Goal: Information Seeking & Learning: Learn about a topic

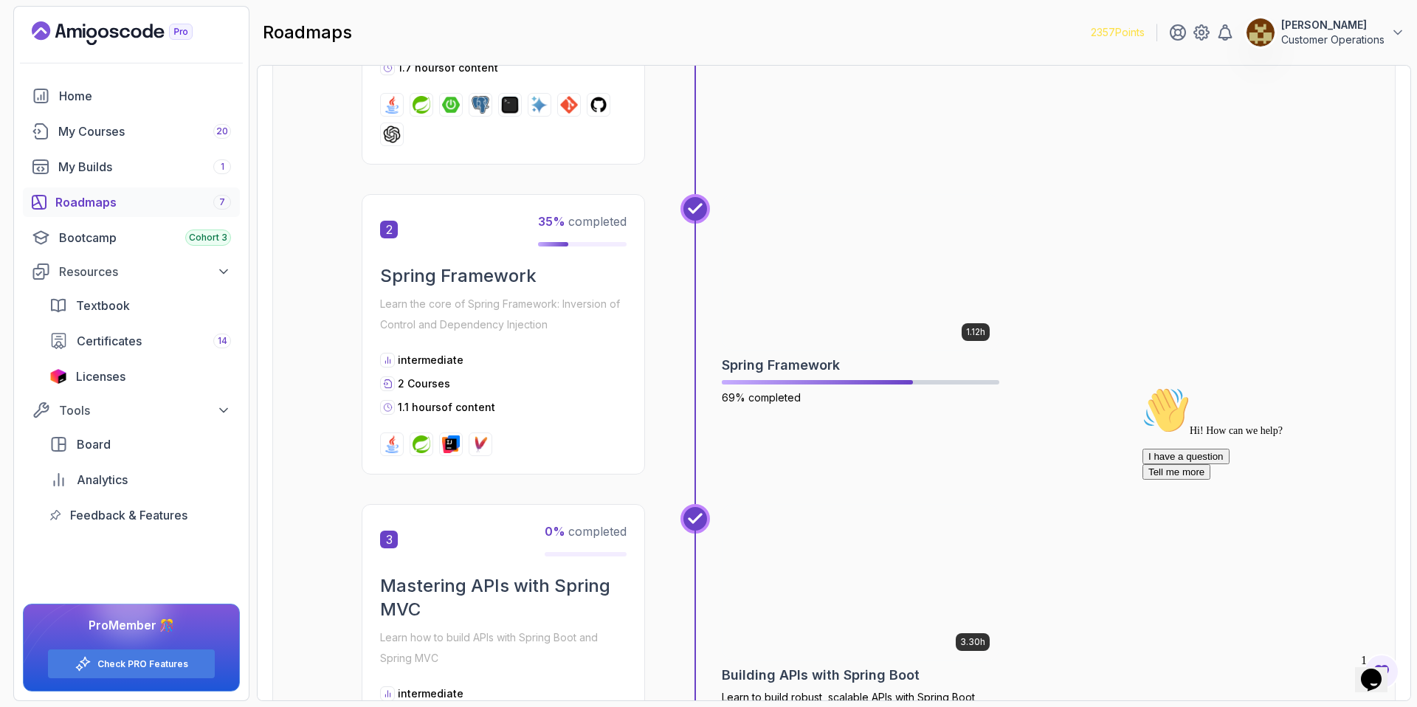
scroll to position [538, 0]
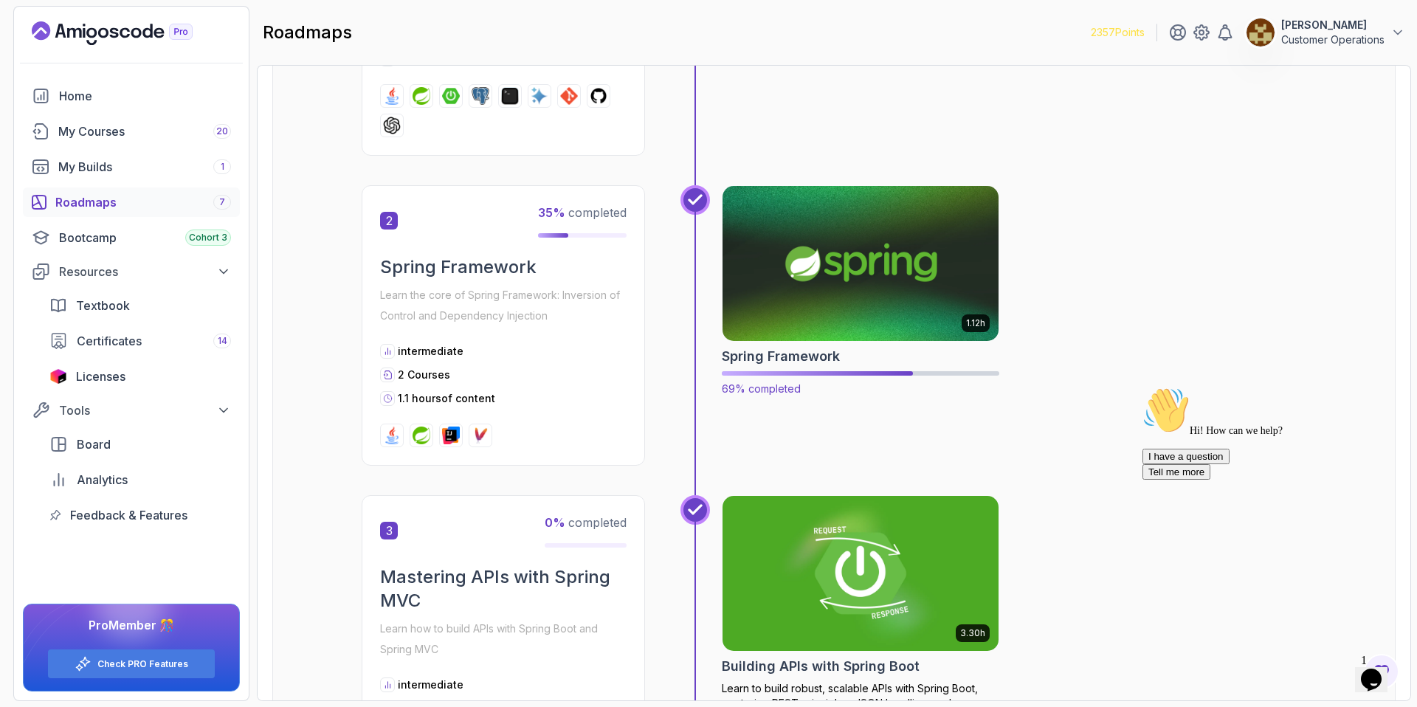
click at [823, 247] on img at bounding box center [861, 263] width 290 height 162
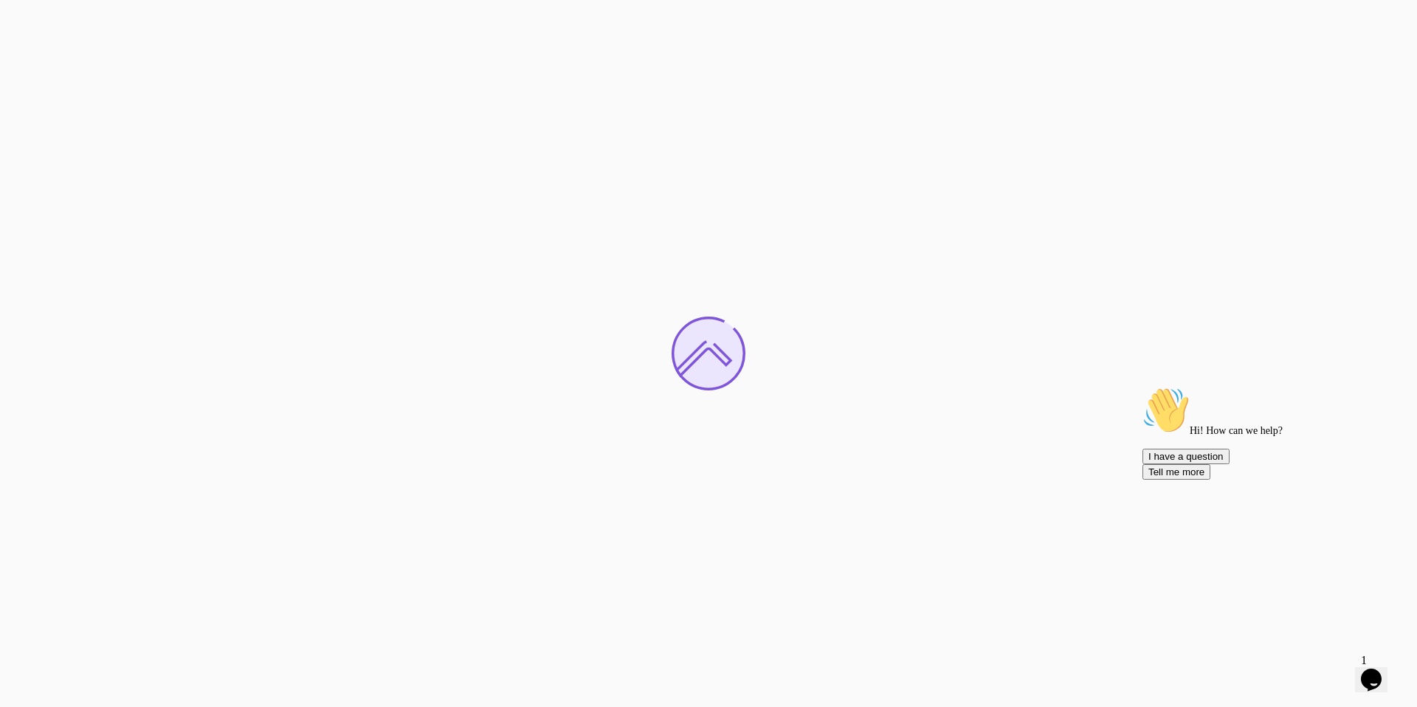
click at [1143, 387] on icon "Chat attention grabber" at bounding box center [1143, 387] width 0 height 0
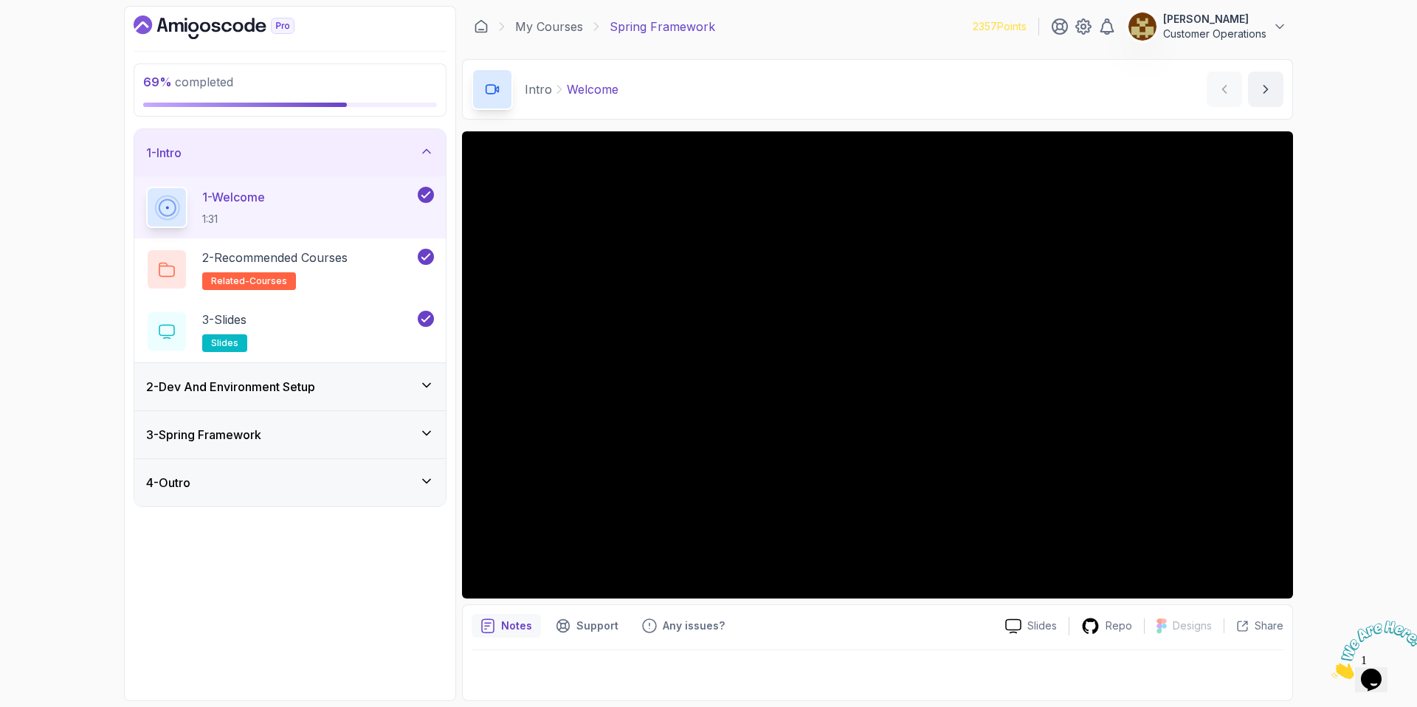
click at [280, 159] on div "1 - Intro" at bounding box center [290, 153] width 288 height 18
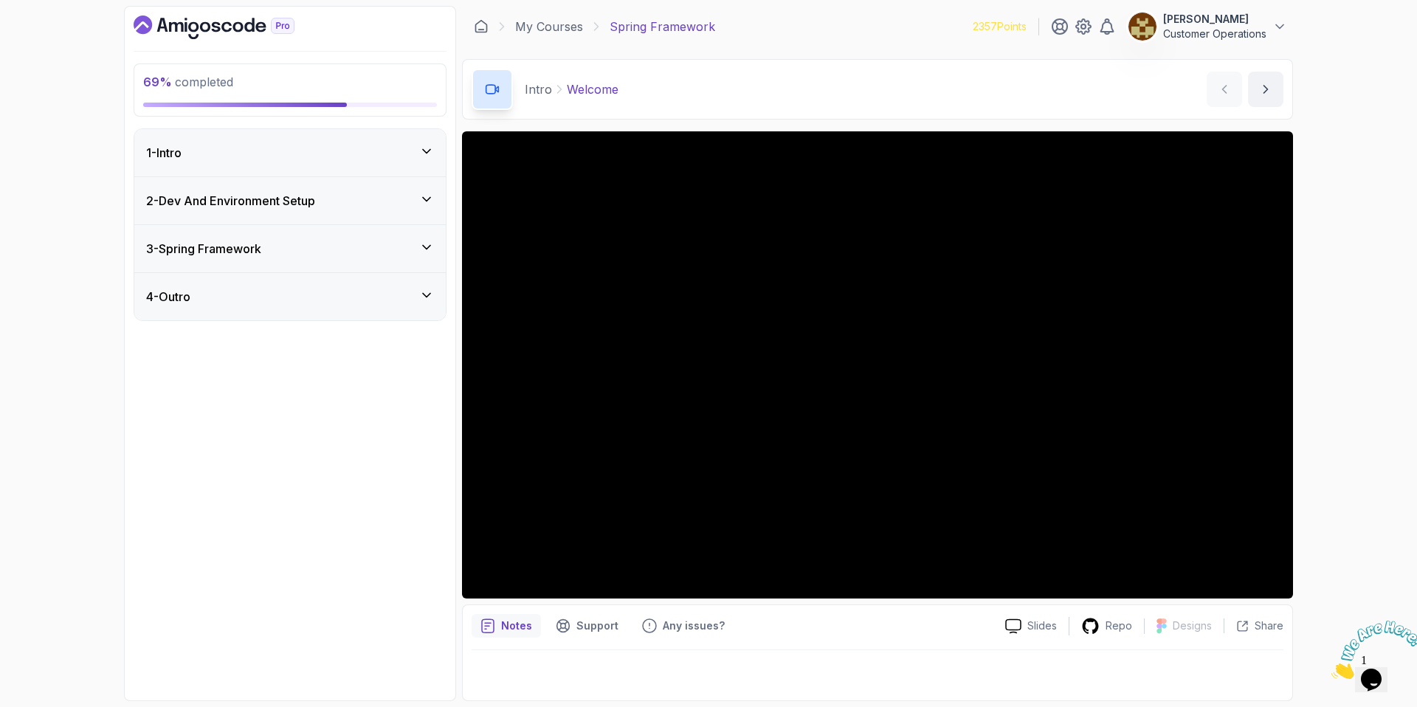
click at [221, 175] on div "1 - Intro" at bounding box center [289, 152] width 311 height 47
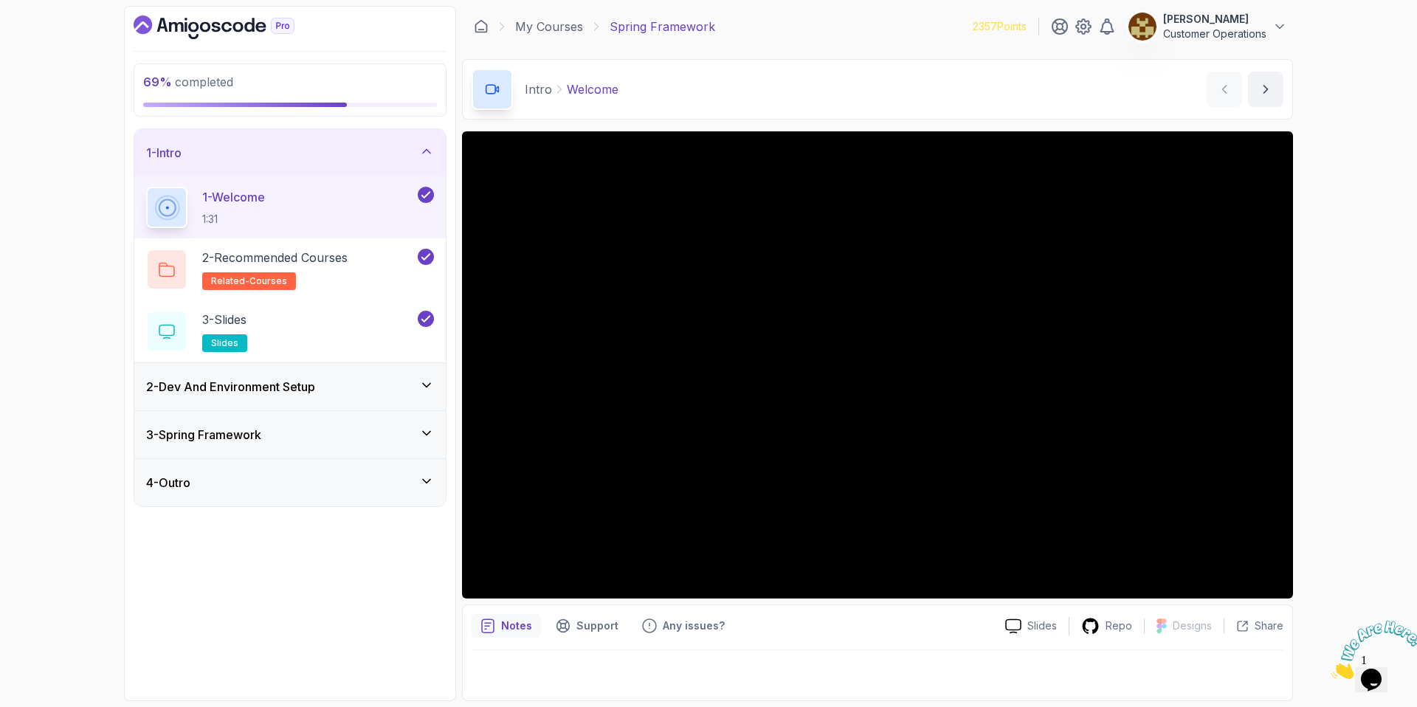
click at [247, 149] on div "1 - Intro" at bounding box center [290, 153] width 288 height 18
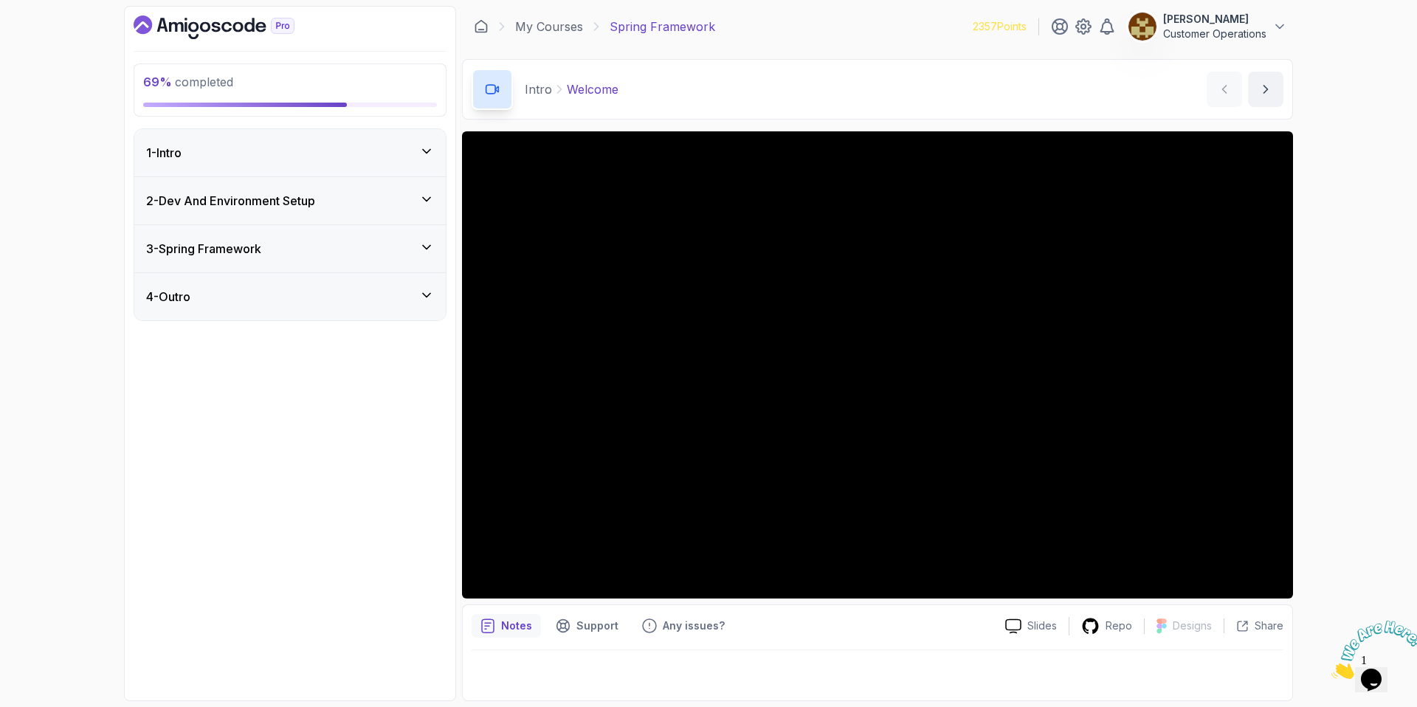
click at [271, 190] on div "2 - Dev And Environment Setup" at bounding box center [289, 200] width 311 height 47
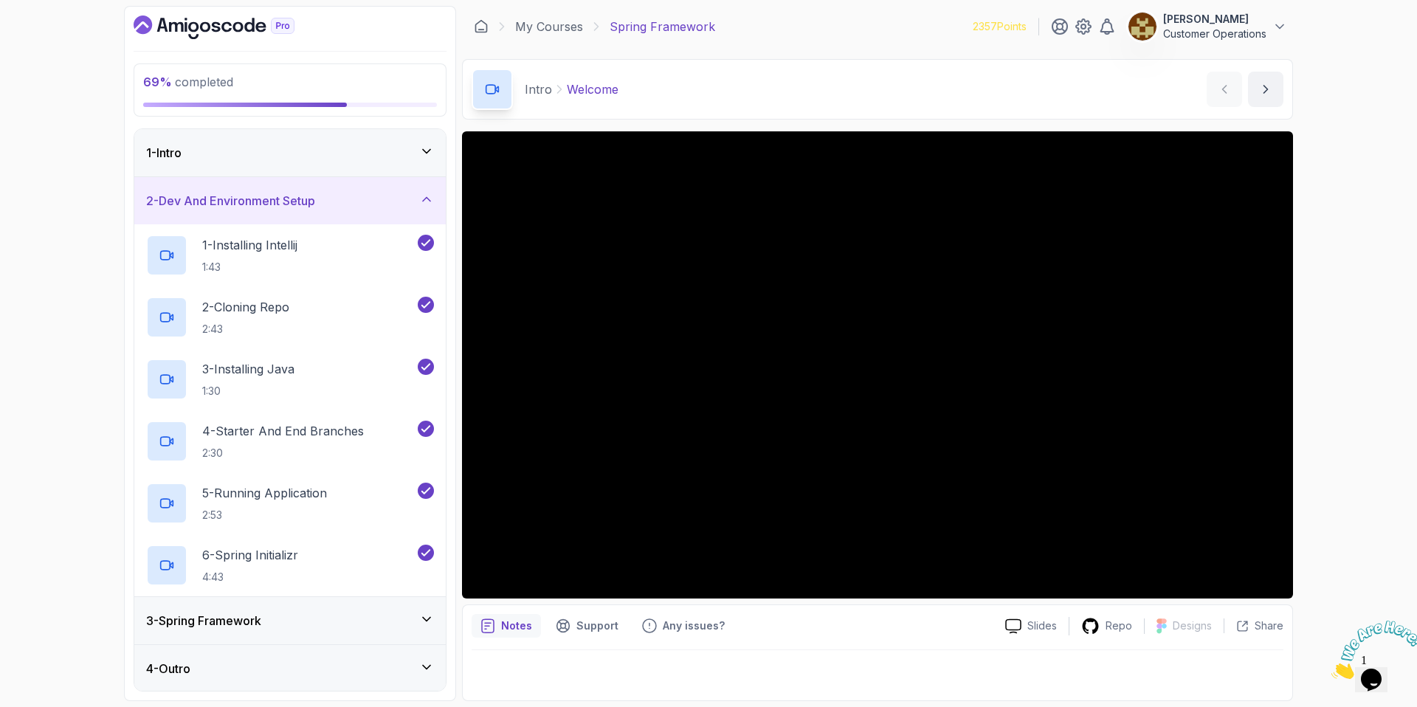
click at [318, 172] on div "1 - Intro" at bounding box center [289, 152] width 311 height 47
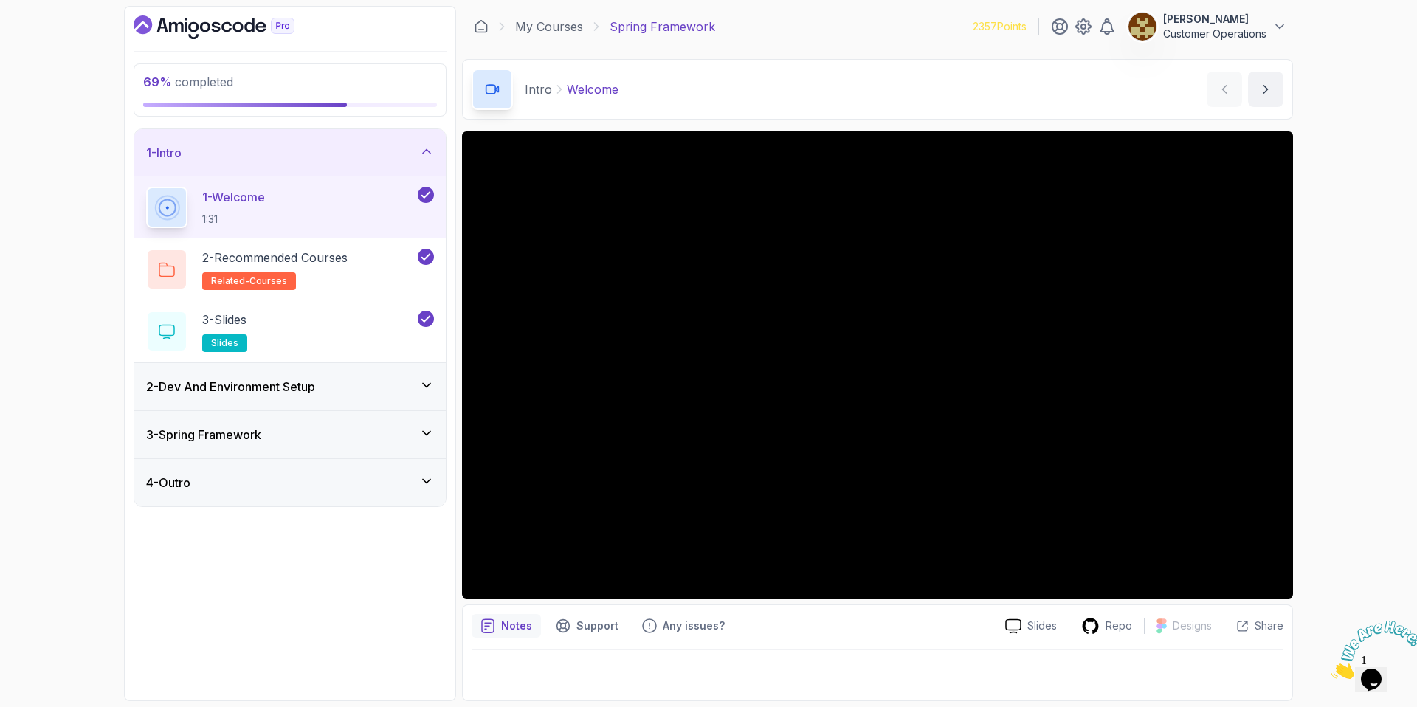
click at [289, 151] on div "1 - Intro" at bounding box center [290, 153] width 288 height 18
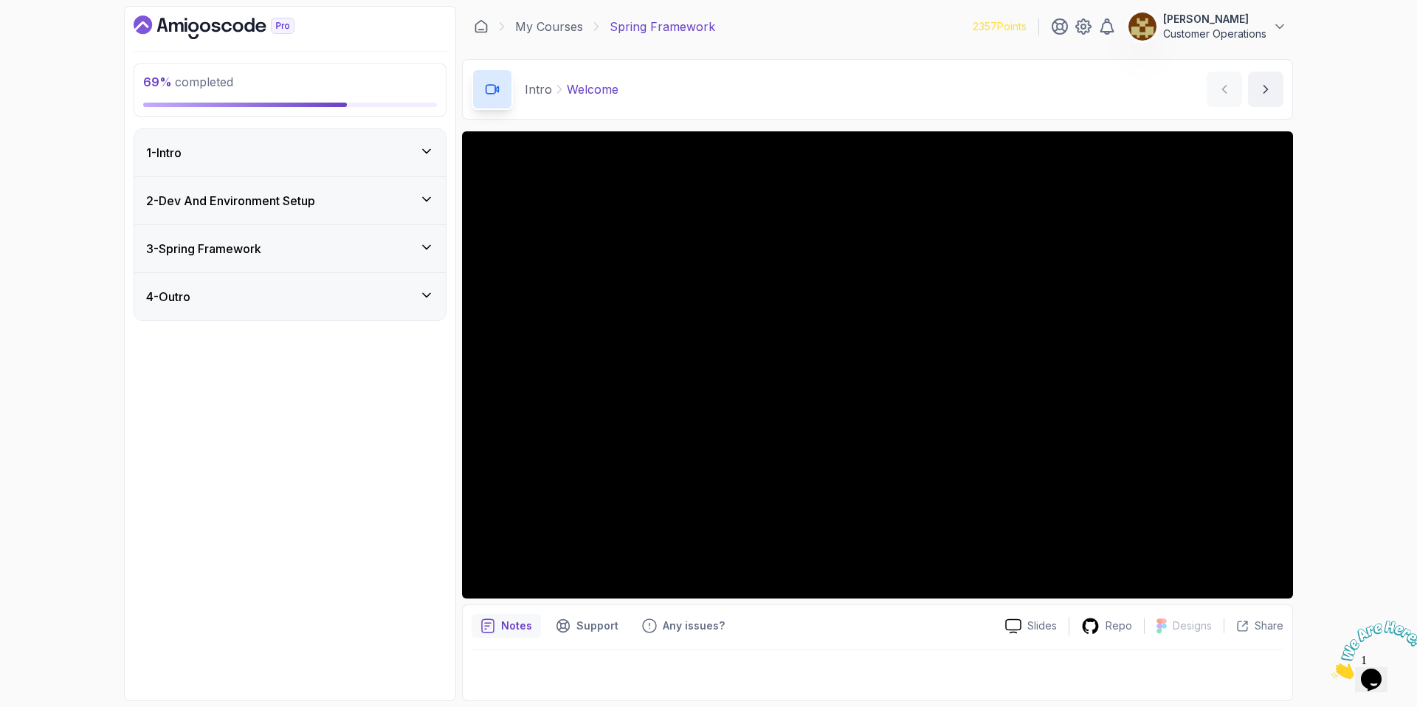
click at [259, 235] on div "3 - Spring Framework" at bounding box center [289, 248] width 311 height 47
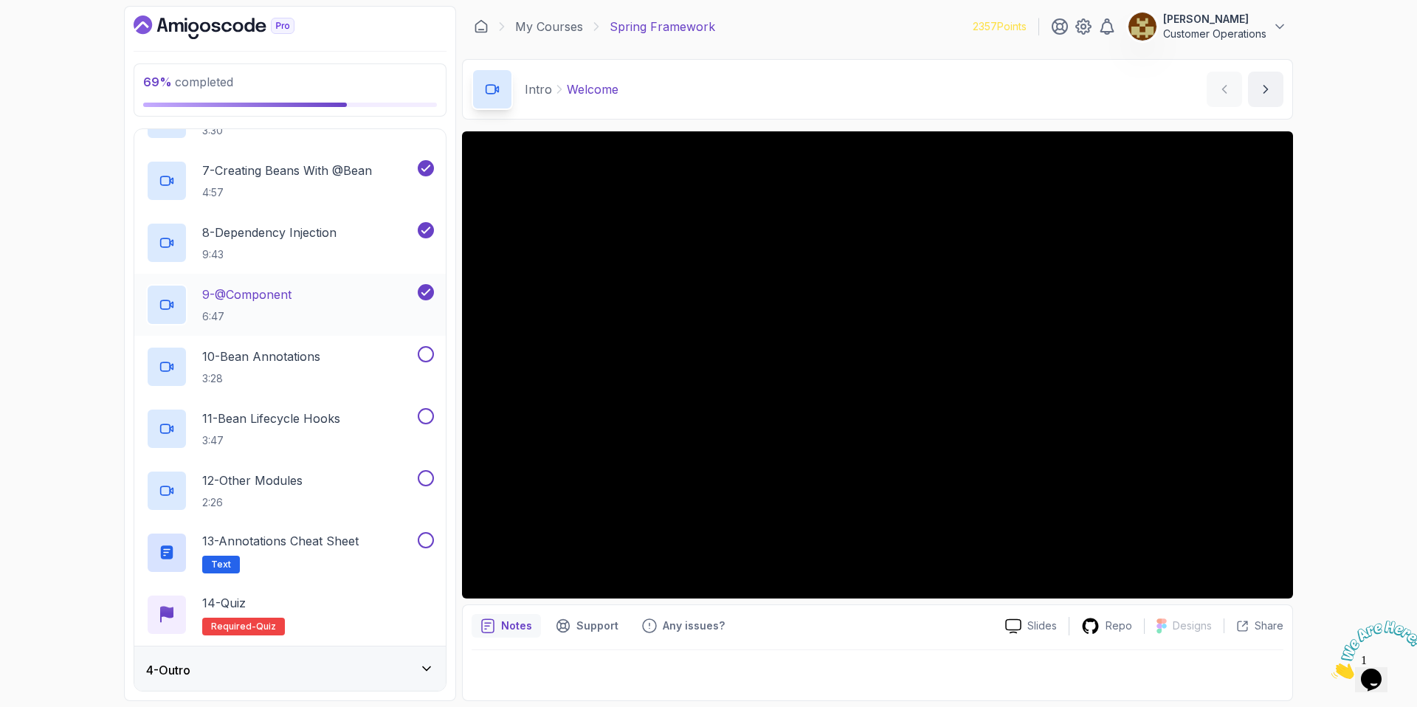
scroll to position [497, 0]
click at [256, 304] on h2 "9 - @Component 6:47" at bounding box center [246, 302] width 89 height 38
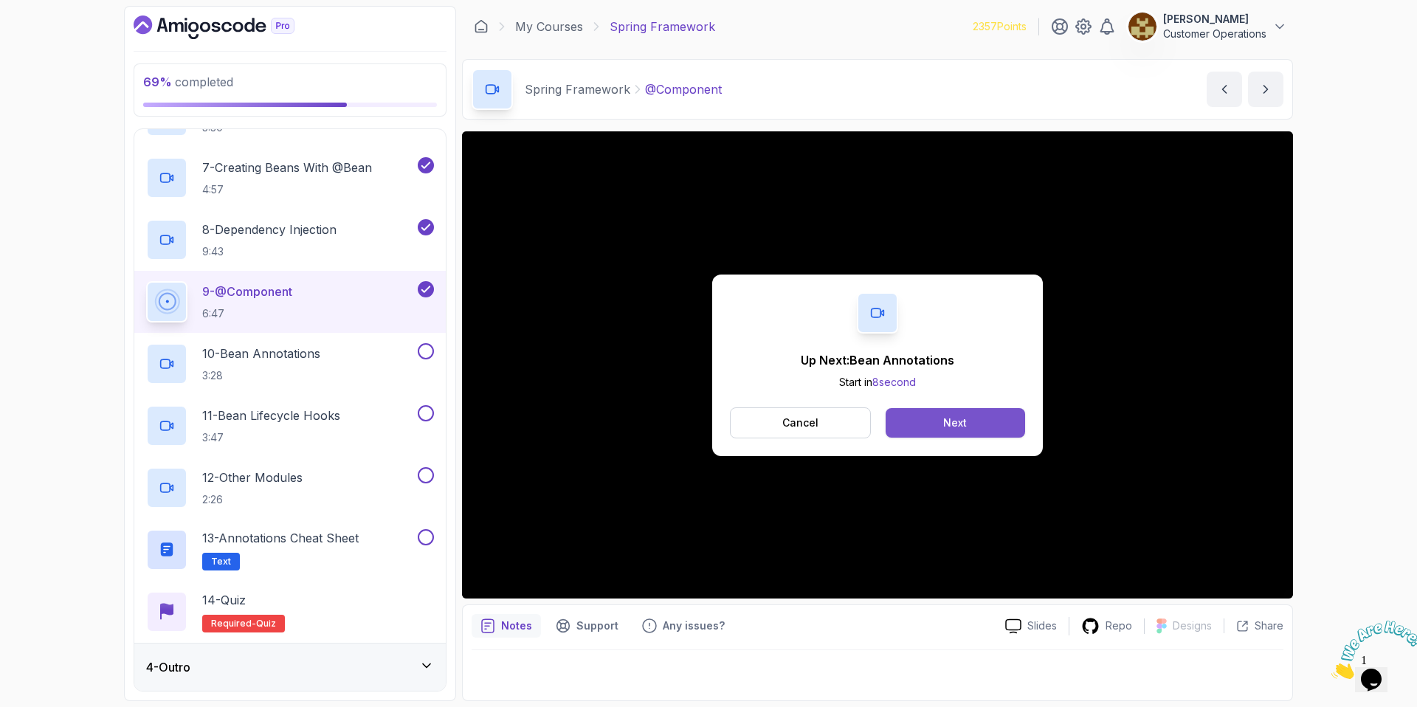
click at [958, 425] on div "Next" at bounding box center [955, 423] width 24 height 15
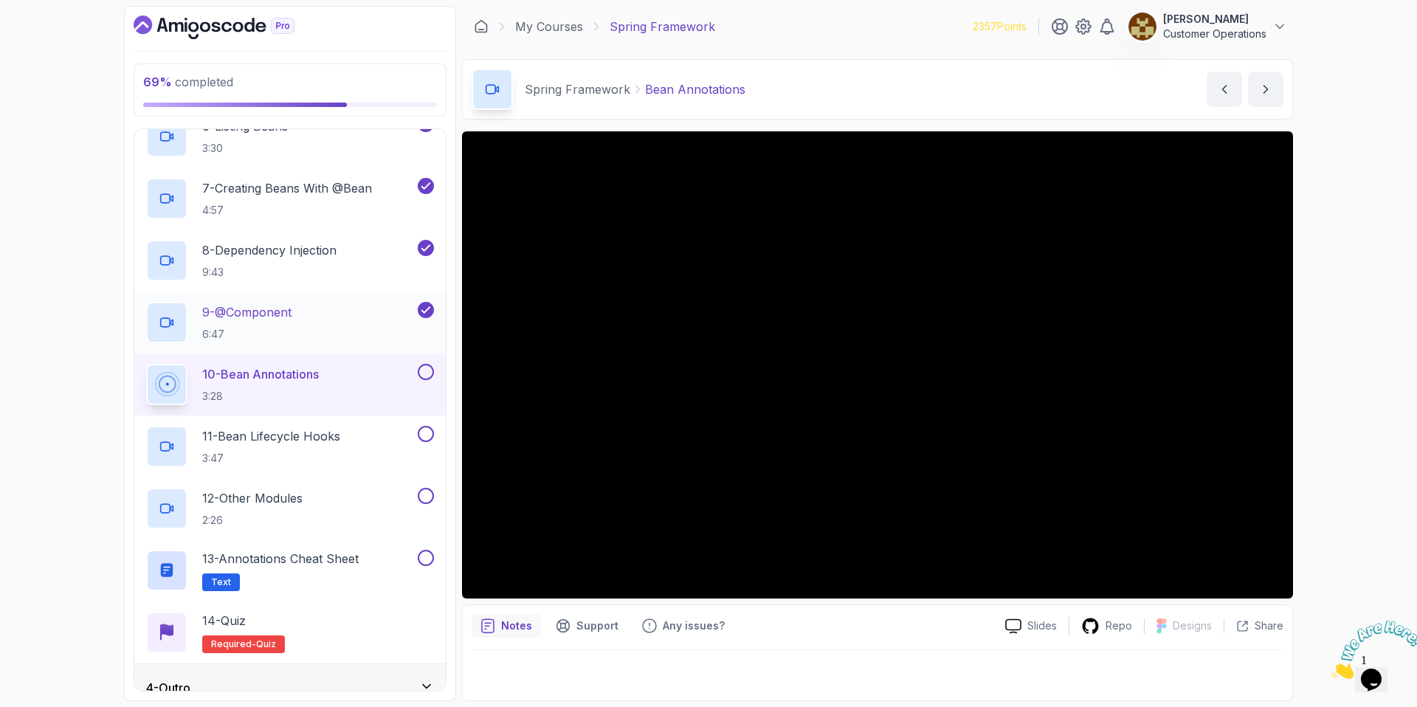
scroll to position [478, 0]
click at [1362, 333] on div "69 % completed 1 - Intro 2 - Dev And Environment Setup 3 - Spring Framework 1 -…" at bounding box center [708, 353] width 1417 height 707
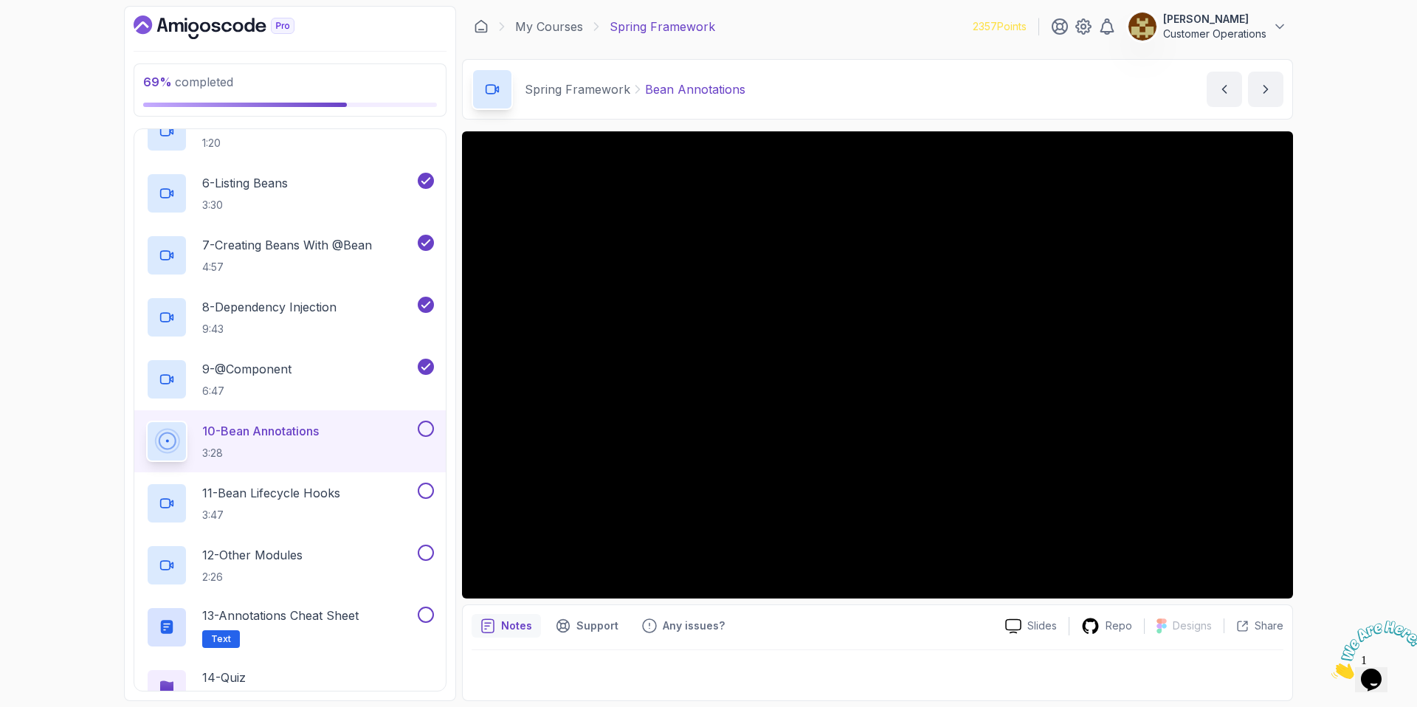
scroll to position [497, 0]
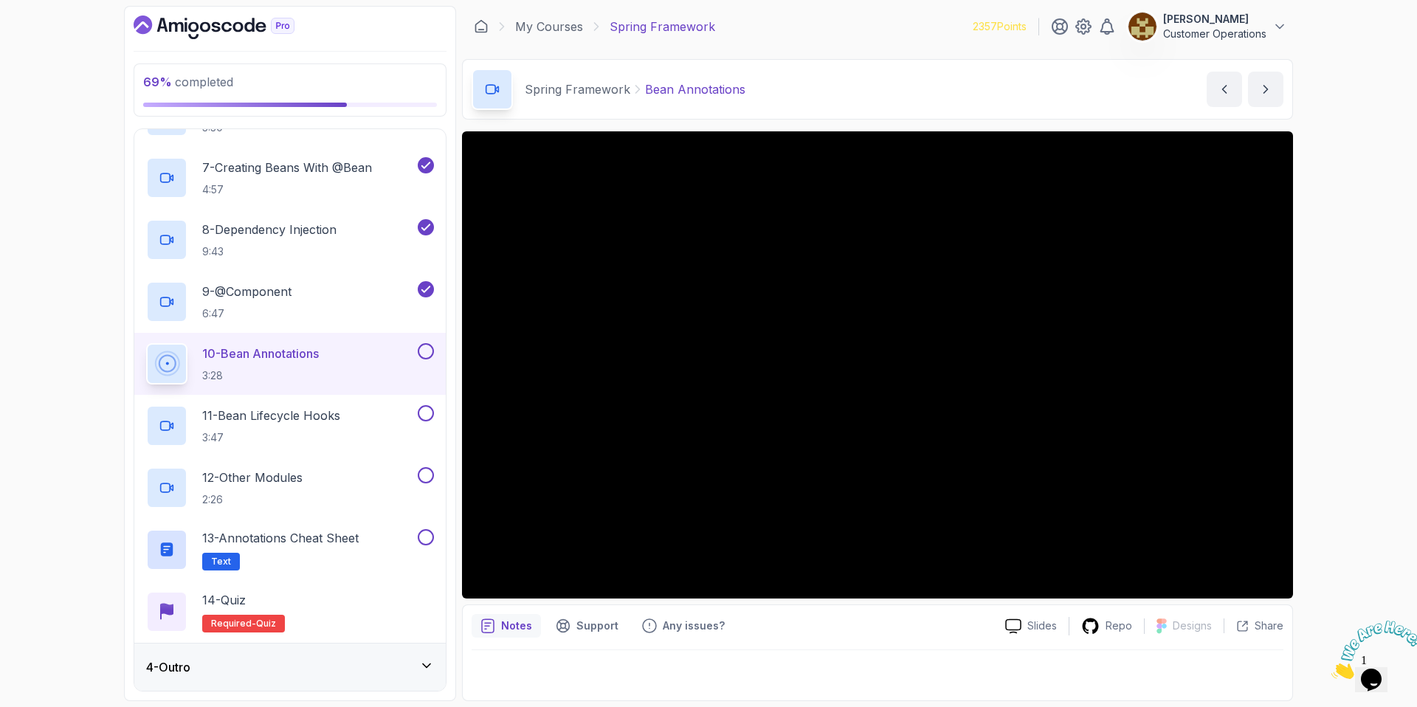
click at [289, 669] on div "4 - Outro" at bounding box center [290, 667] width 288 height 18
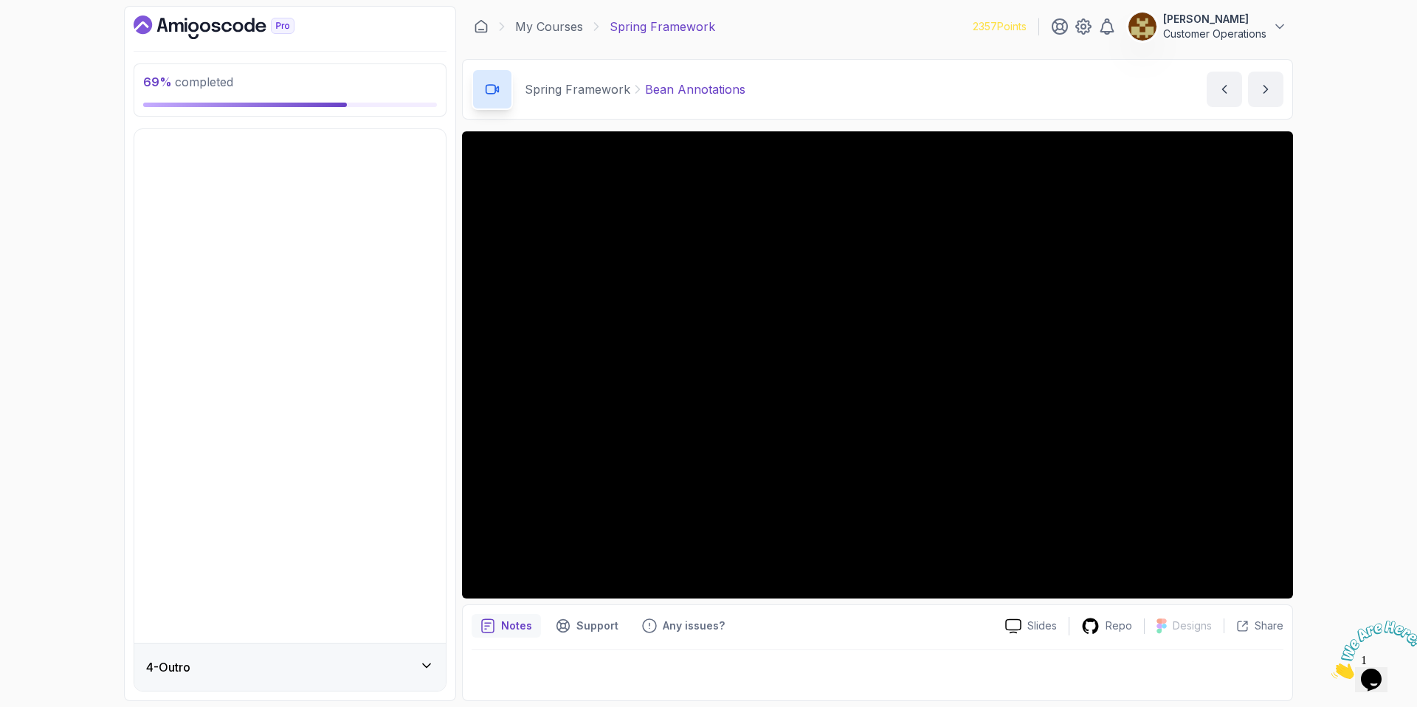
scroll to position [0, 0]
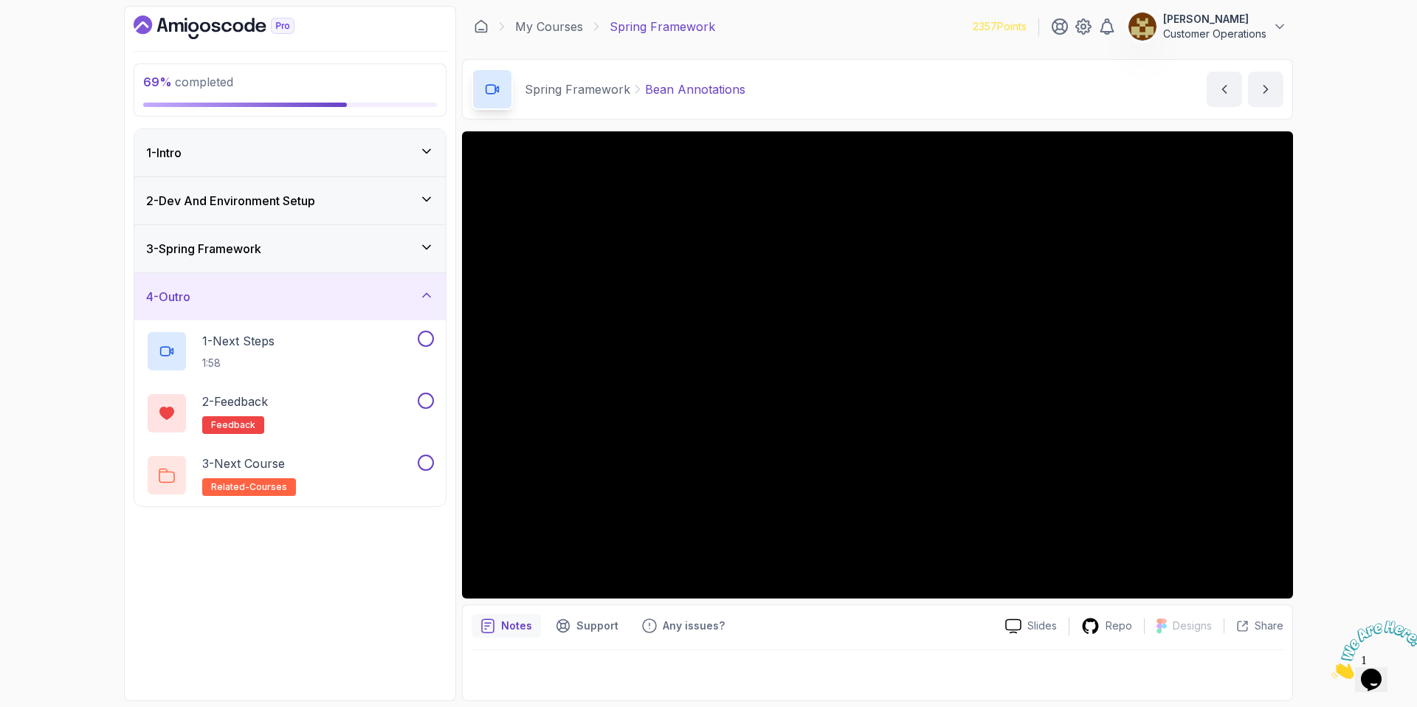
click at [317, 304] on div "4 - Outro" at bounding box center [290, 297] width 288 height 18
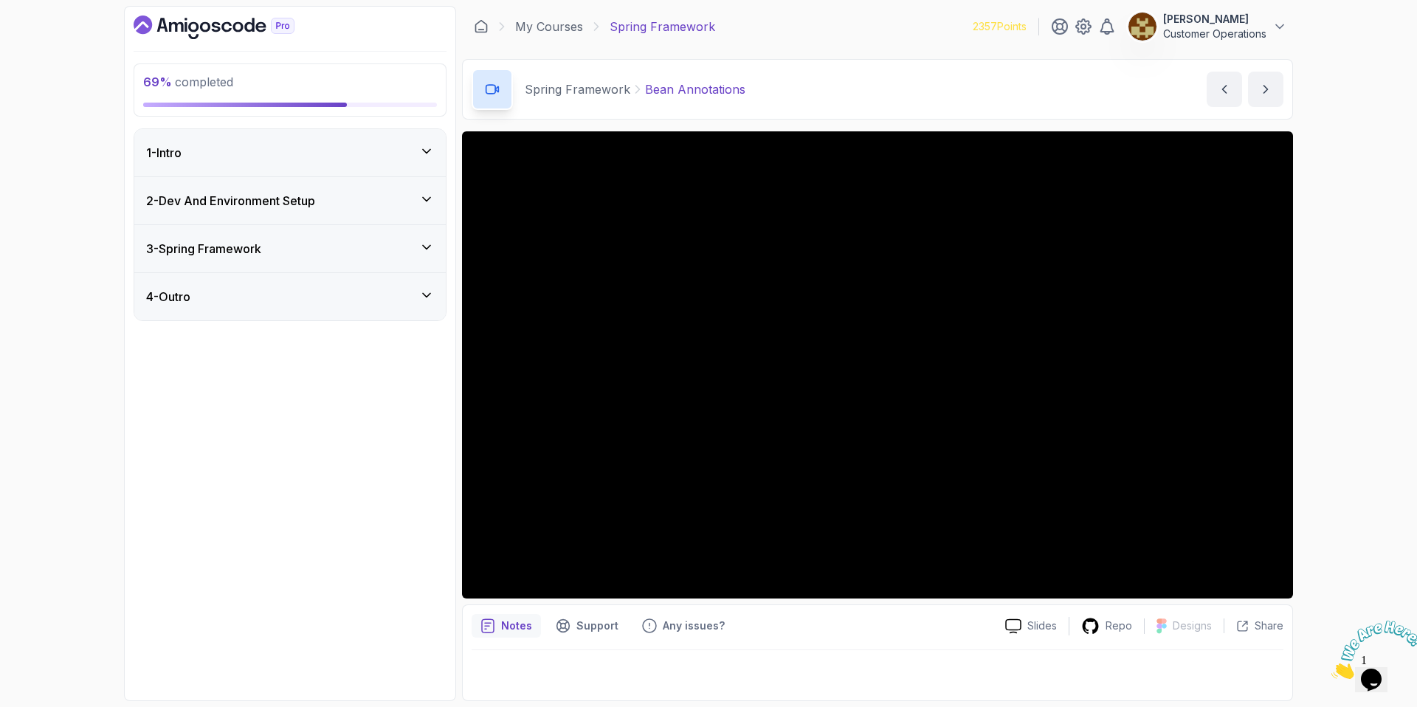
click at [320, 249] on div "3 - Spring Framework" at bounding box center [290, 249] width 288 height 18
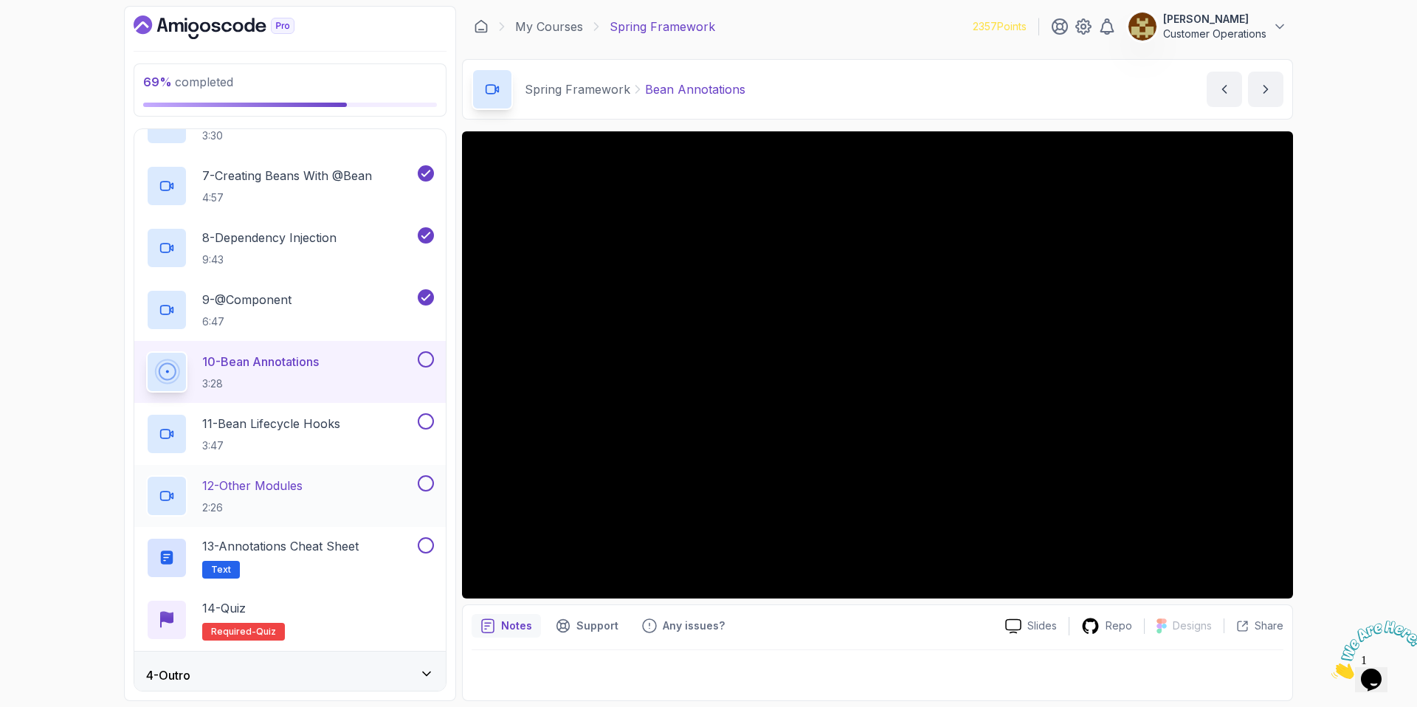
scroll to position [497, 0]
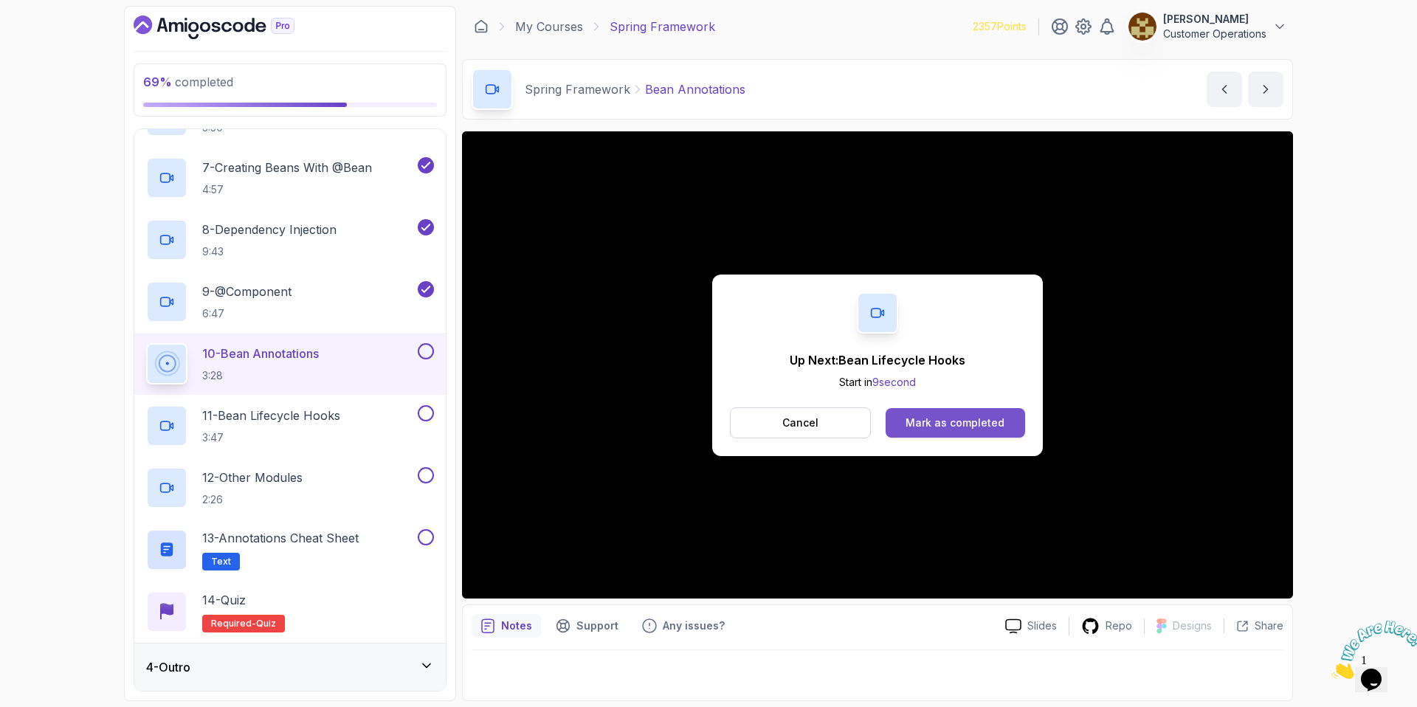
click at [914, 416] on div "Mark as completed" at bounding box center [955, 423] width 99 height 15
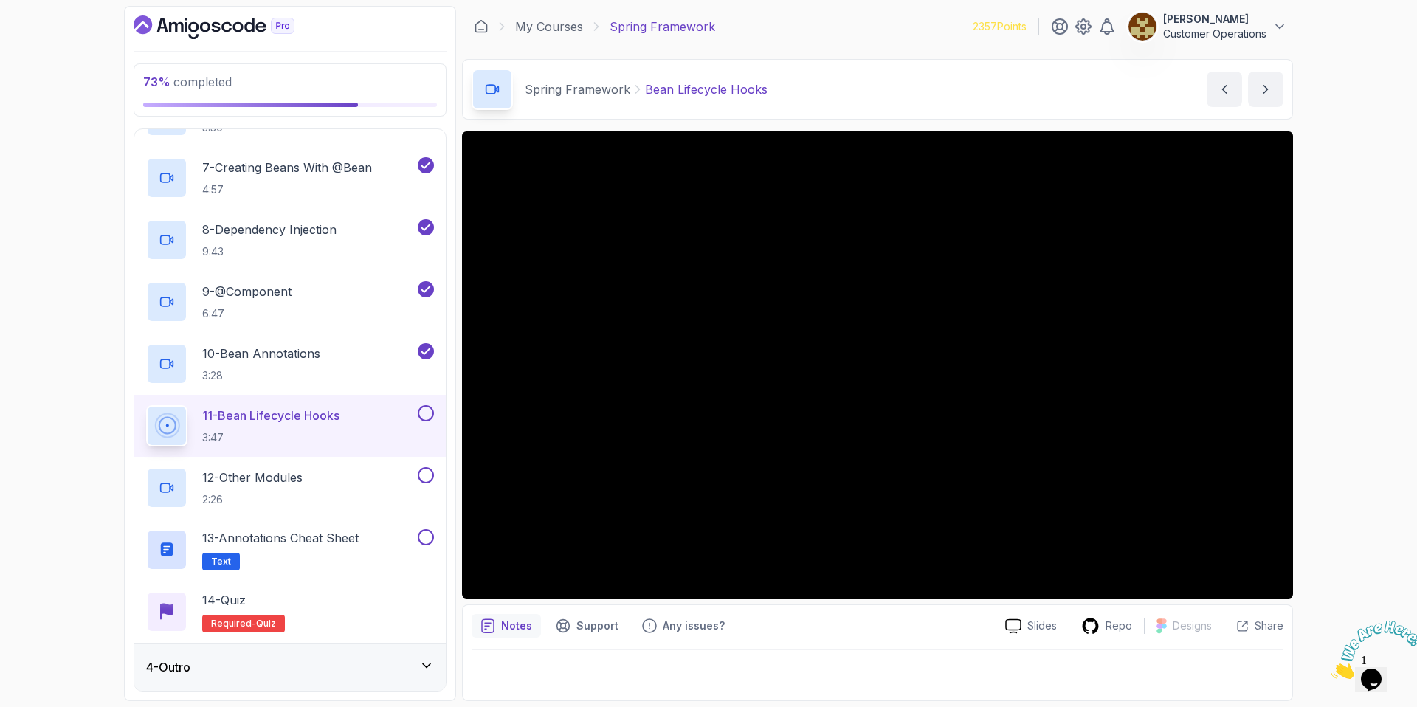
scroll to position [478, 0]
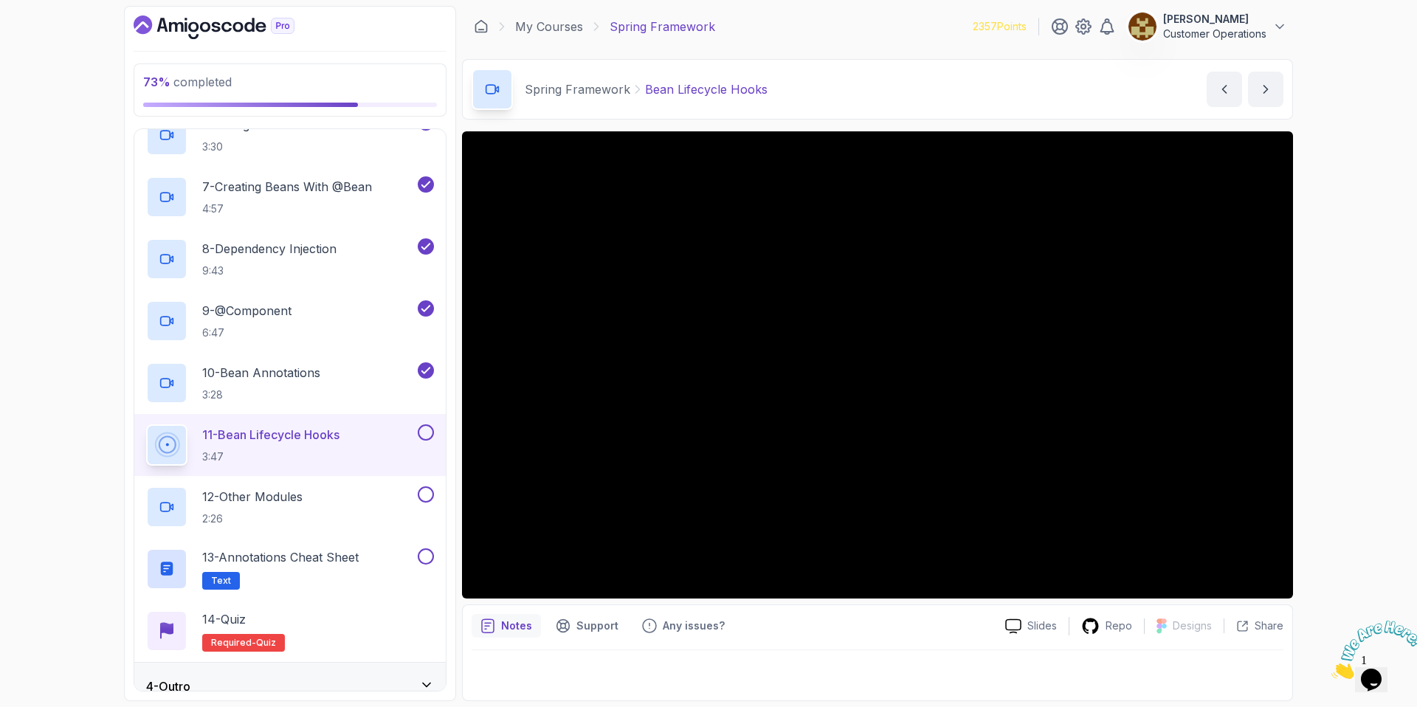
click at [1379, 269] on div "73 % completed 1 - Intro 2 - Dev And Environment Setup 3 - Spring Framework 1 -…" at bounding box center [708, 353] width 1417 height 707
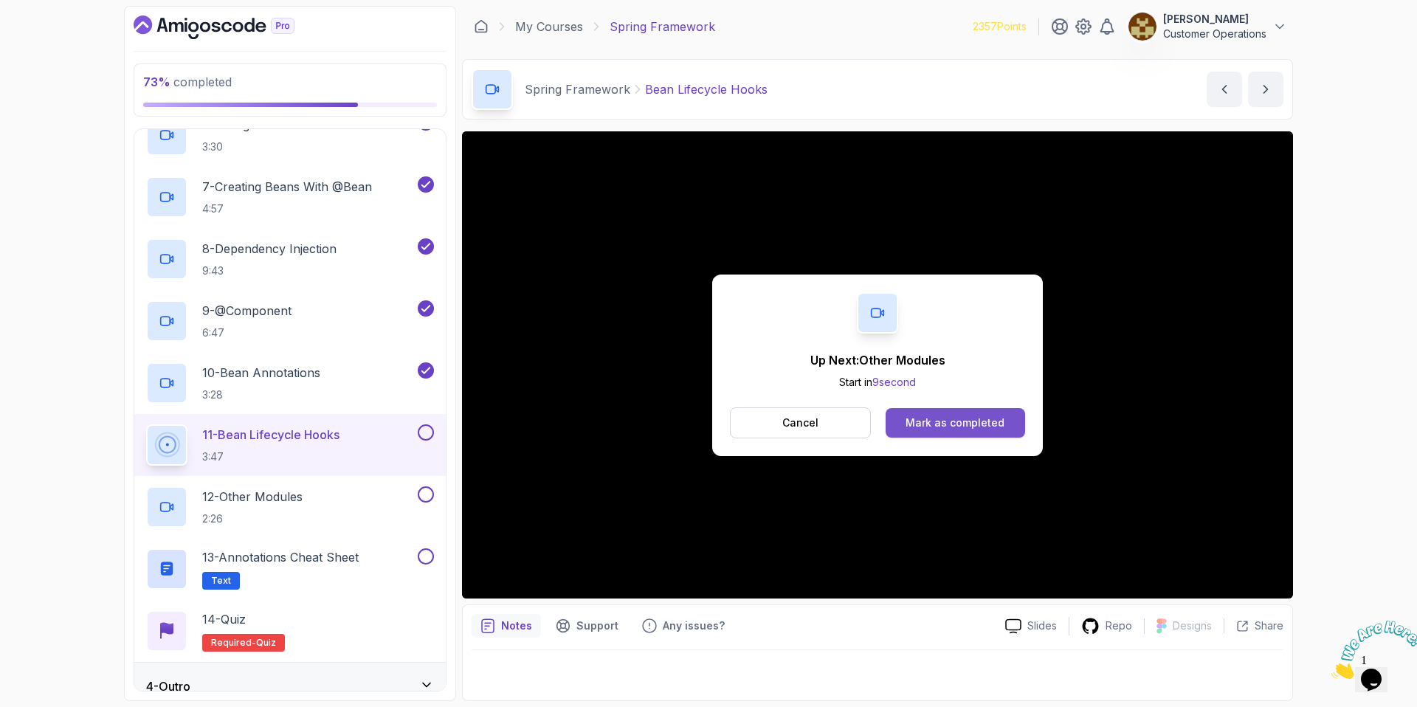
click at [909, 411] on button "Mark as completed" at bounding box center [955, 423] width 139 height 30
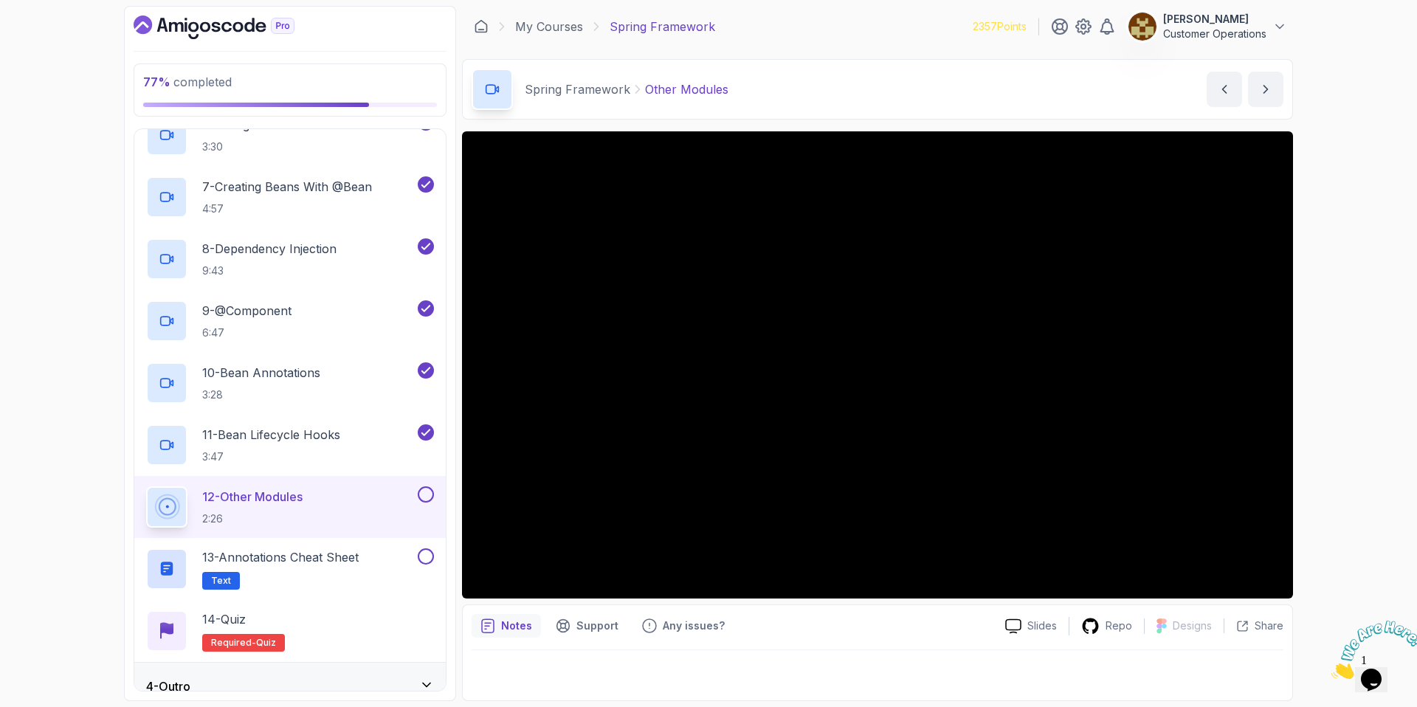
click at [824, 73] on div "Spring Framework Other Modules Other Modules by nelson" at bounding box center [877, 89] width 831 height 61
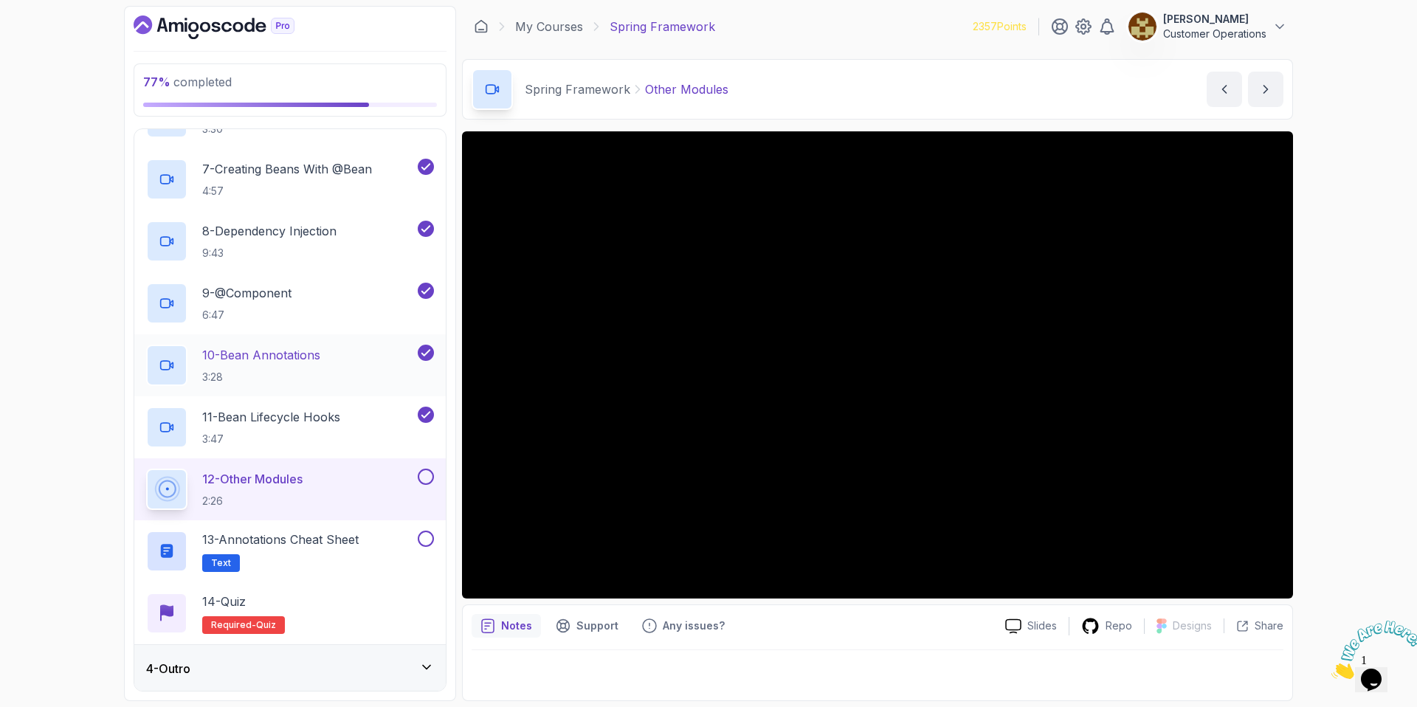
scroll to position [497, 0]
click at [825, 76] on div "Spring Framework Other Modules Other Modules by nelson" at bounding box center [877, 89] width 831 height 61
click at [1374, 307] on div "77 % completed 1 - Intro 2 - Dev And Environment Setup 3 - Spring Framework 1 -…" at bounding box center [708, 353] width 1417 height 707
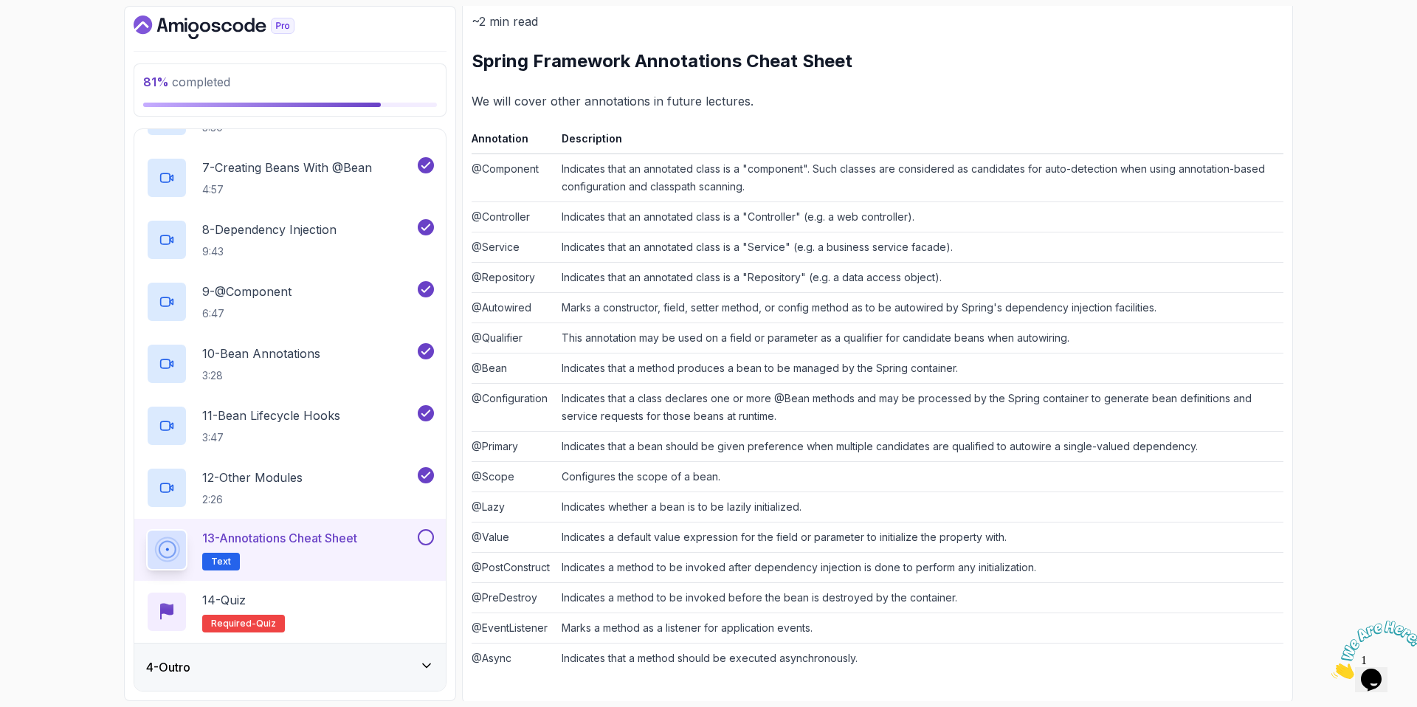
scroll to position [189, 0]
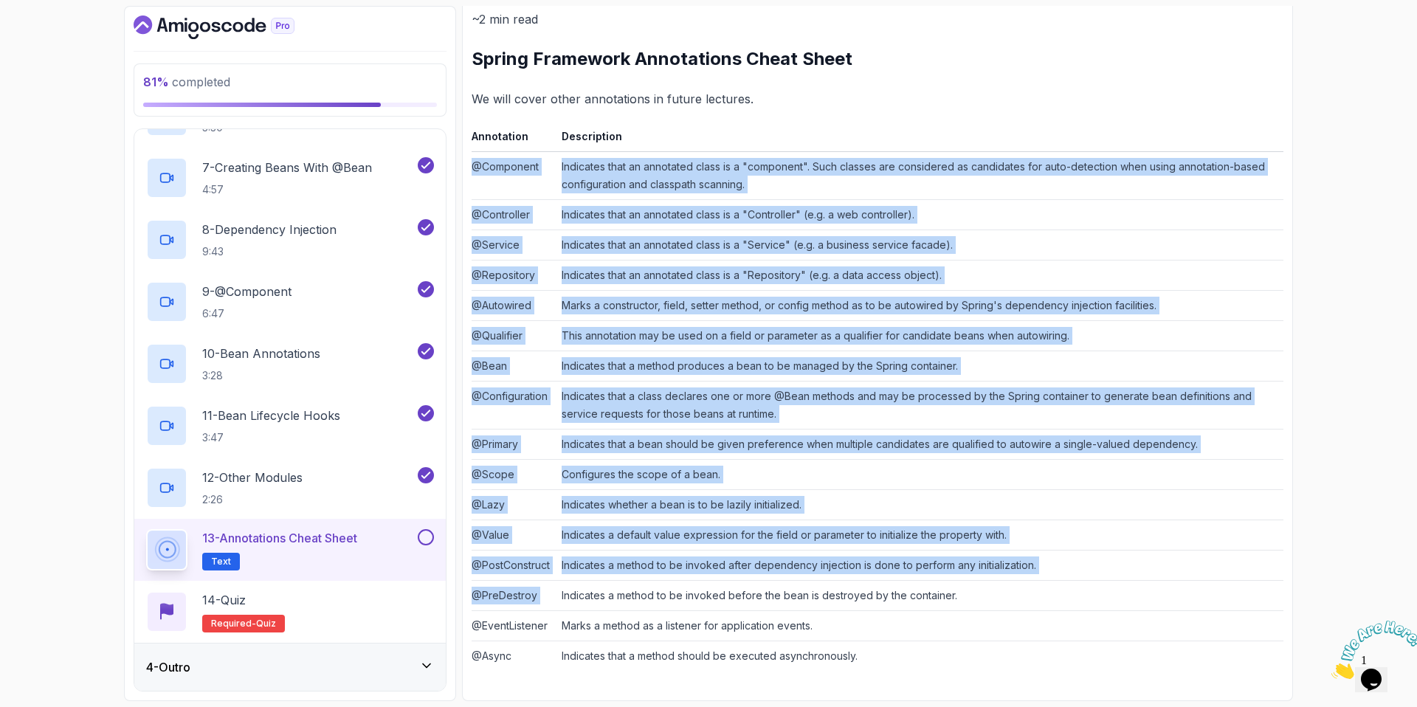
drag, startPoint x: 472, startPoint y: 154, endPoint x: 1188, endPoint y: 591, distance: 838.7
click at [1188, 591] on tbody "@Component Indicates that an annotated class is a "component". Such classes are…" at bounding box center [878, 412] width 812 height 520
click at [1185, 591] on td "Indicates a method to be invoked before the bean is destroyed by the container." at bounding box center [920, 596] width 728 height 30
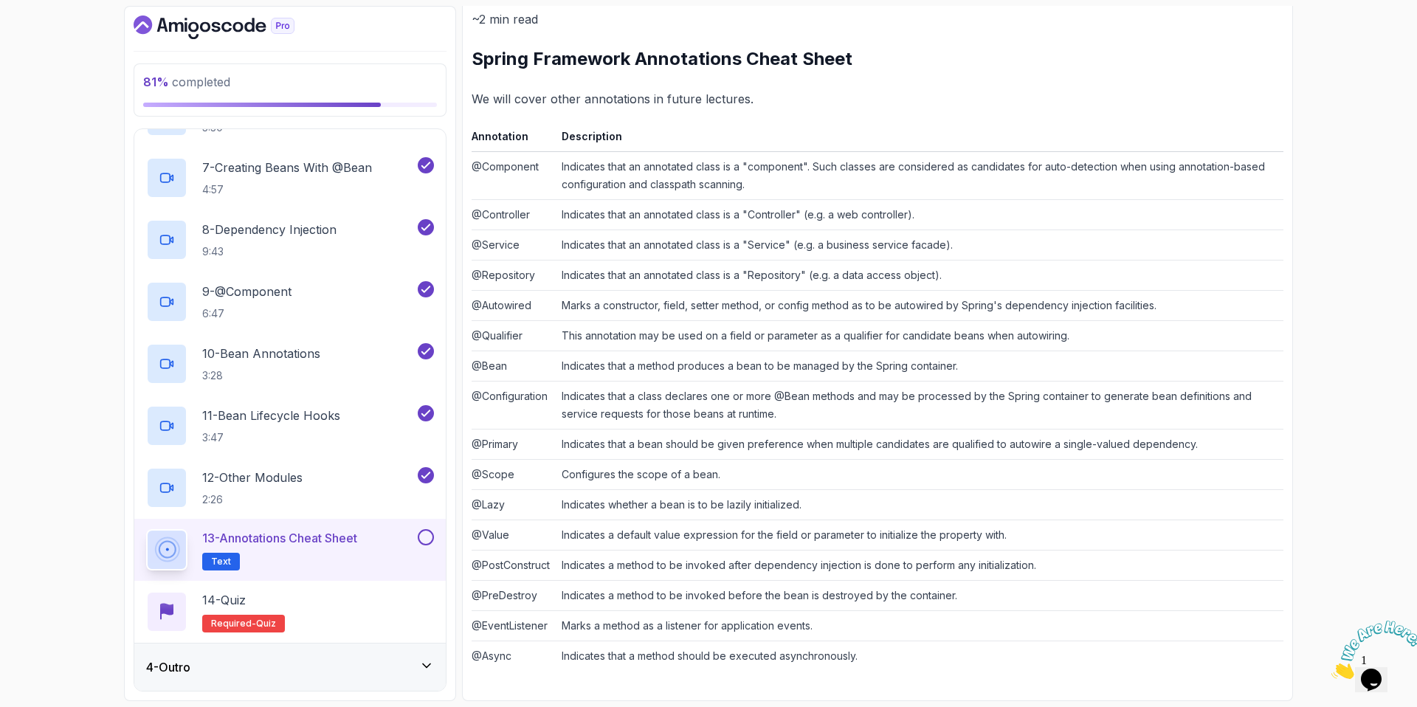
drag, startPoint x: 872, startPoint y: 86, endPoint x: 873, endPoint y: 163, distance: 76.8
click at [872, 86] on div "~2 min read Spring Framework Annotations Cheat Sheet We will cover other annota…" at bounding box center [878, 340] width 812 height 662
click at [1007, 117] on div "~2 min read Spring Framework Annotations Cheat Sheet We will cover other annota…" at bounding box center [878, 340] width 812 height 662
drag, startPoint x: 475, startPoint y: 58, endPoint x: 904, endPoint y: 69, distance: 429.7
click at [904, 69] on h2 "Spring Framework Annotations Cheat Sheet" at bounding box center [878, 59] width 812 height 24
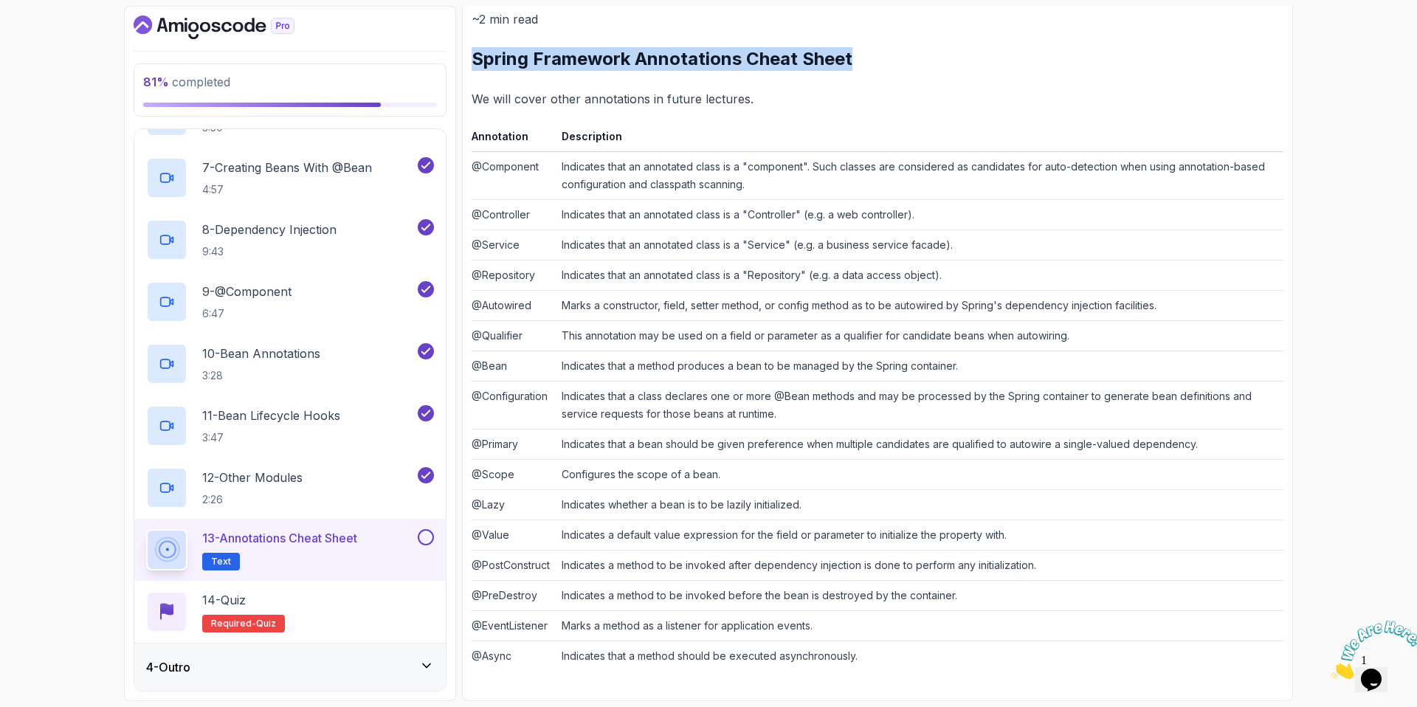
copy h2 "Spring Framework Annotations Cheat Sheet"
click at [426, 539] on button at bounding box center [426, 537] width 16 height 16
click at [368, 619] on div "14 - Quiz Required- quiz" at bounding box center [290, 611] width 288 height 41
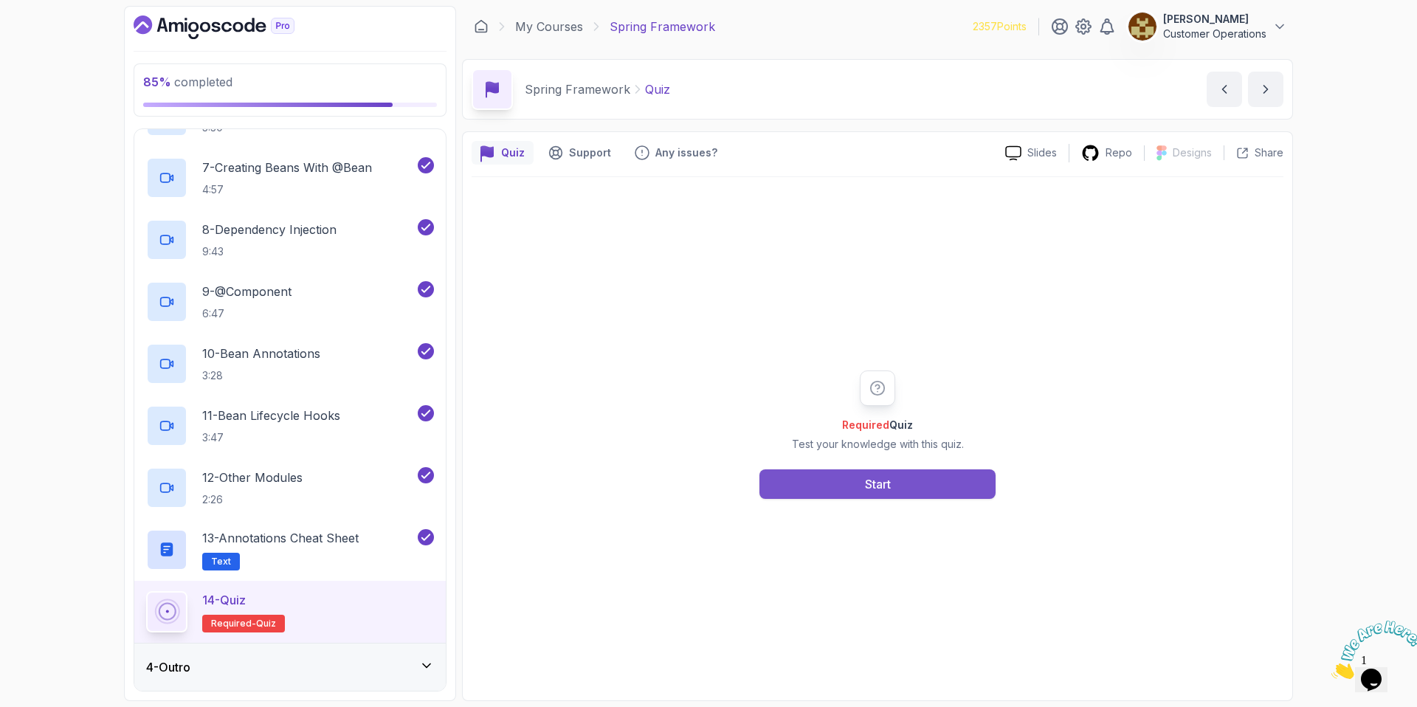
click at [872, 495] on button "Start" at bounding box center [877, 484] width 236 height 30
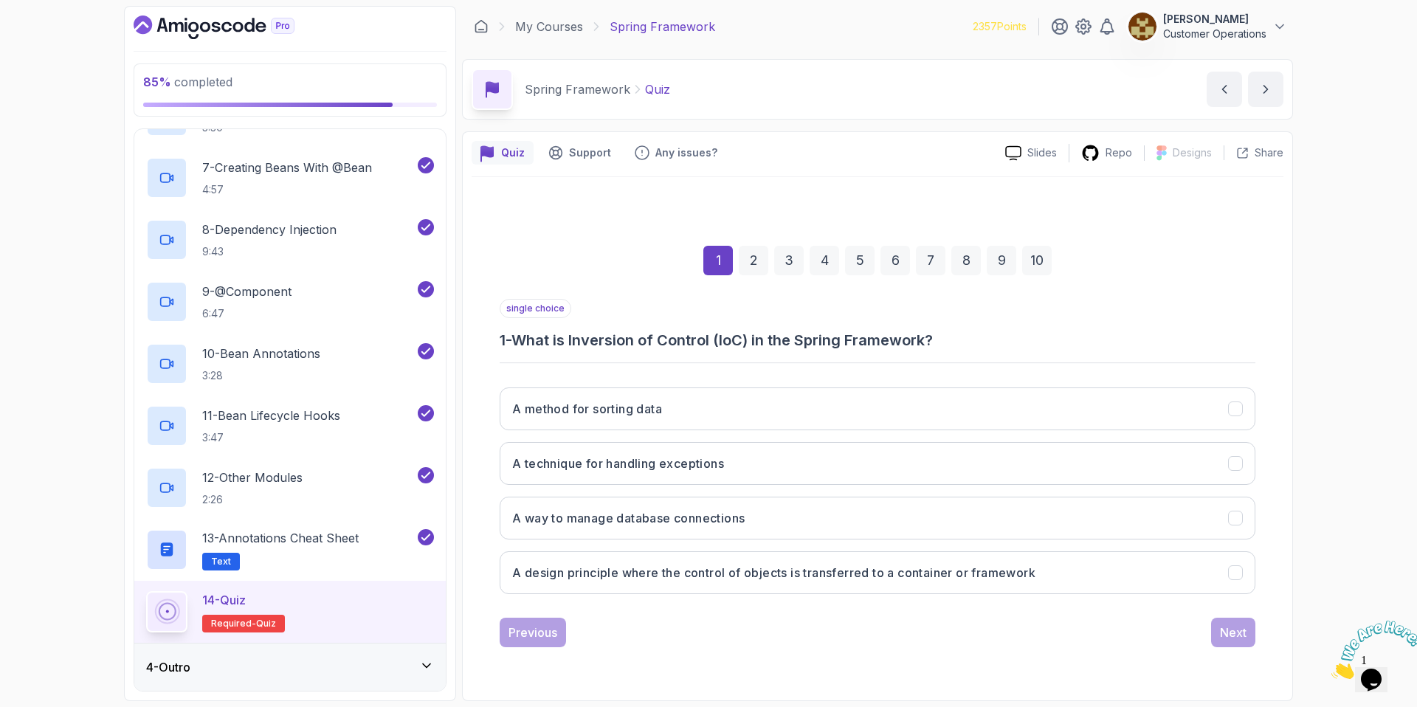
click at [817, 311] on div "single choice 1 - What is Inversion of Control (IoC) in the Spring Framework?" at bounding box center [878, 325] width 756 height 52
drag, startPoint x: 573, startPoint y: 332, endPoint x: 813, endPoint y: 348, distance: 239.7
click at [813, 348] on h3 "1 - What is Inversion of Control (IoC) in the Spring Framework?" at bounding box center [878, 340] width 756 height 21
drag, startPoint x: 953, startPoint y: 343, endPoint x: 784, endPoint y: 330, distance: 169.5
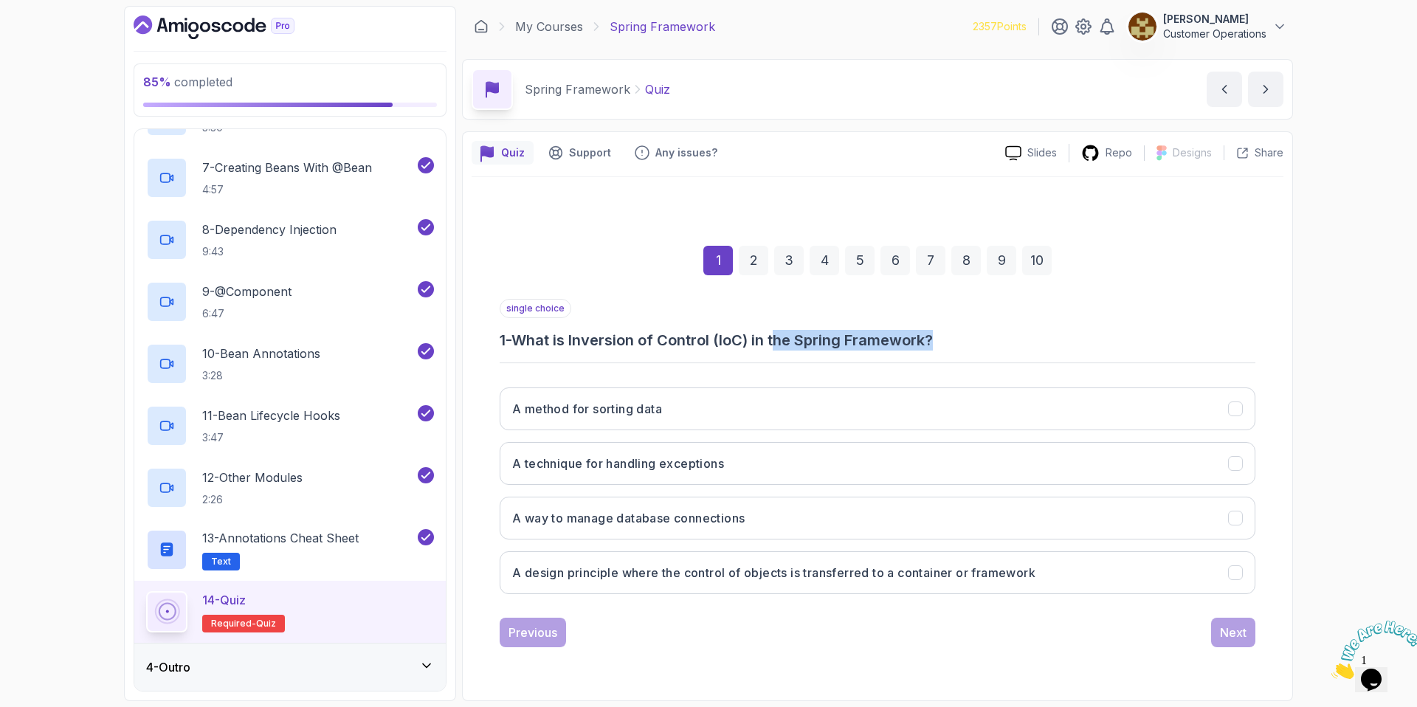
click at [784, 330] on h3 "1 - What is Inversion of Control (IoC) in the Spring Framework?" at bounding box center [878, 340] width 756 height 21
click at [783, 330] on h3 "1 - What is Inversion of Control (IoC) in the Spring Framework?" at bounding box center [878, 340] width 756 height 21
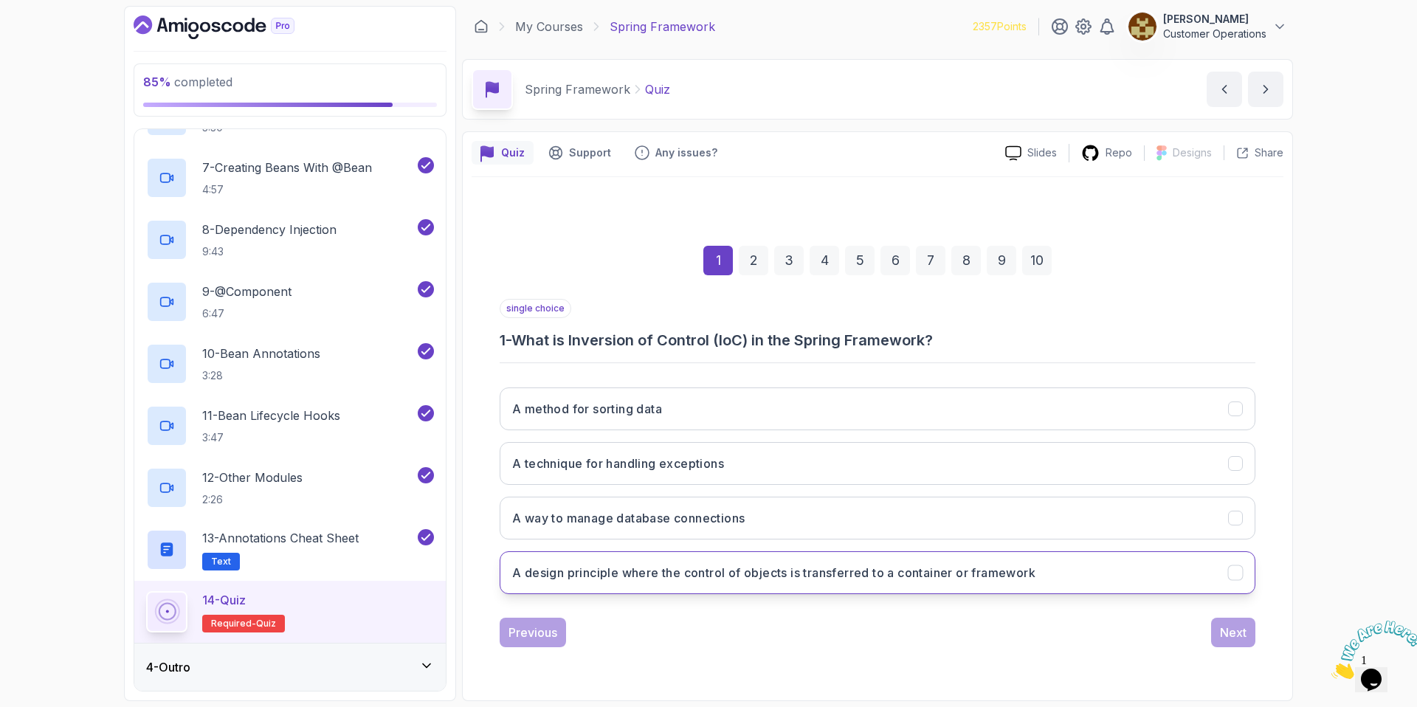
click at [675, 571] on h3 "A design principle where the control of objects is transferred to a container o…" at bounding box center [773, 573] width 523 height 18
click at [1229, 626] on div "Next" at bounding box center [1233, 633] width 27 height 18
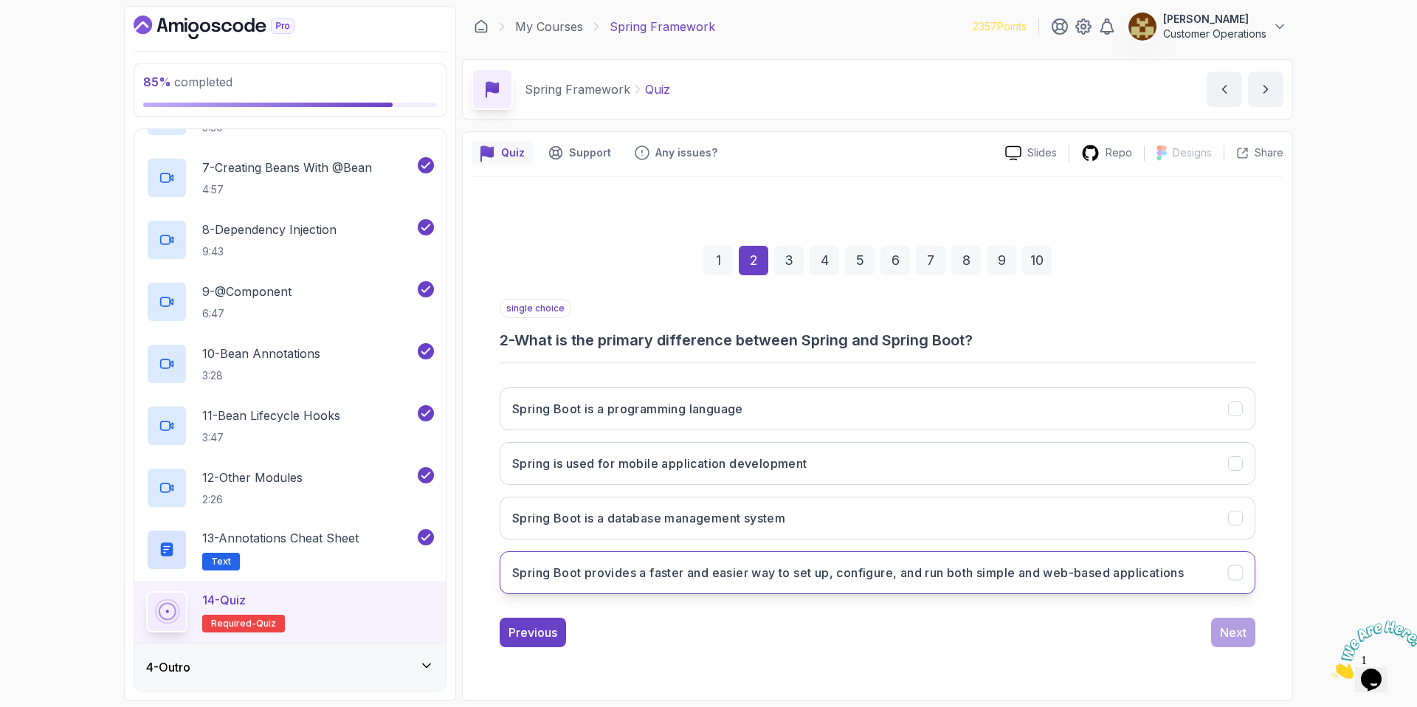
click at [705, 581] on button "Spring Boot provides a faster and easier way to set up, configure, and run both…" at bounding box center [878, 572] width 756 height 43
click at [1261, 633] on div "1 2 3 4 5 6 7 8 9 10 single choice 2 - What is the primary difference between S…" at bounding box center [878, 434] width 812 height 449
click at [1223, 635] on div "Next" at bounding box center [1233, 633] width 27 height 18
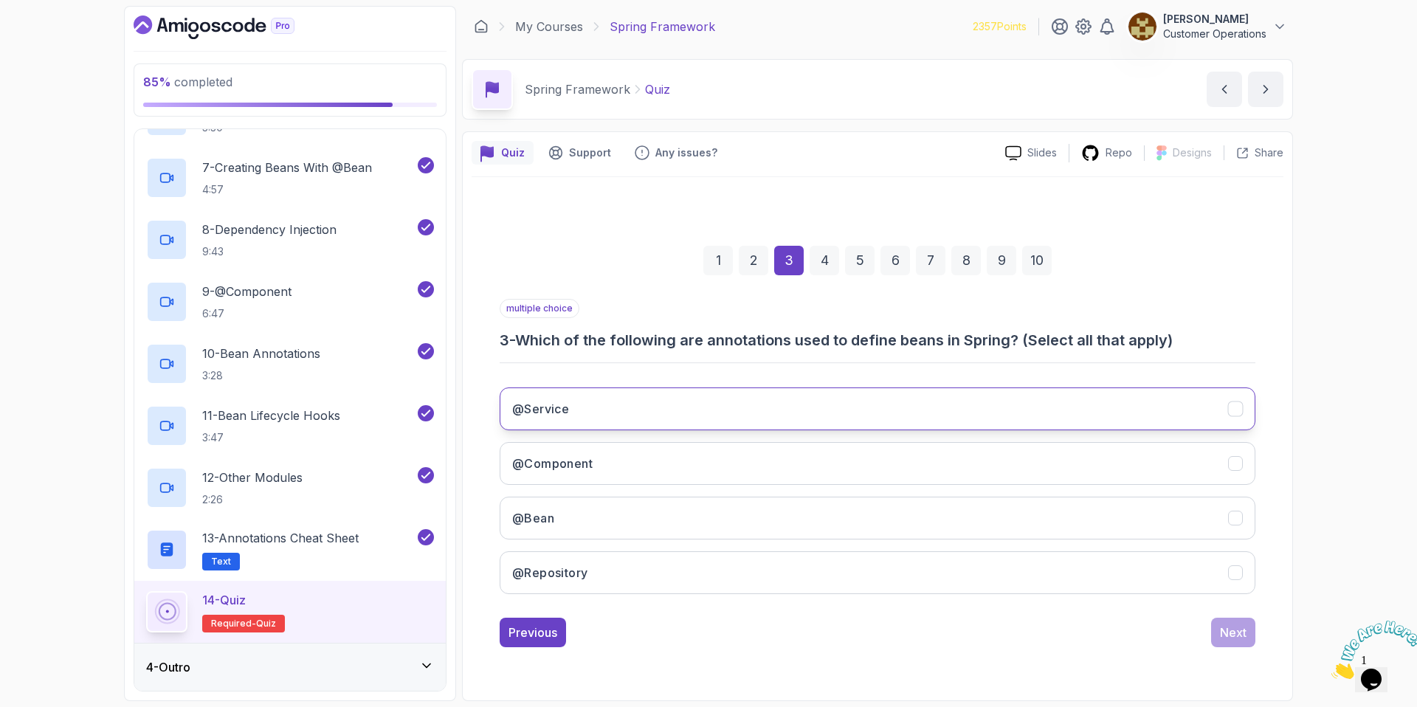
click at [629, 415] on button "@Service" at bounding box center [878, 408] width 756 height 43
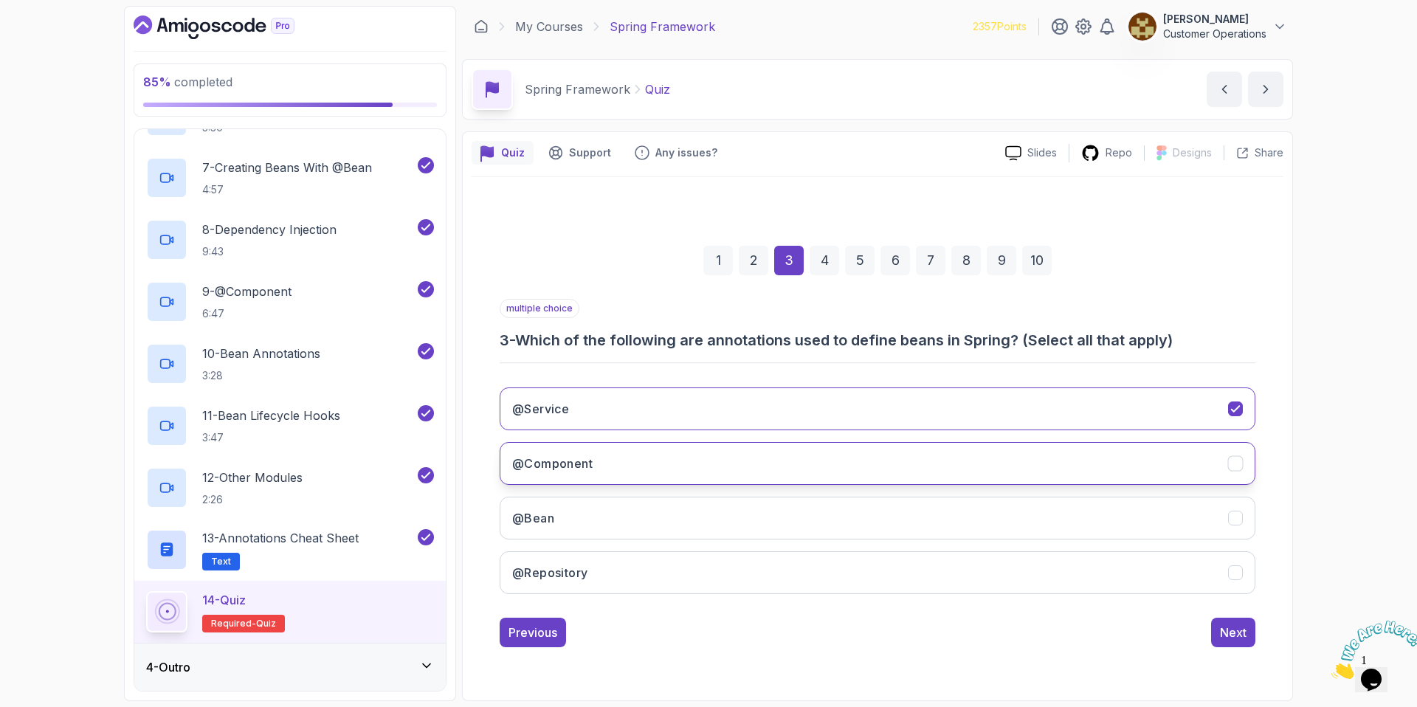
click at [613, 459] on button "@Component" at bounding box center [878, 463] width 756 height 43
click at [610, 537] on button "@Bean" at bounding box center [878, 518] width 756 height 43
click at [623, 586] on button "@Repository" at bounding box center [878, 572] width 756 height 43
click at [1216, 627] on button "Next" at bounding box center [1233, 633] width 44 height 30
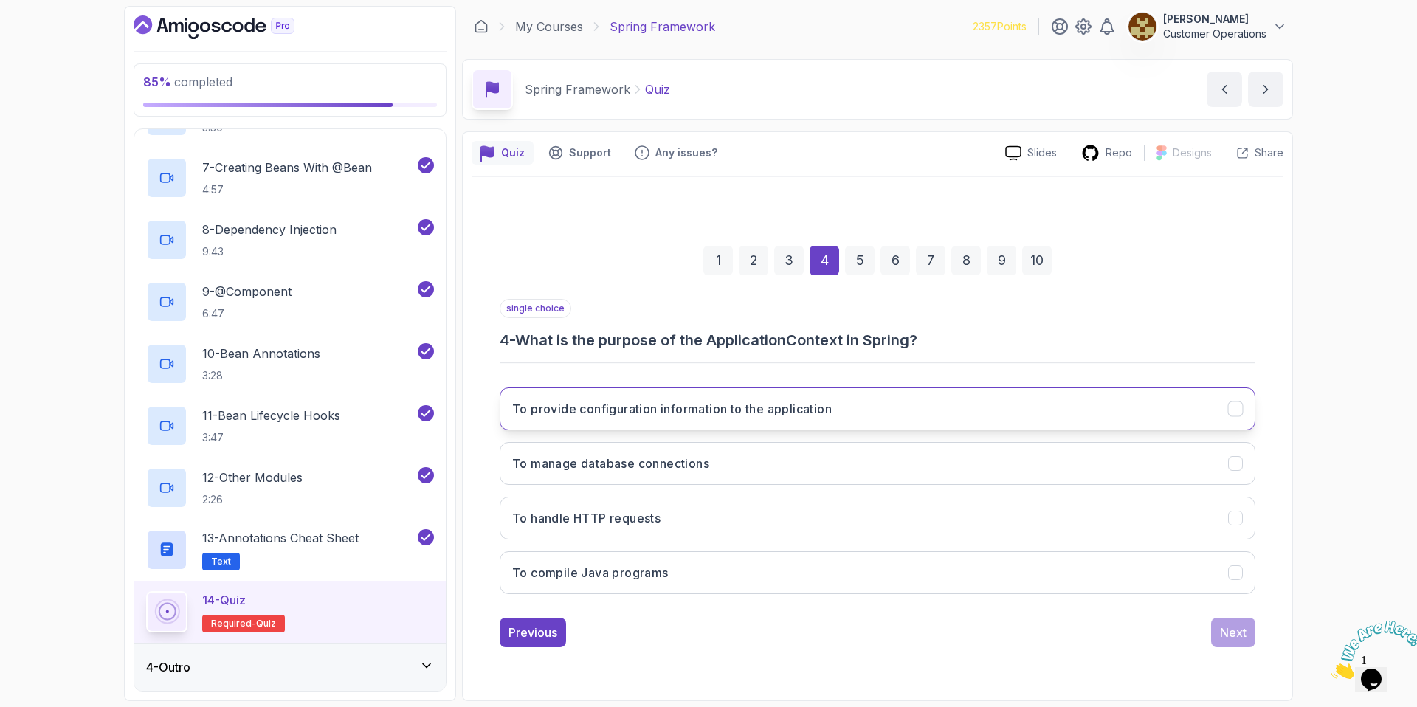
click at [677, 411] on h3 "To provide configuration information to the application" at bounding box center [672, 409] width 320 height 18
click at [1245, 636] on div "Next" at bounding box center [1233, 633] width 27 height 18
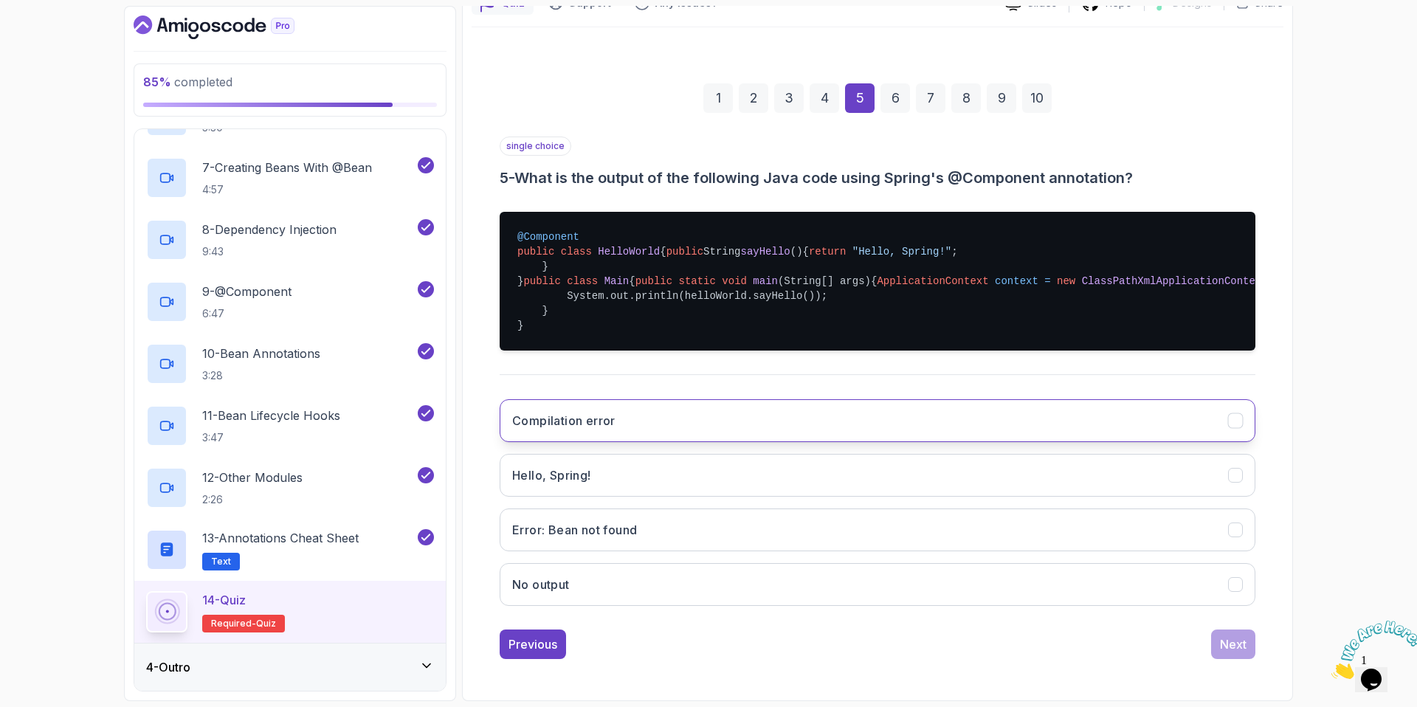
scroll to position [253, 0]
click at [616, 491] on button "Hello, Spring!" at bounding box center [878, 475] width 756 height 43
click at [1238, 647] on div "Next" at bounding box center [1233, 644] width 27 height 18
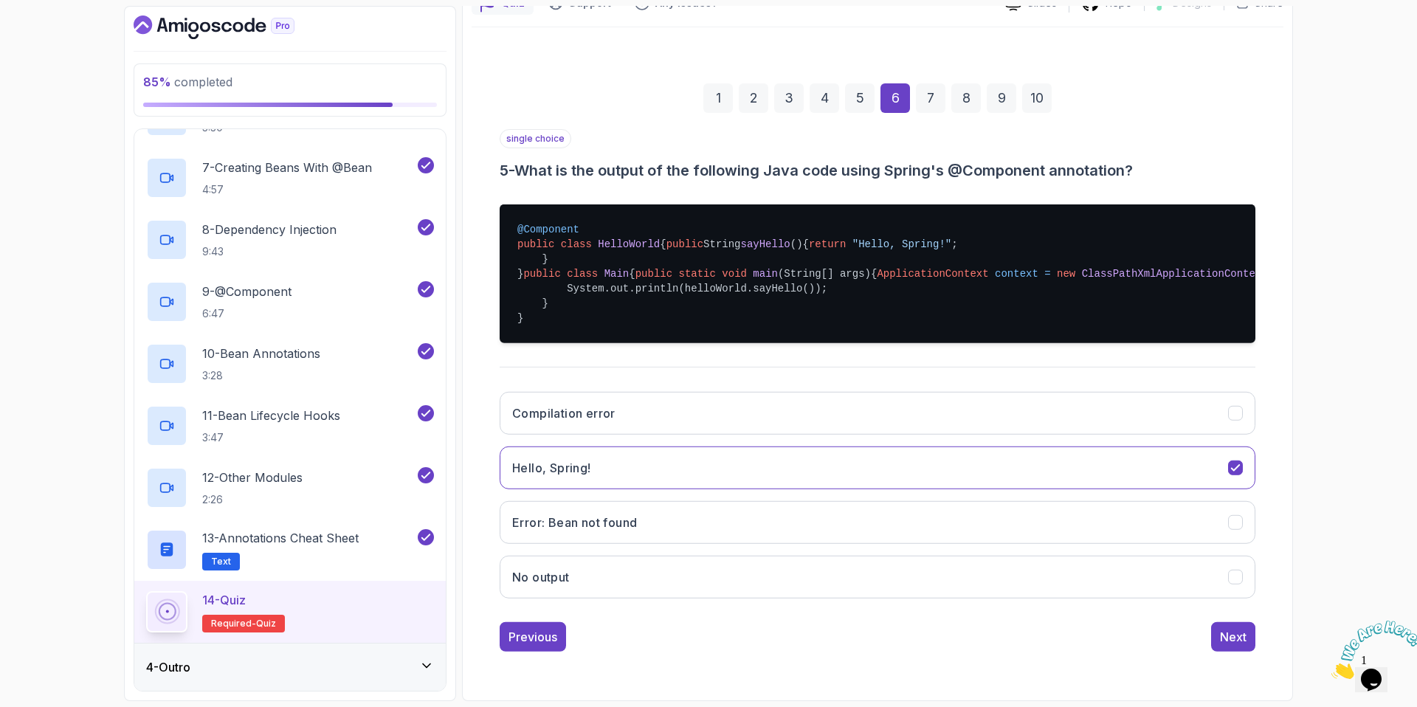
scroll to position [0, 0]
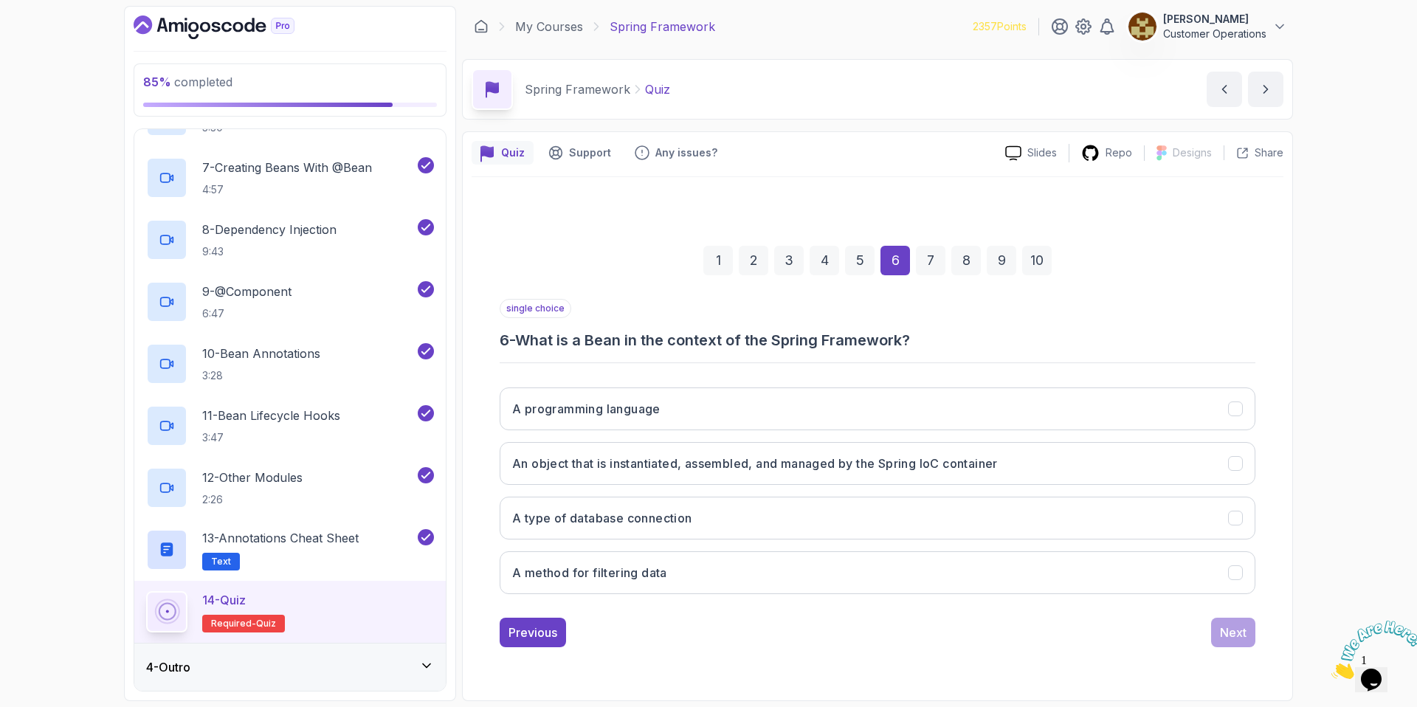
click at [657, 349] on h3 "6 - What is a Bean in the context of the Spring Framework?" at bounding box center [878, 340] width 756 height 21
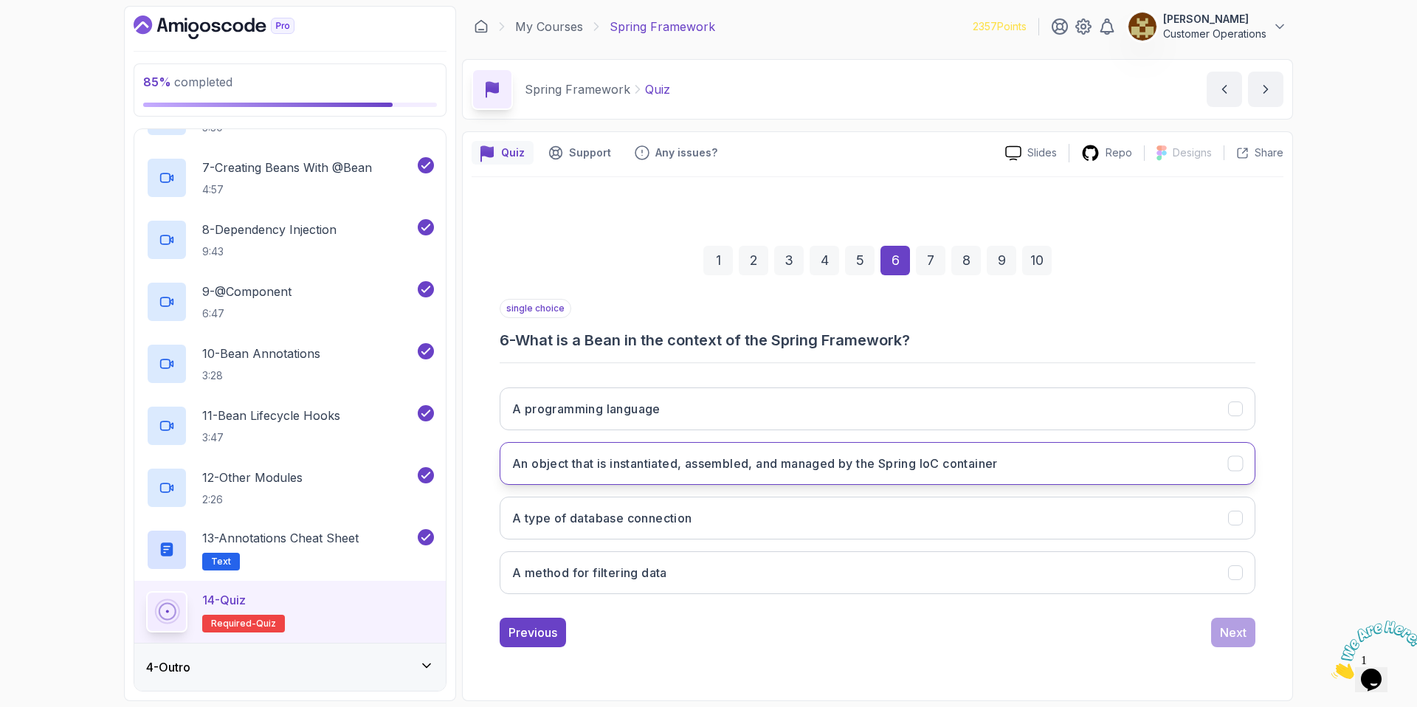
click at [692, 470] on h3 "An object that is instantiated, assembled, and managed by the Spring IoC contai…" at bounding box center [755, 464] width 486 height 18
click at [1232, 633] on div "Next" at bounding box center [1233, 633] width 27 height 18
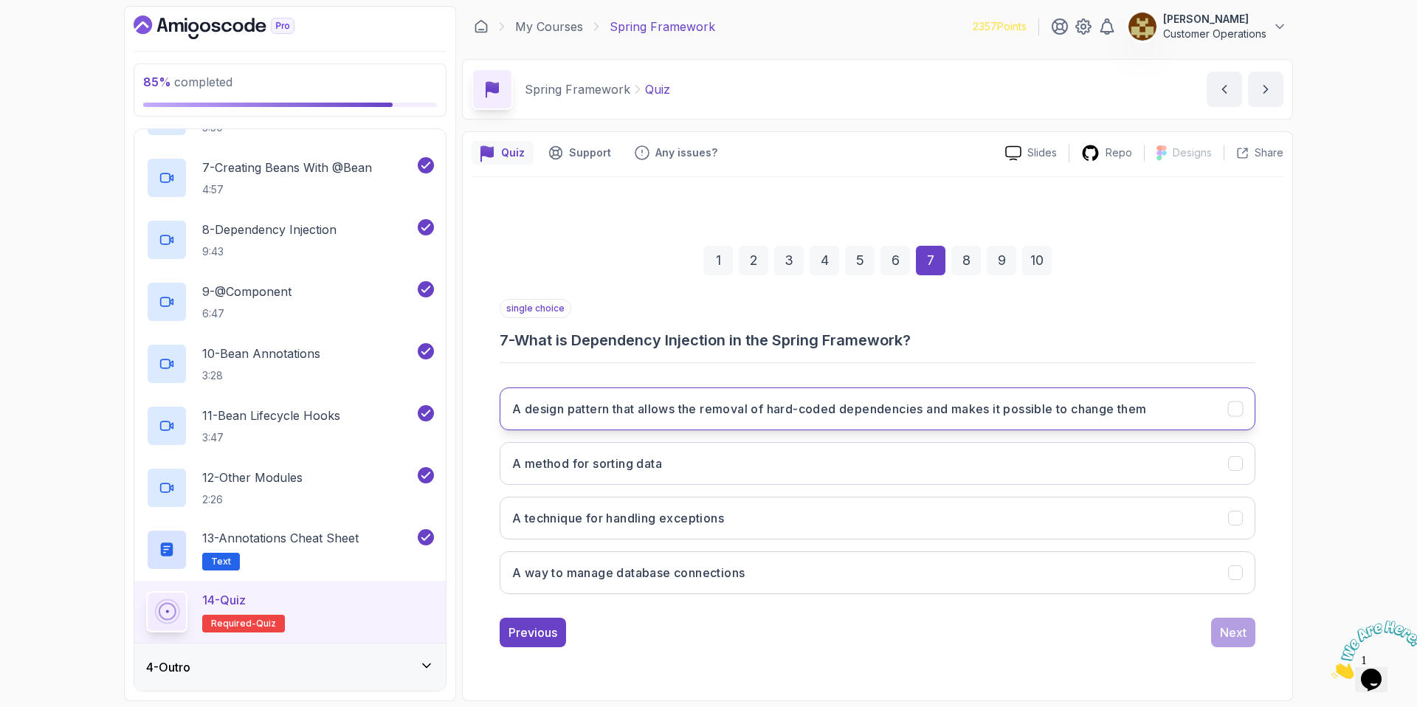
click at [600, 414] on h3 "A design pattern that allows the removal of hard-coded dependencies and makes i…" at bounding box center [829, 409] width 635 height 18
click at [1241, 631] on div "Next" at bounding box center [1233, 633] width 27 height 18
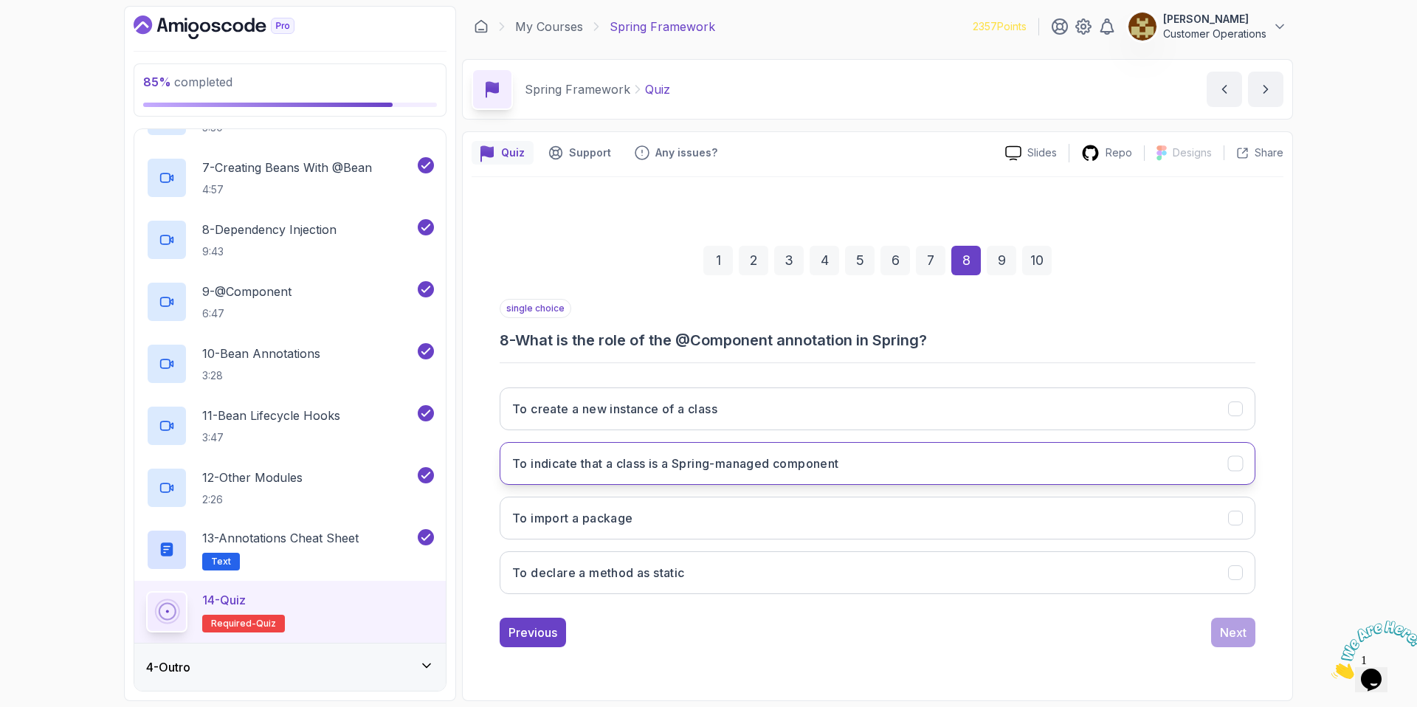
click at [789, 468] on h3 "To indicate that a class is a Spring-managed component" at bounding box center [675, 464] width 327 height 18
click at [1231, 630] on div "Next" at bounding box center [1233, 633] width 27 height 18
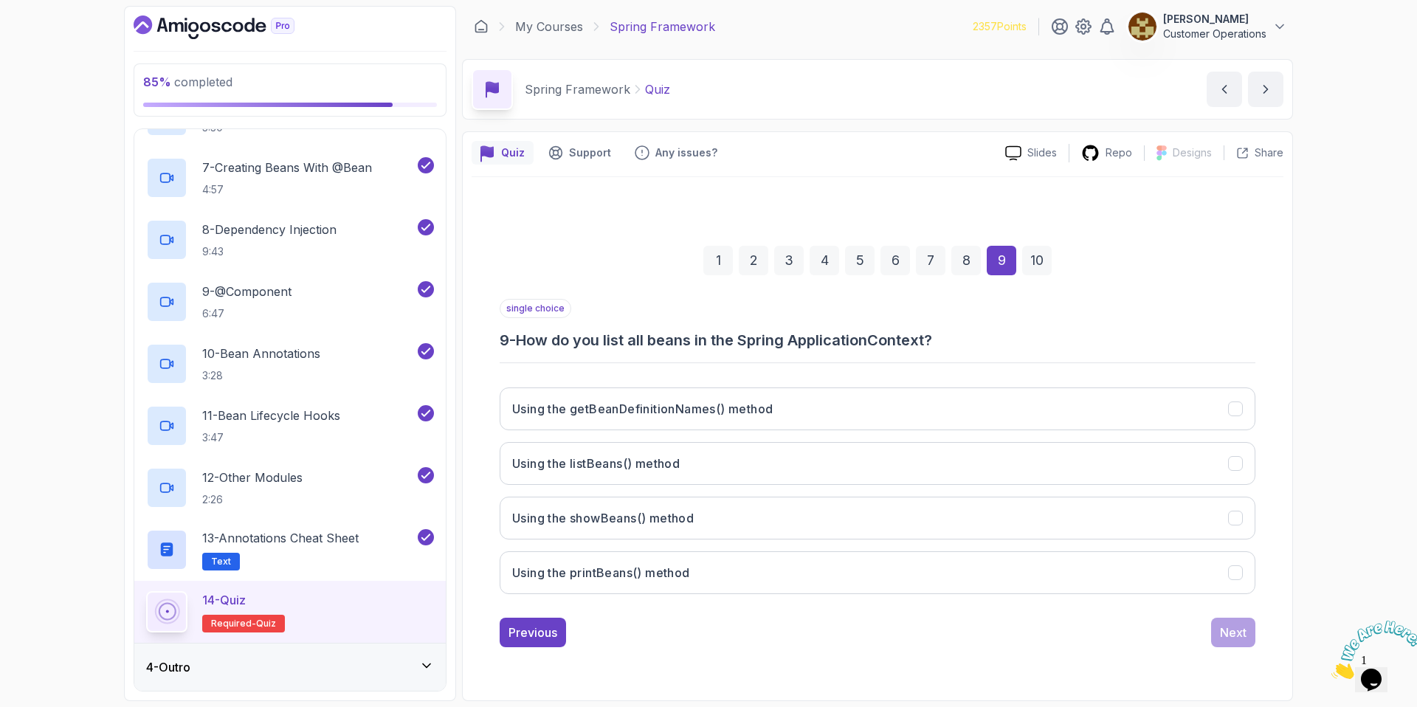
click at [600, 348] on h3 "9 - How do you list all beans in the Spring ApplicationContext?" at bounding box center [878, 340] width 756 height 21
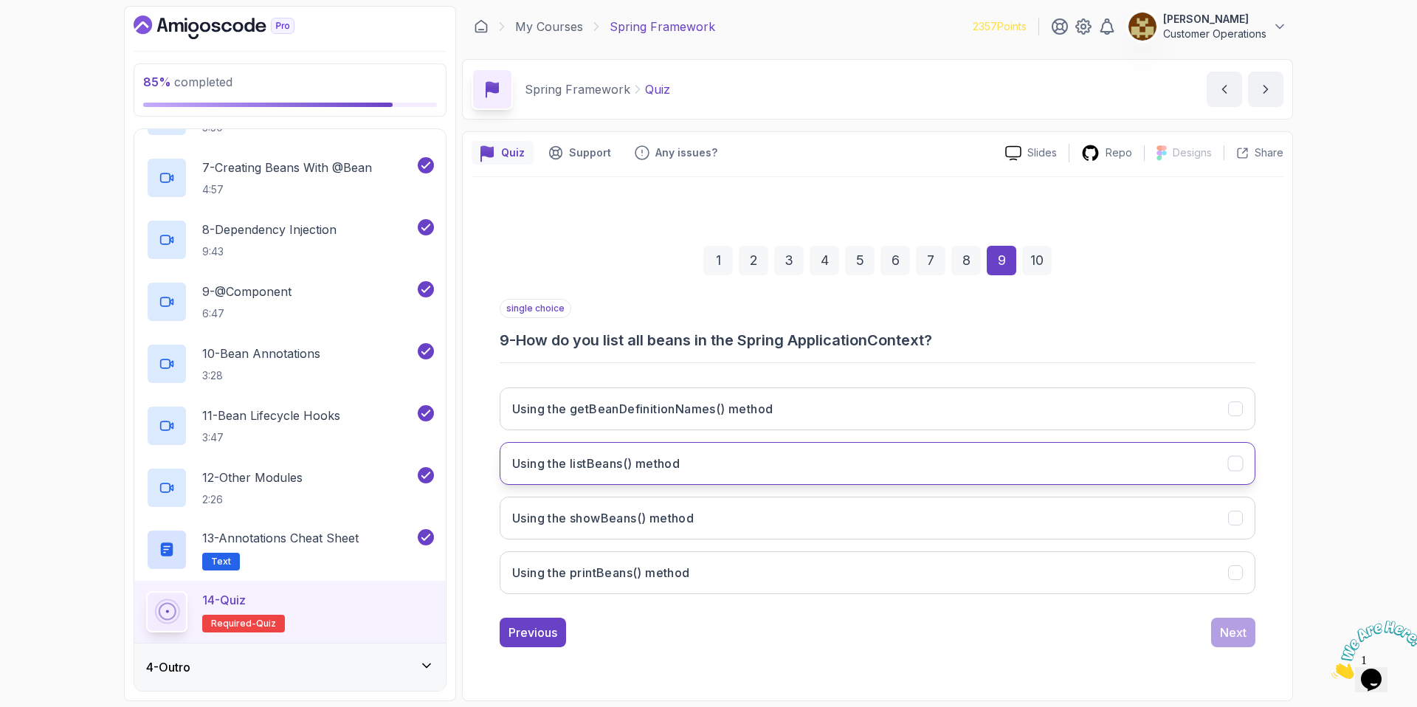
click at [656, 466] on h3 "Using the listBeans() method" at bounding box center [596, 464] width 168 height 18
click at [1237, 635] on div "Next" at bounding box center [1233, 633] width 27 height 18
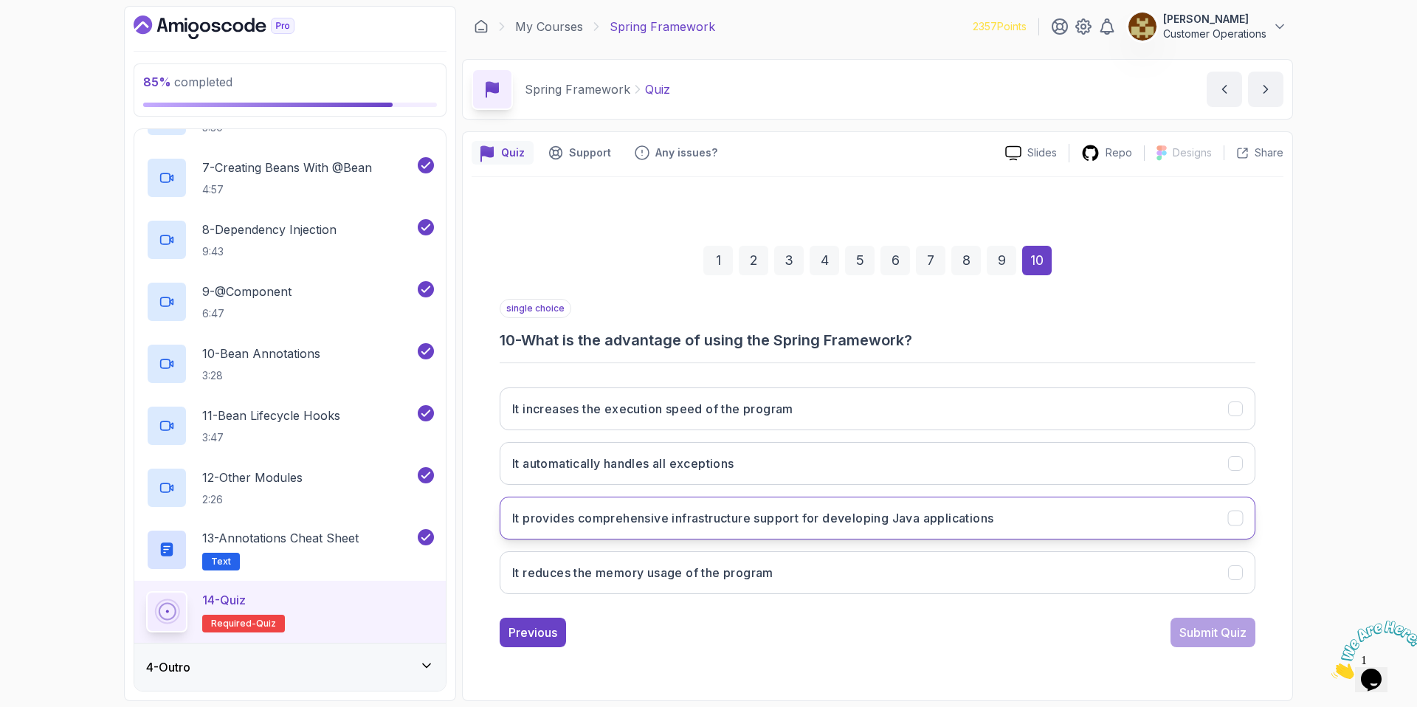
click at [651, 527] on button "It provides comprehensive infrastructure support for developing Java applicatio…" at bounding box center [878, 518] width 756 height 43
click at [1207, 631] on div "Submit Quiz" at bounding box center [1212, 633] width 67 height 18
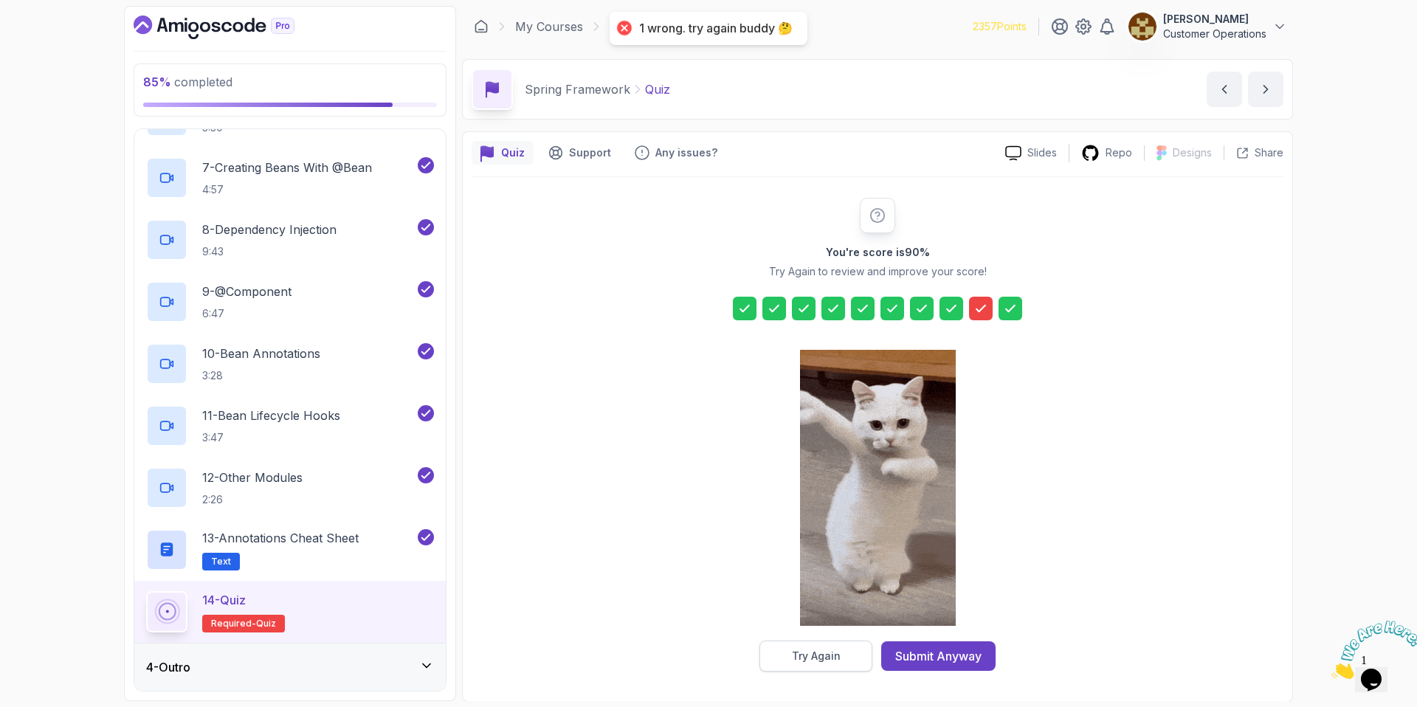
click at [841, 658] on button "Try Again" at bounding box center [815, 656] width 113 height 31
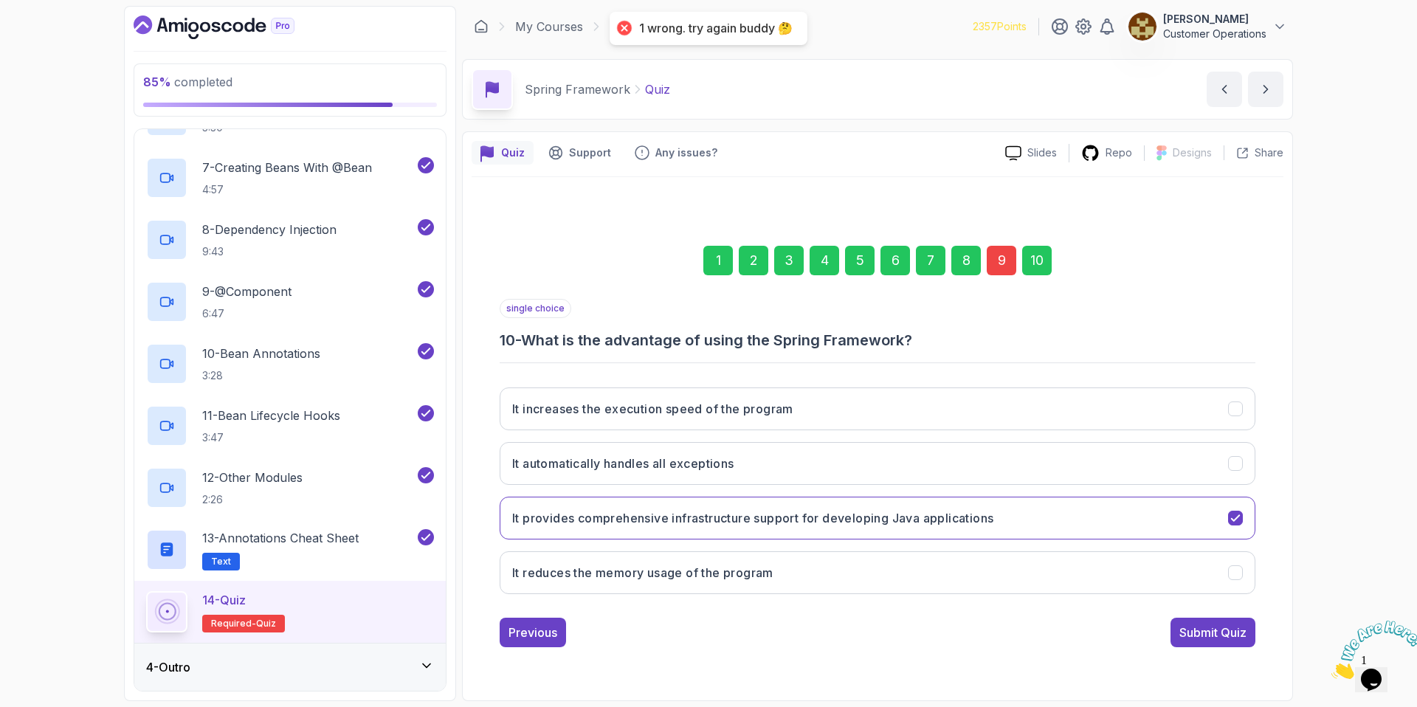
click at [1003, 242] on div "1 2 3 4 5 6 7 8 9 10" at bounding box center [878, 260] width 756 height 77
click at [996, 261] on div "9" at bounding box center [1002, 261] width 30 height 30
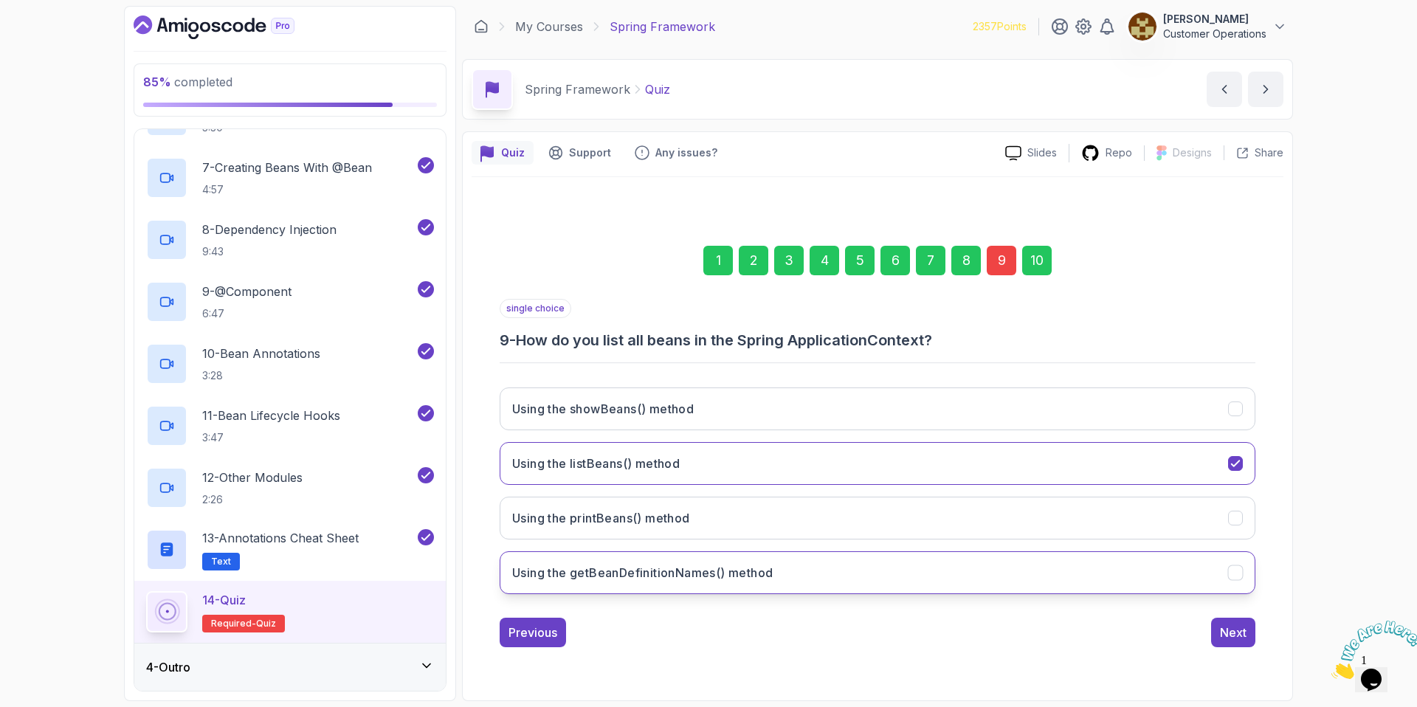
click at [866, 556] on button "Using the getBeanDefinitionNames() method" at bounding box center [878, 572] width 756 height 43
click at [1224, 633] on div "Next" at bounding box center [1233, 633] width 27 height 18
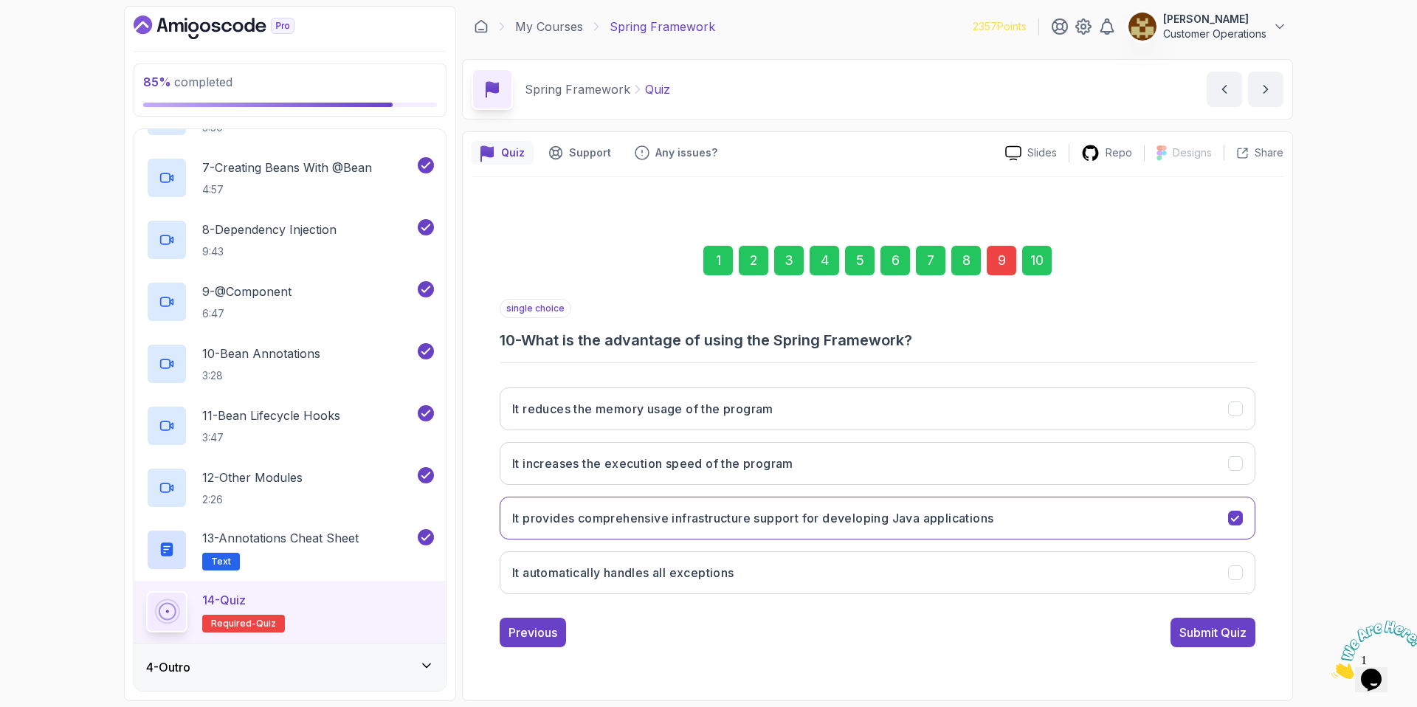
click at [1046, 257] on div "10" at bounding box center [1037, 261] width 30 height 30
click at [1207, 630] on div "Submit Quiz" at bounding box center [1212, 633] width 67 height 18
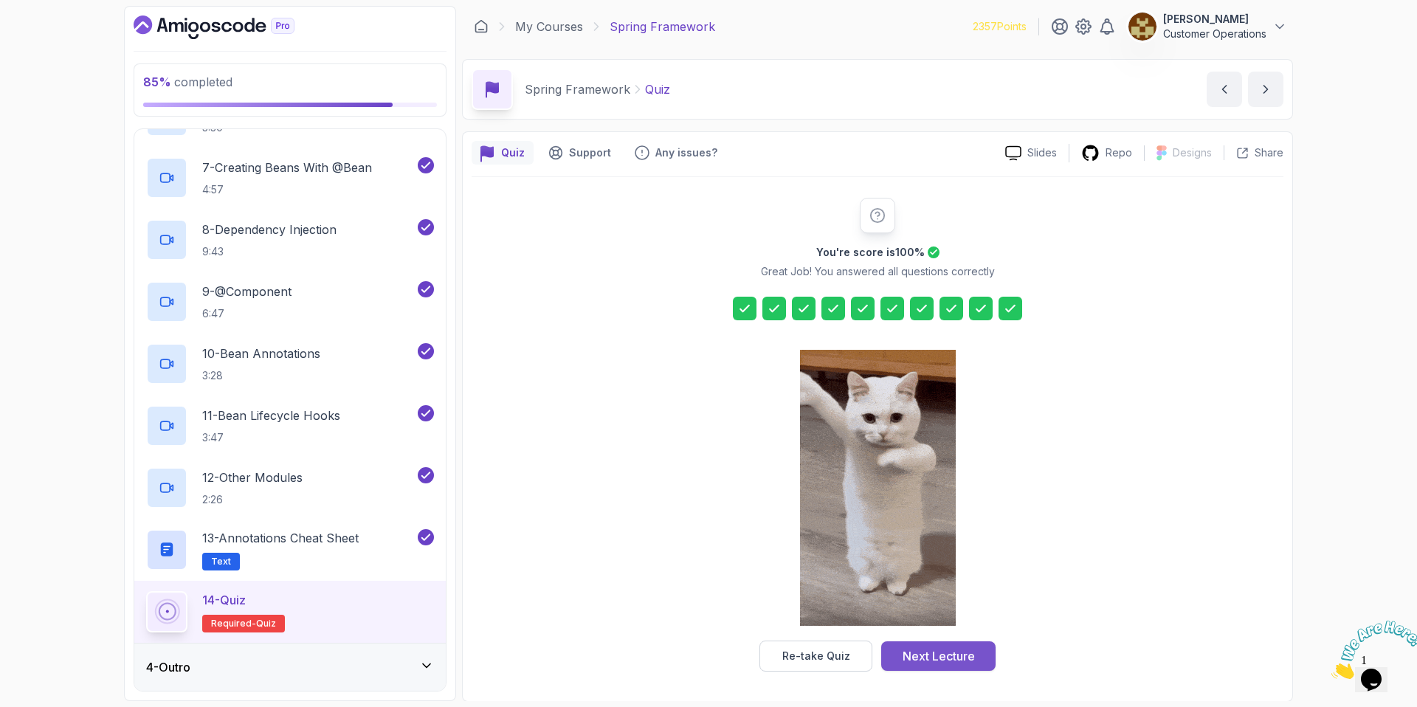
click at [921, 650] on div "Next Lecture" at bounding box center [939, 656] width 72 height 18
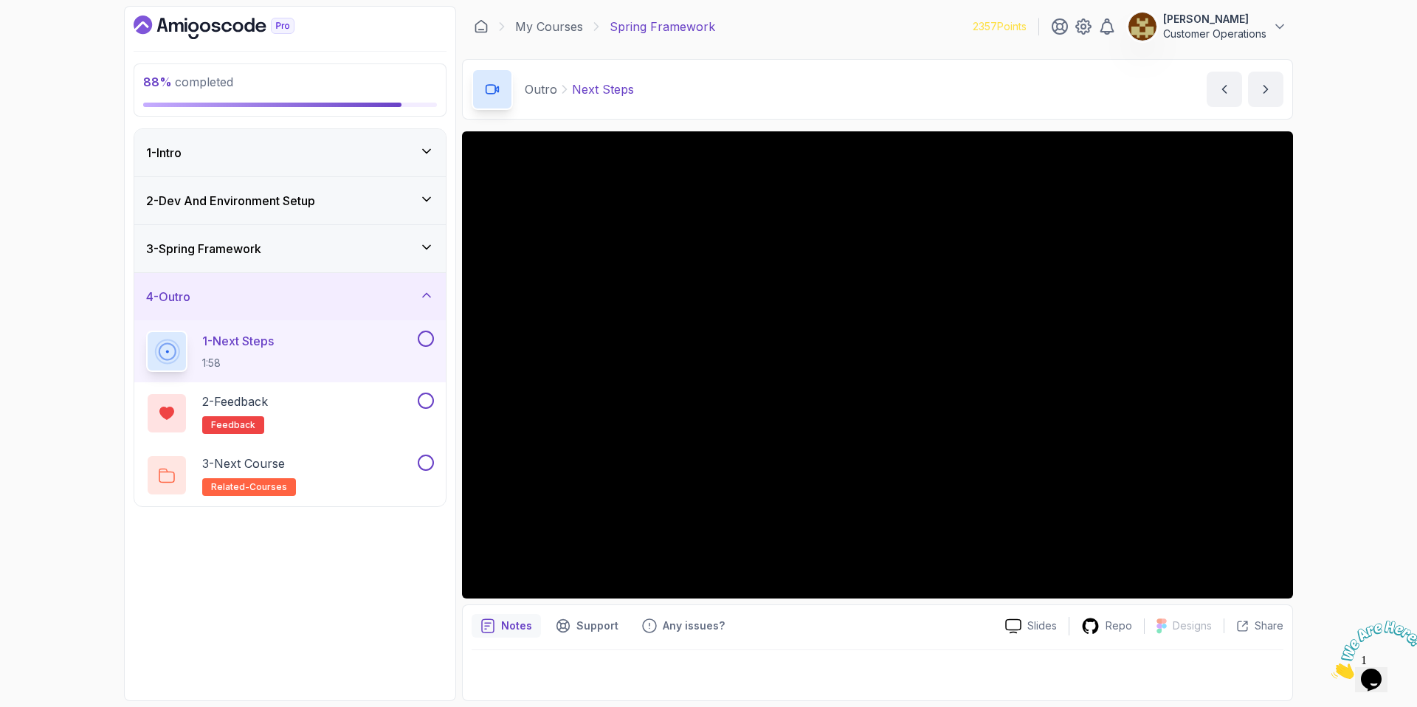
click at [796, 84] on div "Outro Next Steps Next Steps by nelson" at bounding box center [877, 89] width 831 height 61
click at [713, 95] on div "Outro Next Steps Next Steps by nelson" at bounding box center [877, 89] width 831 height 61
click at [731, 83] on div "Outro Next Steps Next Steps by nelson" at bounding box center [877, 89] width 831 height 61
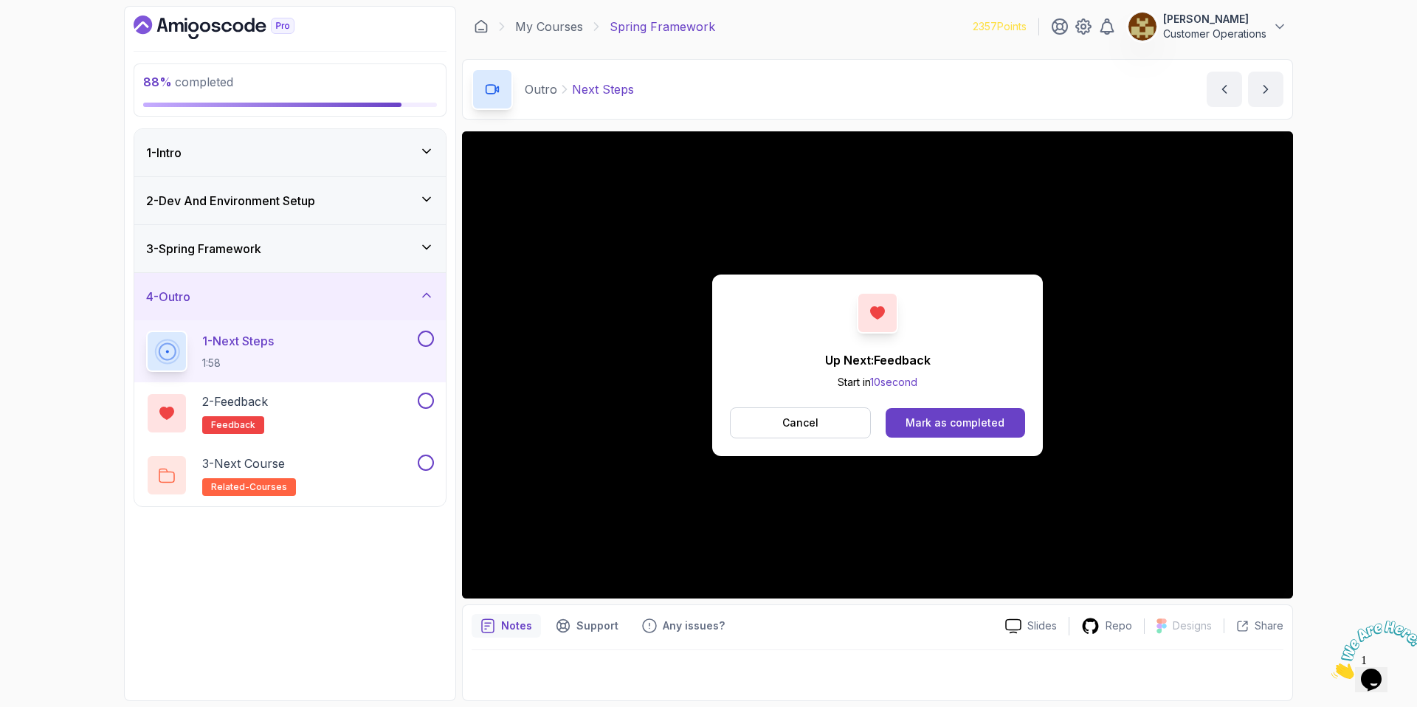
click at [923, 406] on div "Up Next: Feedback Start in 10 second Cancel Mark as completed" at bounding box center [877, 366] width 331 height 182
click at [928, 425] on div "Mark as completed" at bounding box center [955, 423] width 99 height 15
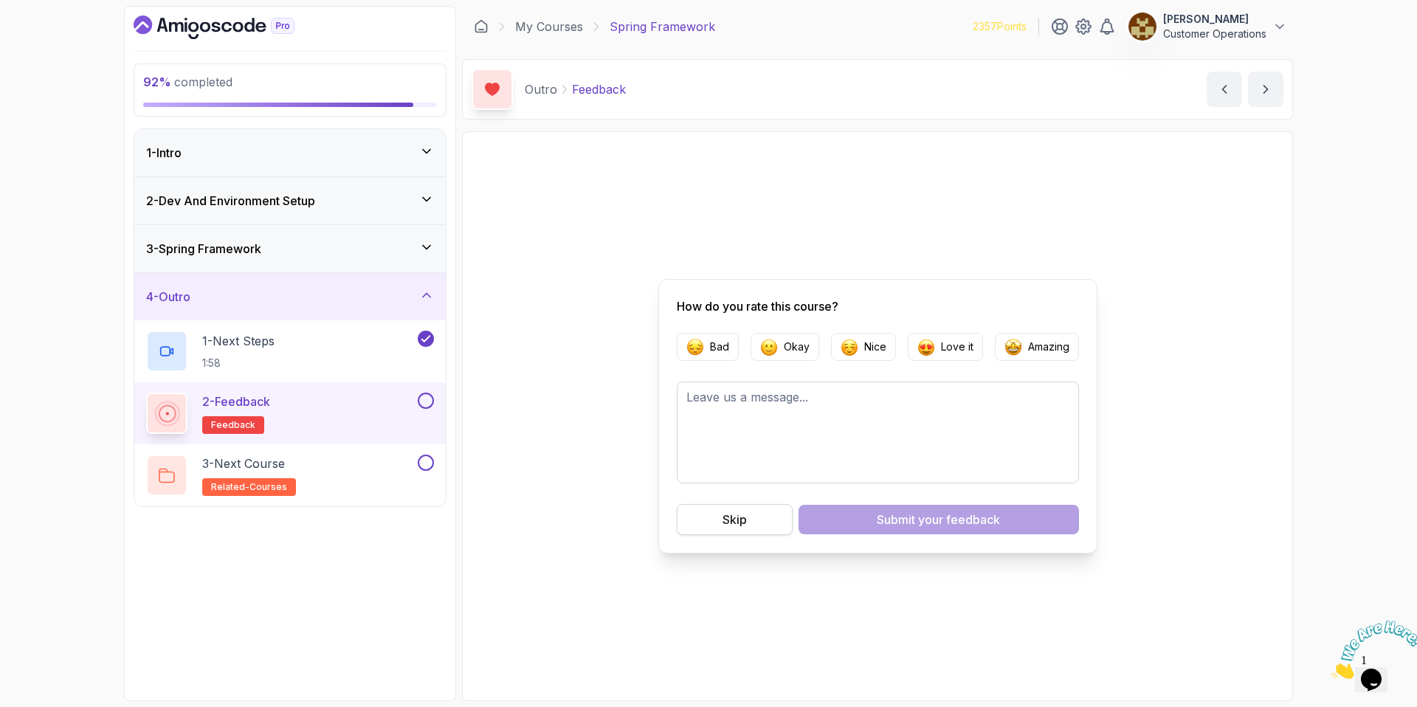
click at [741, 530] on button "Skip" at bounding box center [735, 519] width 116 height 31
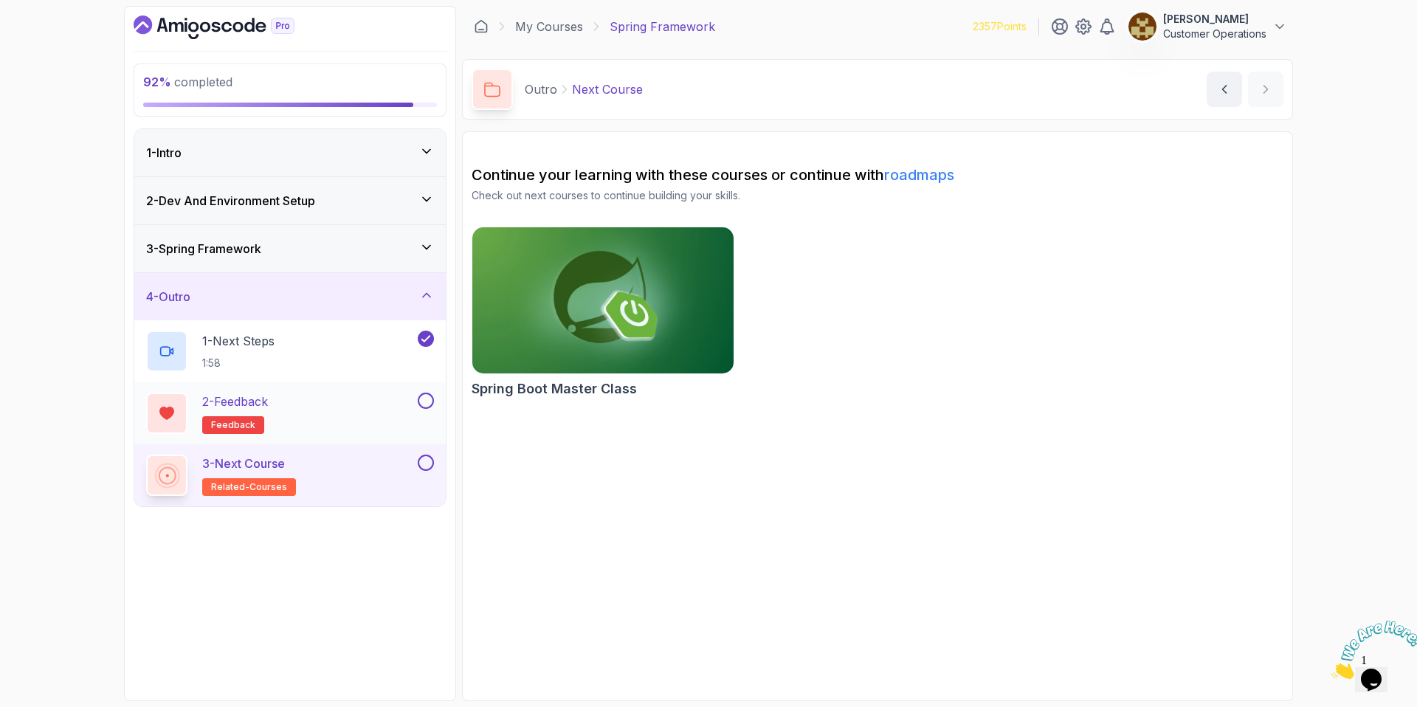
click at [413, 396] on div "2 - Feedback feedback" at bounding box center [280, 413] width 269 height 41
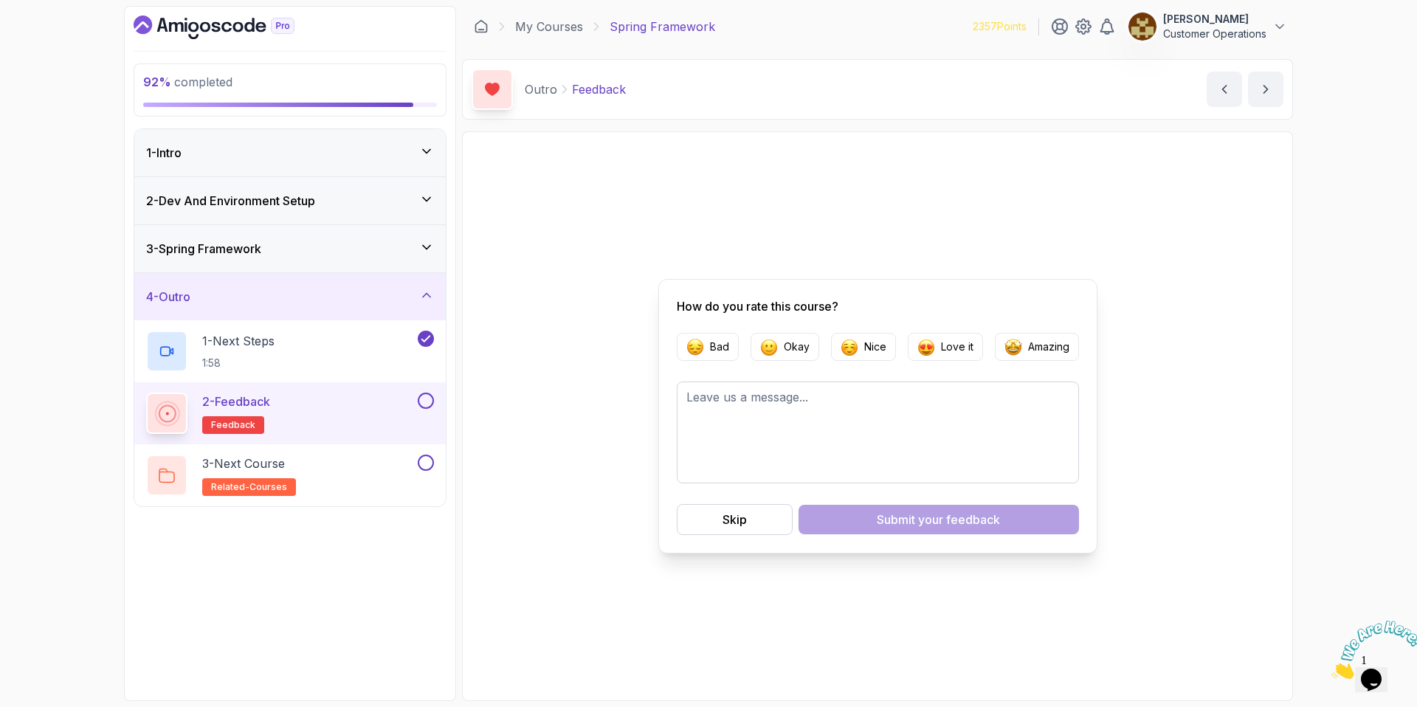
click at [430, 404] on button at bounding box center [426, 401] width 16 height 16
click at [430, 461] on button at bounding box center [426, 463] width 16 height 16
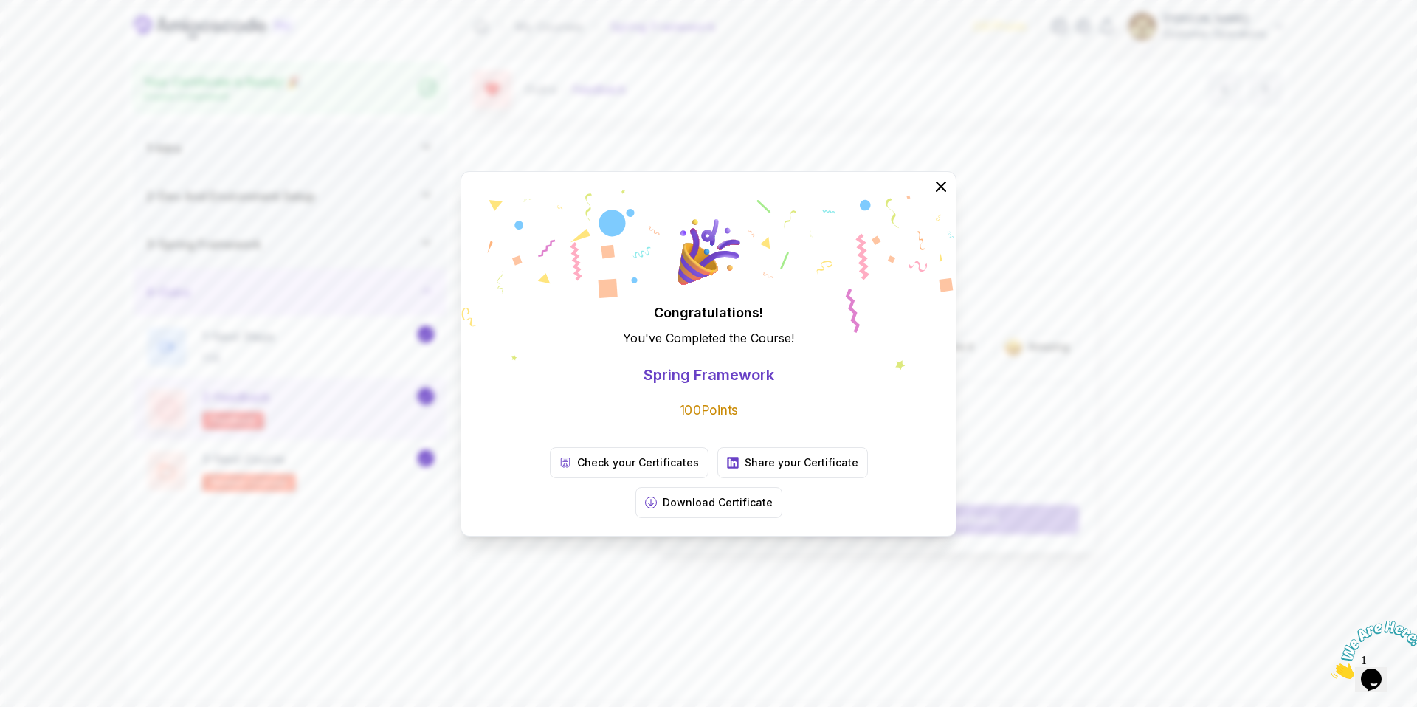
click at [936, 196] on icon at bounding box center [941, 187] width 18 height 18
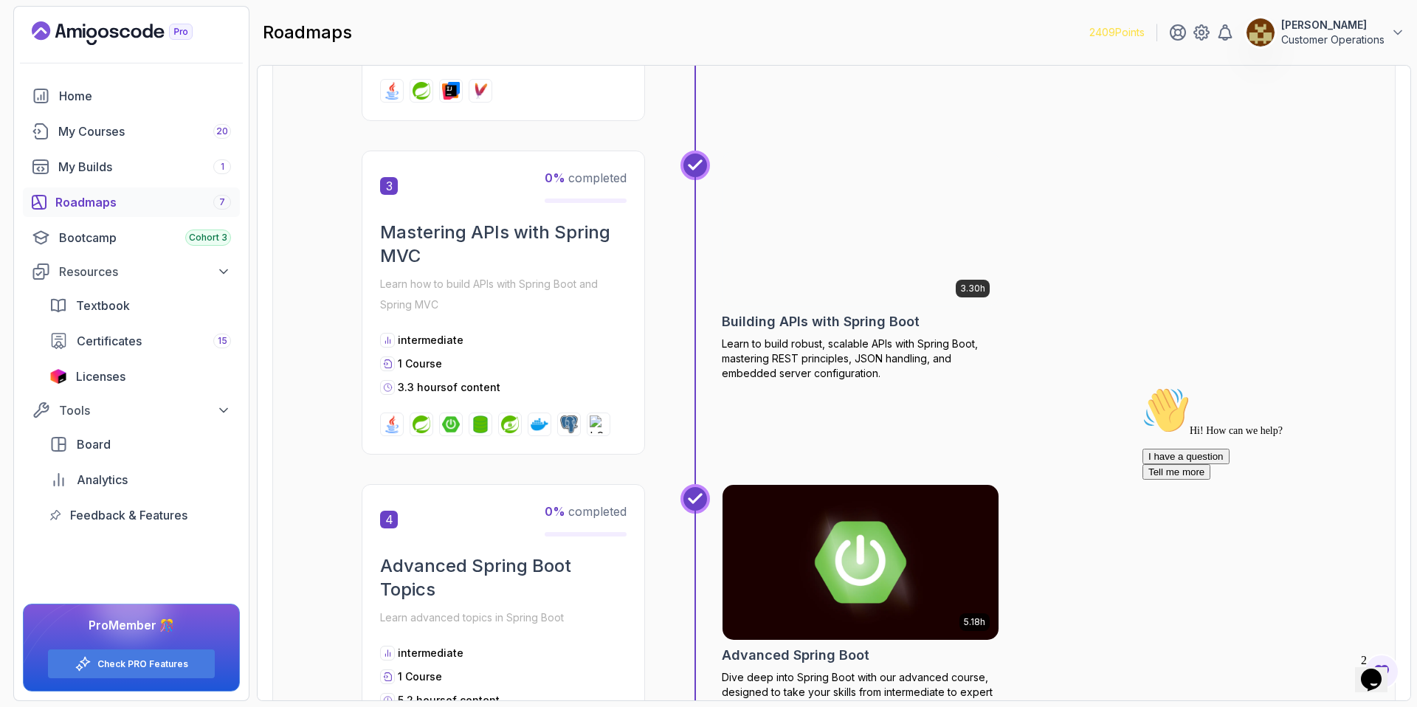
scroll to position [881, 0]
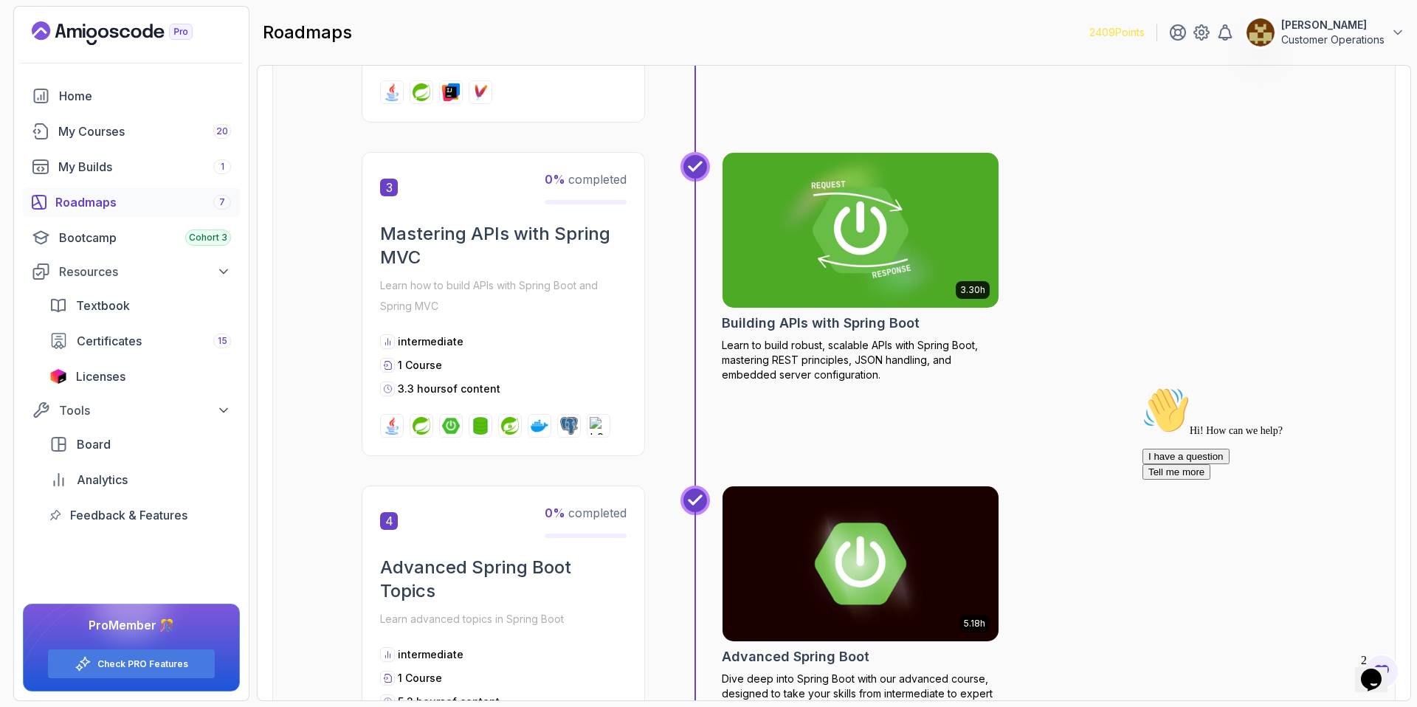
click at [880, 243] on img at bounding box center [861, 230] width 290 height 162
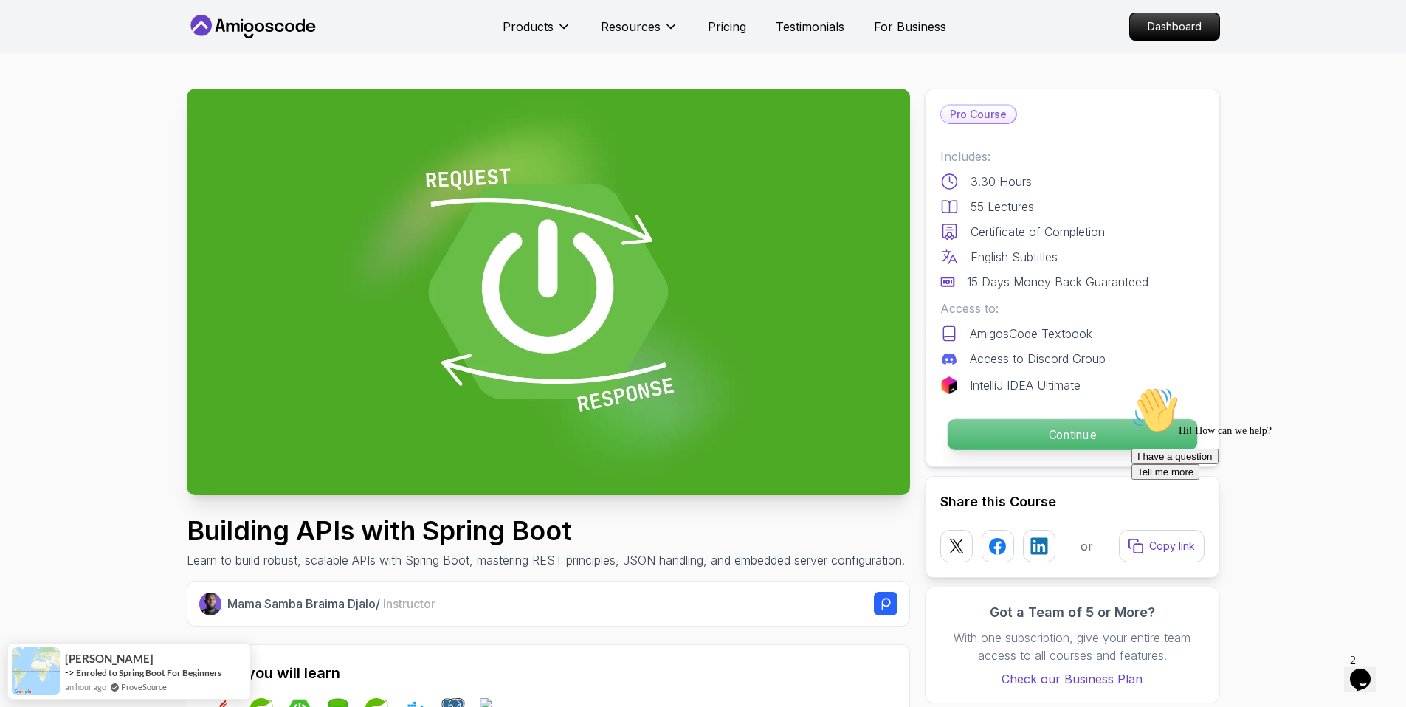
click at [1048, 428] on p "Continue" at bounding box center [1071, 434] width 249 height 31
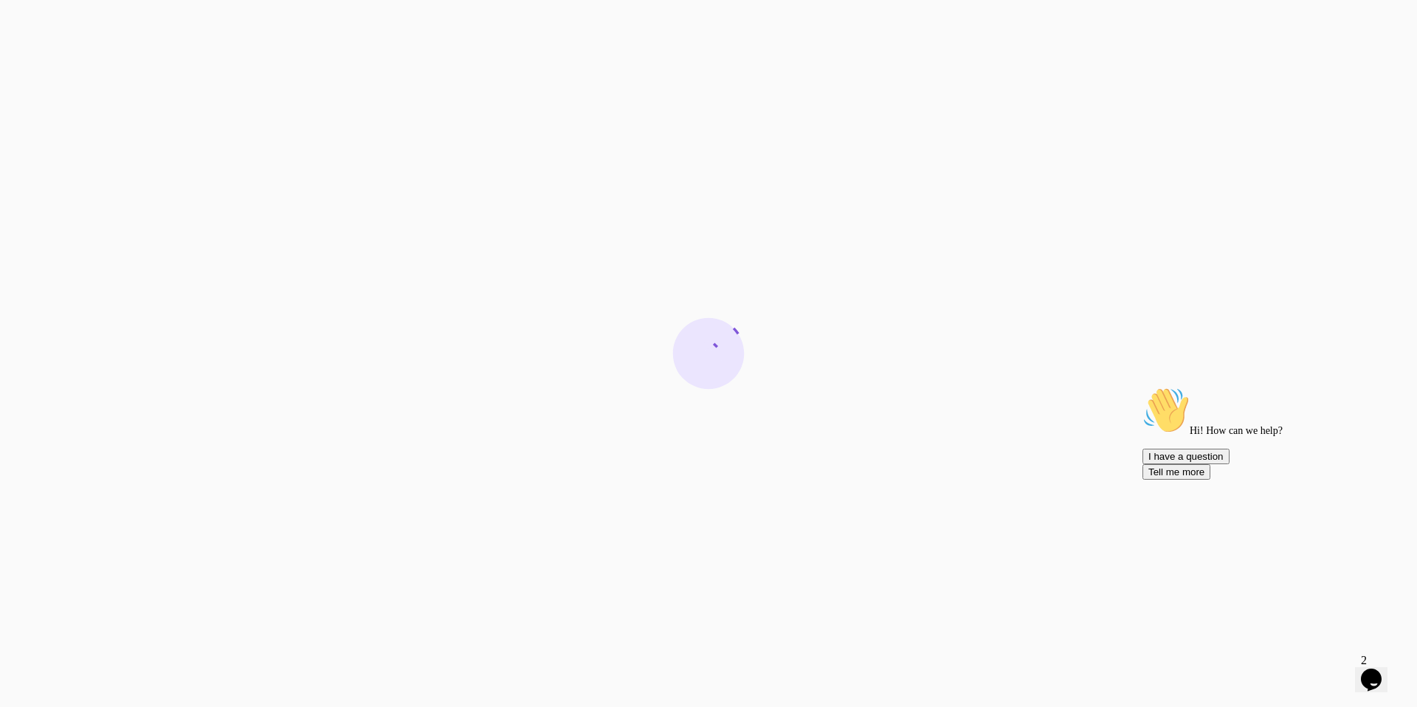
click at [1393, 387] on div "Chat attention grabber" at bounding box center [1276, 387] width 266 height 0
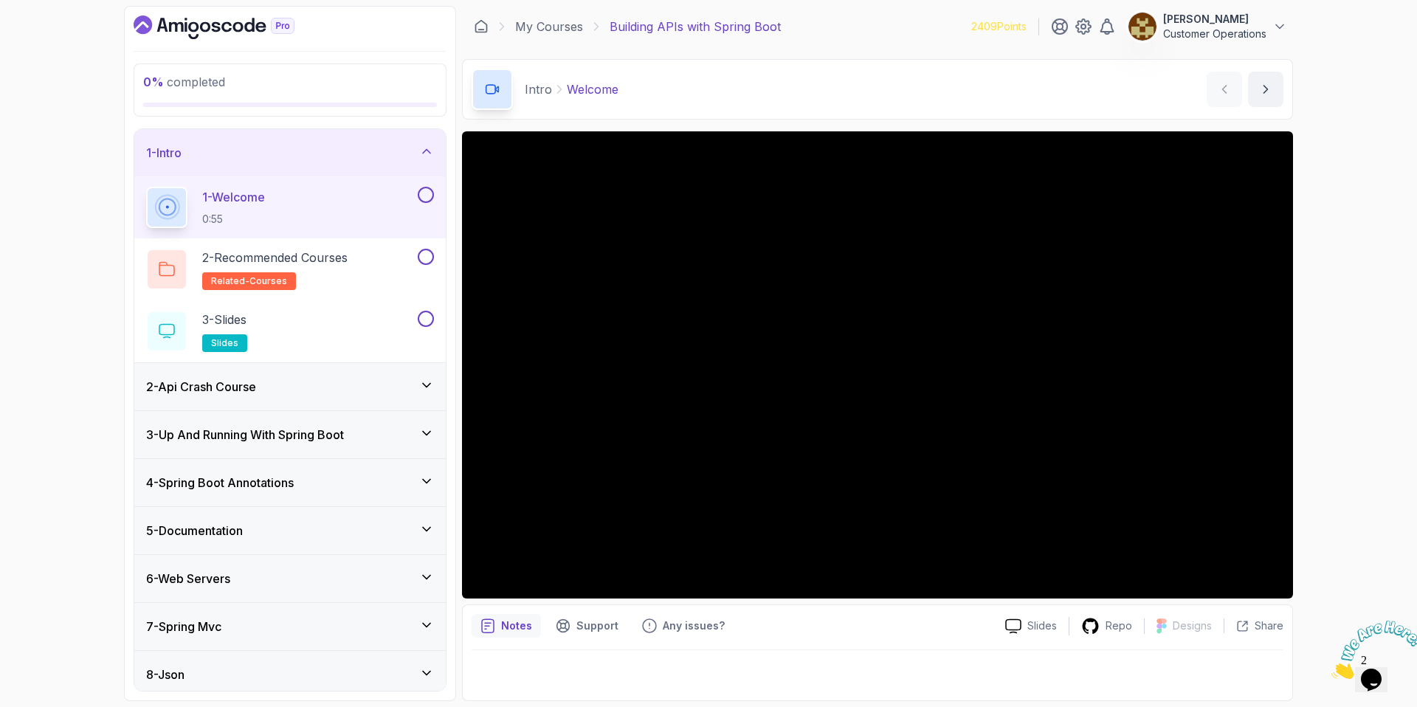
click at [787, 116] on div "Intro Welcome Welcome by nelson" at bounding box center [877, 89] width 831 height 61
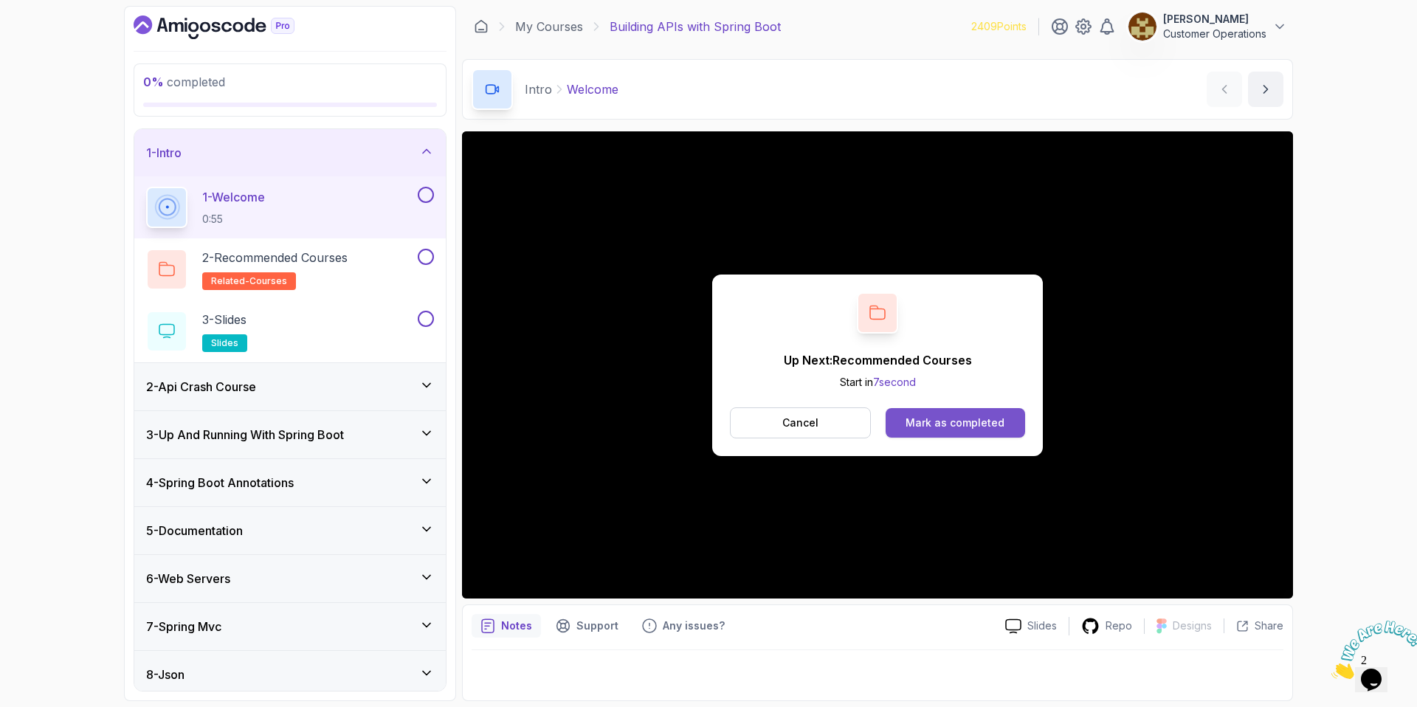
click at [928, 435] on button "Mark as completed" at bounding box center [955, 423] width 139 height 30
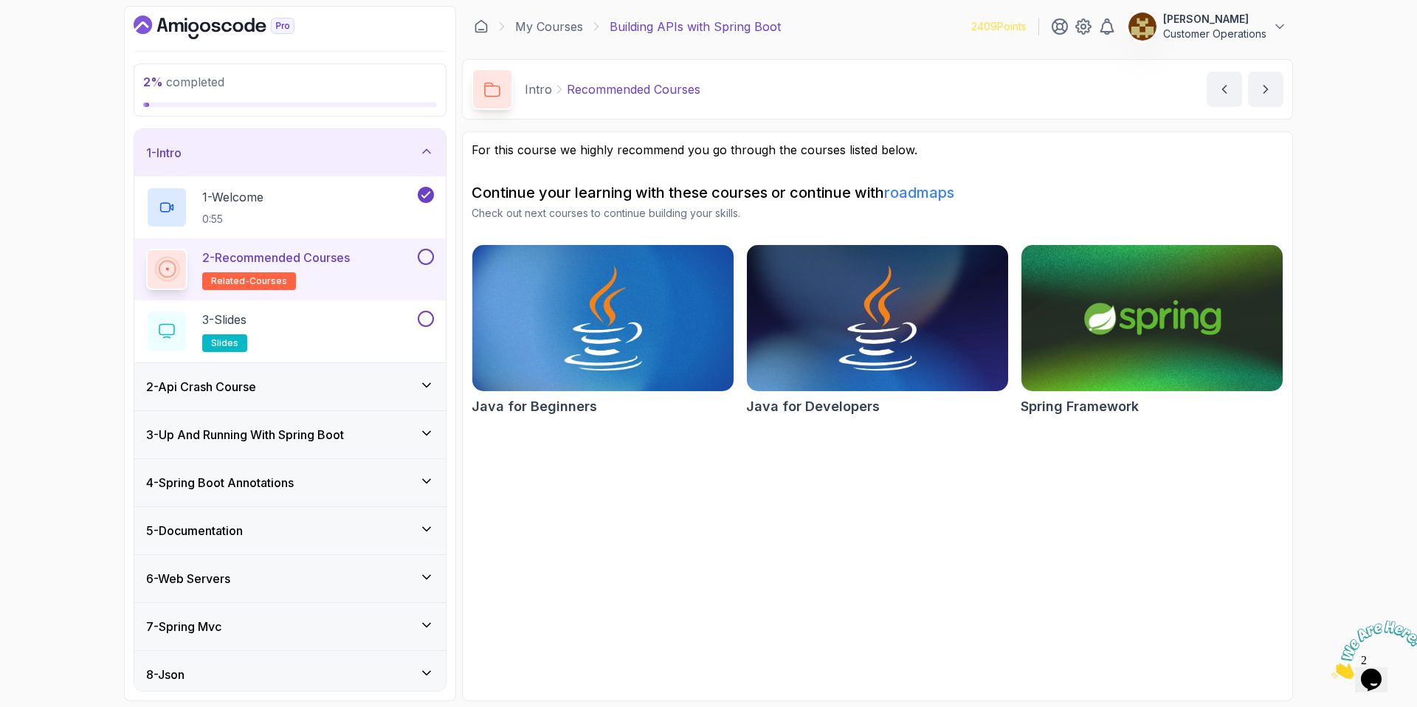
drag, startPoint x: 427, startPoint y: 255, endPoint x: 422, endPoint y: 265, distance: 11.6
click at [427, 255] on button at bounding box center [426, 257] width 16 height 16
click at [421, 322] on button at bounding box center [426, 319] width 16 height 16
click at [348, 151] on div "1 - Intro" at bounding box center [290, 153] width 288 height 18
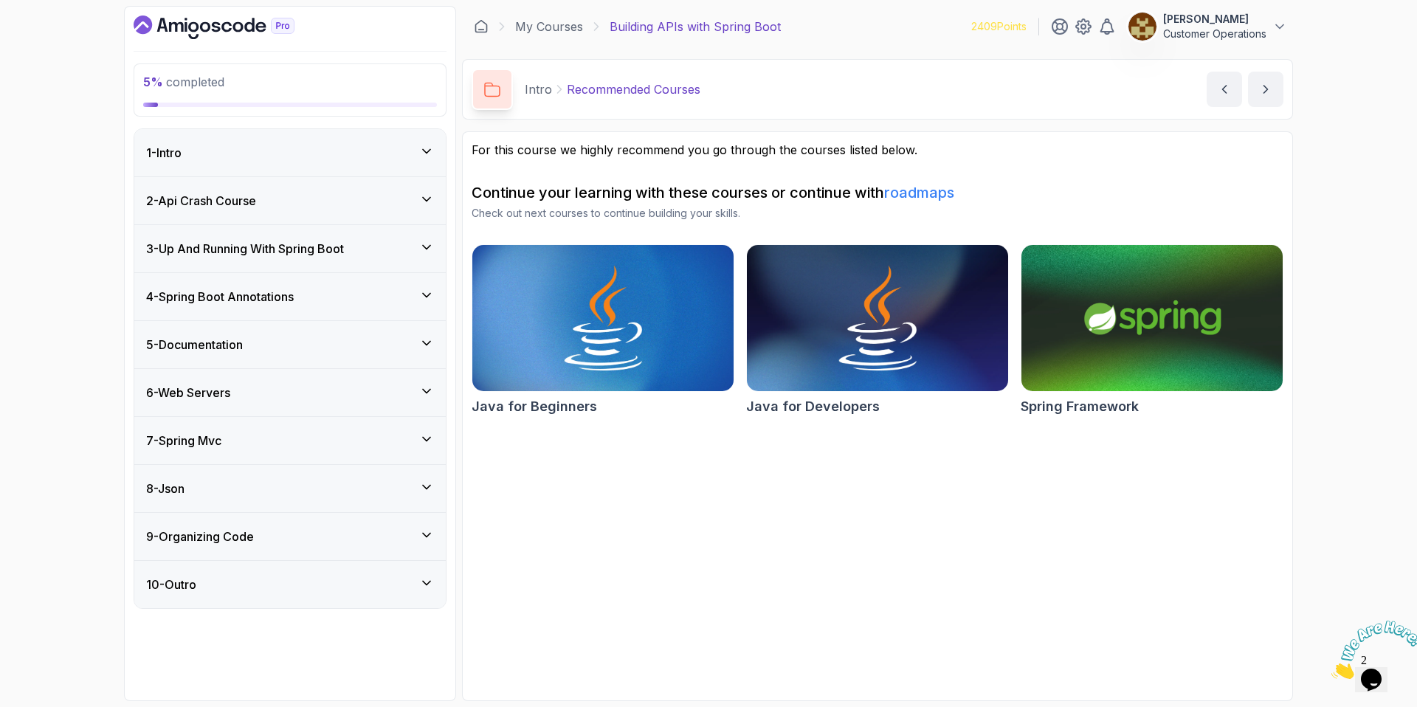
click at [331, 211] on div "2 - Api Crash Course" at bounding box center [289, 200] width 311 height 47
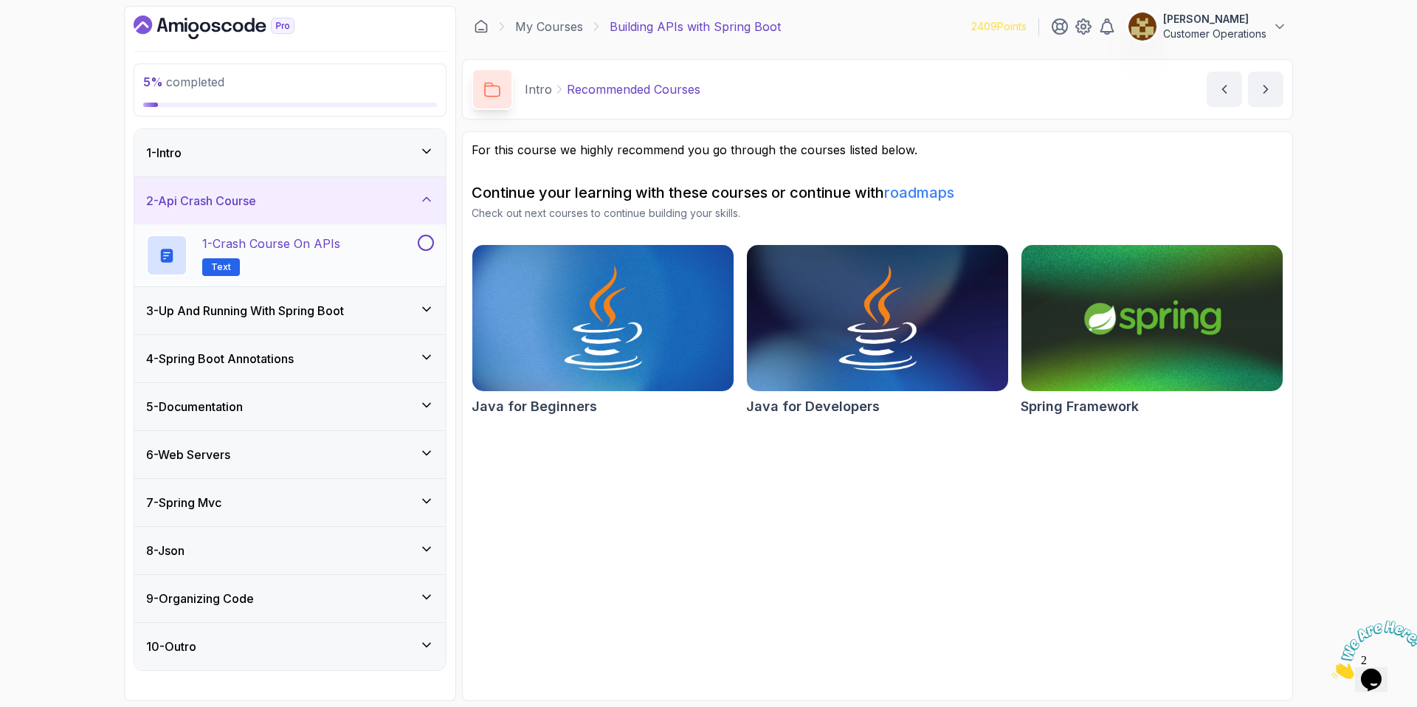
click at [354, 252] on div "1 - Crash Course on APIs Text" at bounding box center [280, 255] width 269 height 41
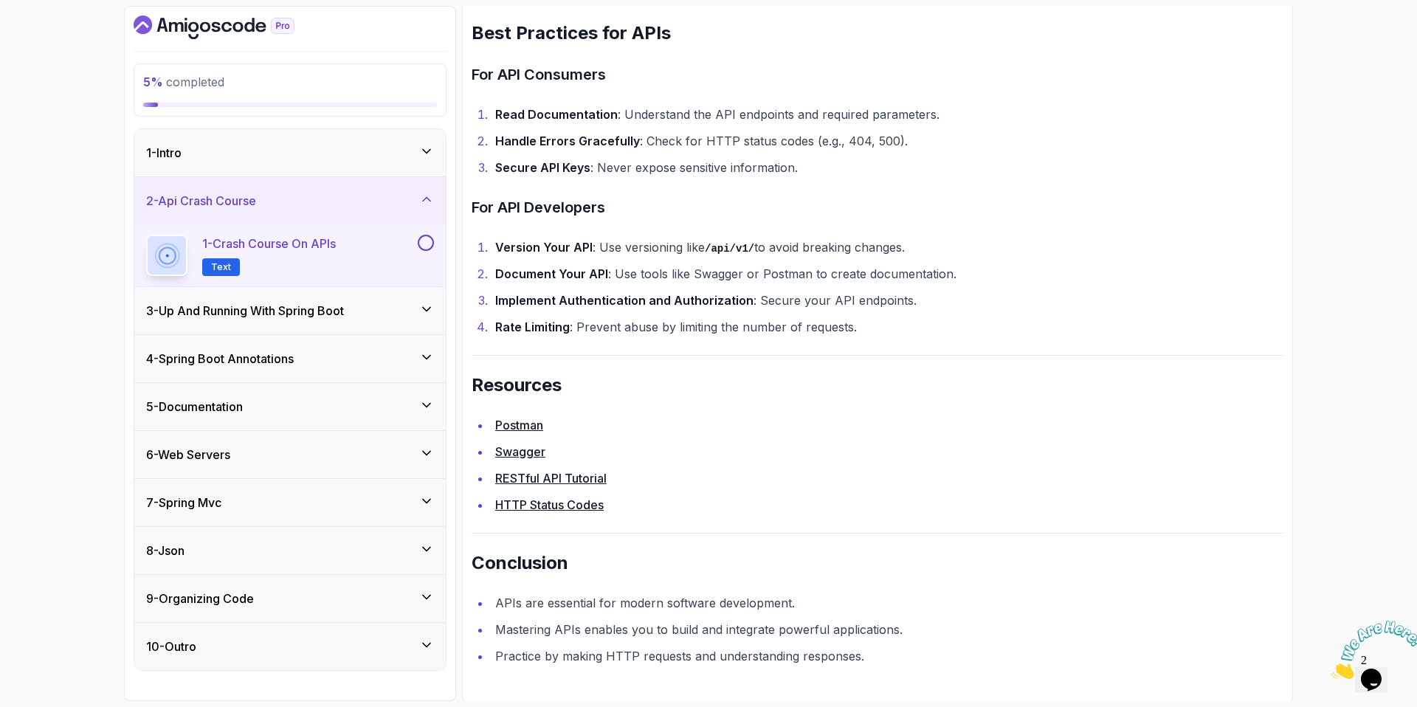
scroll to position [2976, 0]
click at [336, 251] on p "1 - Crash Course on APIs" at bounding box center [269, 244] width 134 height 18
drag, startPoint x: 438, startPoint y: 242, endPoint x: 421, endPoint y: 243, distance: 17.7
click at [438, 242] on div "1 - Crash Course on APIs Text" at bounding box center [289, 255] width 311 height 62
click at [426, 244] on button at bounding box center [426, 243] width 16 height 16
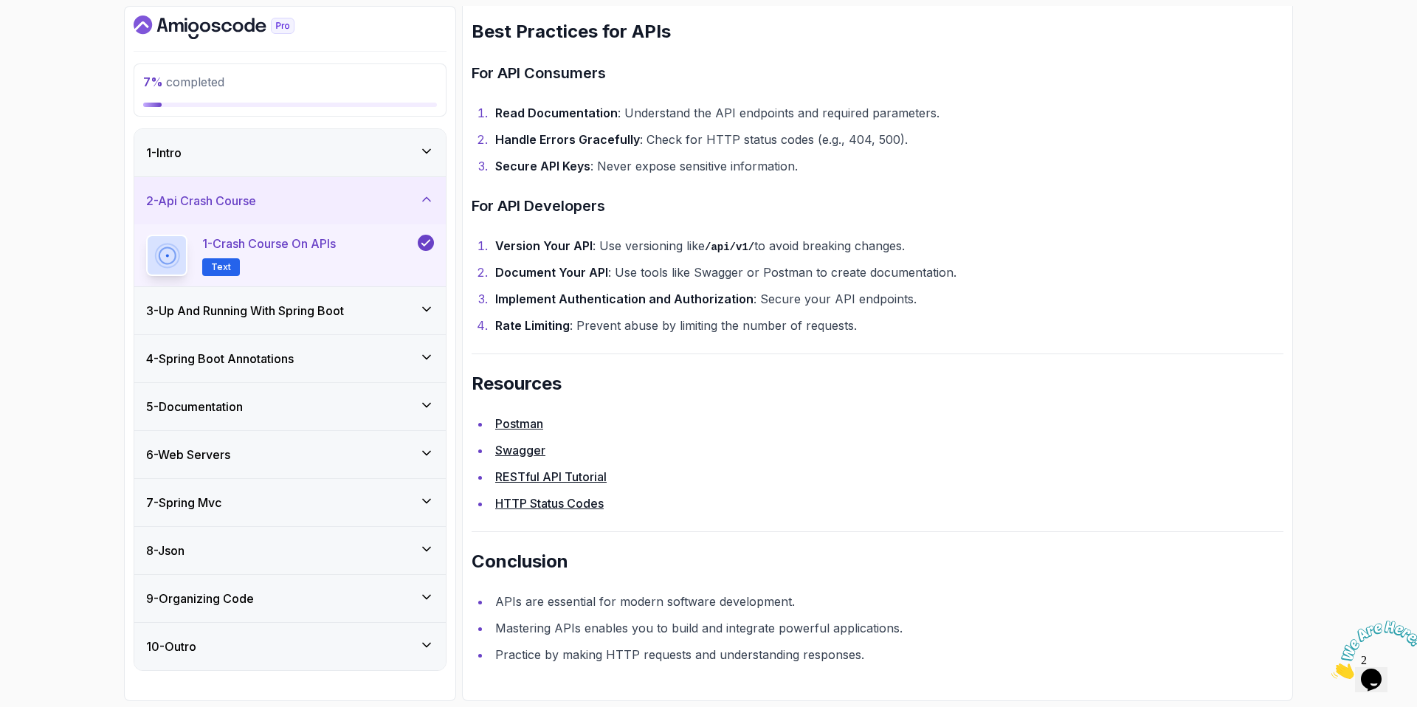
click at [387, 206] on div "2 - Api Crash Course" at bounding box center [290, 201] width 288 height 18
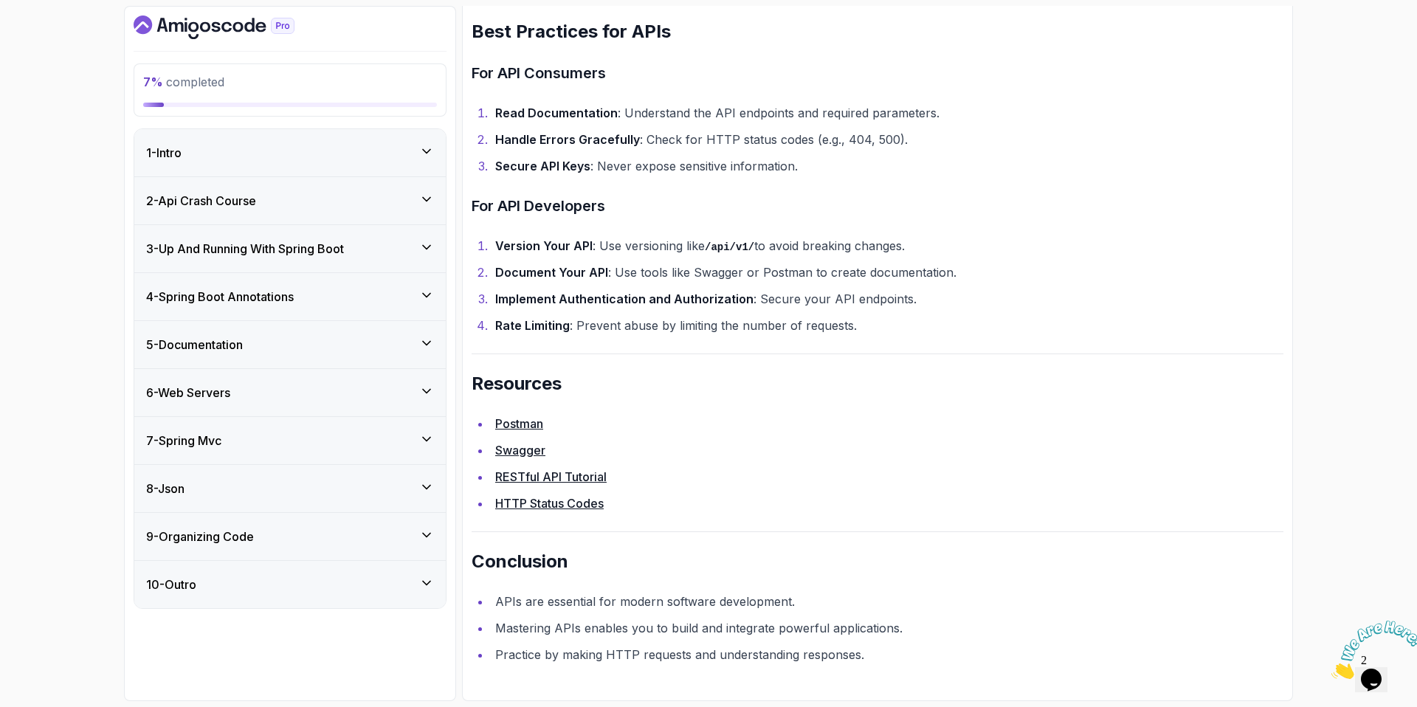
click at [356, 246] on div "3 - Up And Running With Spring Boot" at bounding box center [290, 249] width 288 height 18
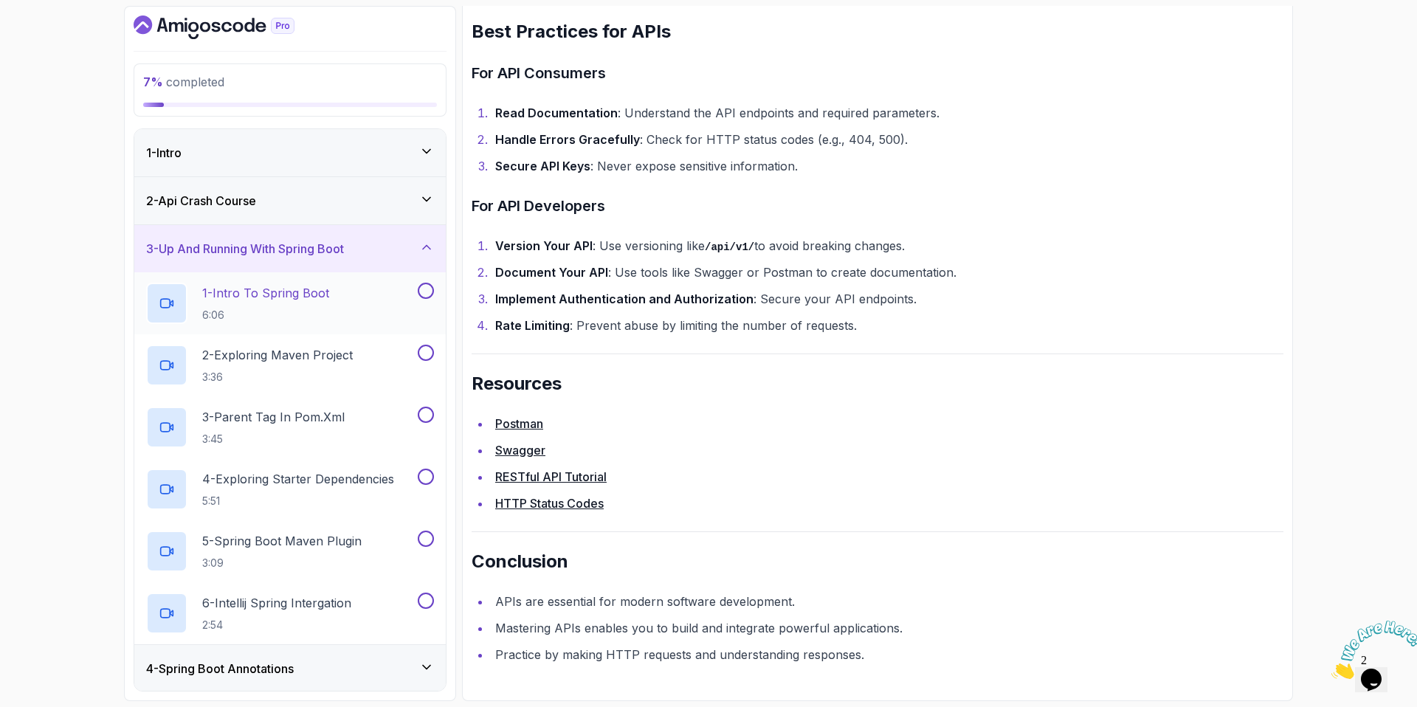
click at [337, 314] on div "1 - Intro To Spring Boot 6:06" at bounding box center [280, 303] width 269 height 41
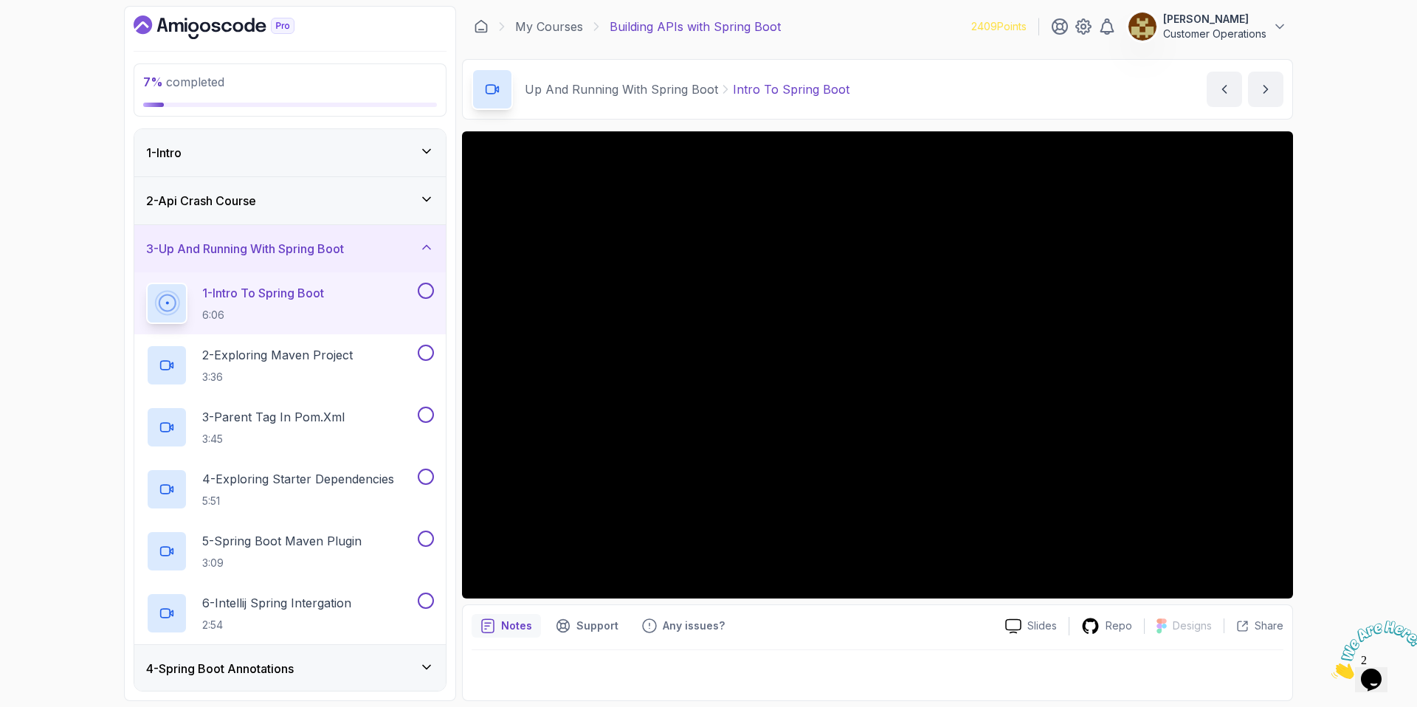
click at [1355, 422] on div "7 % completed 1 - Intro 2 - Api Crash Course 3 - Up And Running With Spring Boo…" at bounding box center [708, 353] width 1417 height 707
click at [1396, 353] on div "7 % completed 1 - Intro 2 - Api Crash Course 3 - Up And Running With Spring Boo…" at bounding box center [708, 353] width 1417 height 707
click at [1400, 371] on div "7 % completed 1 - Intro 2 - Api Crash Course 3 - Up And Running With Spring Boo…" at bounding box center [708, 353] width 1417 height 707
click at [424, 295] on button at bounding box center [426, 291] width 16 height 16
click at [383, 359] on div "2 - Exploring Maven Project 3:36" at bounding box center [280, 365] width 269 height 41
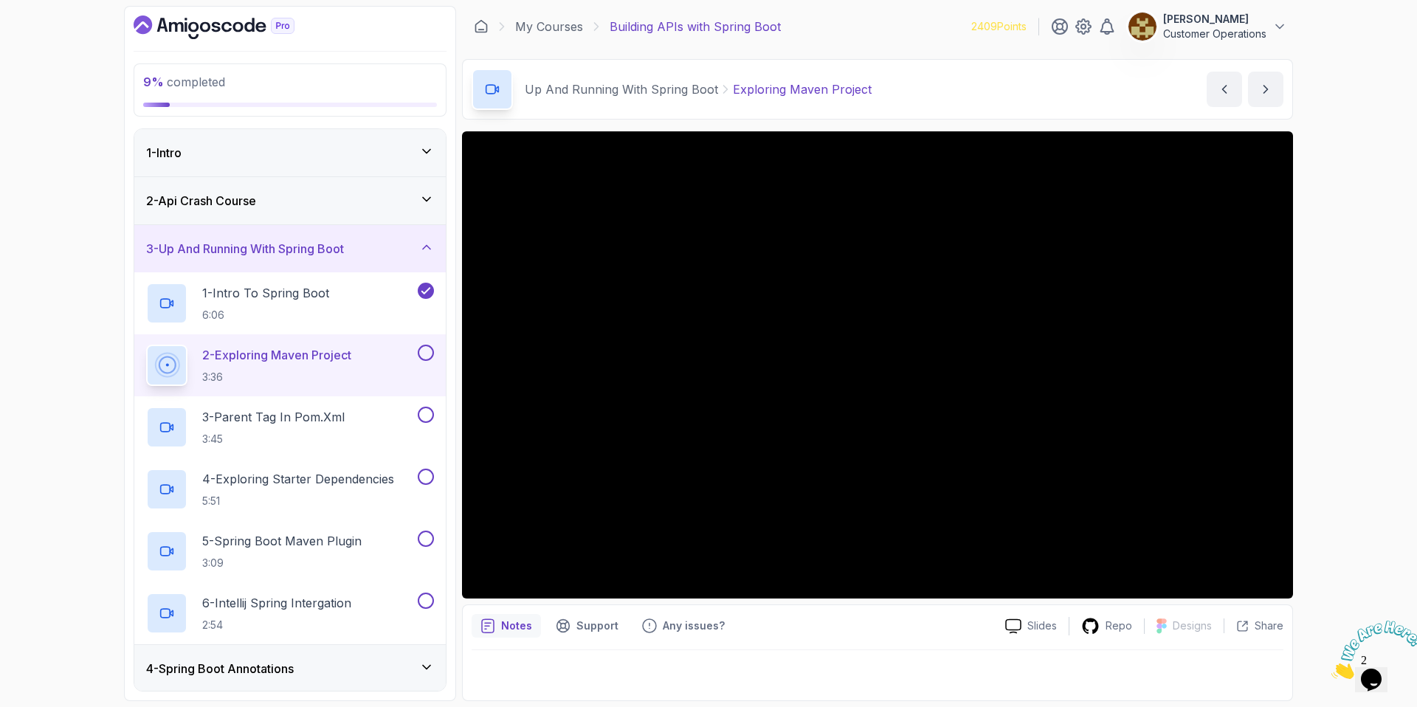
click at [1392, 298] on div "9 % completed 1 - Intro 2 - Api Crash Course 3 - Up And Running With Spring Boo…" at bounding box center [708, 353] width 1417 height 707
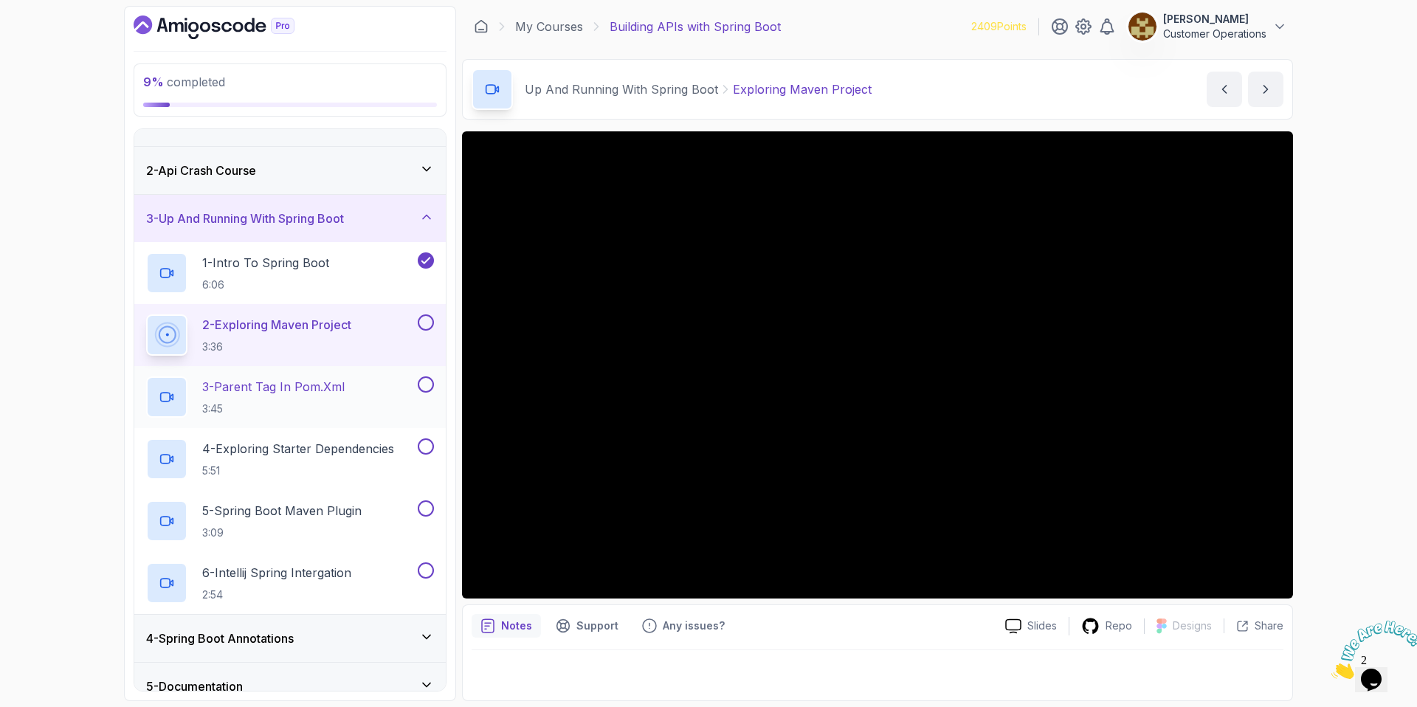
scroll to position [50, 0]
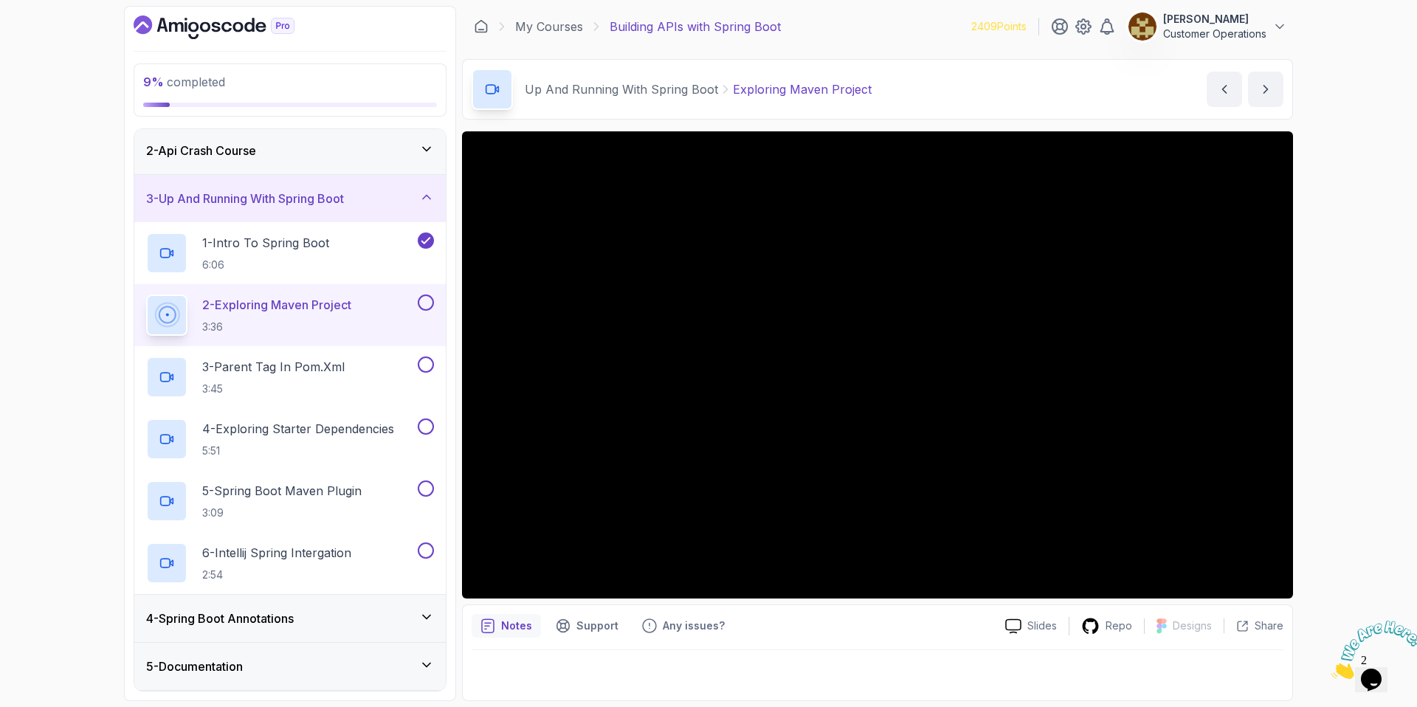
click at [1340, 419] on div "9 % completed 1 - Intro 2 - Api Crash Course 3 - Up And Running With Spring Boo…" at bounding box center [708, 353] width 1417 height 707
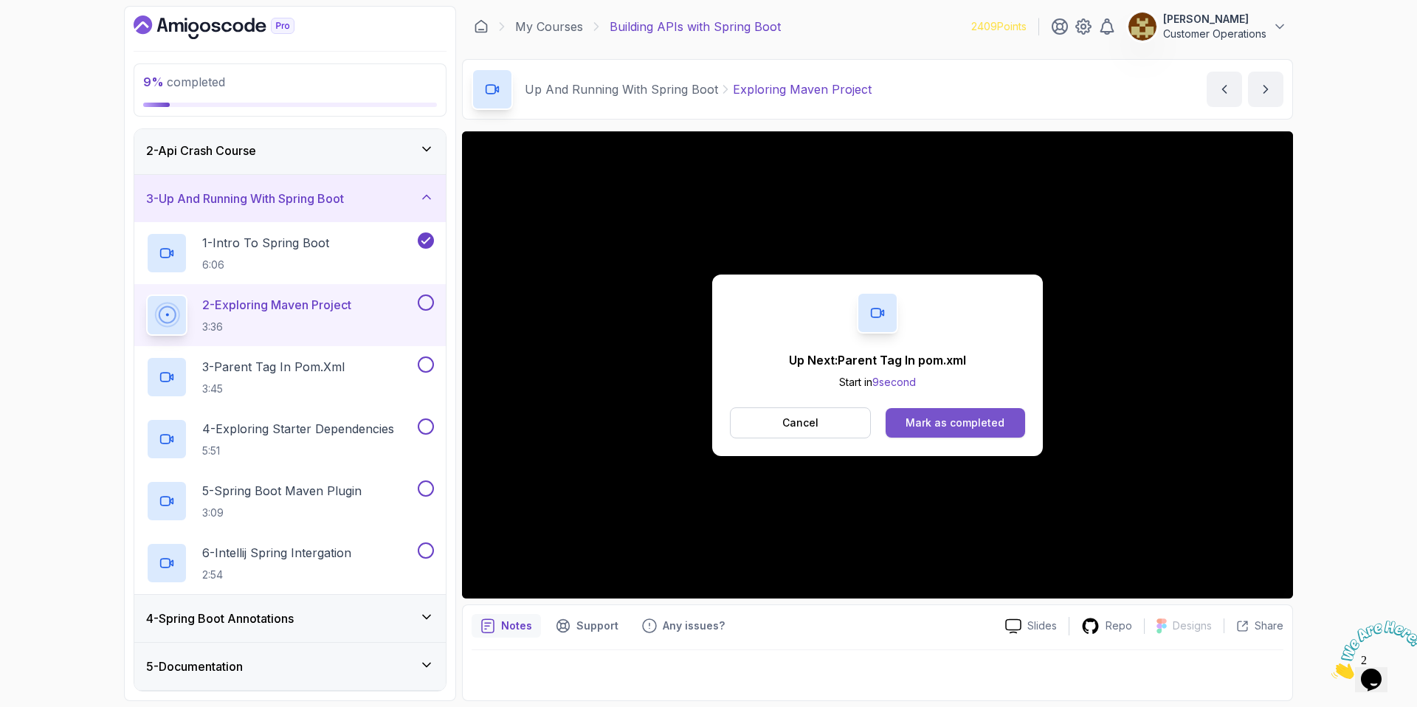
click at [977, 429] on div "Mark as completed" at bounding box center [955, 423] width 99 height 15
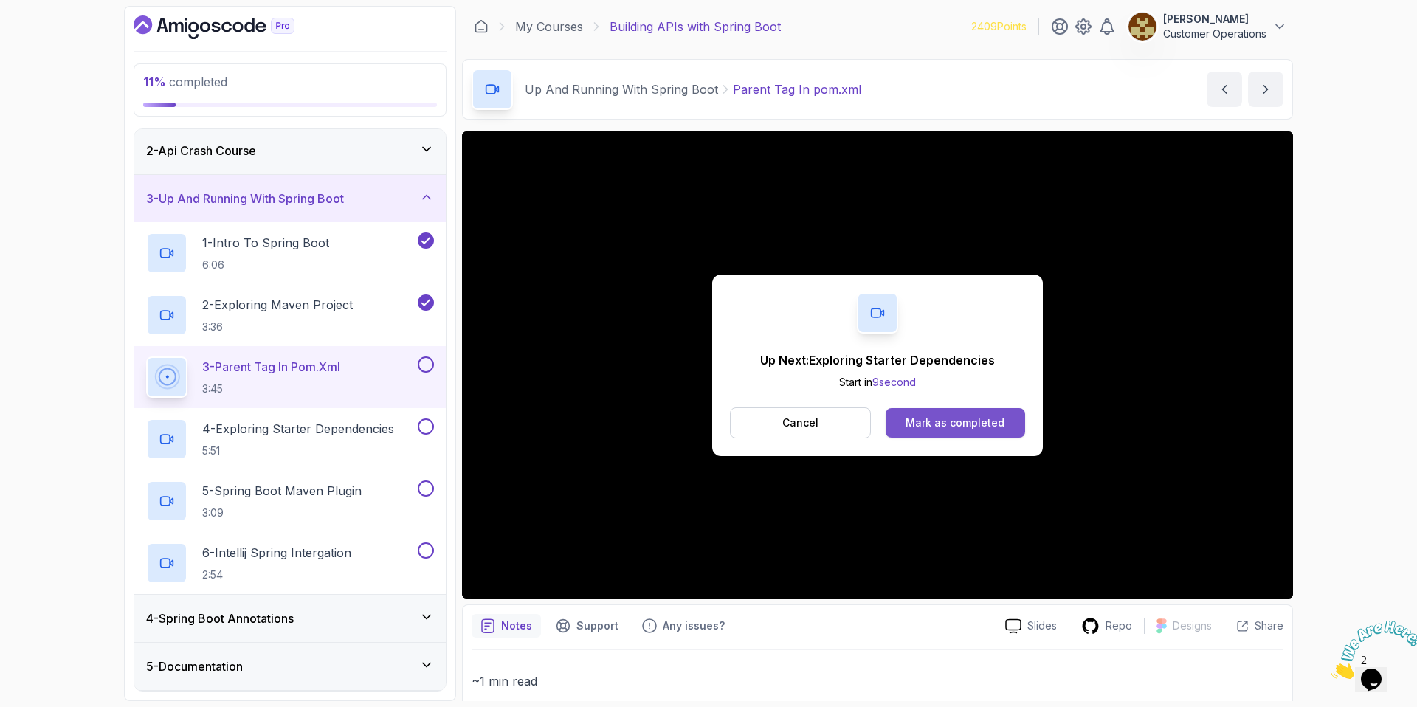
click at [1019, 411] on button "Mark as completed" at bounding box center [955, 423] width 139 height 30
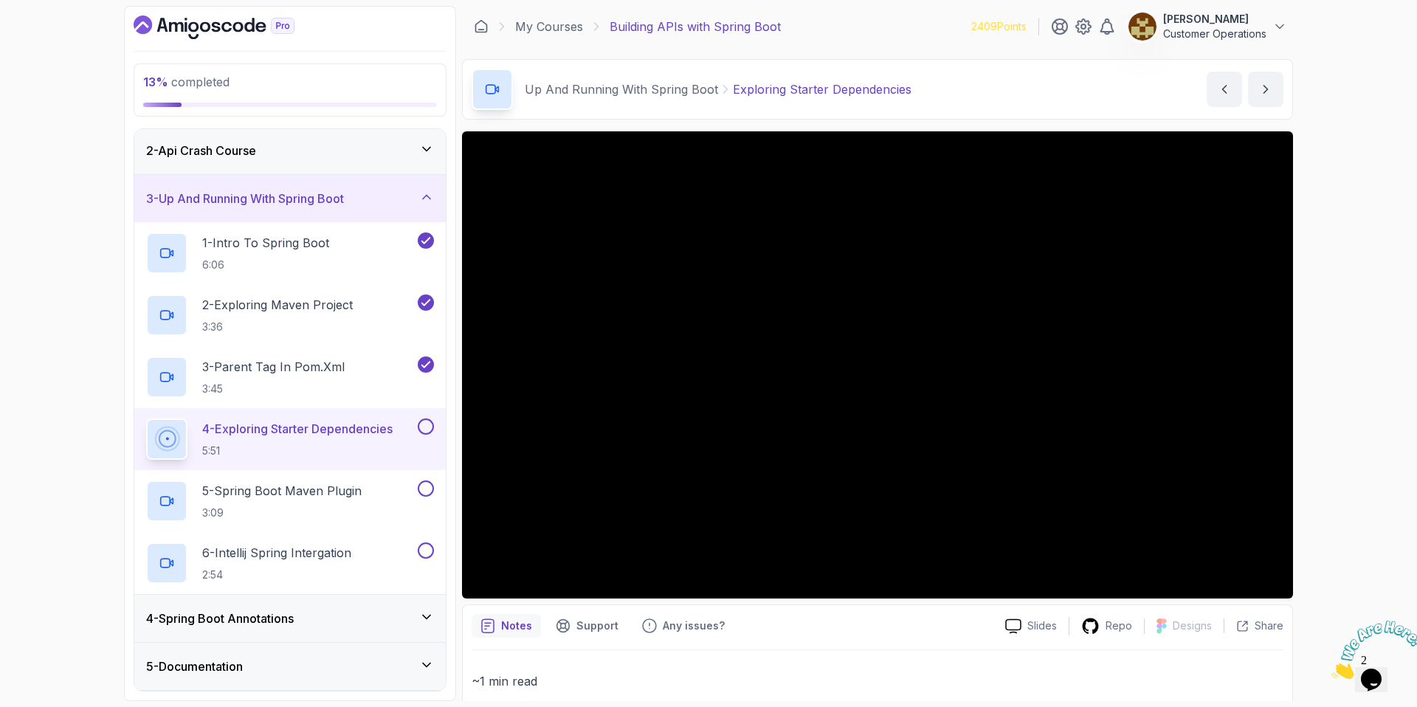
click at [1399, 404] on div "13 % completed 1 - Intro 2 - Api Crash Course 3 - Up And Running With Spring Bo…" at bounding box center [708, 353] width 1417 height 707
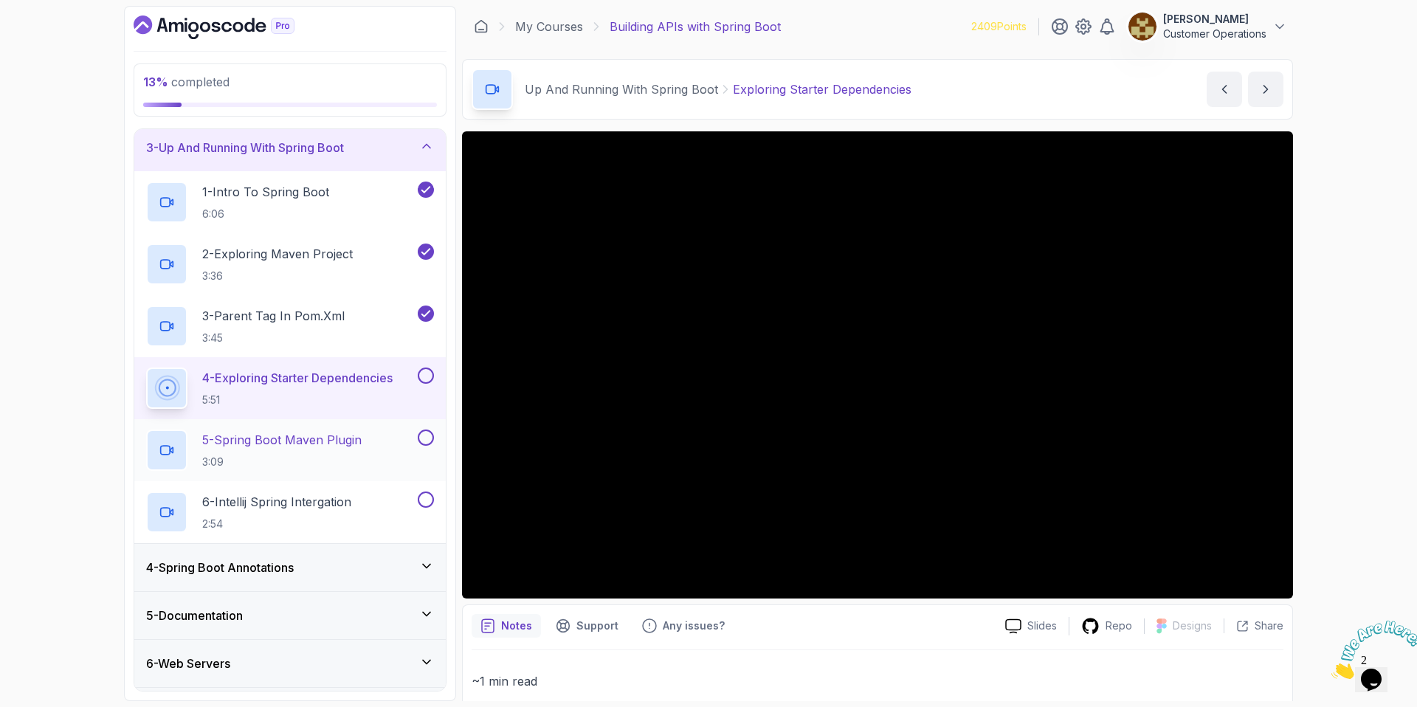
scroll to position [180, 0]
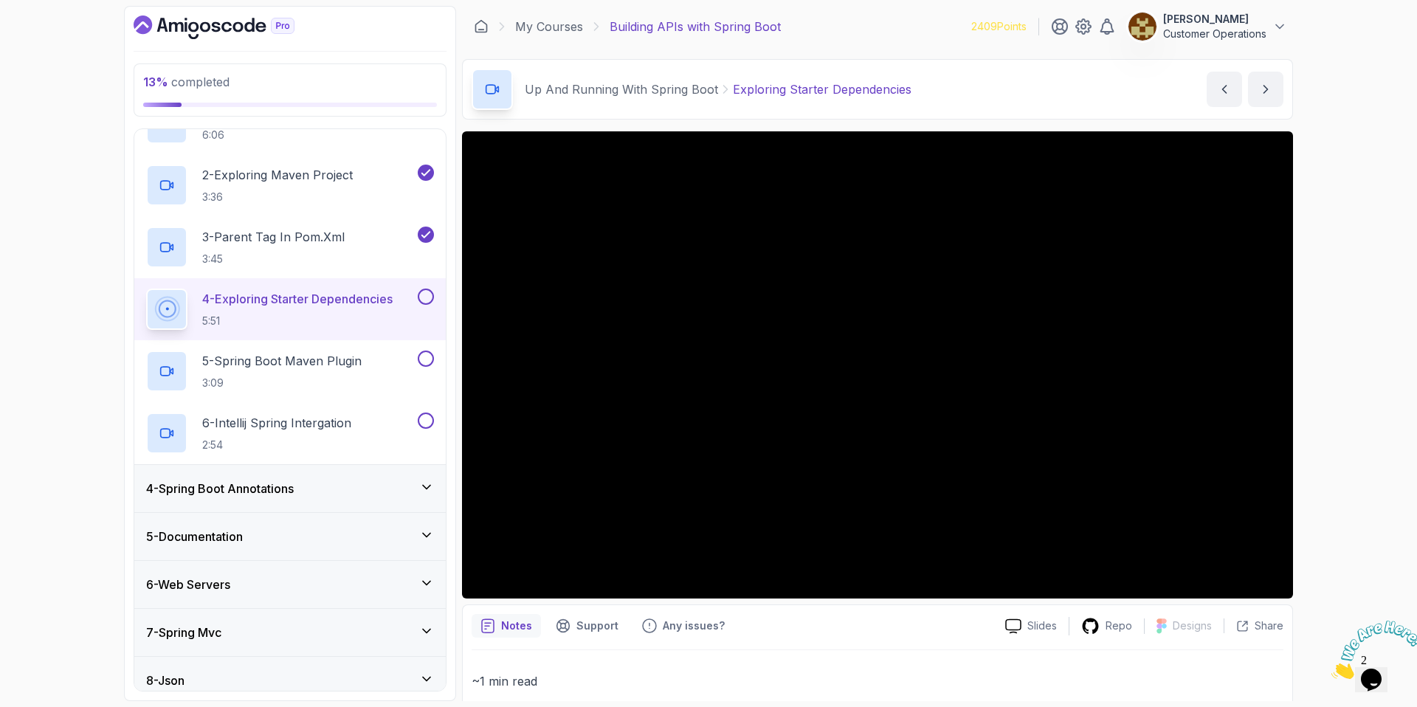
click at [281, 474] on div "4 - Spring Boot Annotations" at bounding box center [289, 488] width 311 height 47
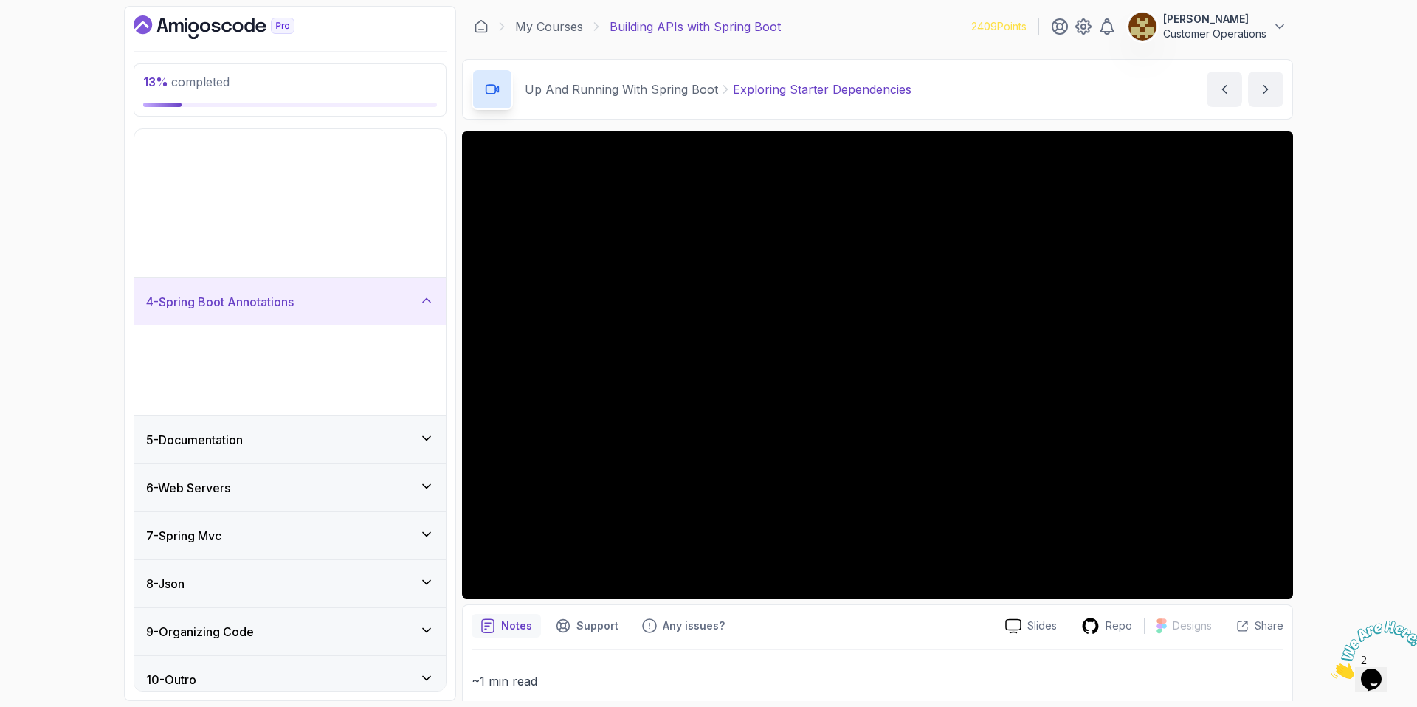
scroll to position [0, 0]
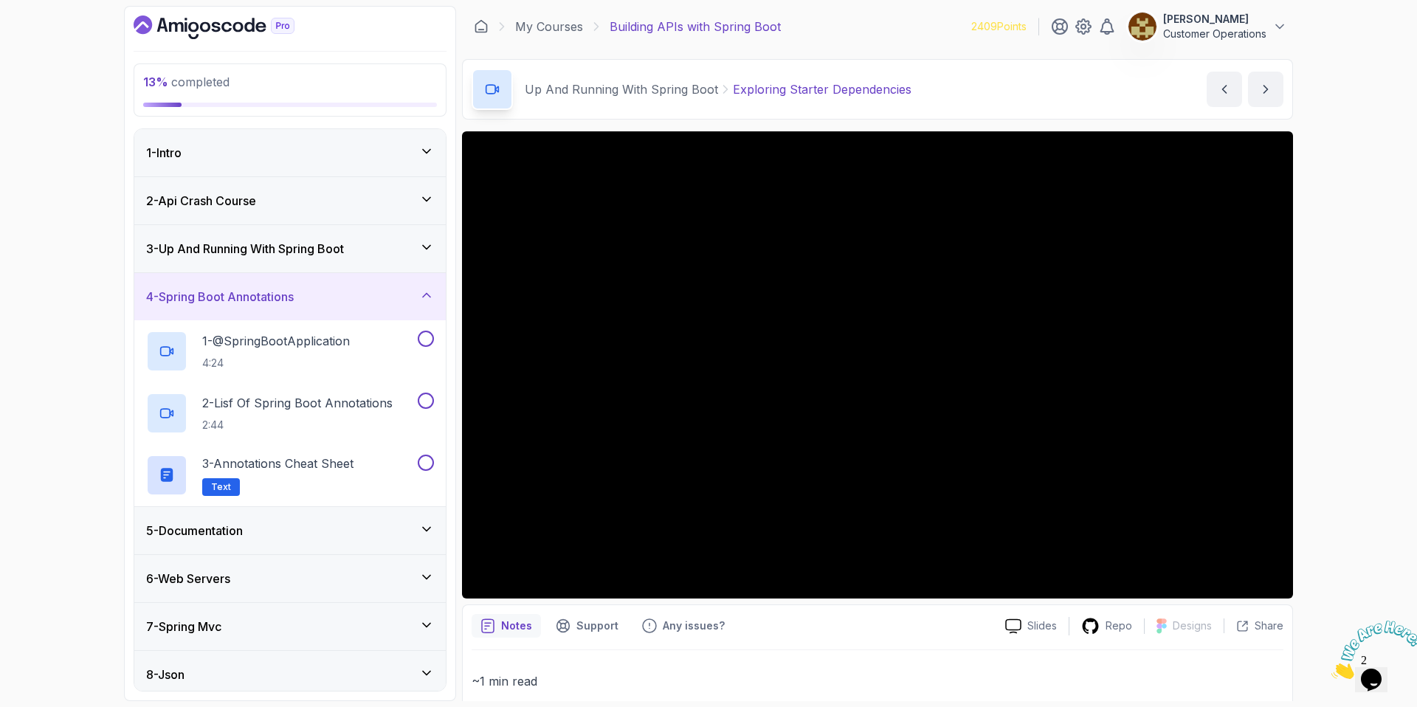
click at [224, 304] on h3 "4 - Spring Boot Annotations" at bounding box center [220, 297] width 148 height 18
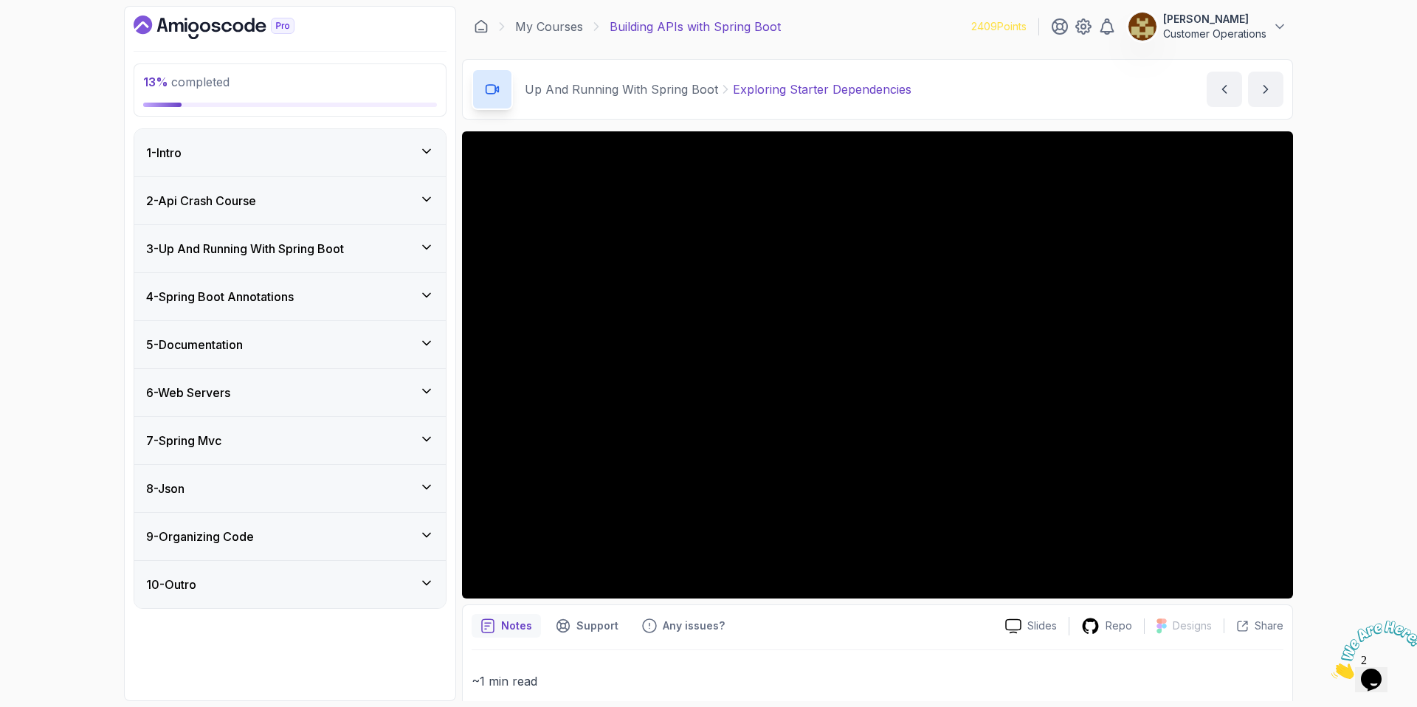
click at [244, 356] on div "5 - Documentation" at bounding box center [289, 344] width 311 height 47
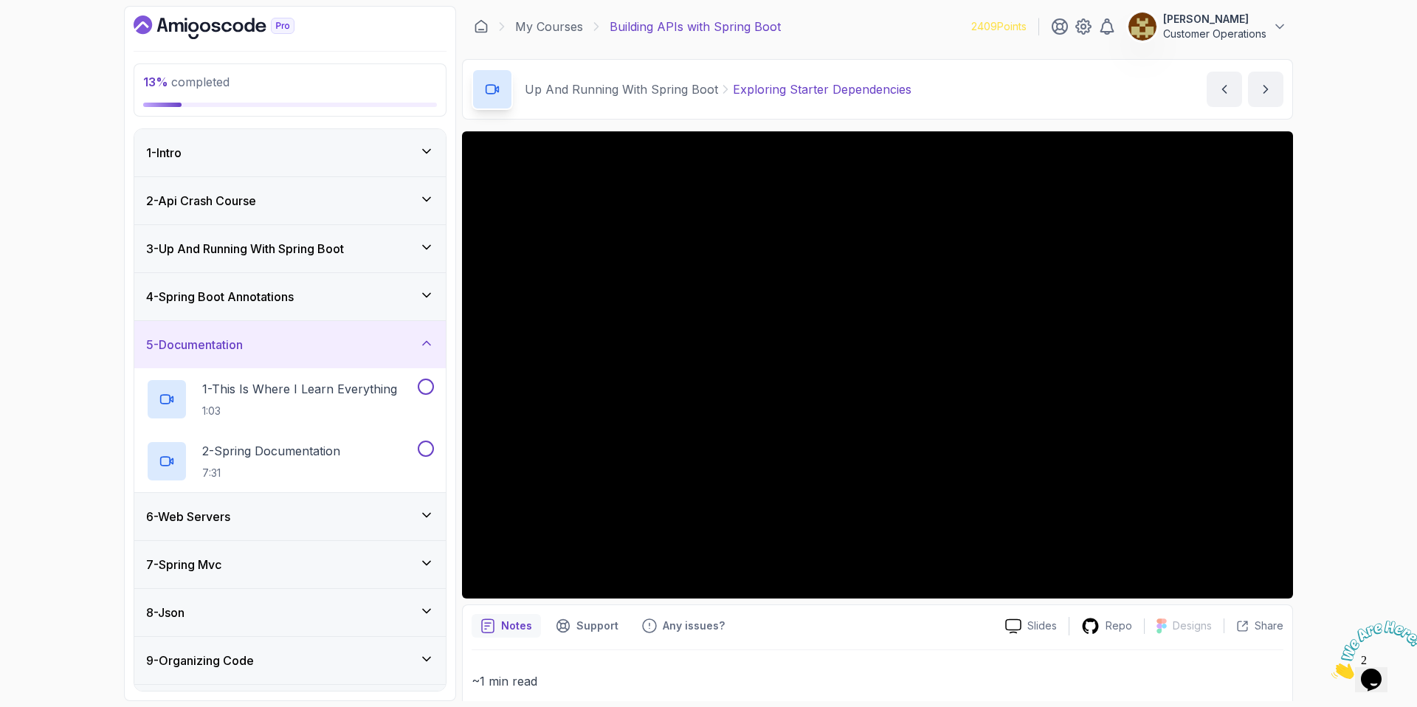
click at [244, 356] on div "5 - Documentation" at bounding box center [289, 344] width 311 height 47
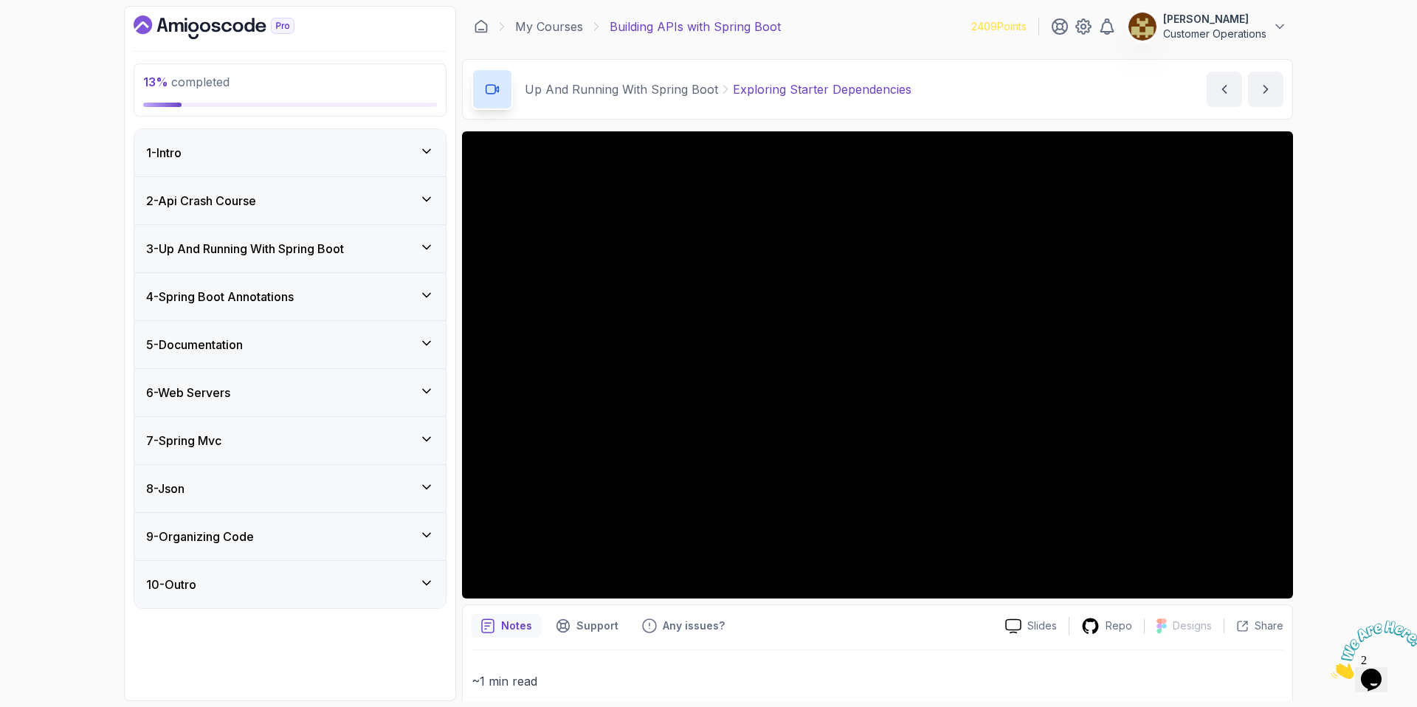
click at [251, 387] on div "6 - Web Servers" at bounding box center [290, 393] width 288 height 18
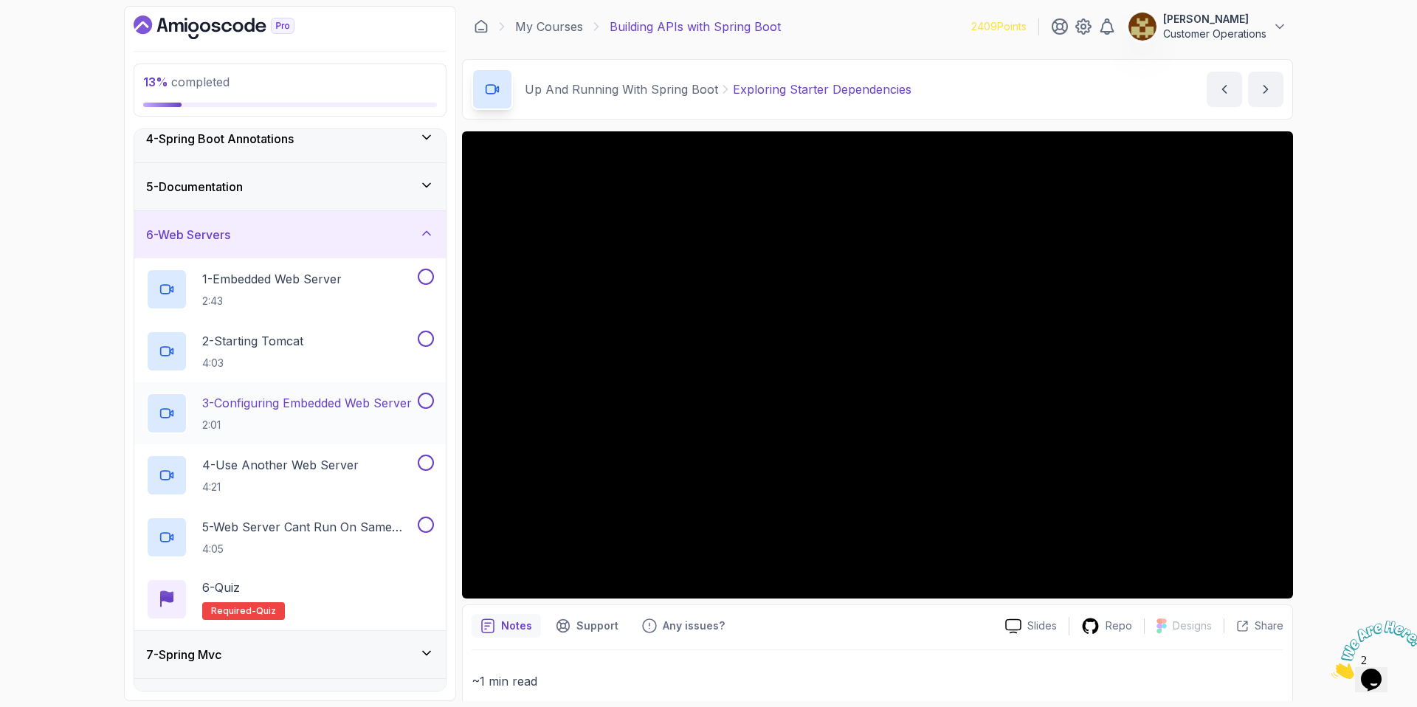
scroll to position [145, 0]
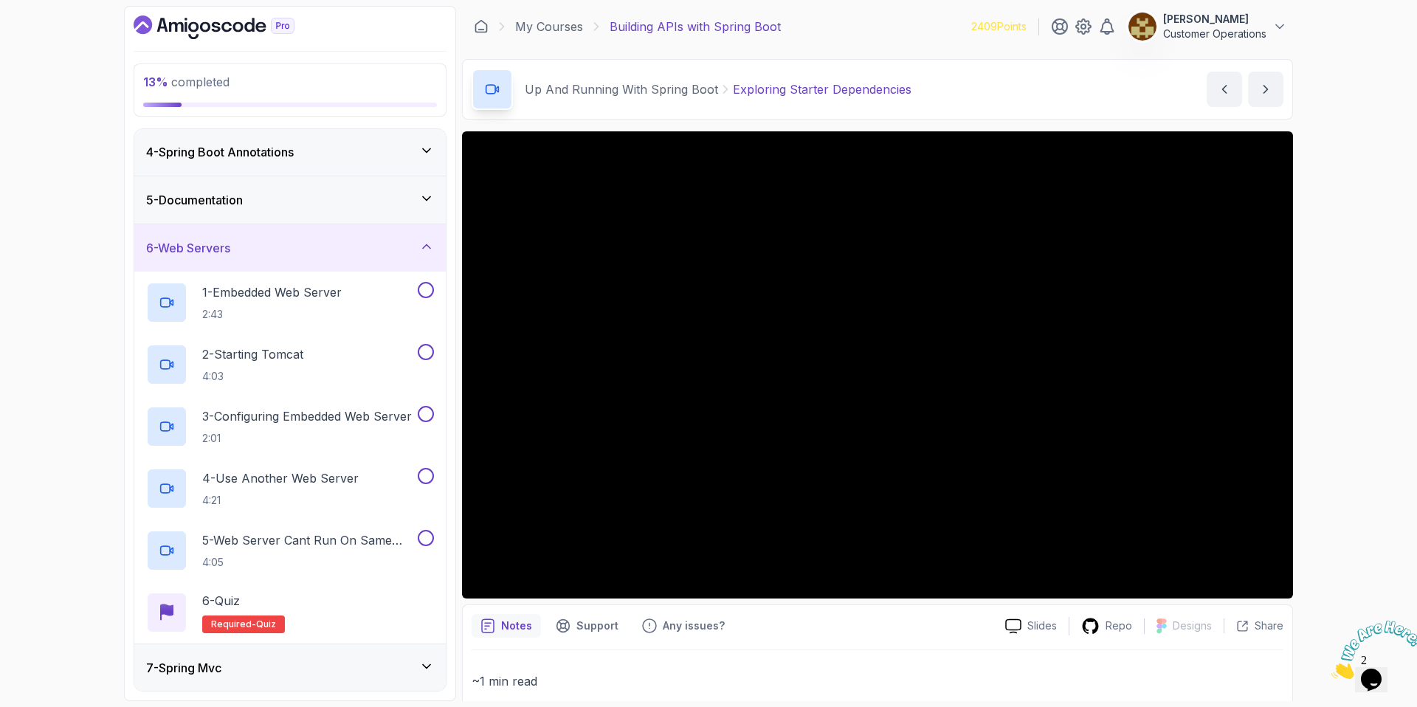
click at [230, 241] on h3 "6 - Web Servers" at bounding box center [188, 248] width 84 height 18
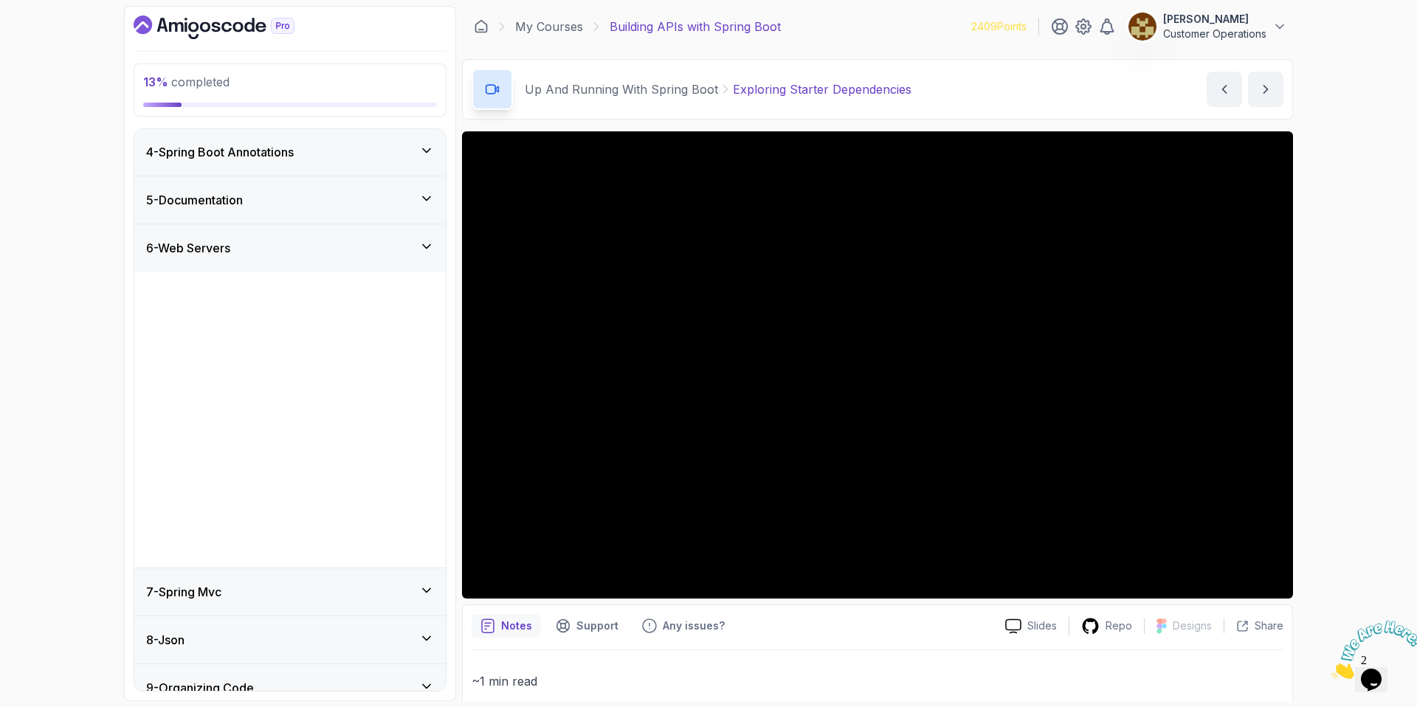
scroll to position [0, 0]
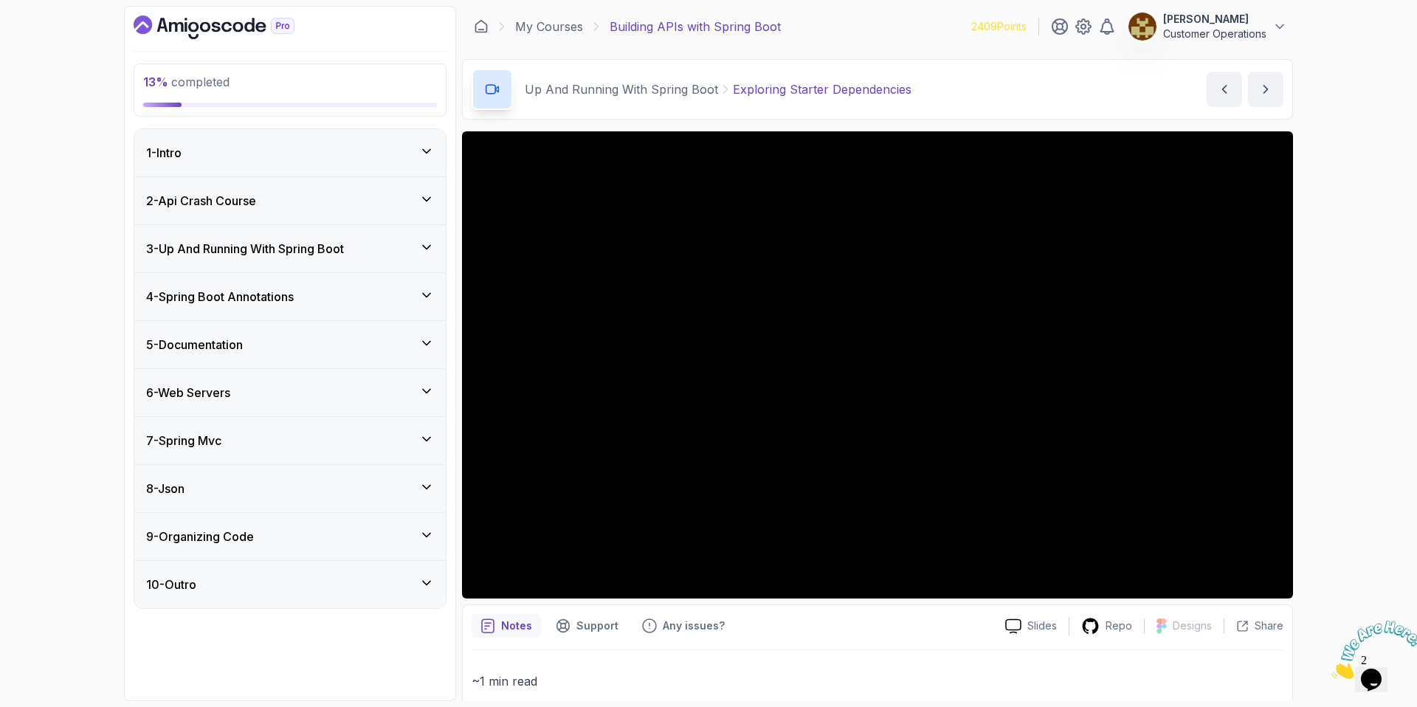
click at [248, 432] on div "7 - Spring Mvc" at bounding box center [290, 441] width 288 height 18
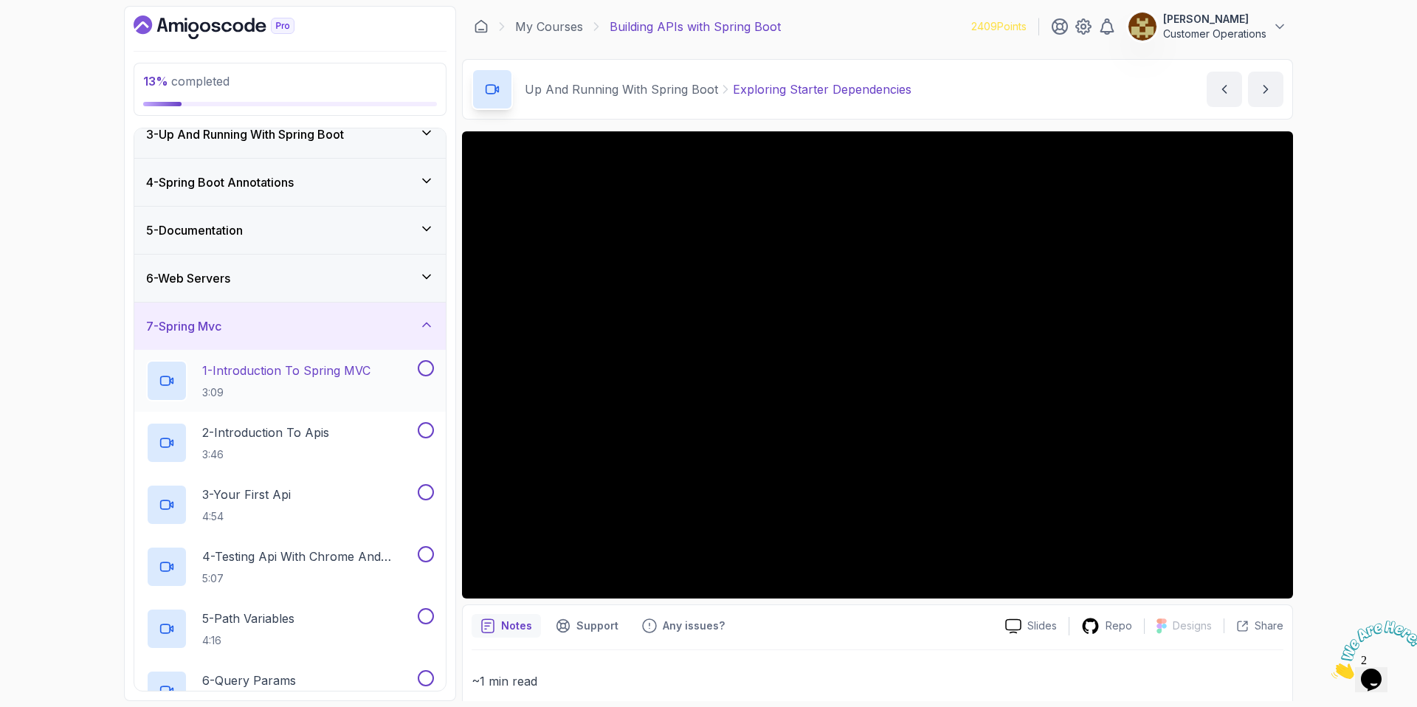
scroll to position [111, 0]
click at [222, 311] on div "7 - Spring Mvc" at bounding box center [289, 329] width 311 height 47
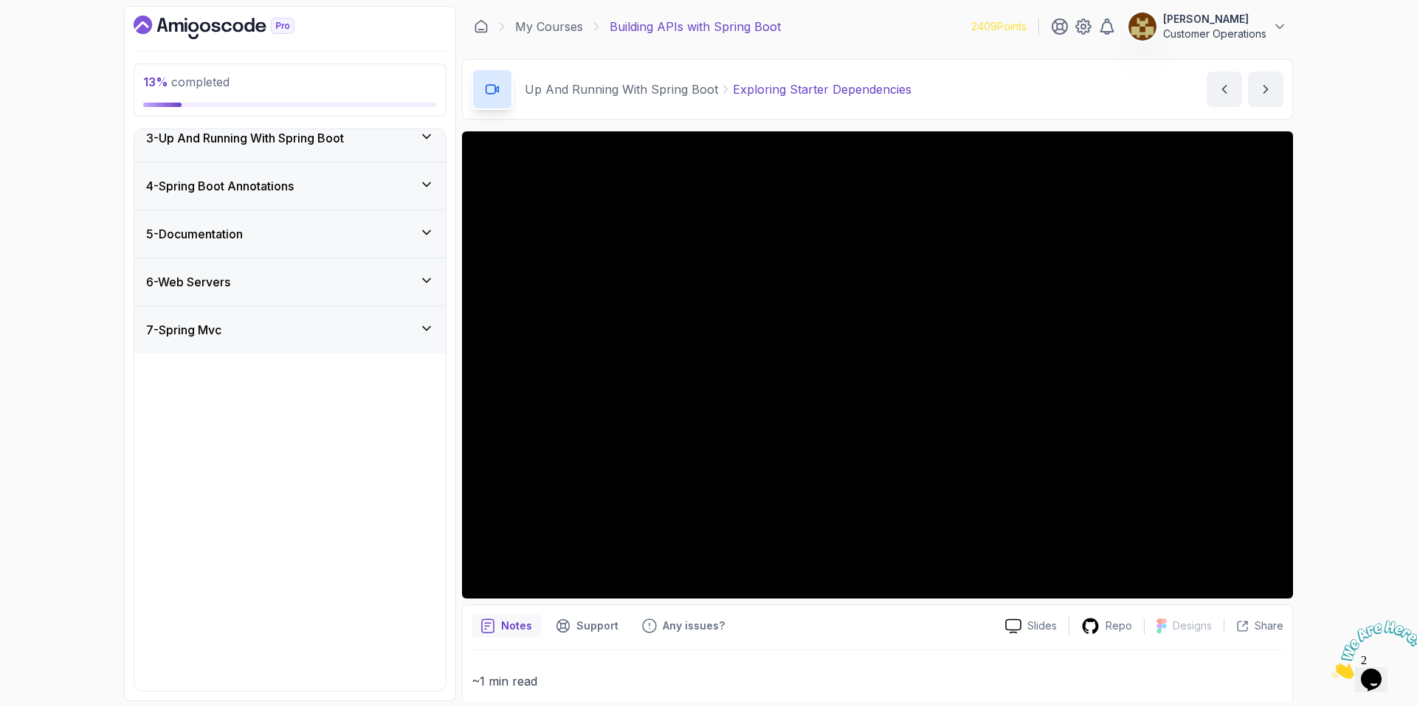
scroll to position [0, 0]
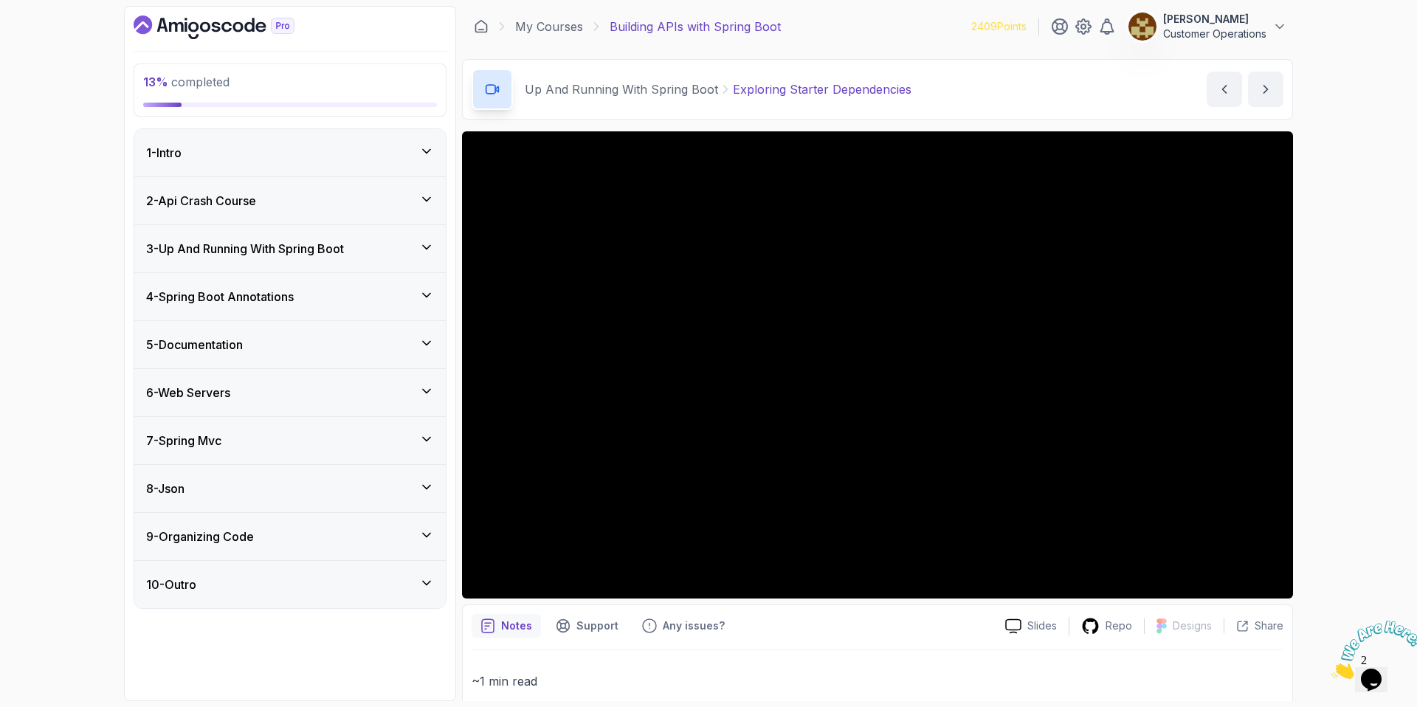
click at [249, 478] on div "8 - Json" at bounding box center [289, 488] width 311 height 47
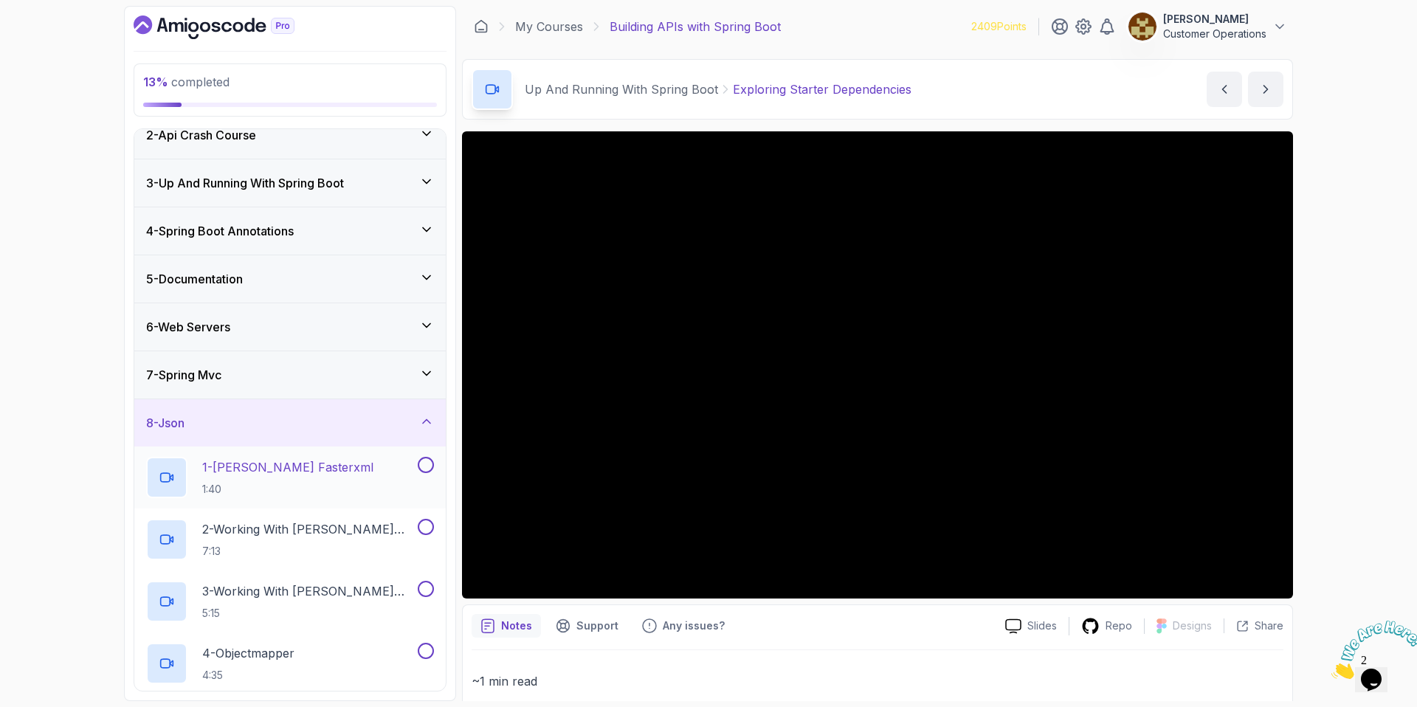
scroll to position [49, 0]
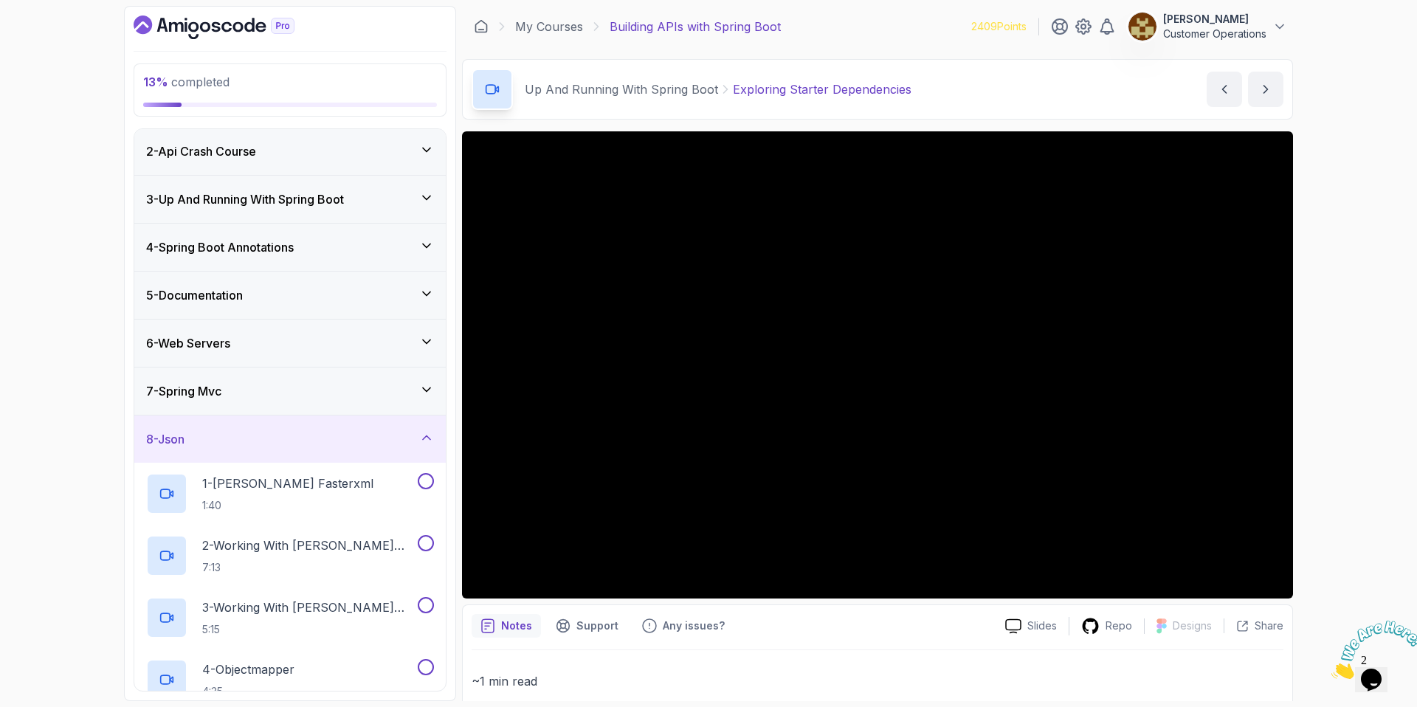
click at [239, 423] on div "8 - Json" at bounding box center [289, 439] width 311 height 47
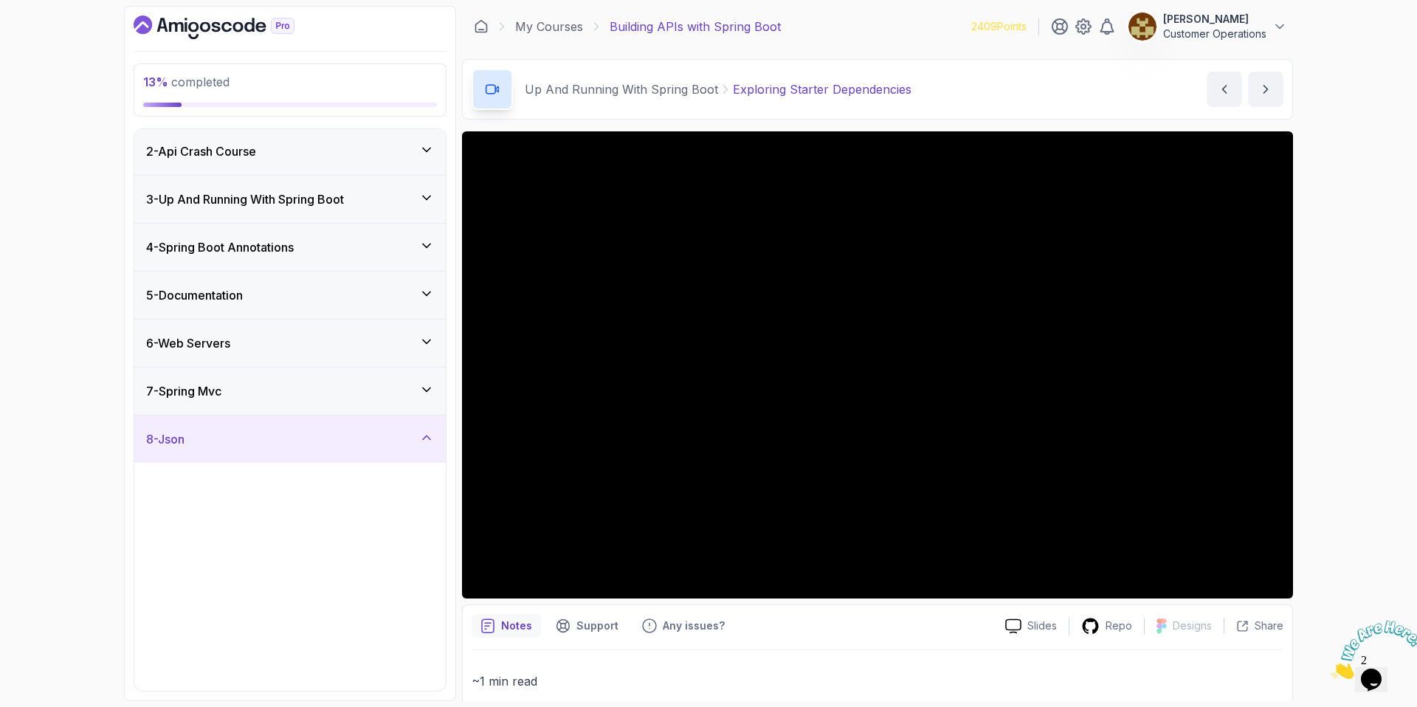
scroll to position [0, 0]
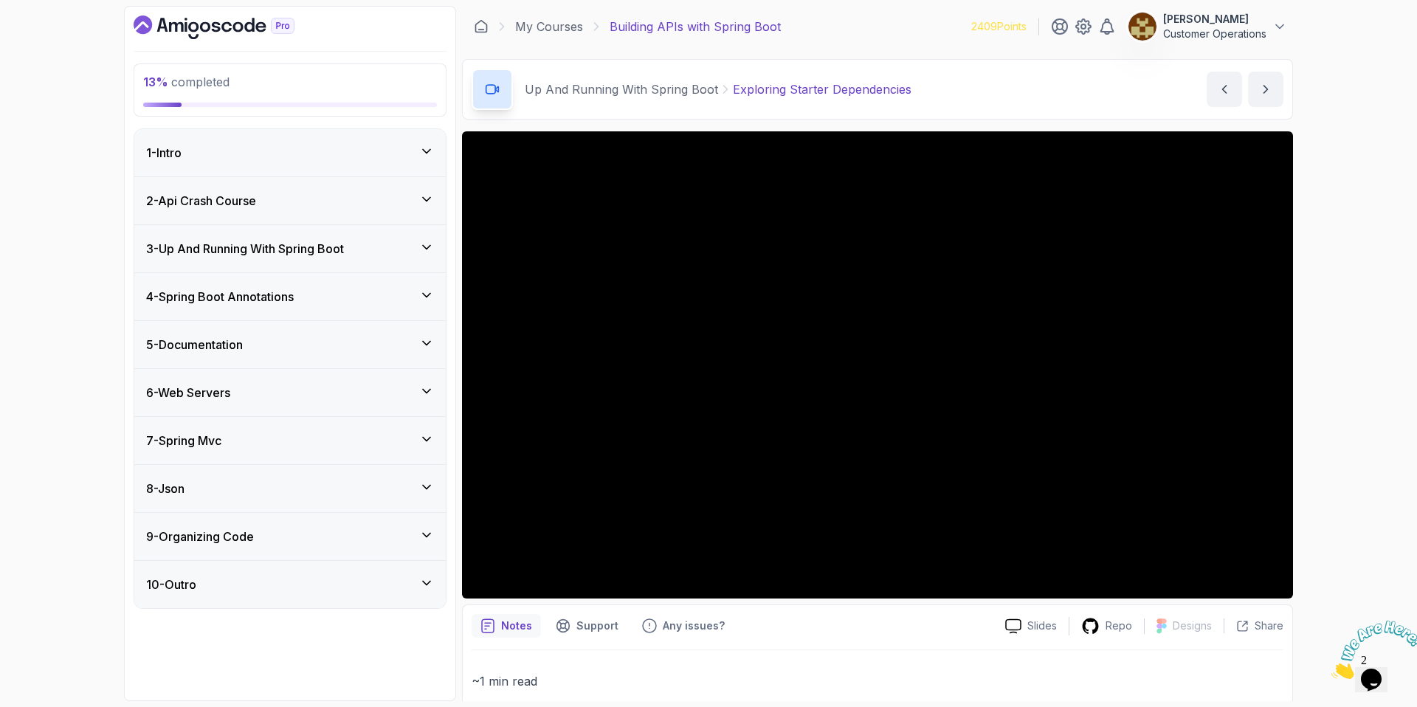
click at [225, 534] on h3 "9 - Organizing Code" at bounding box center [200, 537] width 108 height 18
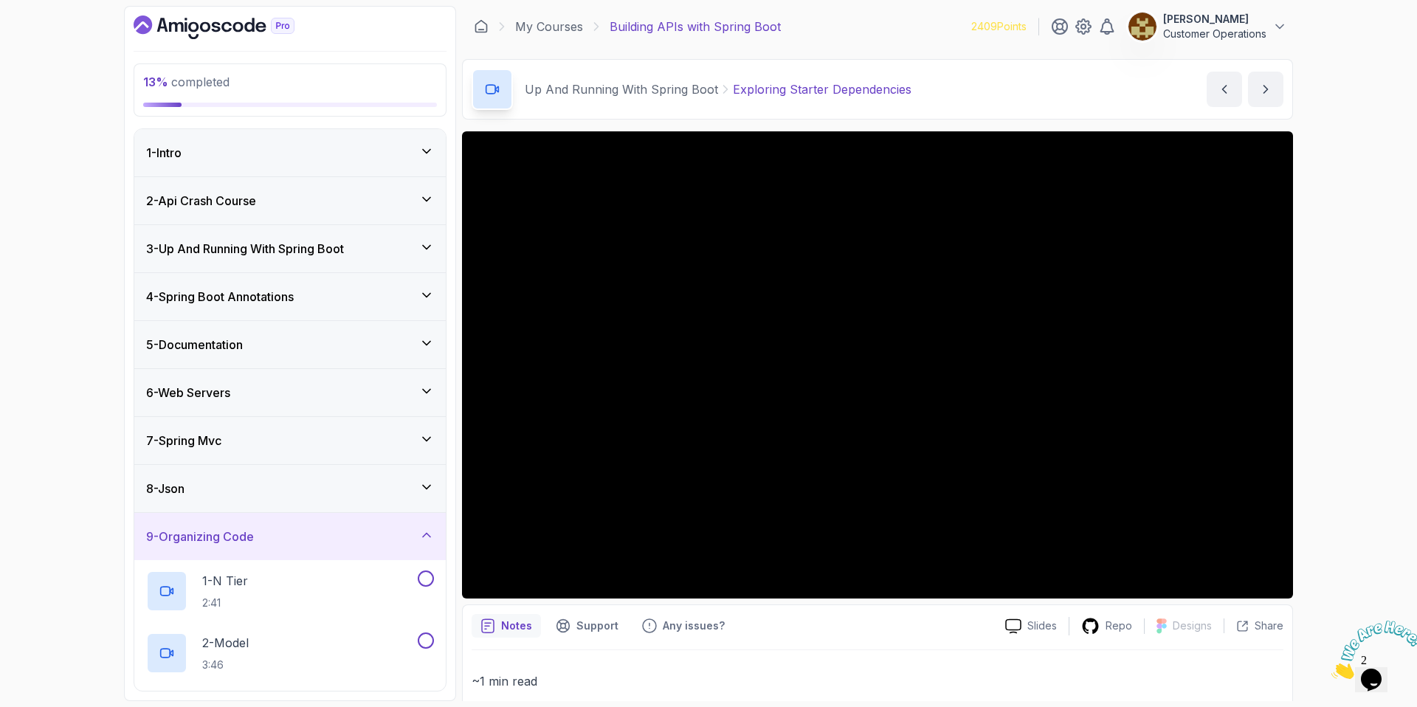
scroll to position [29, 0]
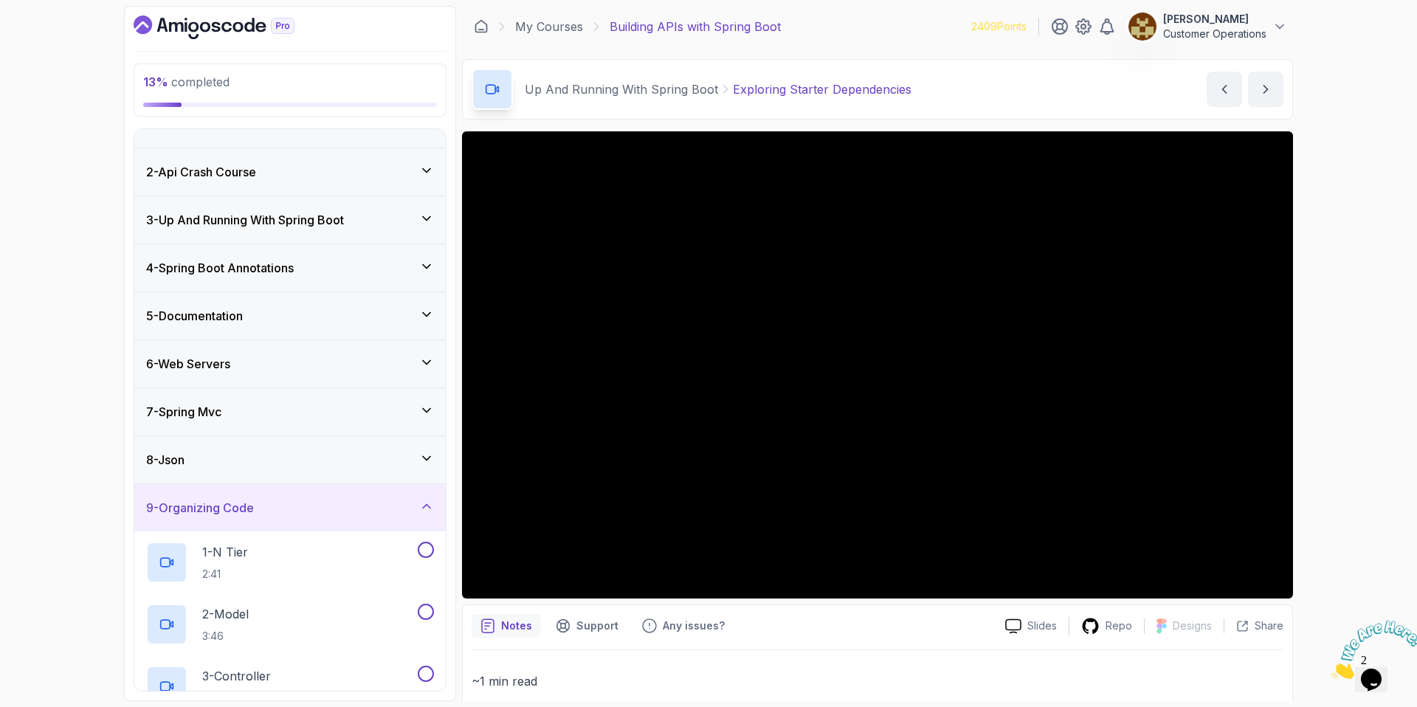
click at [249, 497] on div "9 - Organizing Code" at bounding box center [289, 507] width 311 height 47
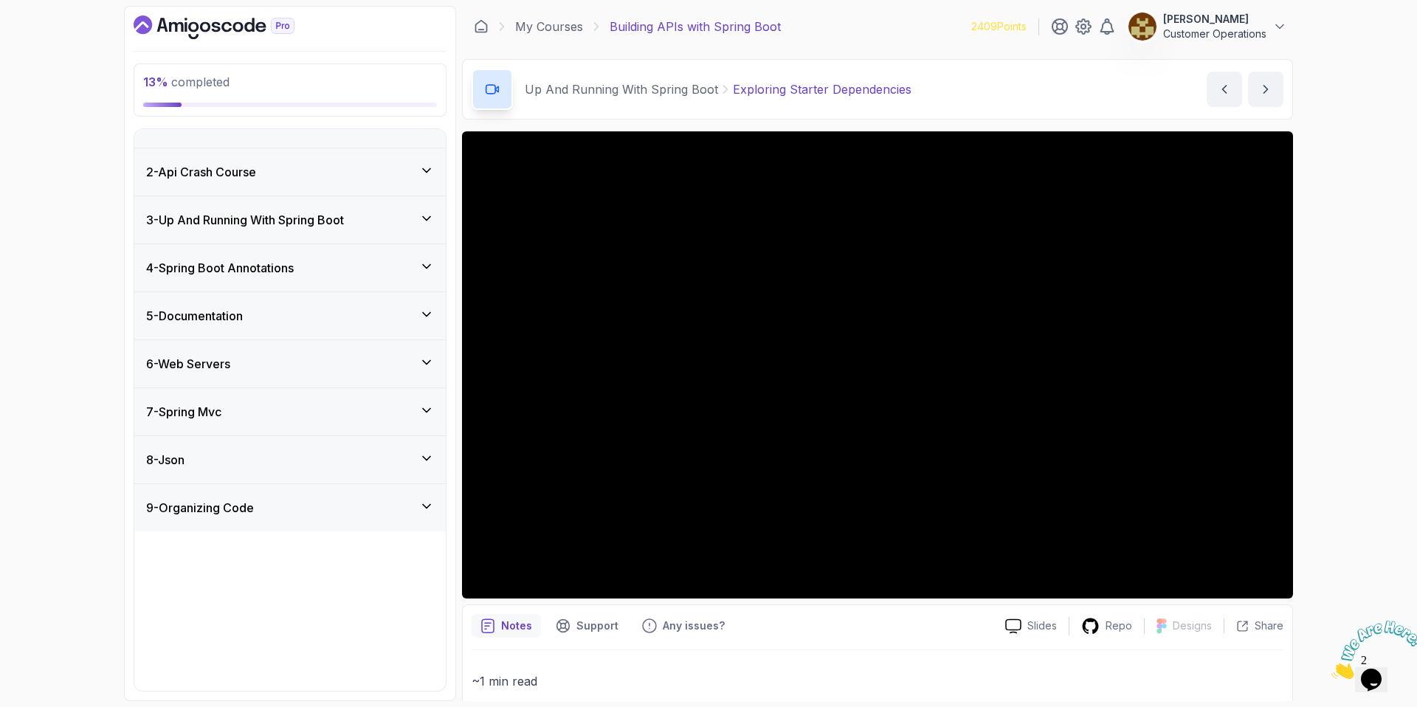
scroll to position [0, 0]
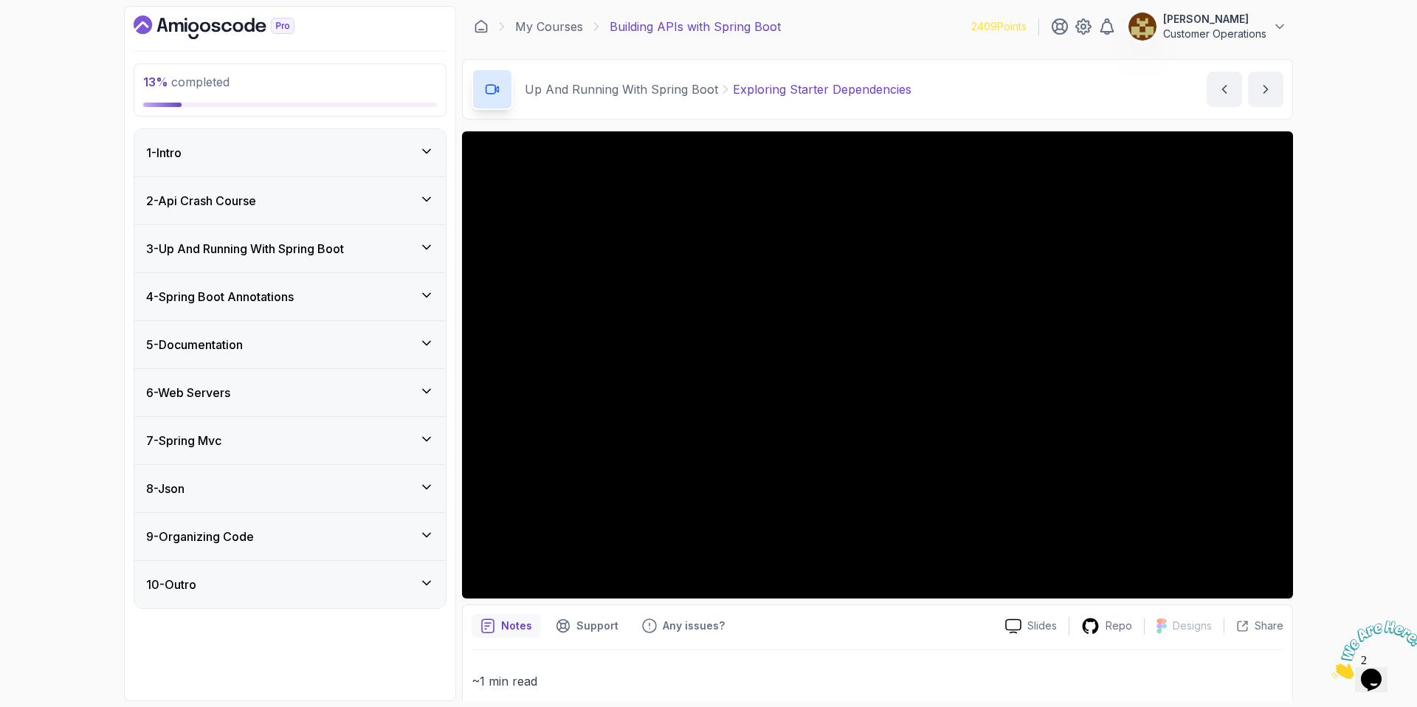
click at [233, 247] on h3 "3 - Up And Running With Spring Boot" at bounding box center [245, 249] width 198 height 18
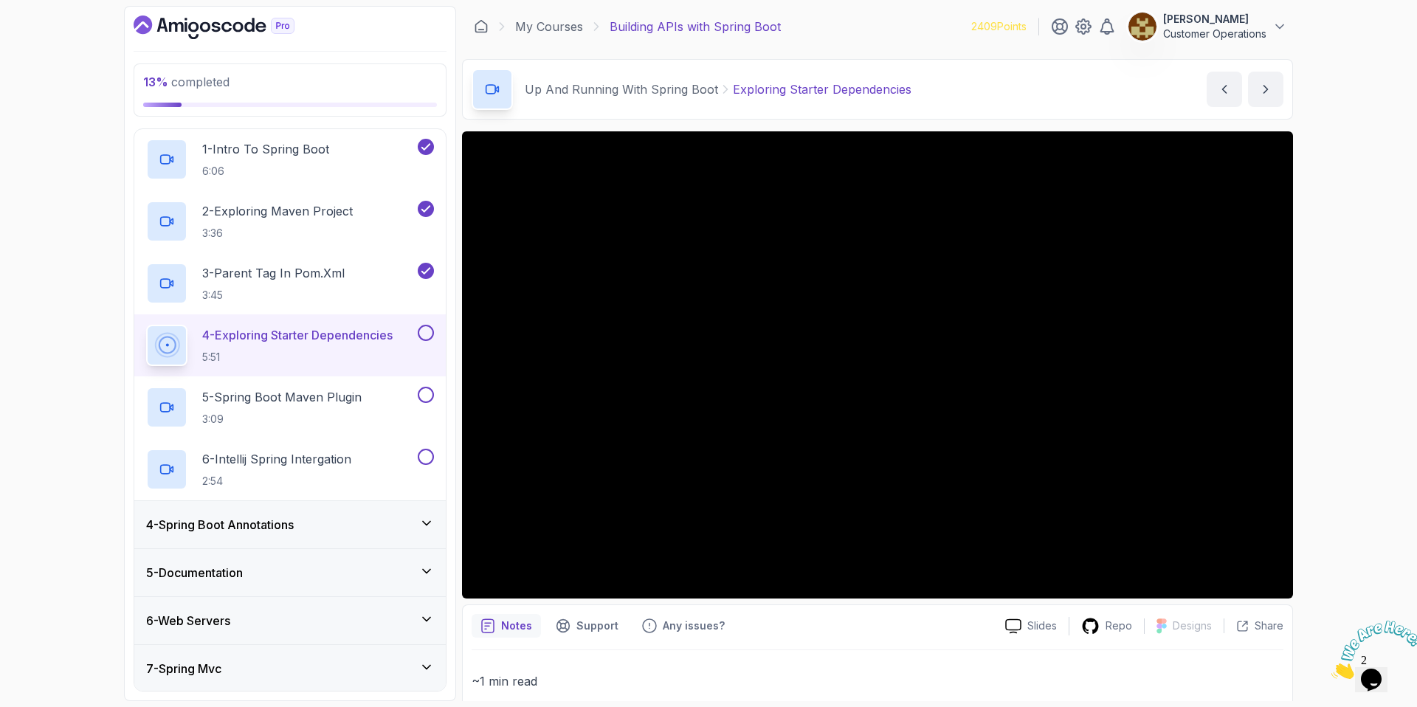
scroll to position [145, 0]
click at [1348, 304] on div "13 % completed 1 - Intro 2 - Api Crash Course 3 - Up And Running With Spring Bo…" at bounding box center [708, 353] width 1417 height 707
click at [429, 331] on button at bounding box center [426, 332] width 16 height 16
click at [398, 399] on div "5 - Spring Boot Maven Plugin 3:09" at bounding box center [280, 406] width 269 height 41
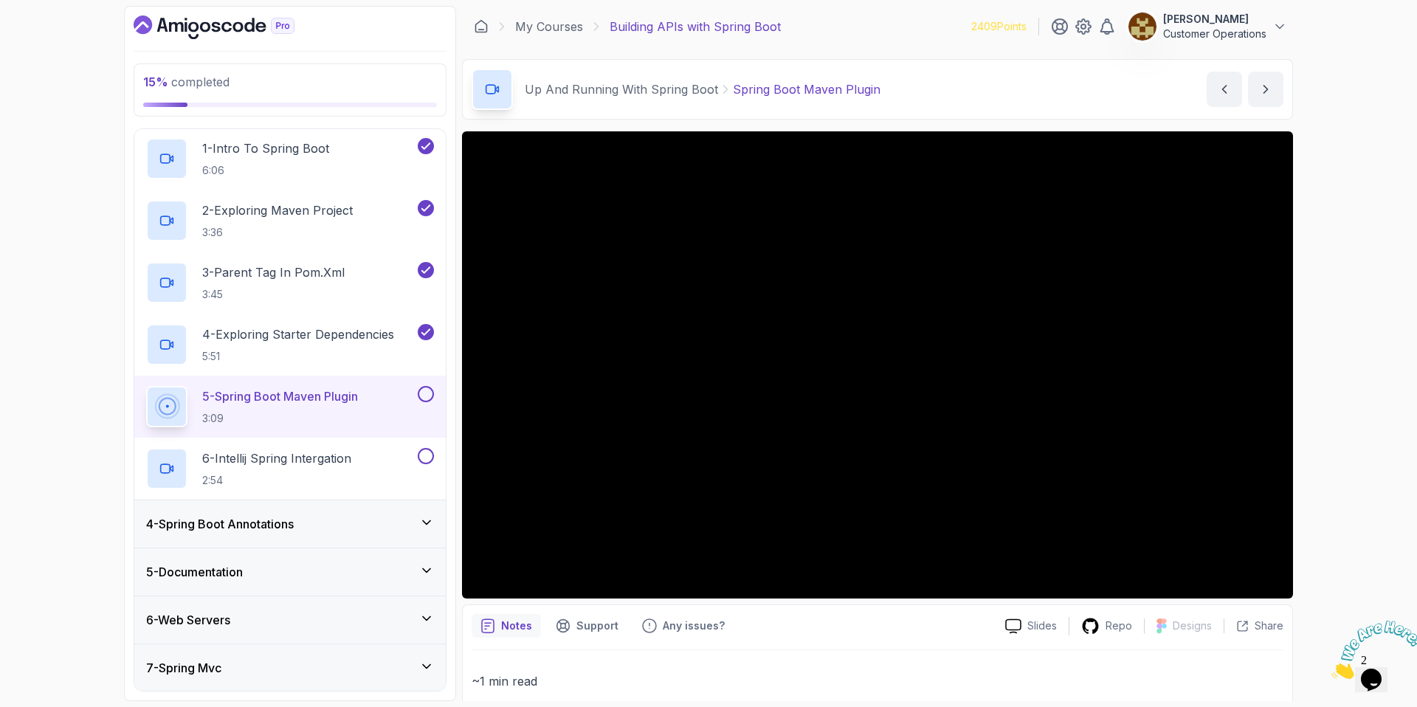
click at [1369, 311] on div "15 % completed 1 - Intro 2 - Api Crash Course 3 - Up And Running With Spring Bo…" at bounding box center [708, 353] width 1417 height 707
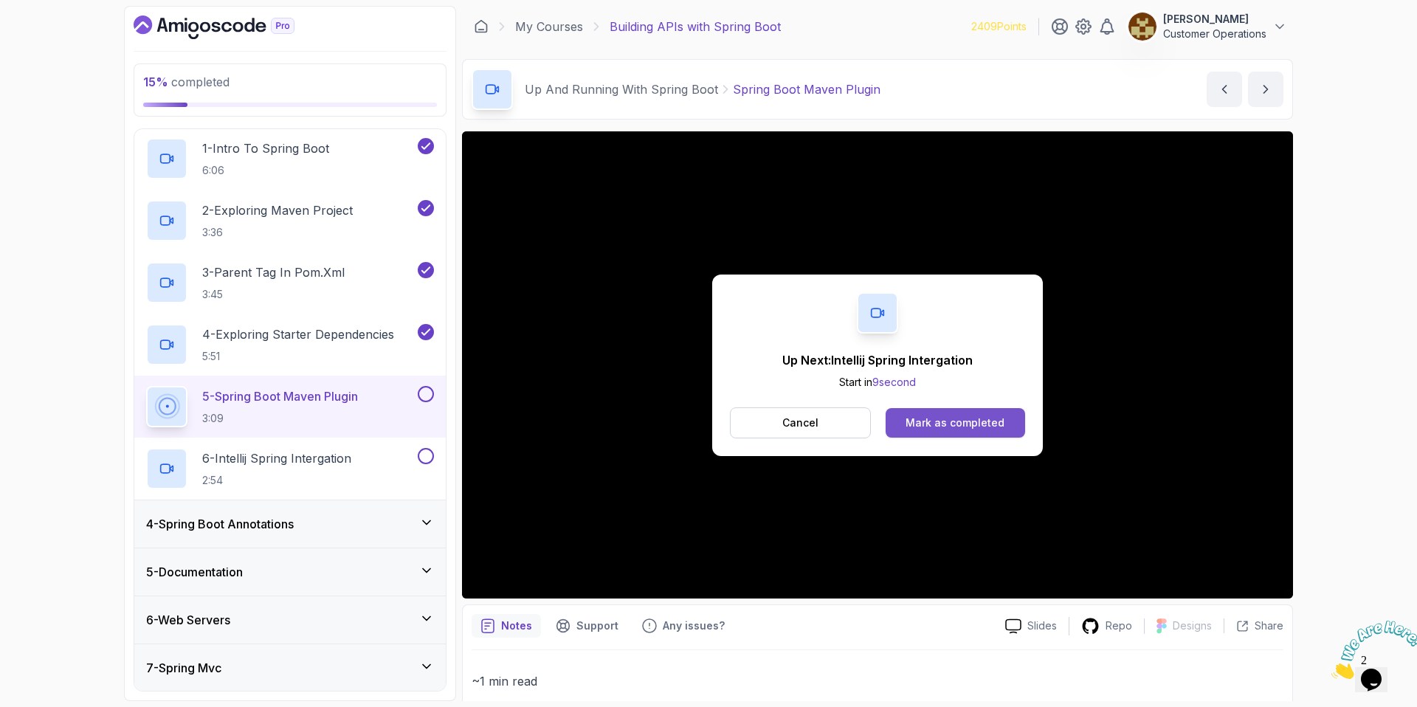
click at [974, 416] on div "Mark as completed" at bounding box center [955, 423] width 99 height 15
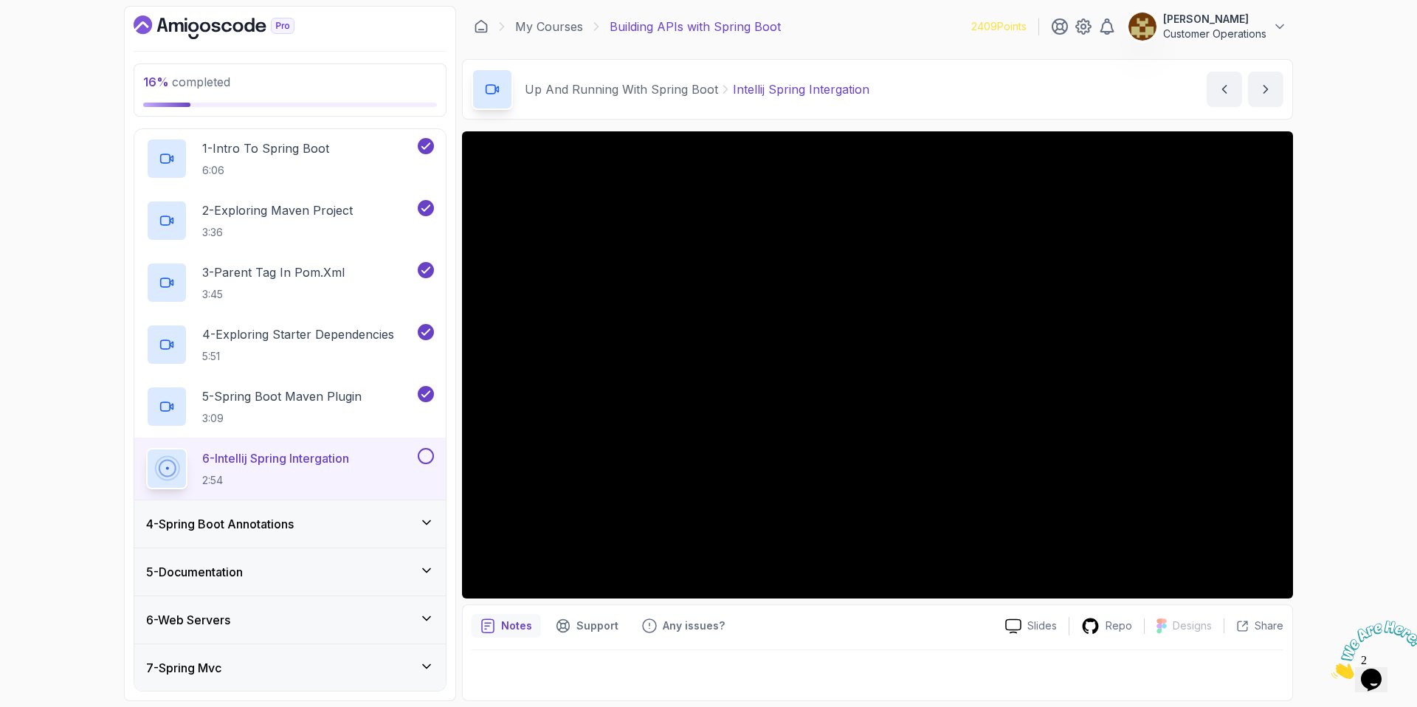
scroll to position [272, 0]
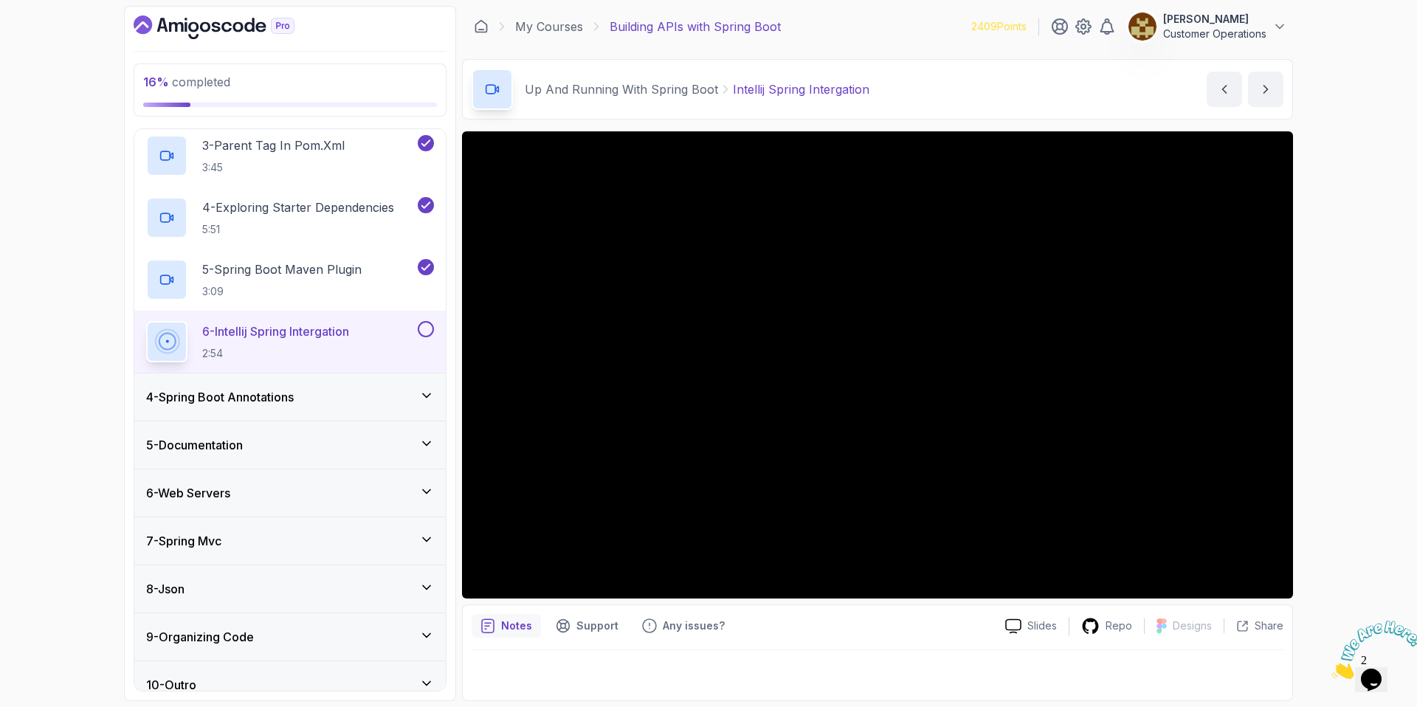
click at [280, 409] on div "4 - Spring Boot Annotations" at bounding box center [289, 396] width 311 height 47
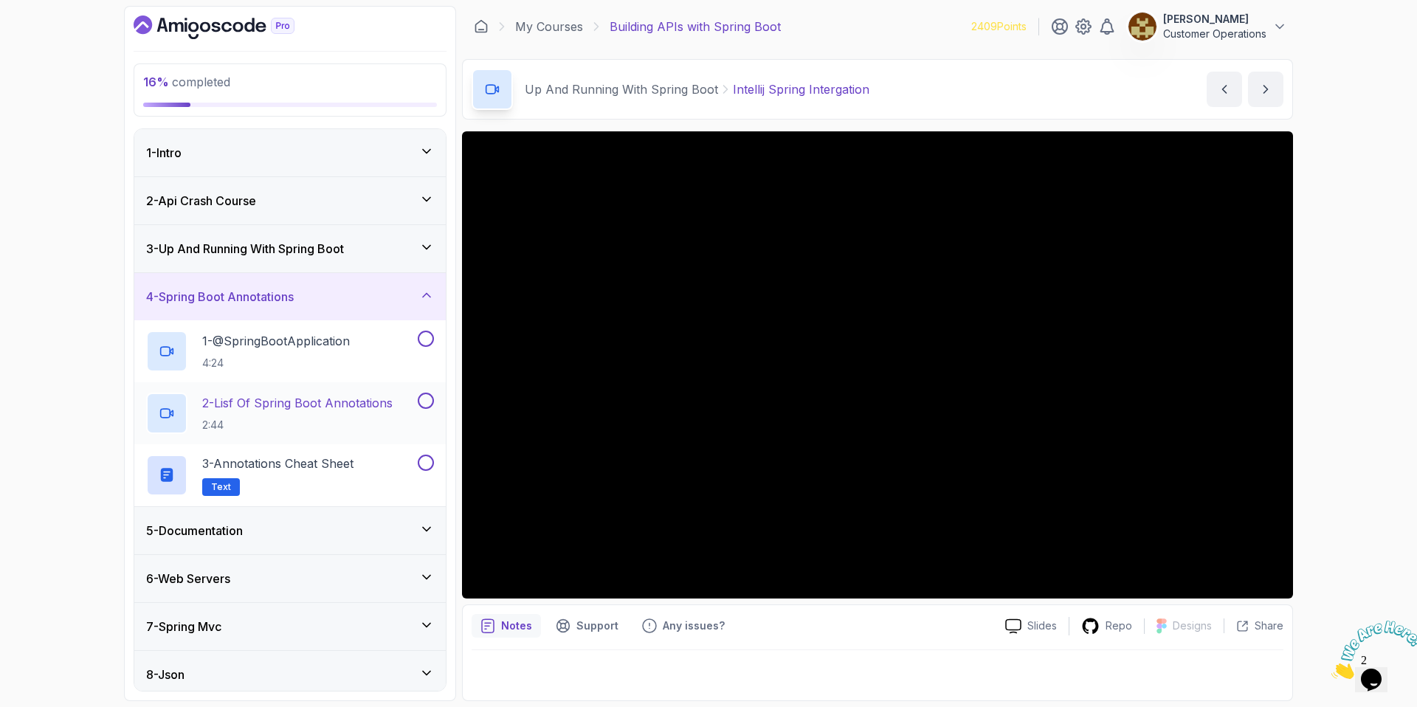
scroll to position [3, 0]
click at [294, 297] on h3 "4 - Spring Boot Annotations" at bounding box center [220, 294] width 148 height 18
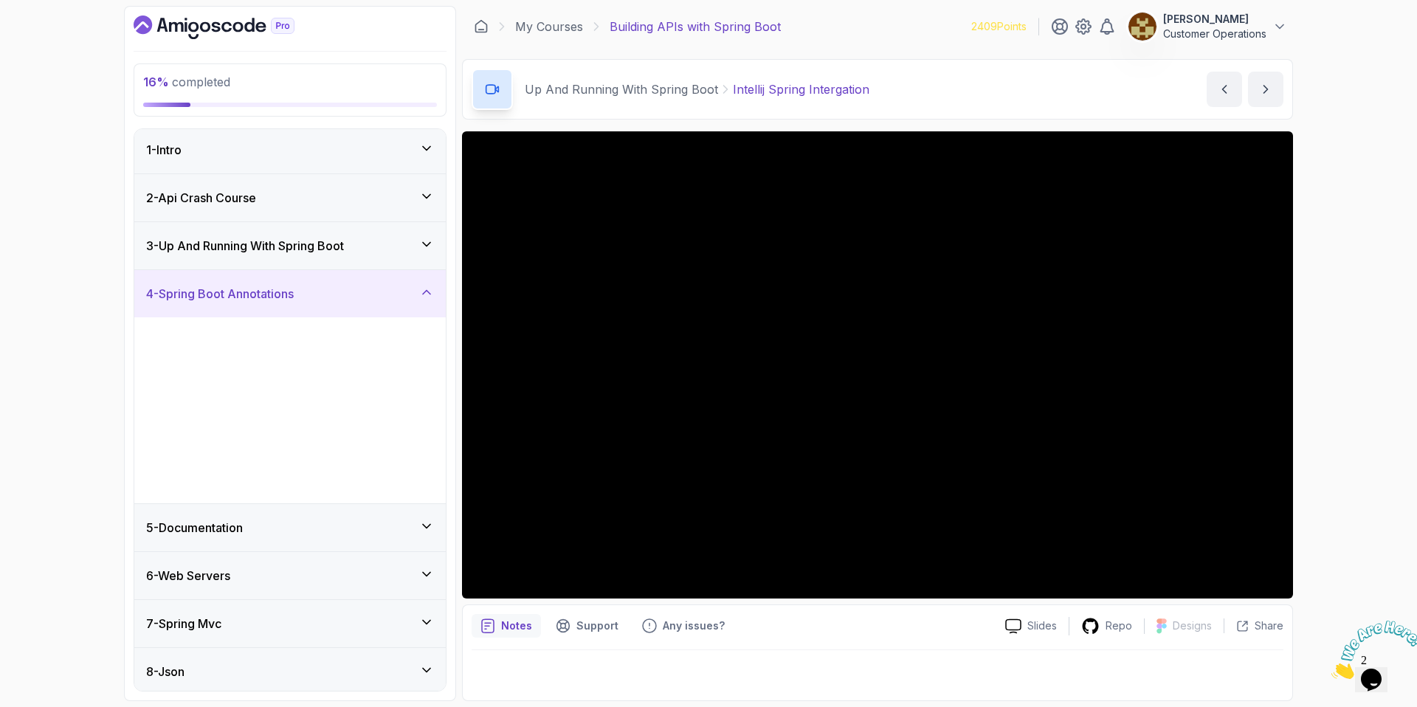
scroll to position [0, 0]
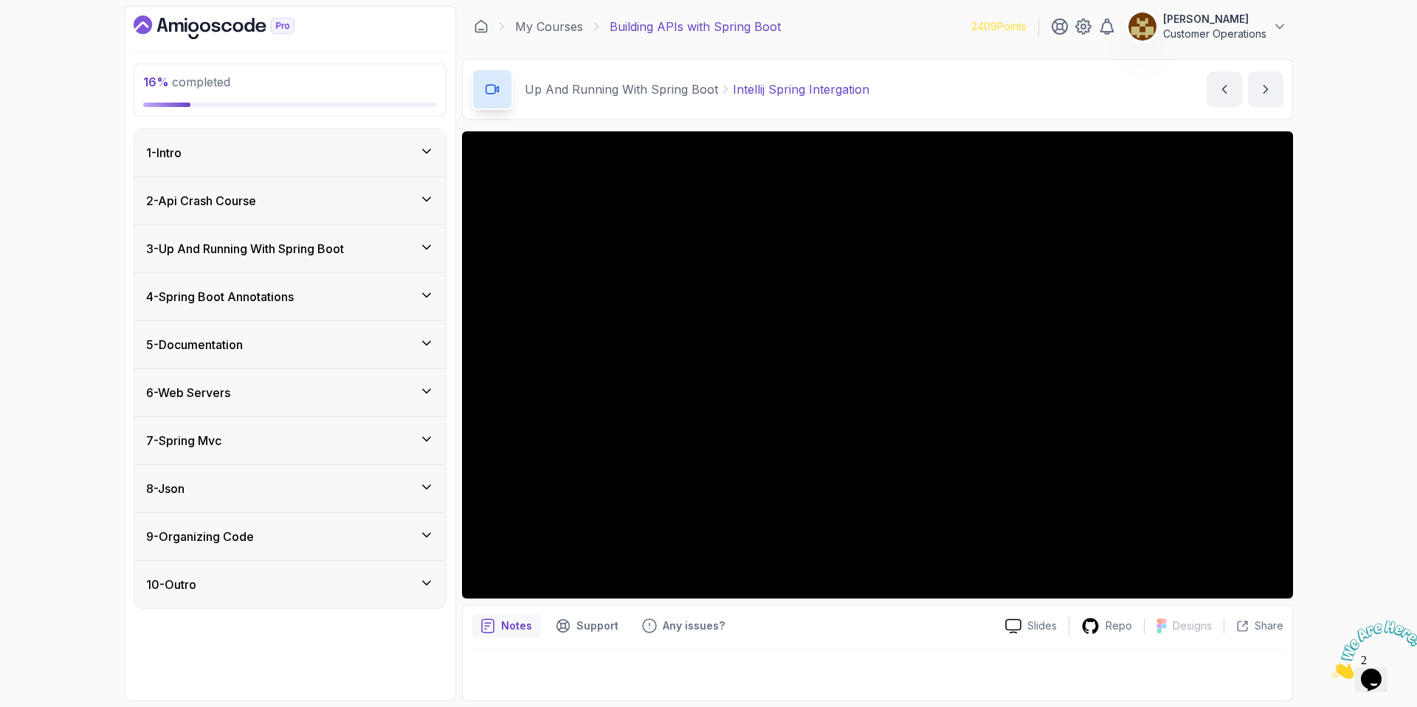
click at [279, 158] on div "1 - Intro" at bounding box center [290, 153] width 288 height 18
click at [278, 158] on div "1 - Intro" at bounding box center [290, 153] width 288 height 18
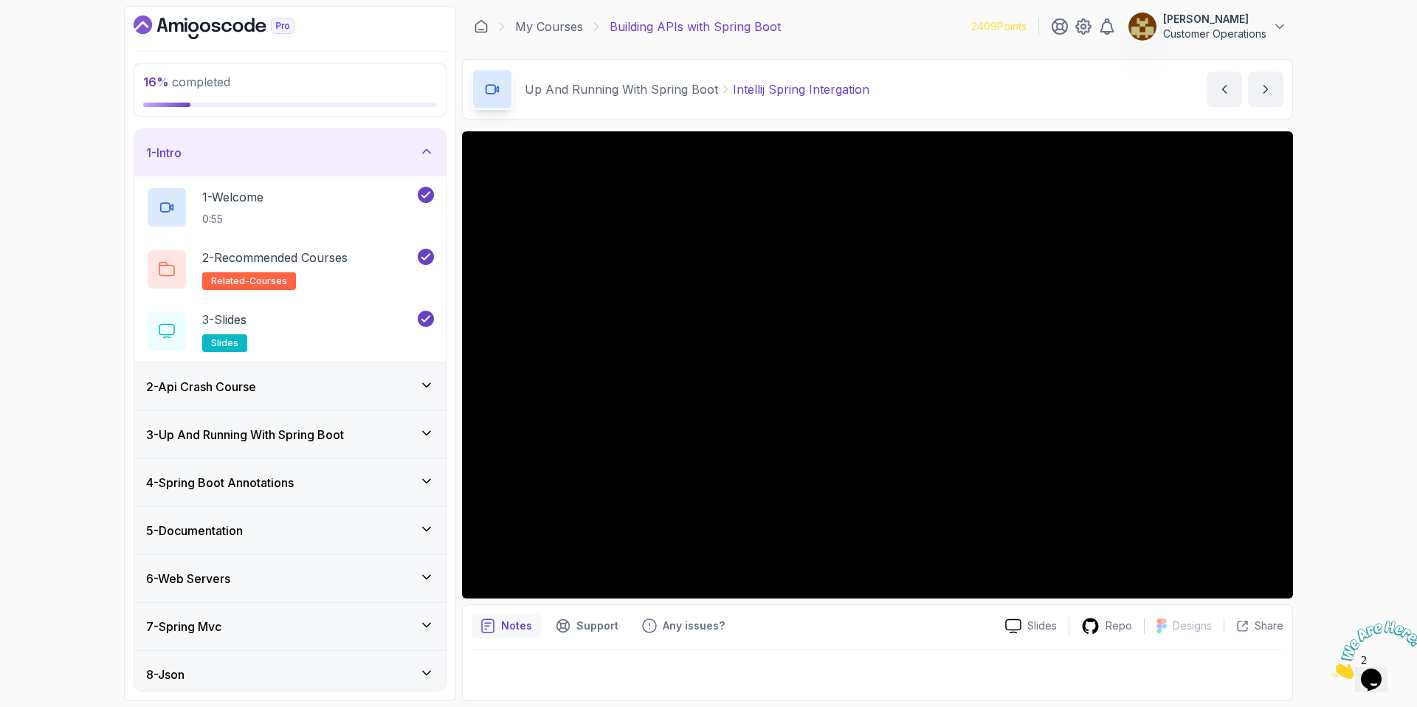
click at [278, 158] on div "1 - Intro" at bounding box center [290, 153] width 288 height 18
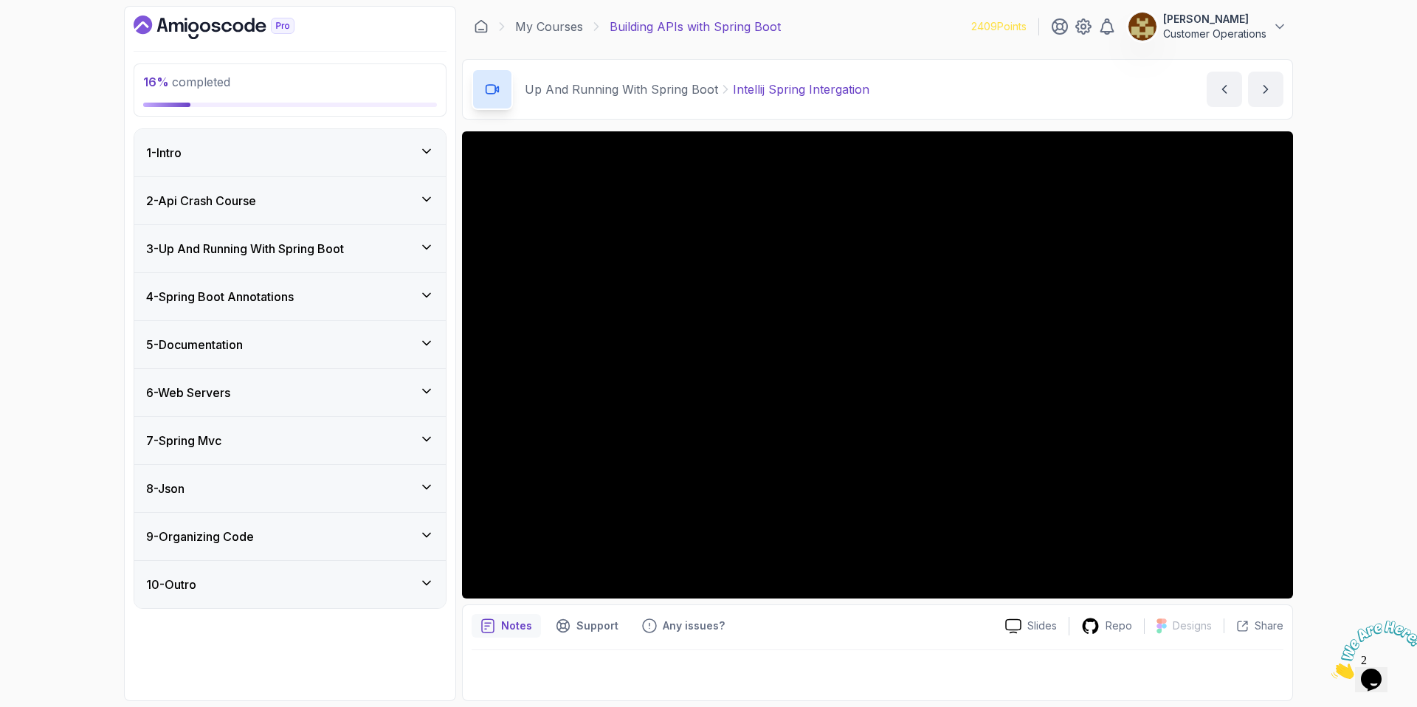
click at [256, 199] on h3 "2 - Api Crash Course" at bounding box center [201, 201] width 110 height 18
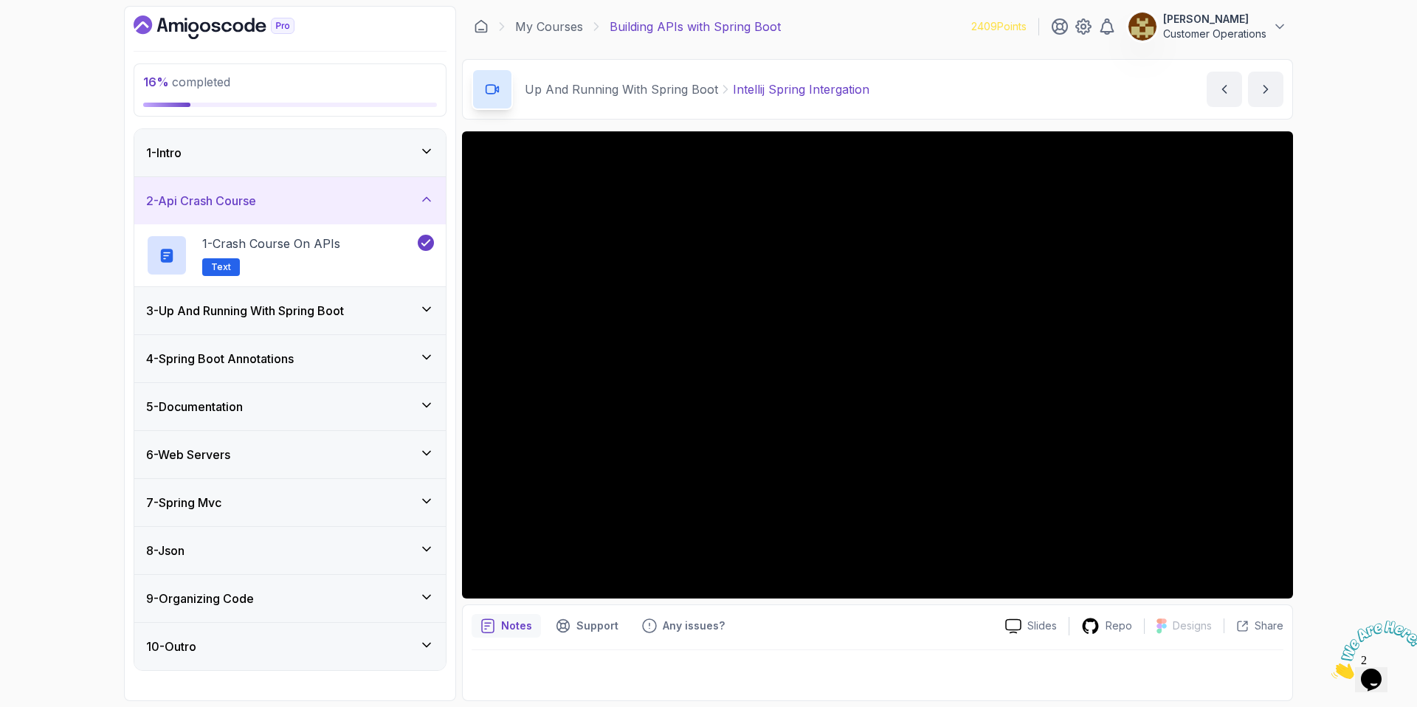
click at [256, 199] on h3 "2 - Api Crash Course" at bounding box center [201, 201] width 110 height 18
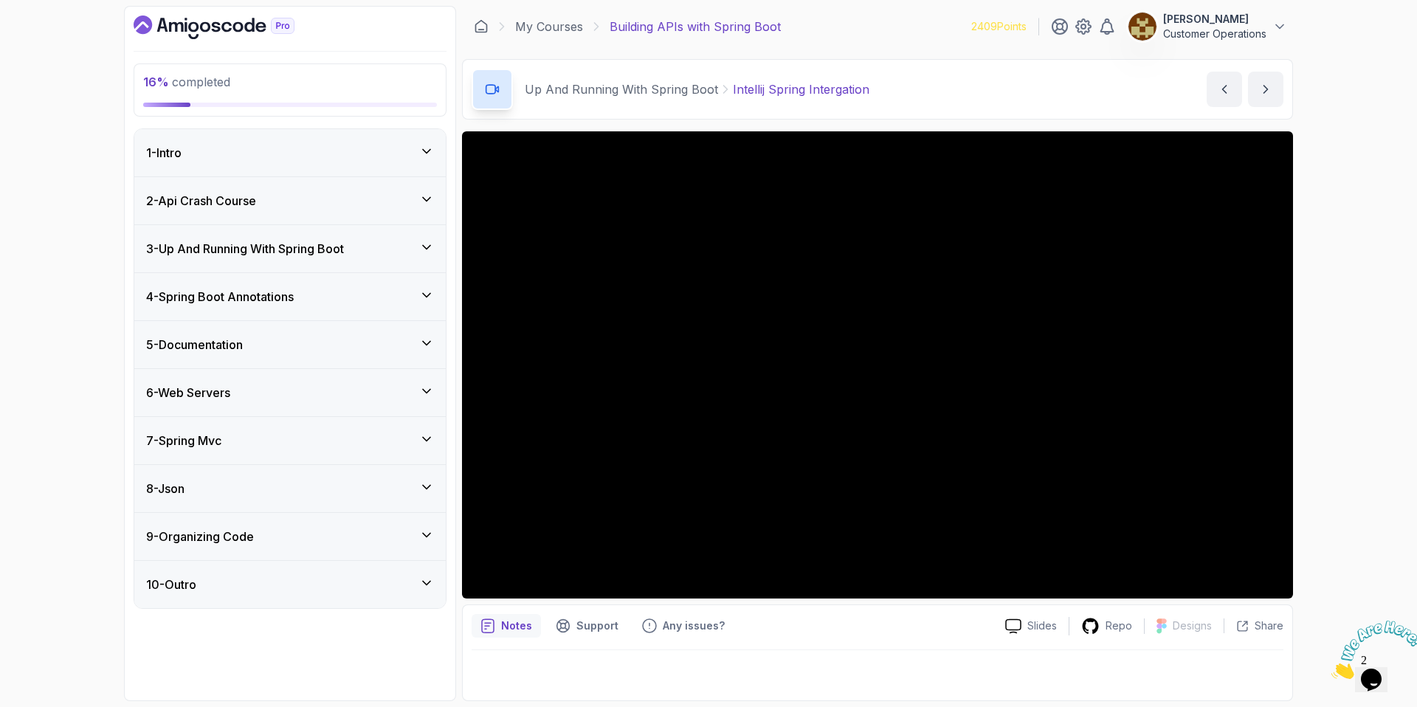
click at [270, 241] on h3 "3 - Up And Running With Spring Boot" at bounding box center [245, 249] width 198 height 18
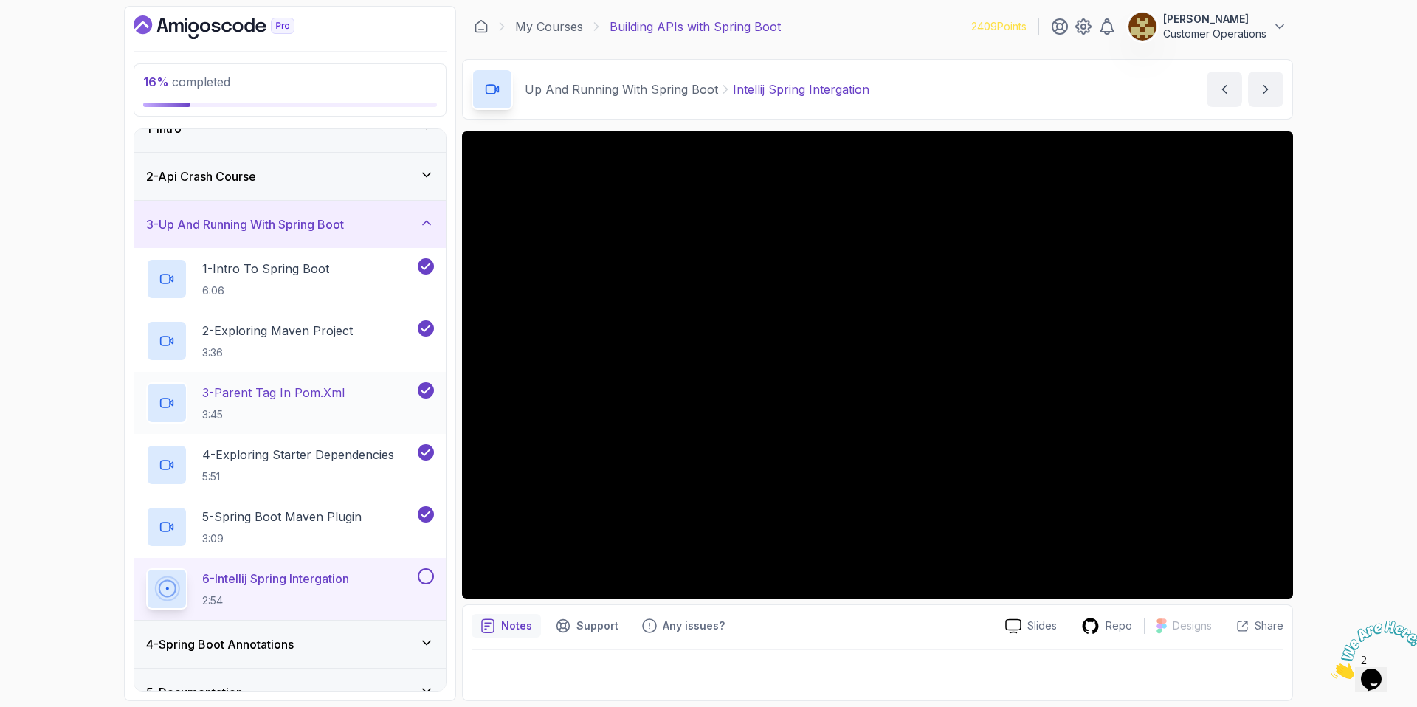
scroll to position [49, 0]
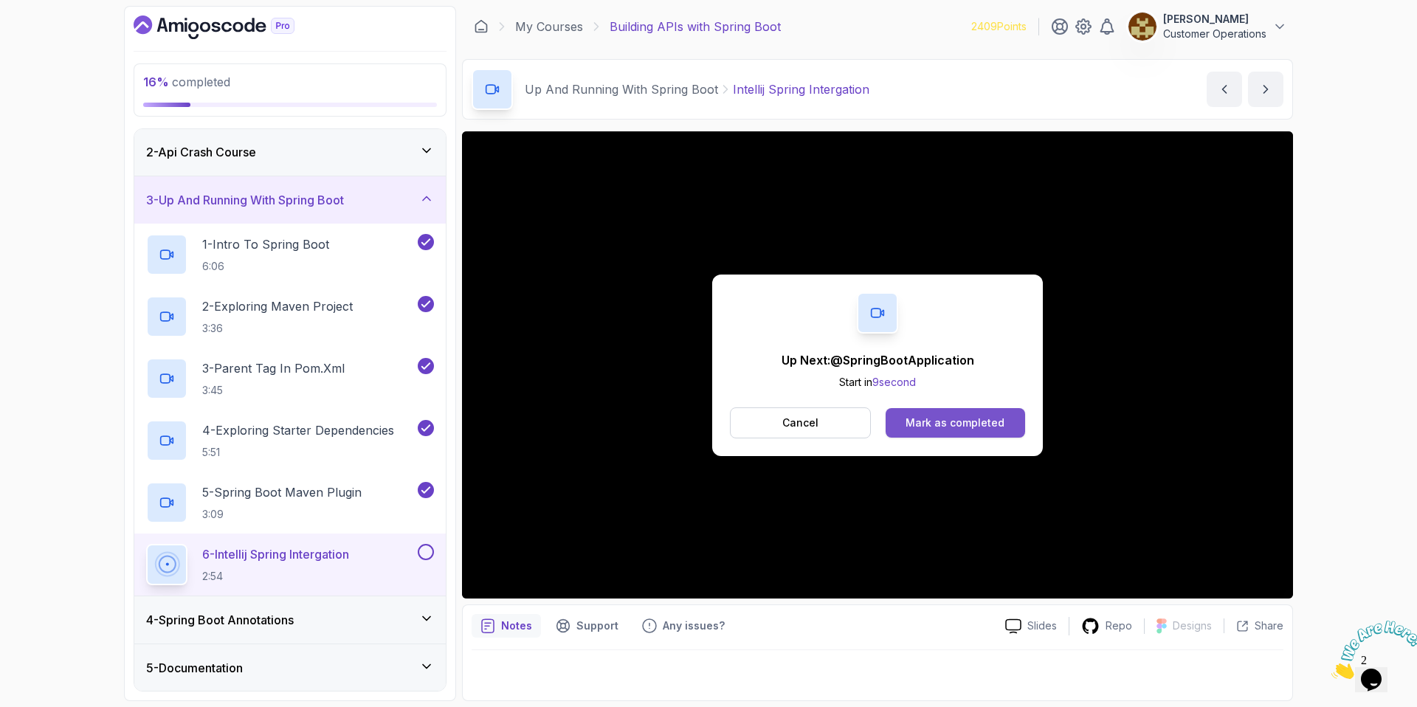
click at [943, 421] on div "Mark as completed" at bounding box center [955, 423] width 99 height 15
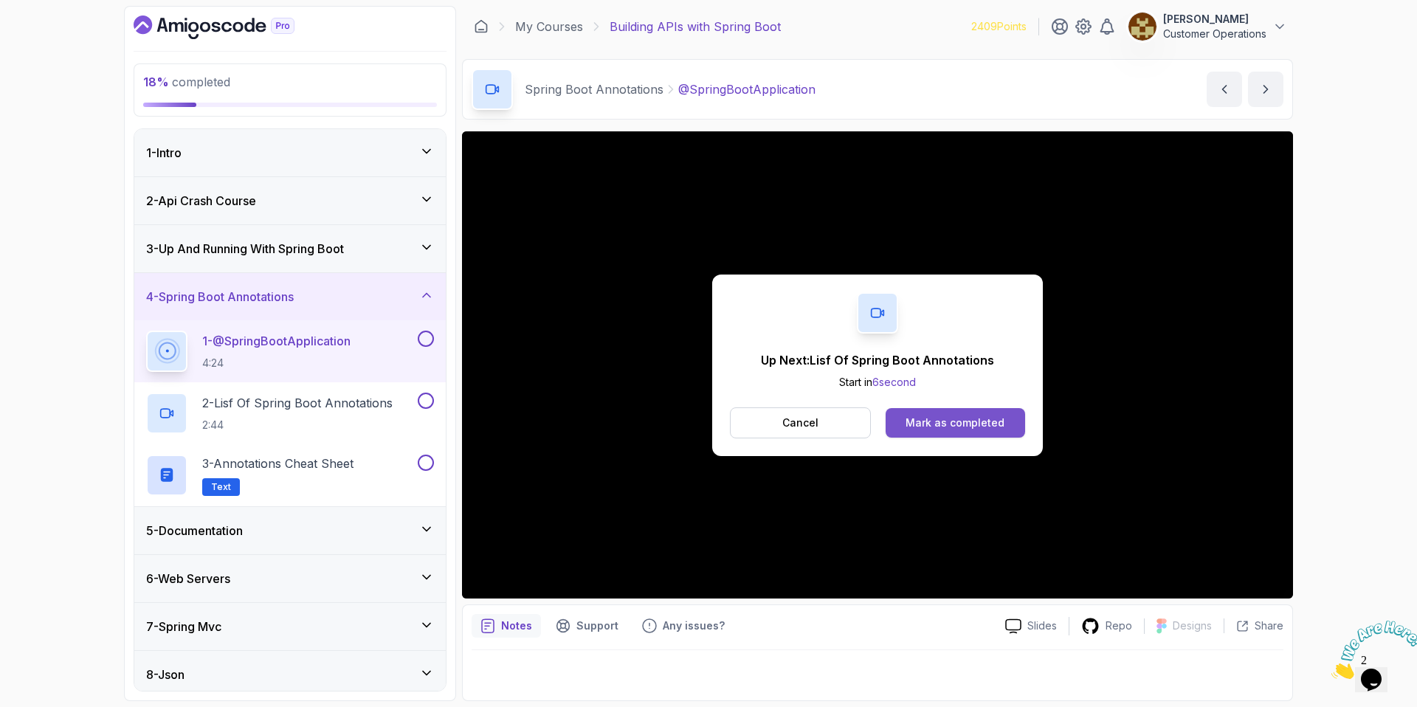
click at [940, 424] on div "Mark as completed" at bounding box center [955, 423] width 99 height 15
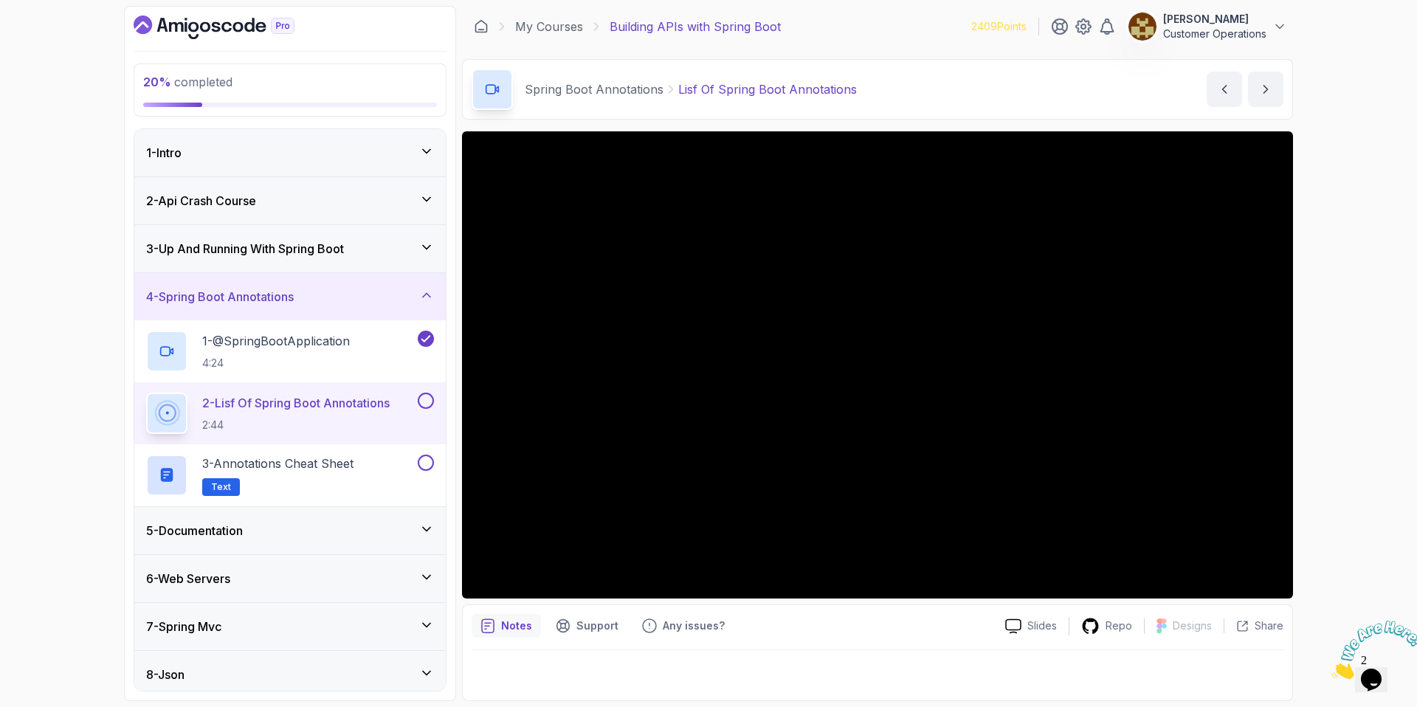
click at [297, 314] on div "4 - Spring Boot Annotations" at bounding box center [289, 296] width 311 height 47
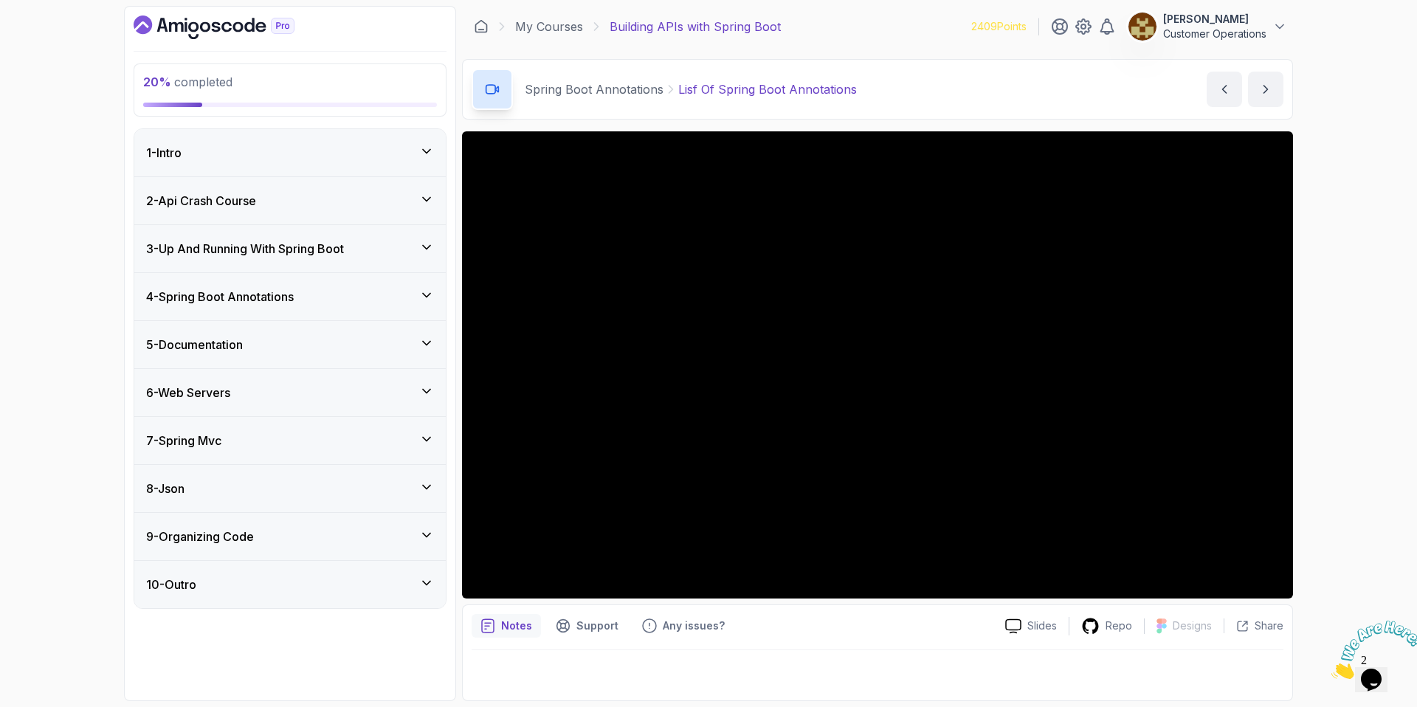
click at [277, 353] on div "5 - Documentation" at bounding box center [290, 345] width 288 height 18
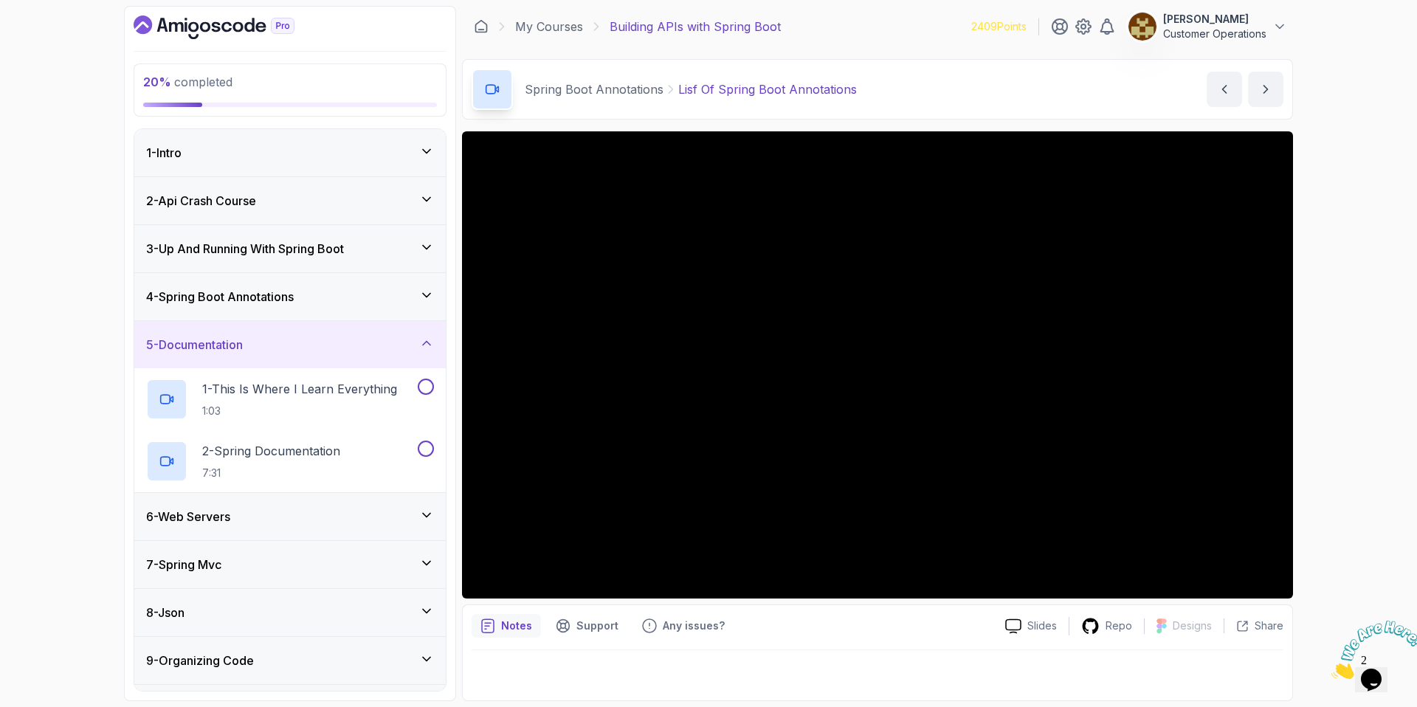
click at [262, 524] on div "6 - Web Servers" at bounding box center [290, 517] width 288 height 18
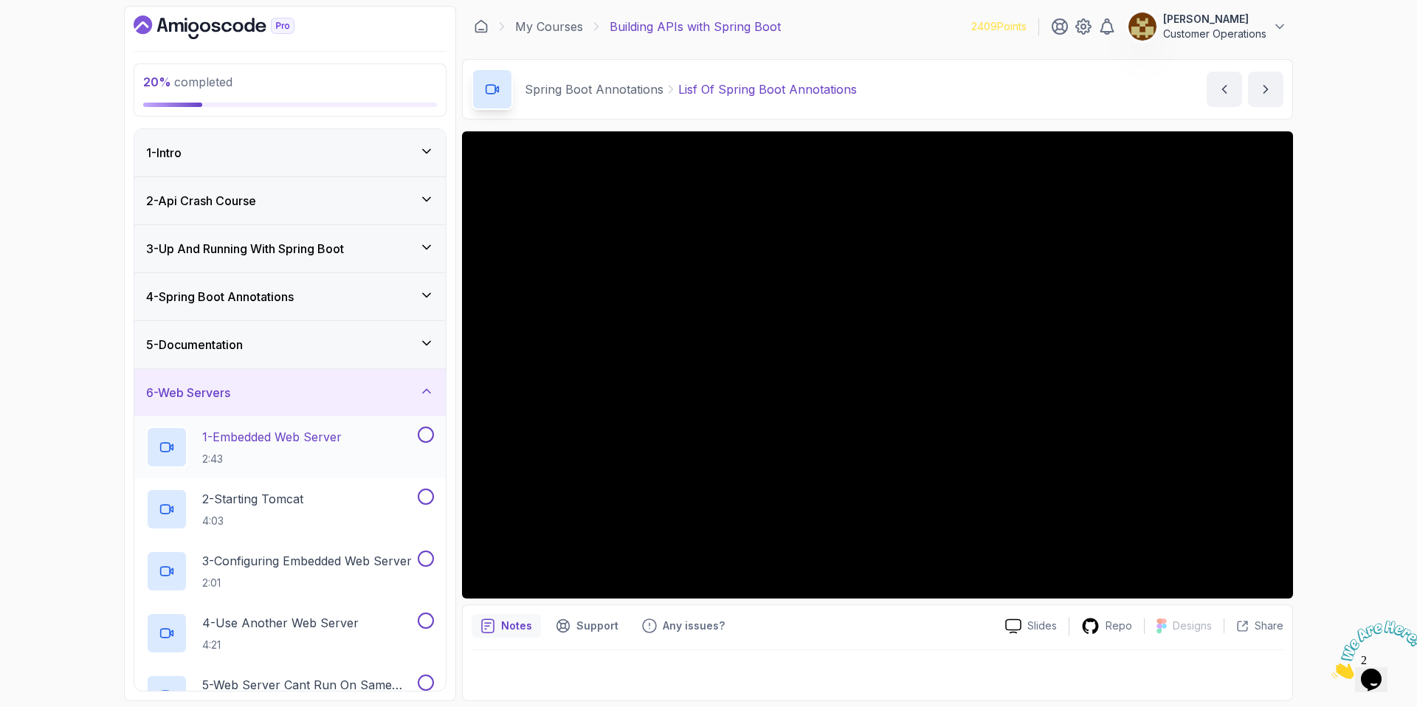
click at [272, 416] on div "1 - Embedded Web Server 2:43" at bounding box center [289, 447] width 311 height 62
click at [261, 390] on div "6 - Web Servers" at bounding box center [290, 393] width 288 height 18
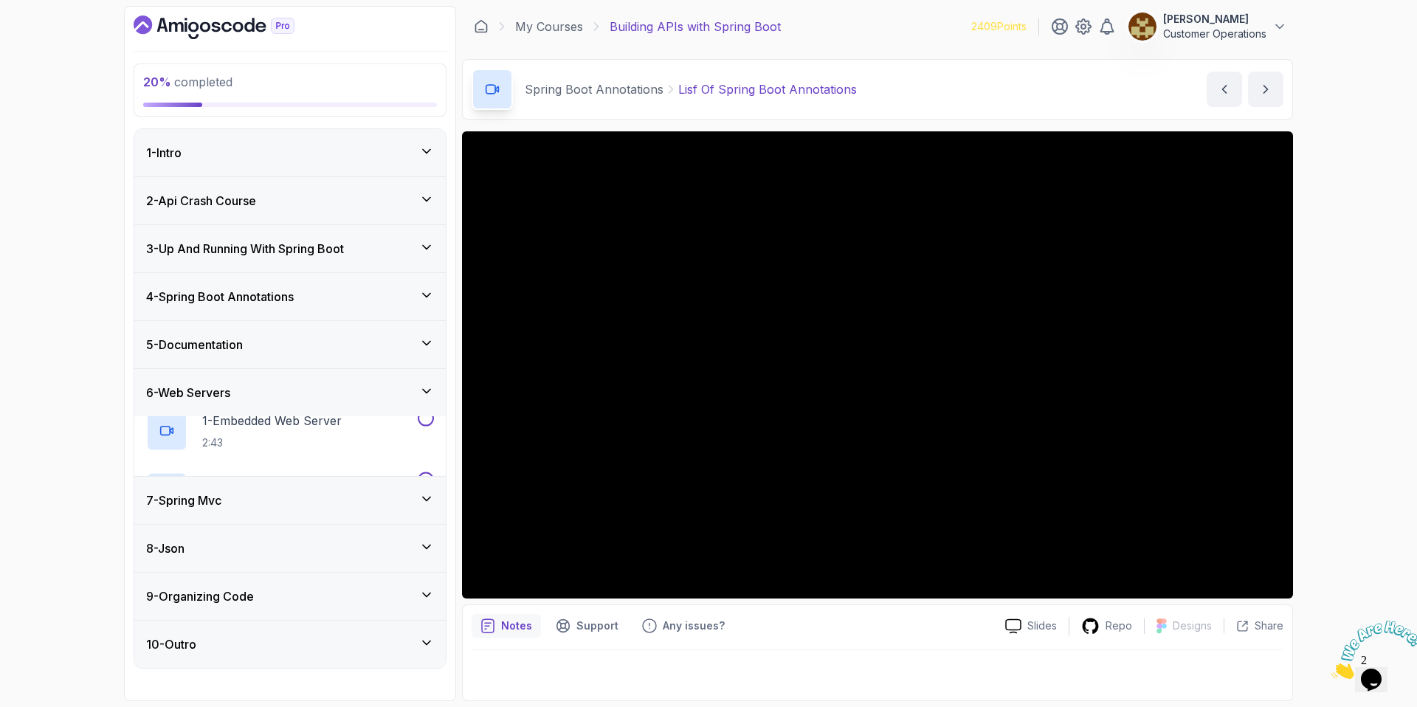
click at [243, 344] on h3 "5 - Documentation" at bounding box center [194, 345] width 97 height 18
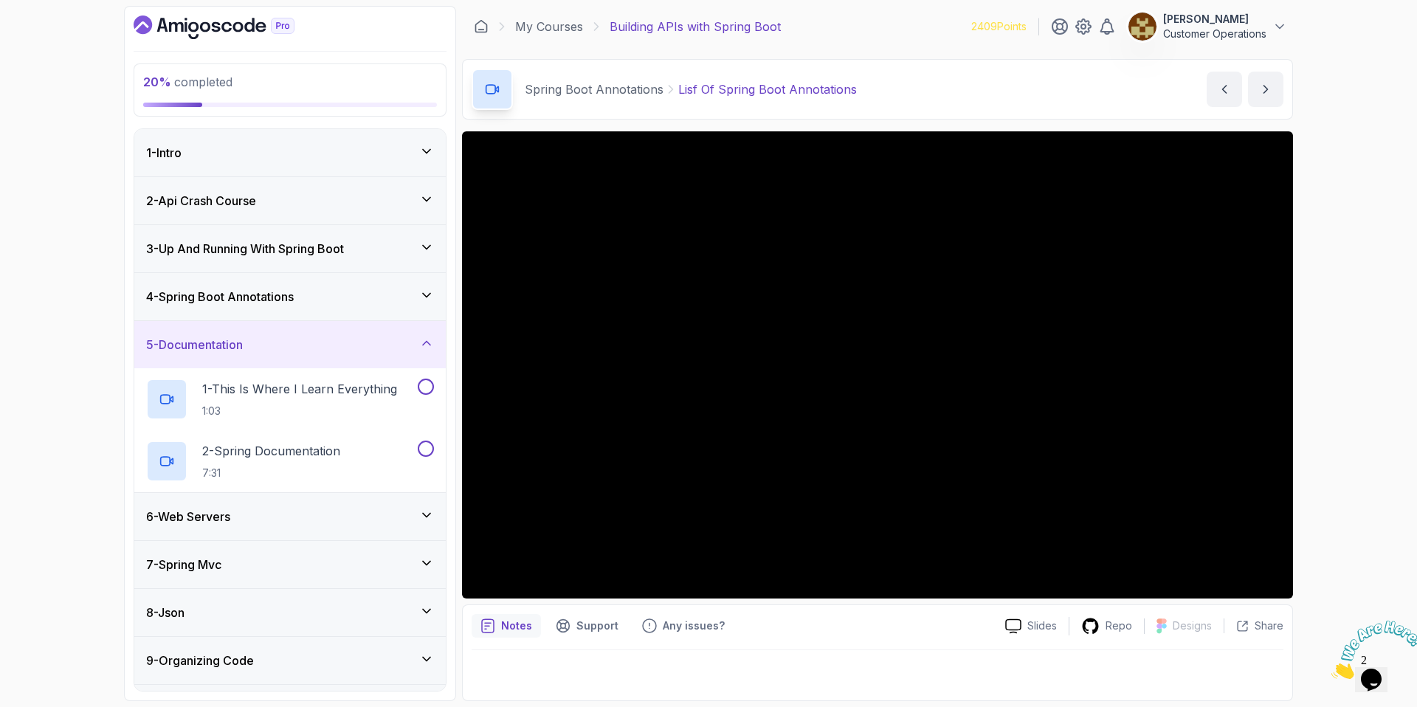
click at [243, 344] on h3 "5 - Documentation" at bounding box center [194, 345] width 97 height 18
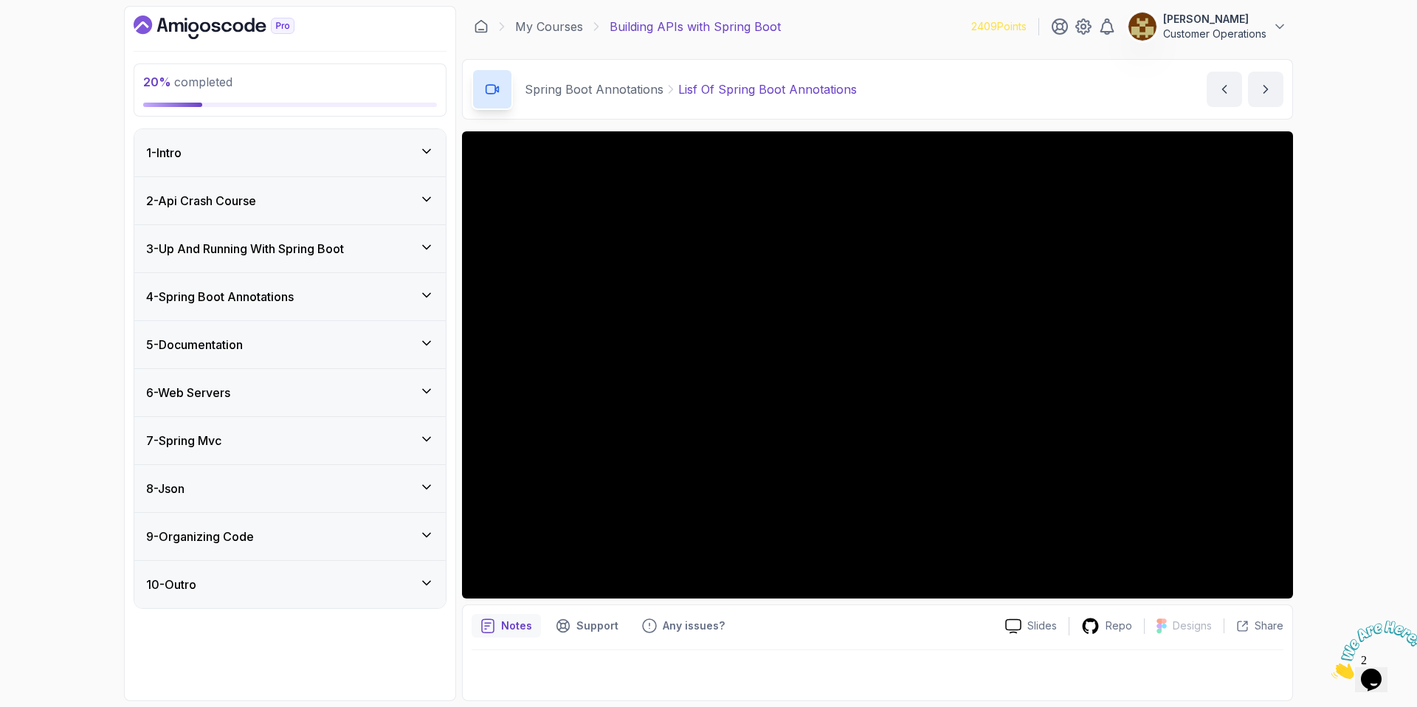
click at [248, 307] on div "4 - Spring Boot Annotations" at bounding box center [289, 296] width 311 height 47
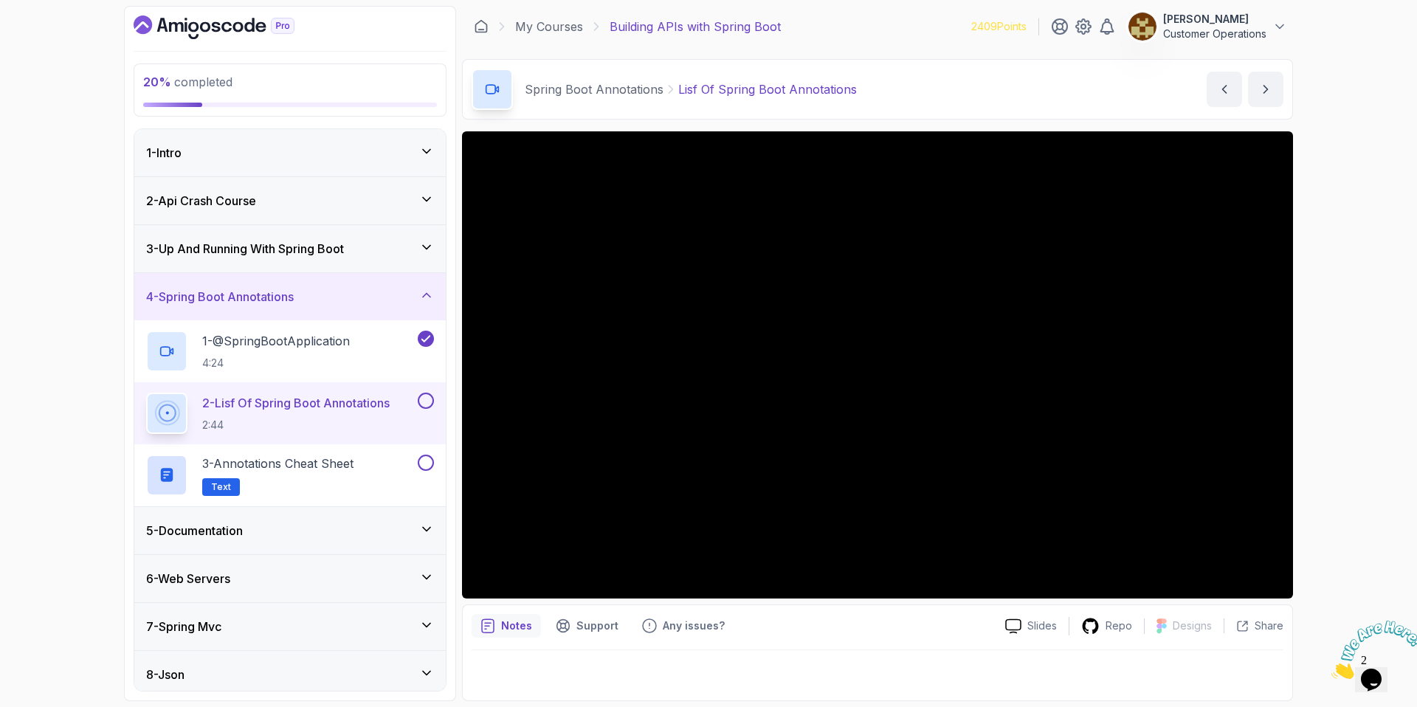
click at [1379, 391] on div "20 % completed 1 - Intro 2 - Api Crash Course 3 - Up And Running With Spring Bo…" at bounding box center [708, 353] width 1417 height 707
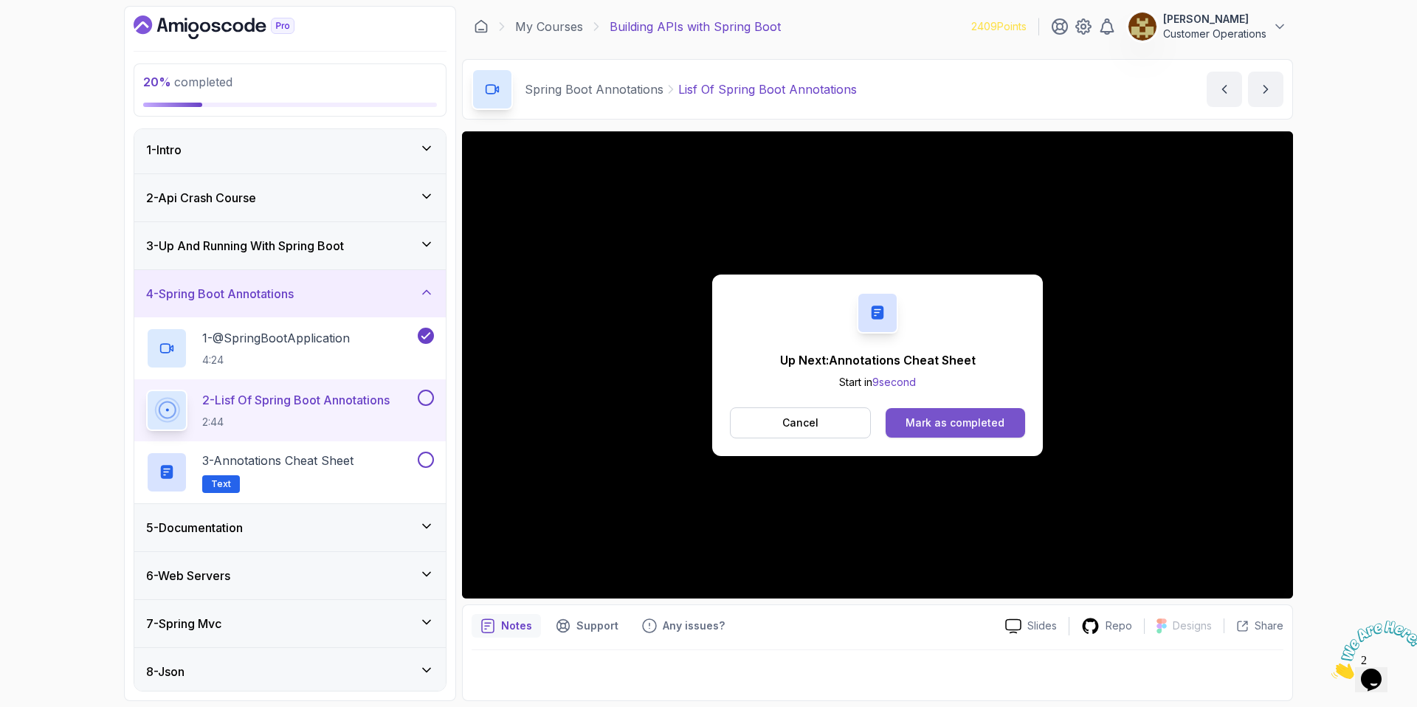
click at [951, 420] on div "Mark as completed" at bounding box center [955, 423] width 99 height 15
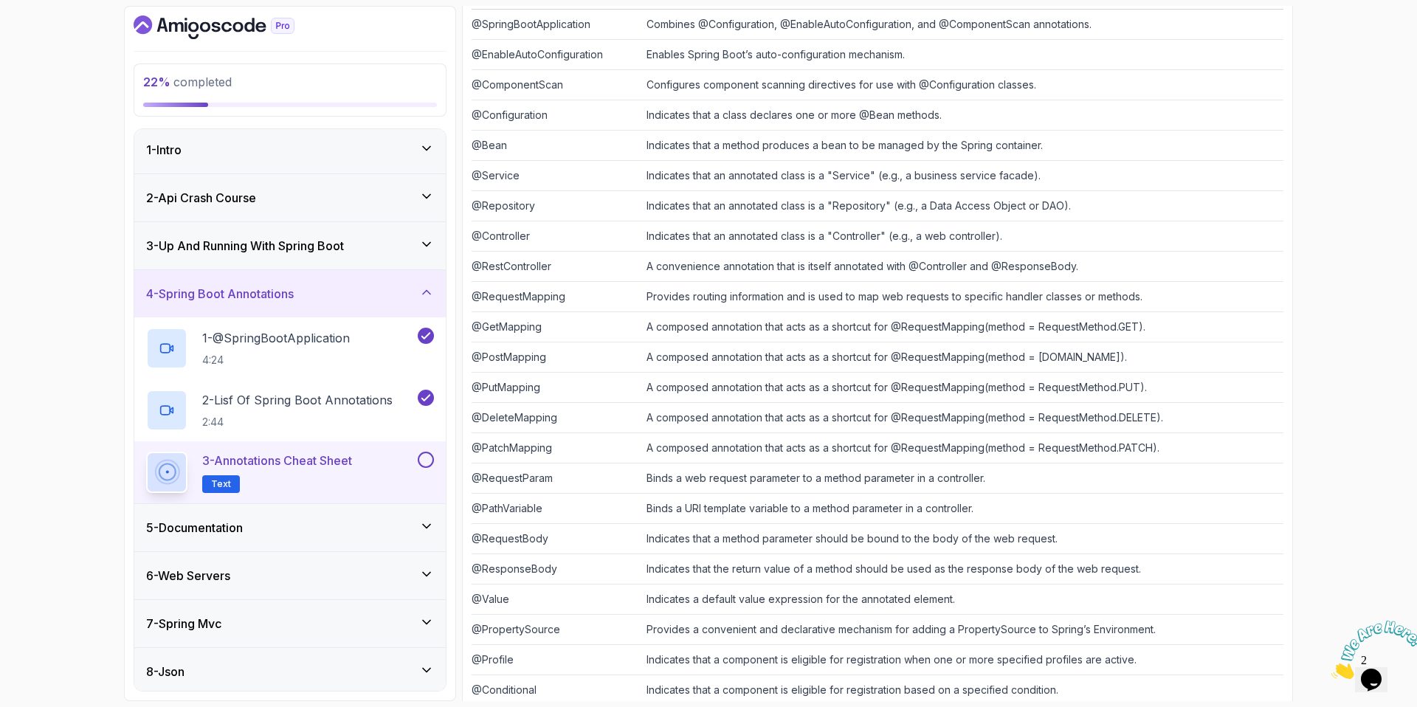
scroll to position [286, 0]
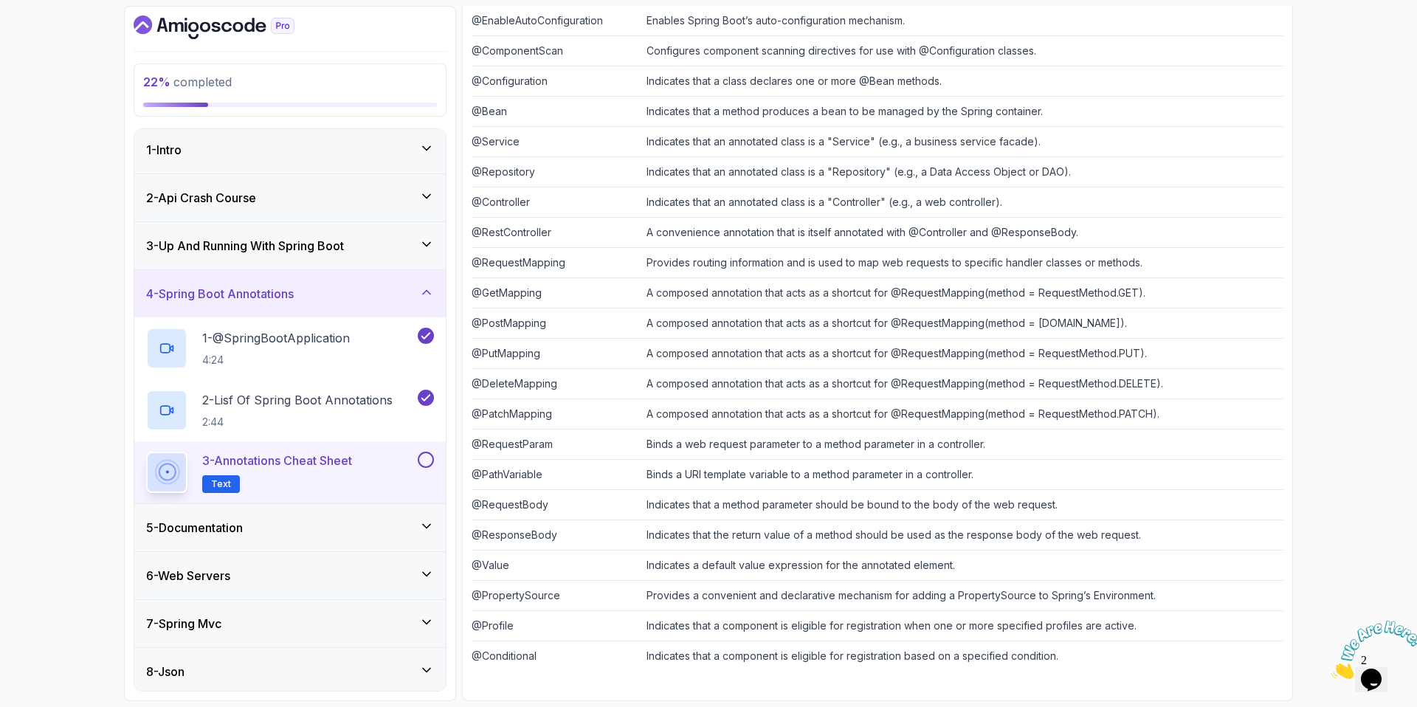
click at [427, 458] on button at bounding box center [426, 460] width 16 height 16
click at [356, 290] on div "4 - Spring Boot Annotations" at bounding box center [290, 294] width 288 height 18
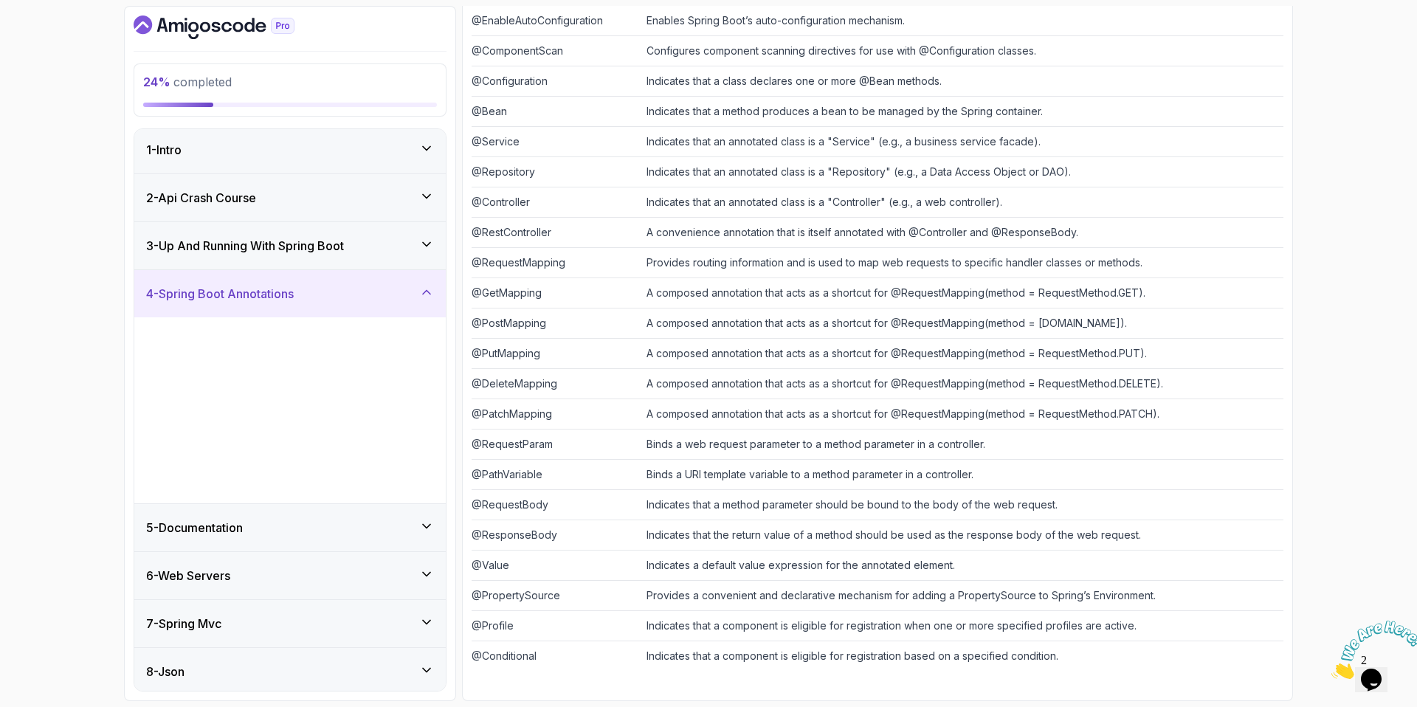
scroll to position [0, 0]
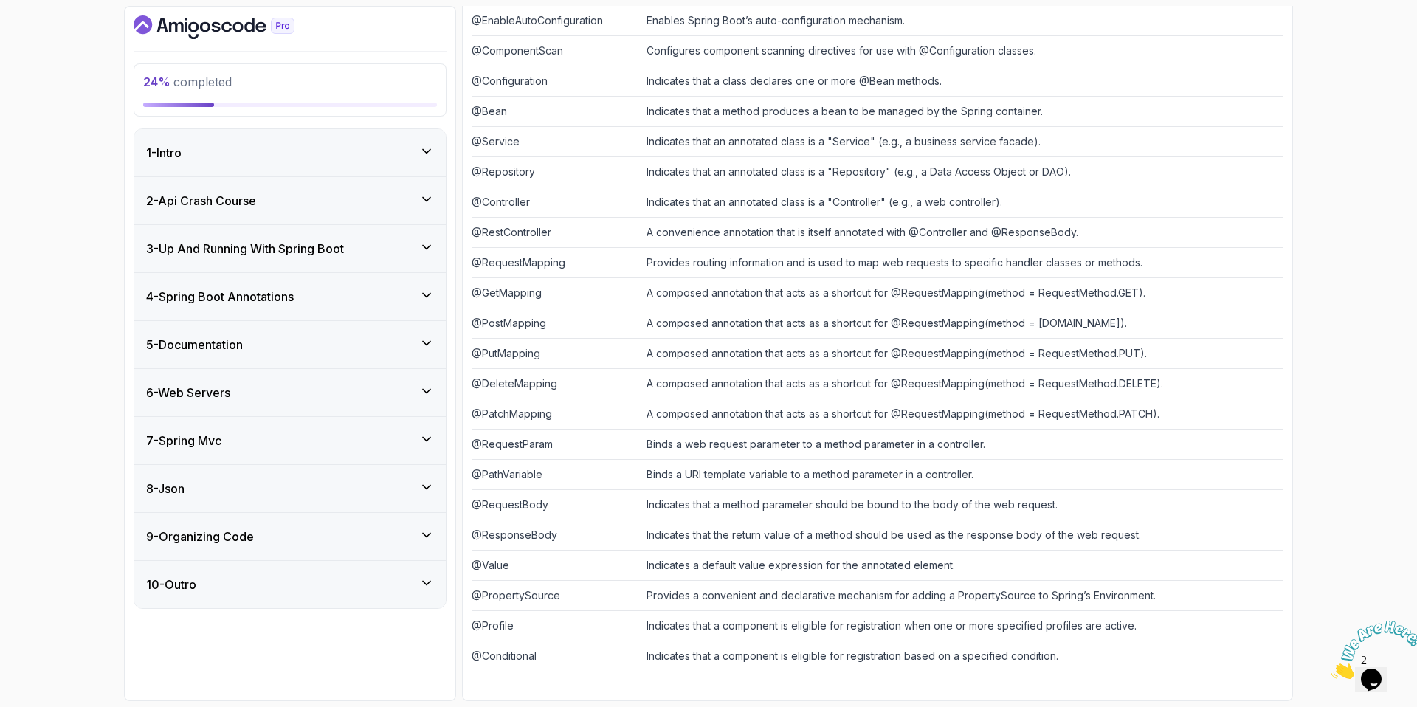
click at [337, 342] on div "5 - Documentation" at bounding box center [290, 345] width 288 height 18
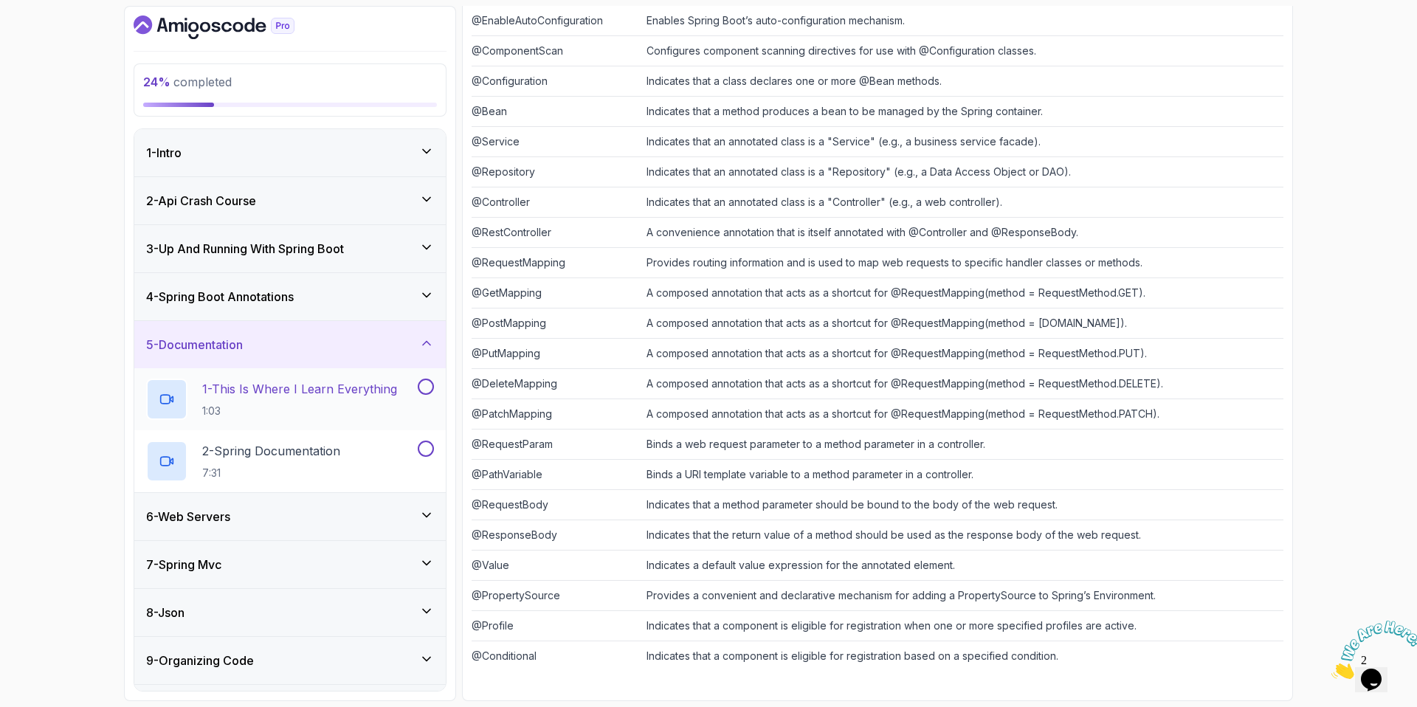
drag, startPoint x: 275, startPoint y: 410, endPoint x: 224, endPoint y: 381, distance: 58.2
click at [274, 410] on p "1:03" at bounding box center [299, 411] width 195 height 15
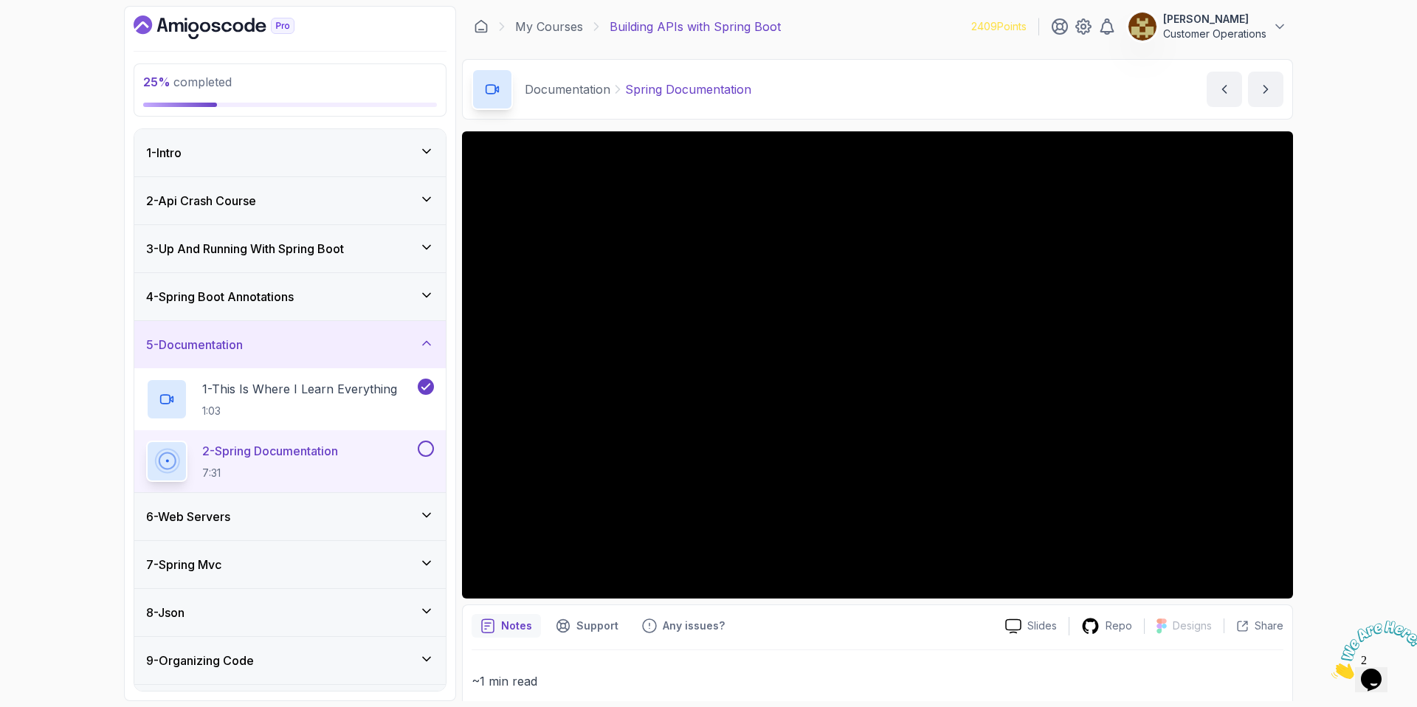
click at [1347, 393] on div "25 % completed 1 - Intro 2 - Api Crash Course 3 - Up And Running With Spring Bo…" at bounding box center [708, 353] width 1417 height 707
click at [904, 73] on div "Documentation Spring Documentation Spring Documentation by nelson" at bounding box center [877, 89] width 831 height 61
click at [1368, 255] on div "25 % completed 1 - Intro 2 - Api Crash Course 3 - Up And Running With Spring Bo…" at bounding box center [708, 353] width 1417 height 707
click at [386, 524] on div "6 - Web Servers" at bounding box center [290, 517] width 288 height 18
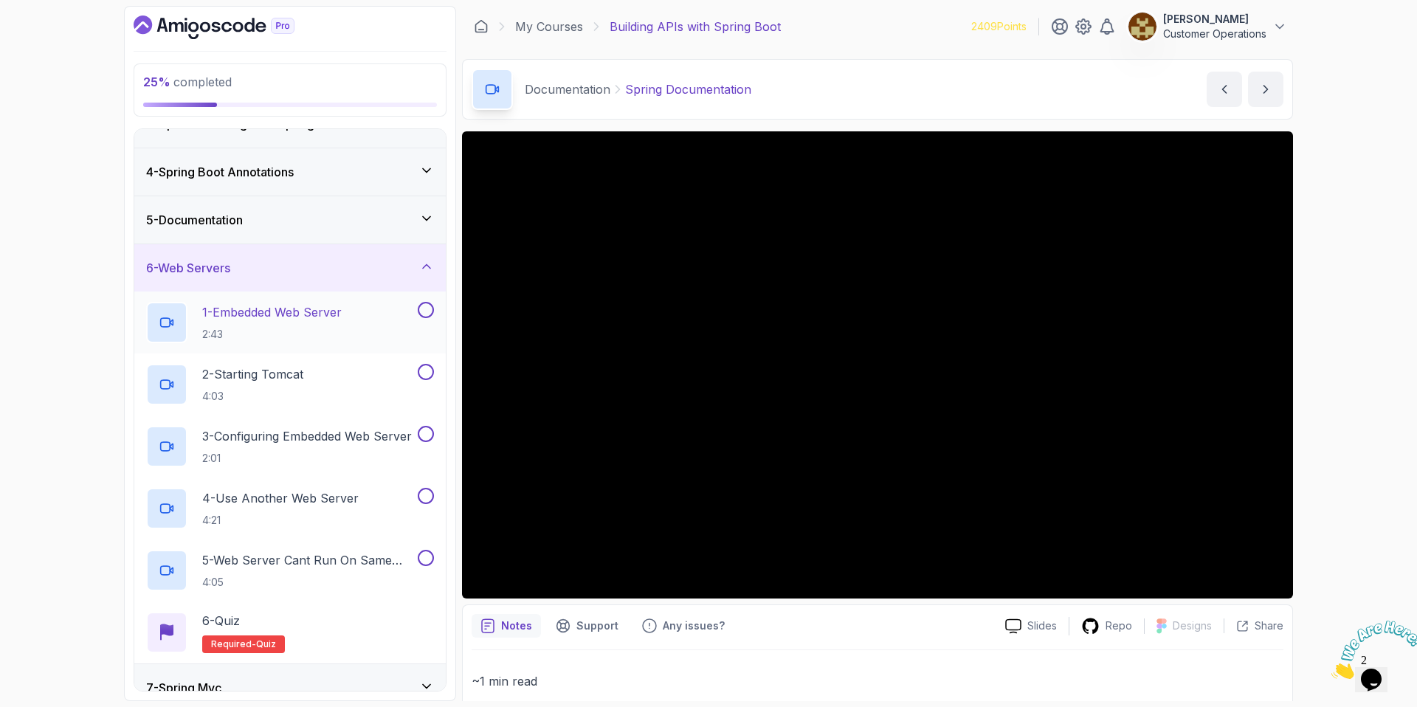
scroll to position [58, 0]
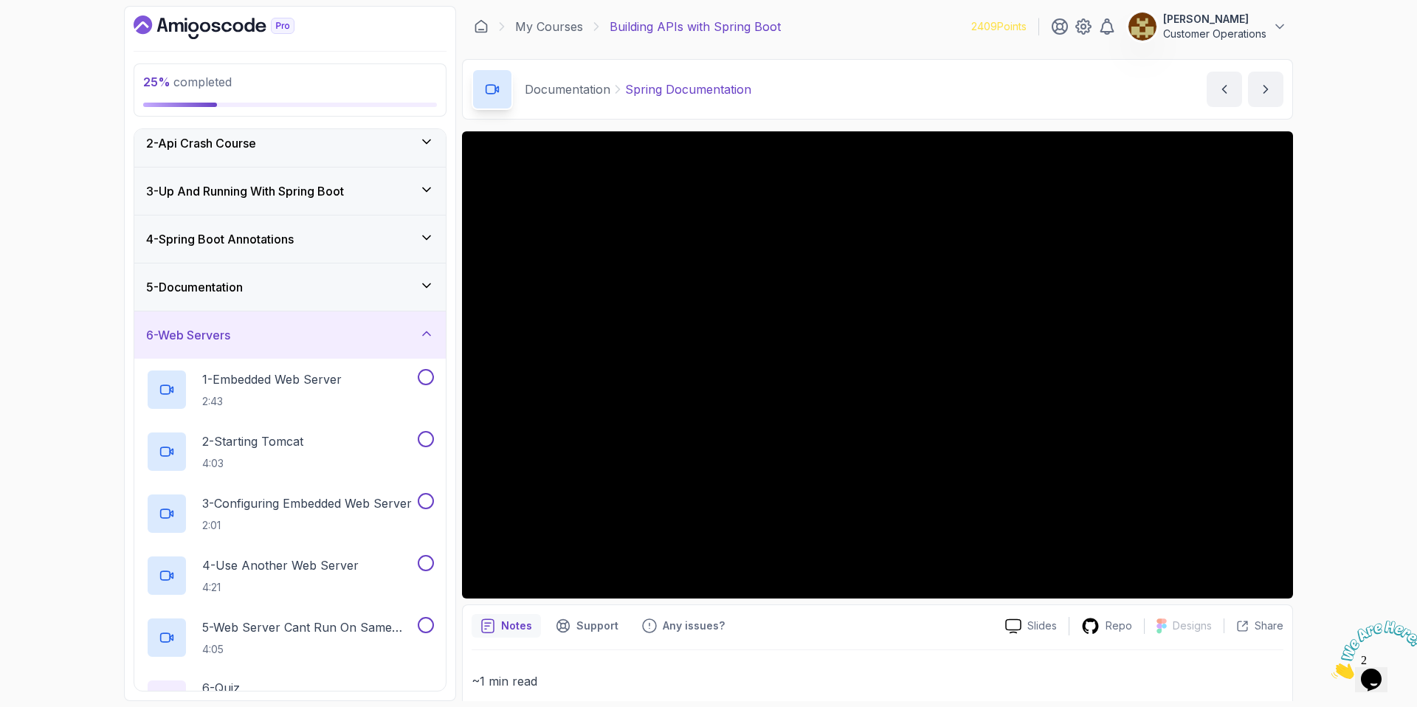
click at [329, 348] on div "6 - Web Servers" at bounding box center [289, 334] width 311 height 47
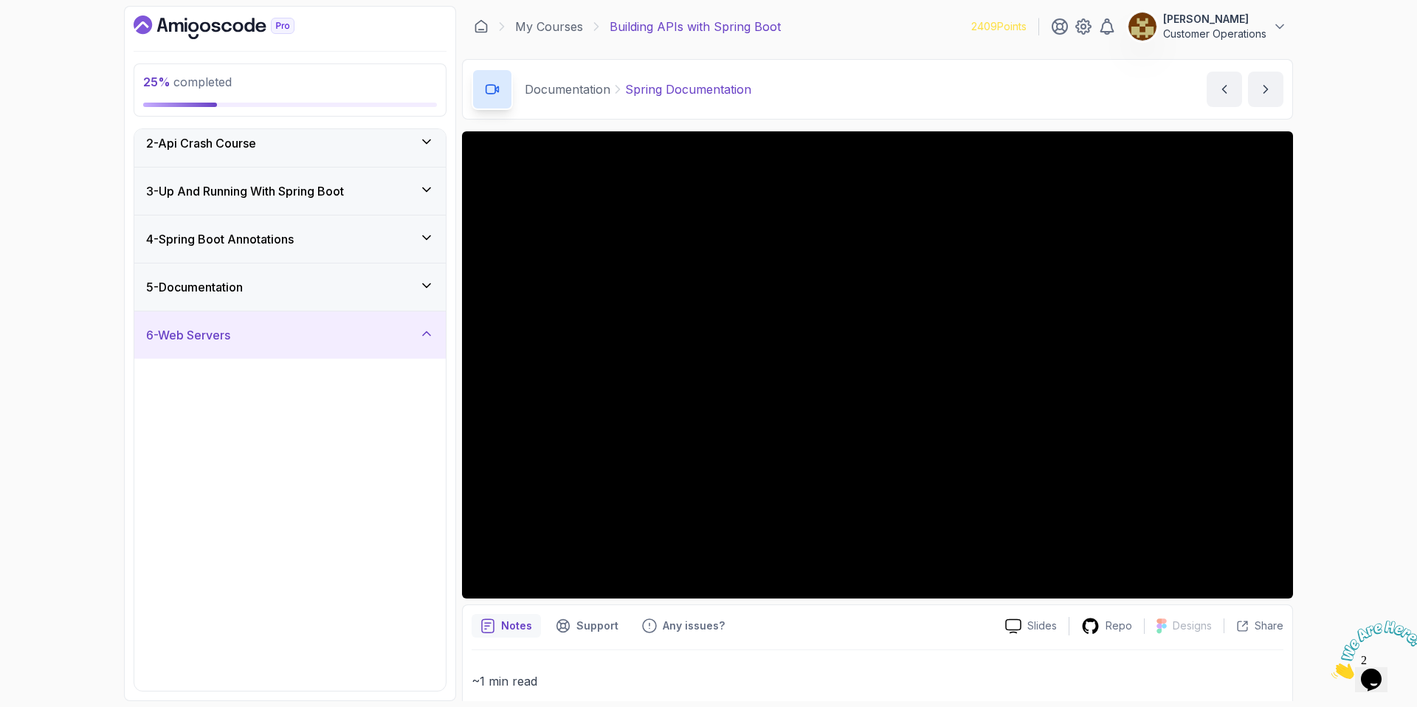
scroll to position [0, 0]
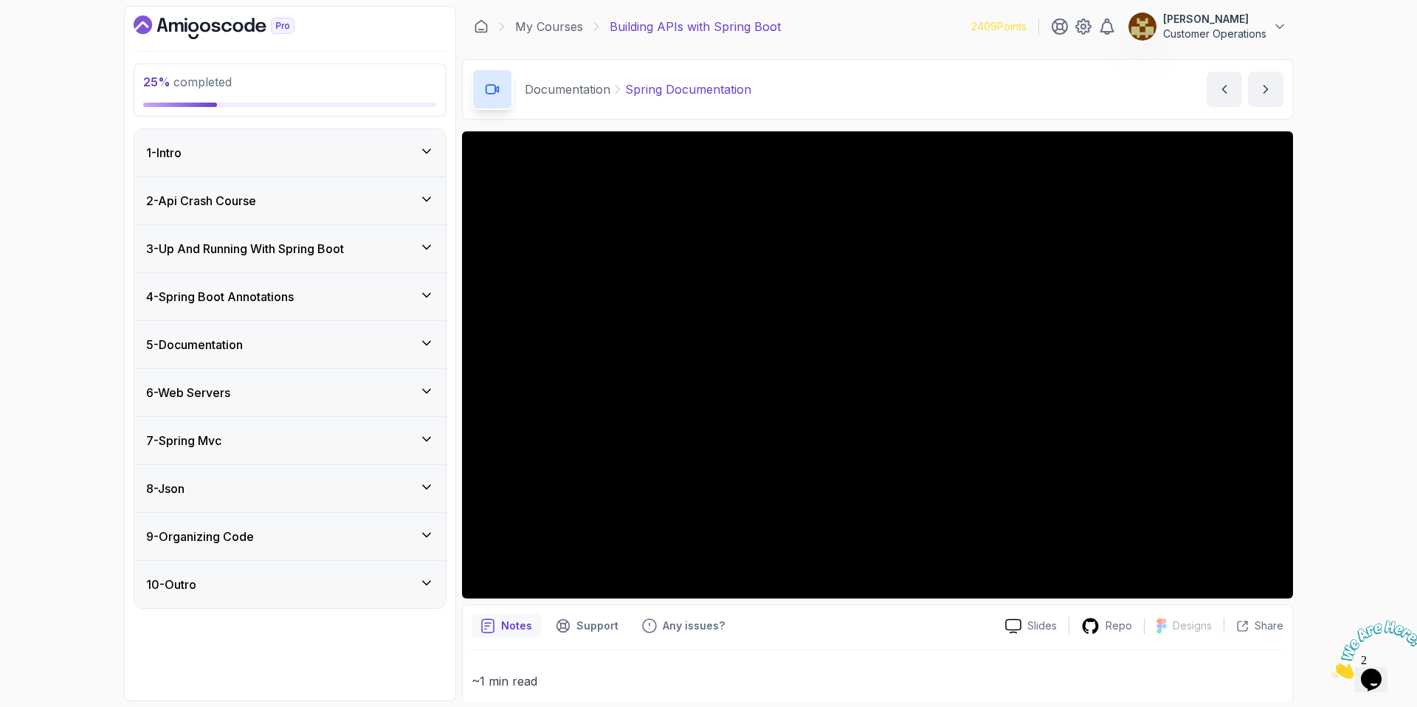
click at [286, 340] on div "5 - Documentation" at bounding box center [290, 345] width 288 height 18
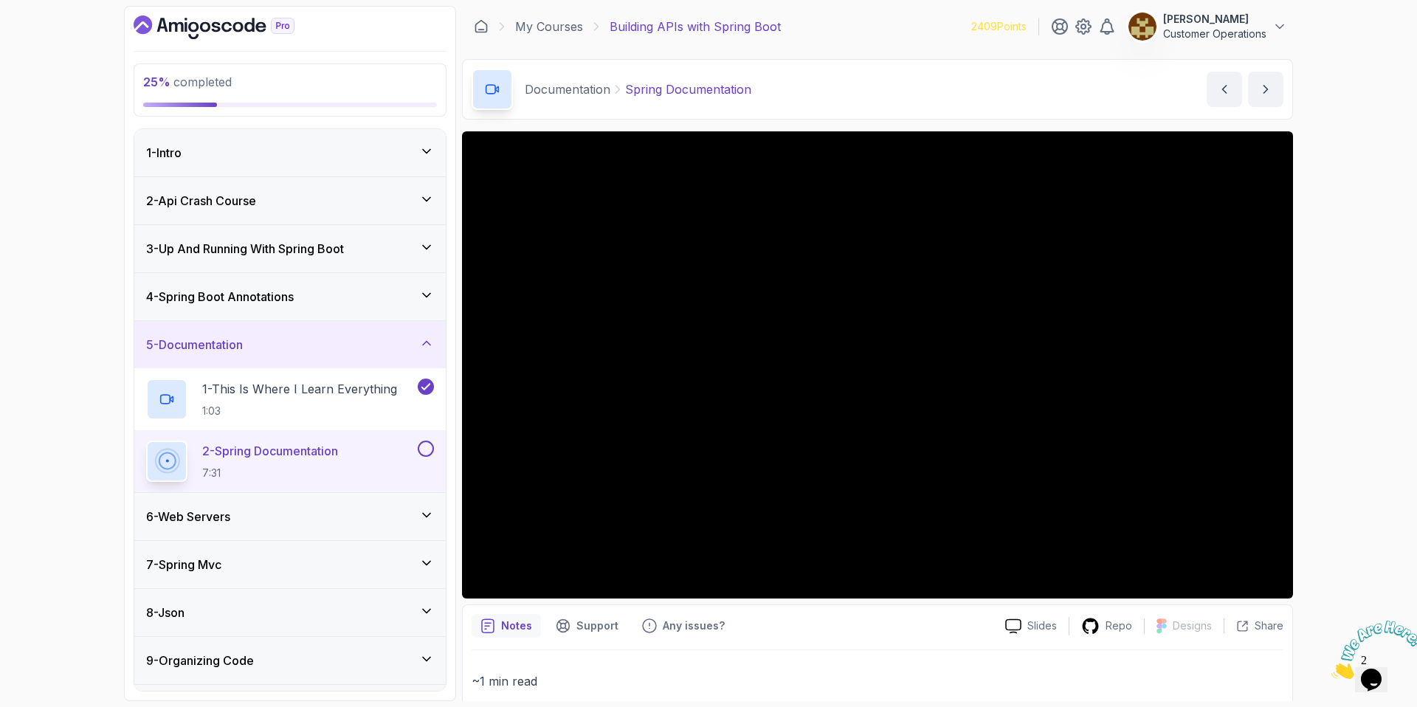
click at [427, 452] on button at bounding box center [426, 449] width 16 height 16
click at [288, 346] on div "5 - Documentation" at bounding box center [290, 345] width 288 height 18
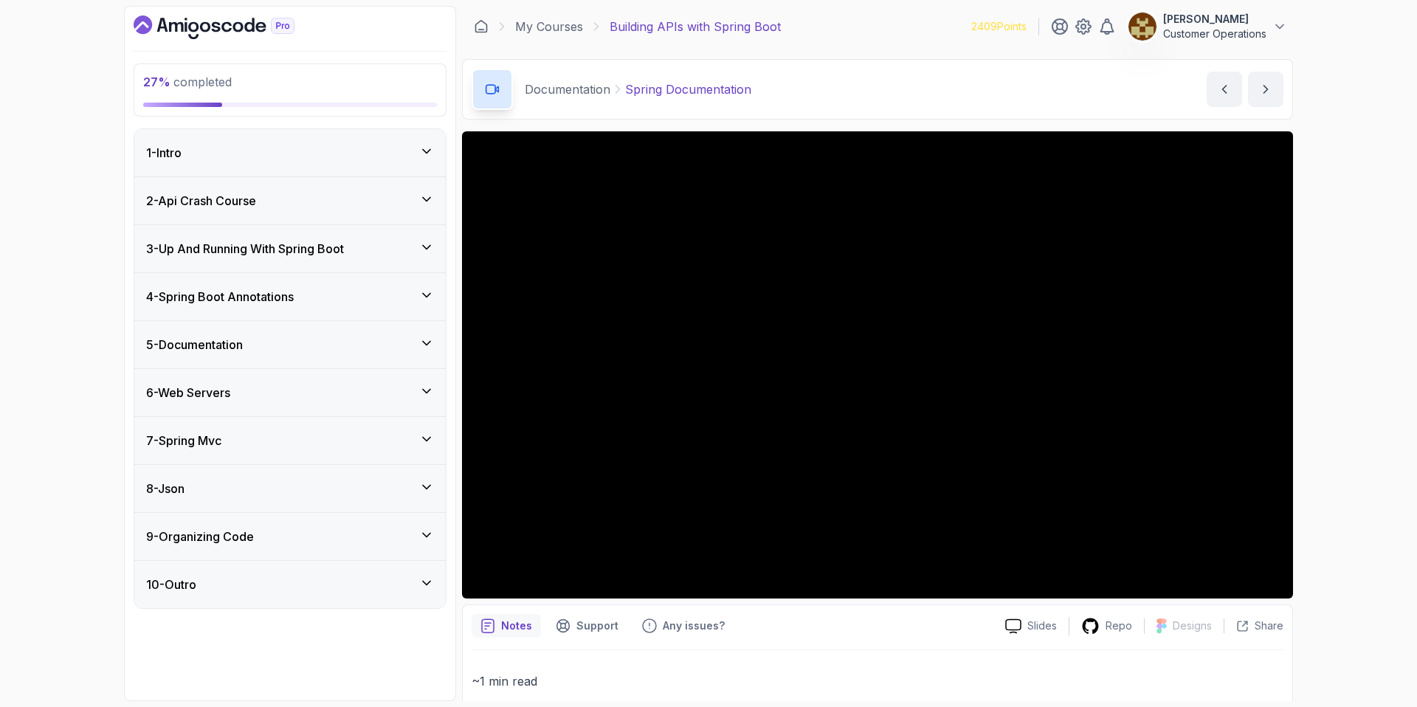
click at [283, 385] on div "6 - Web Servers" at bounding box center [290, 393] width 288 height 18
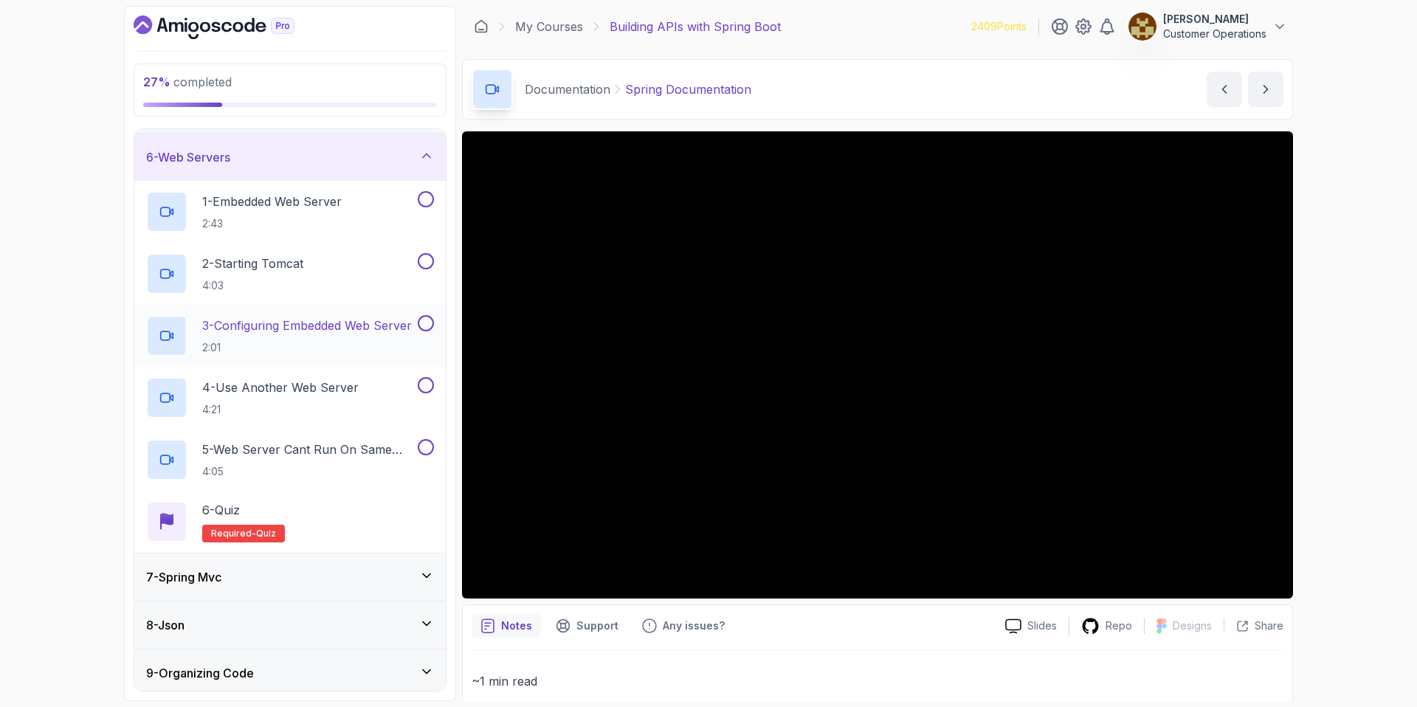
scroll to position [252, 0]
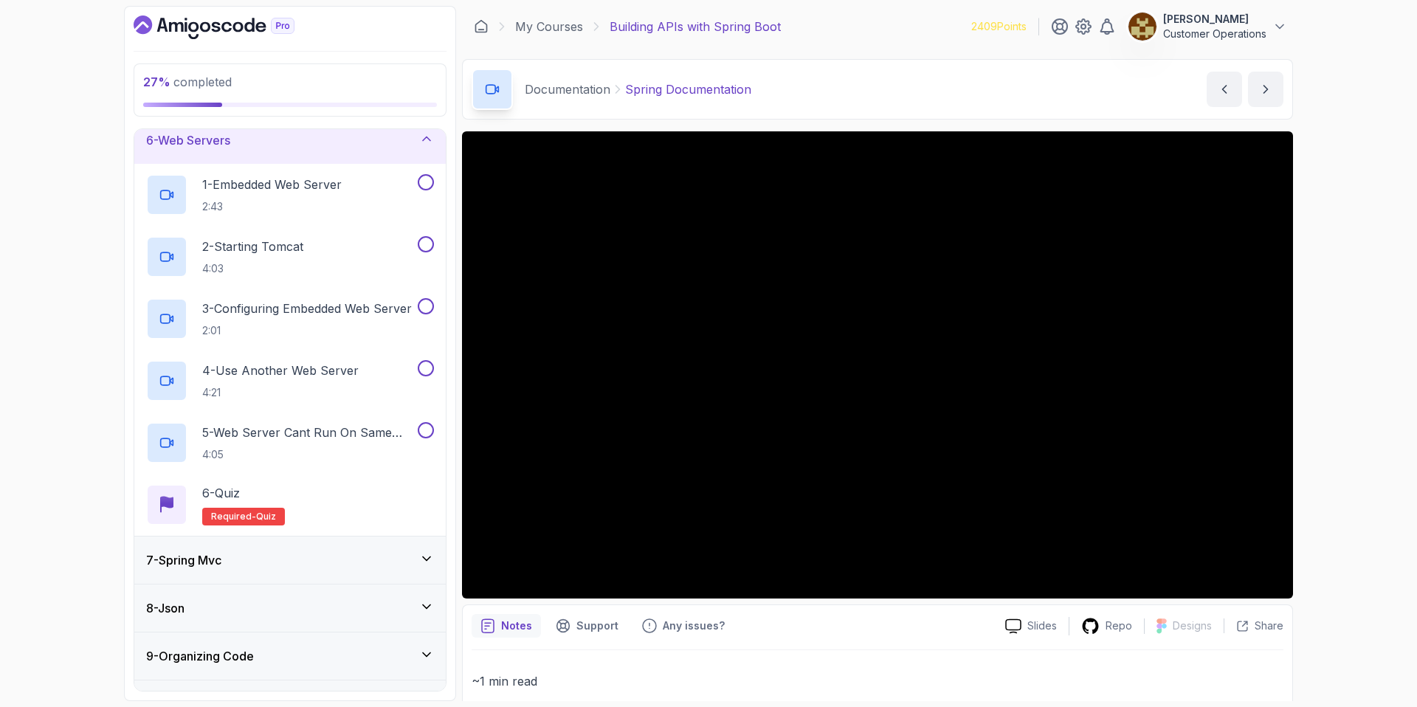
click at [281, 137] on div "6 - Web Servers" at bounding box center [290, 140] width 288 height 18
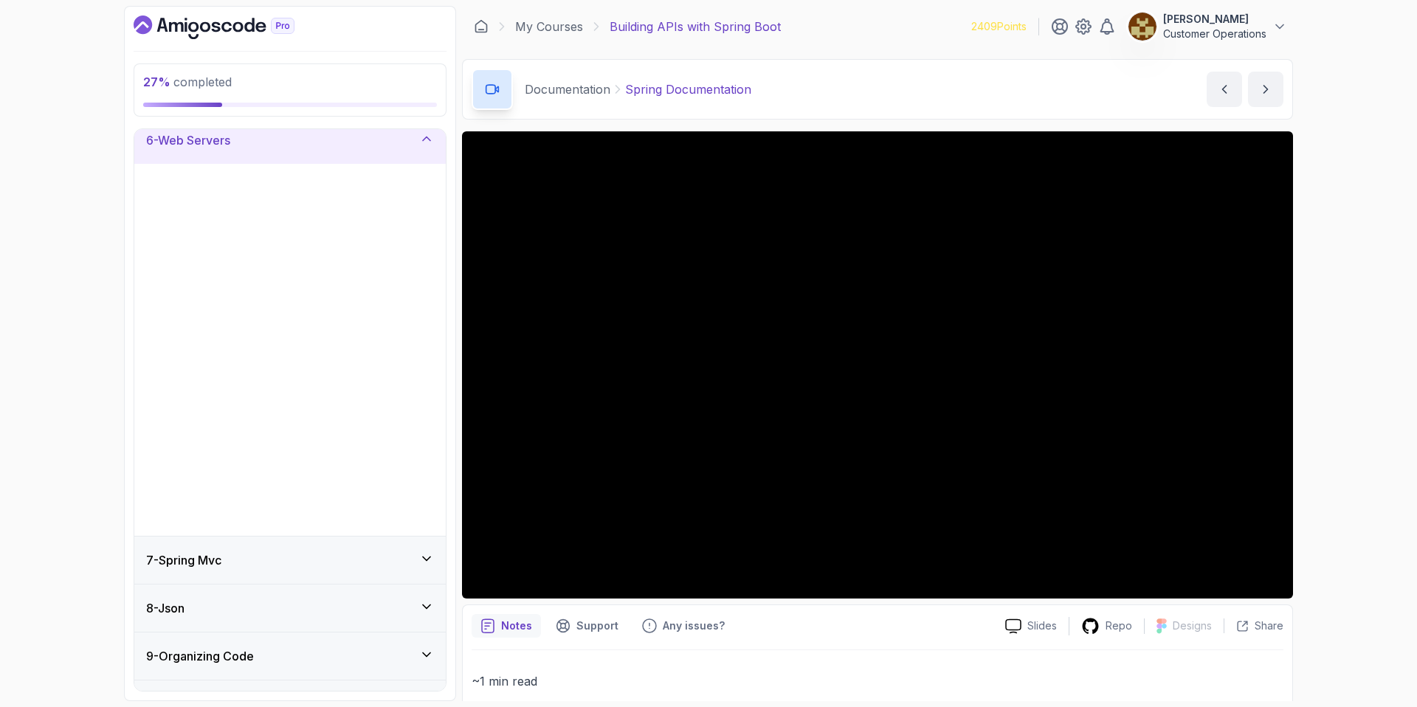
scroll to position [0, 0]
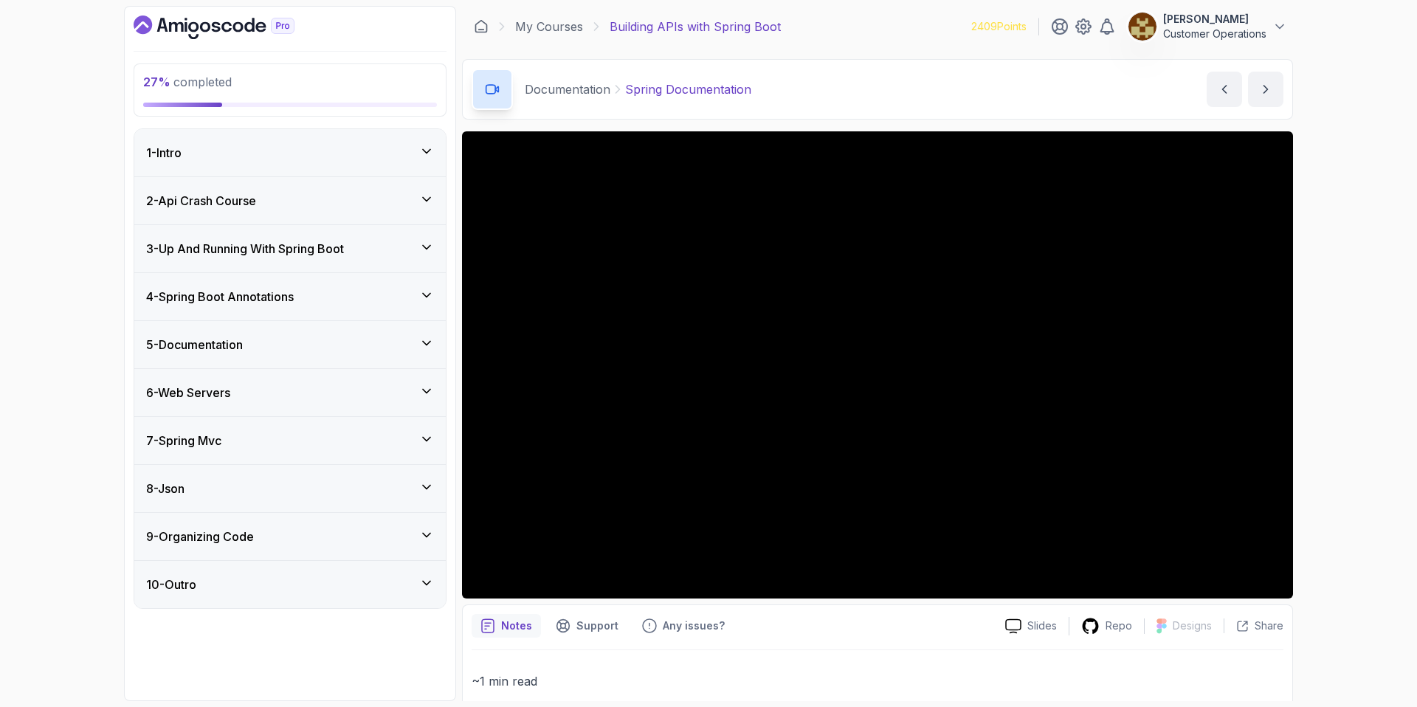
click at [254, 425] on div "7 - Spring Mvc" at bounding box center [289, 440] width 311 height 47
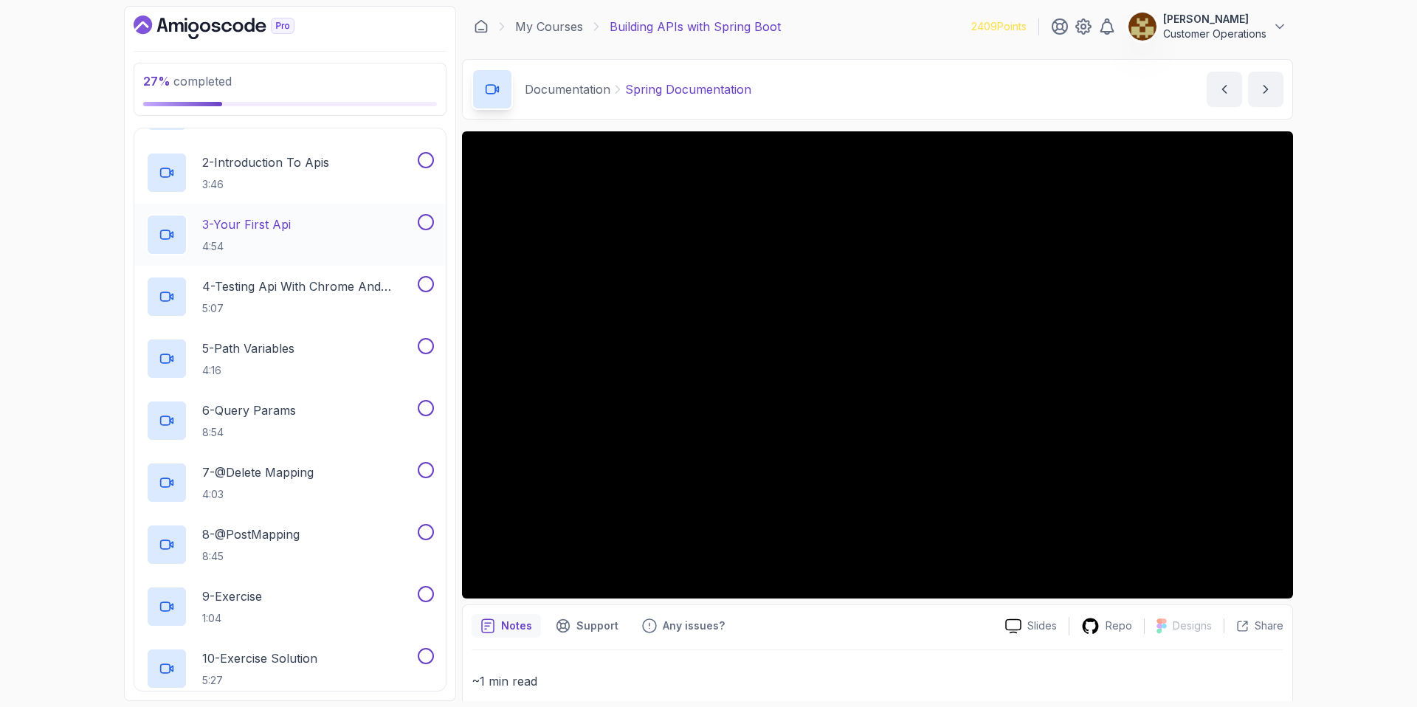
scroll to position [241, 0]
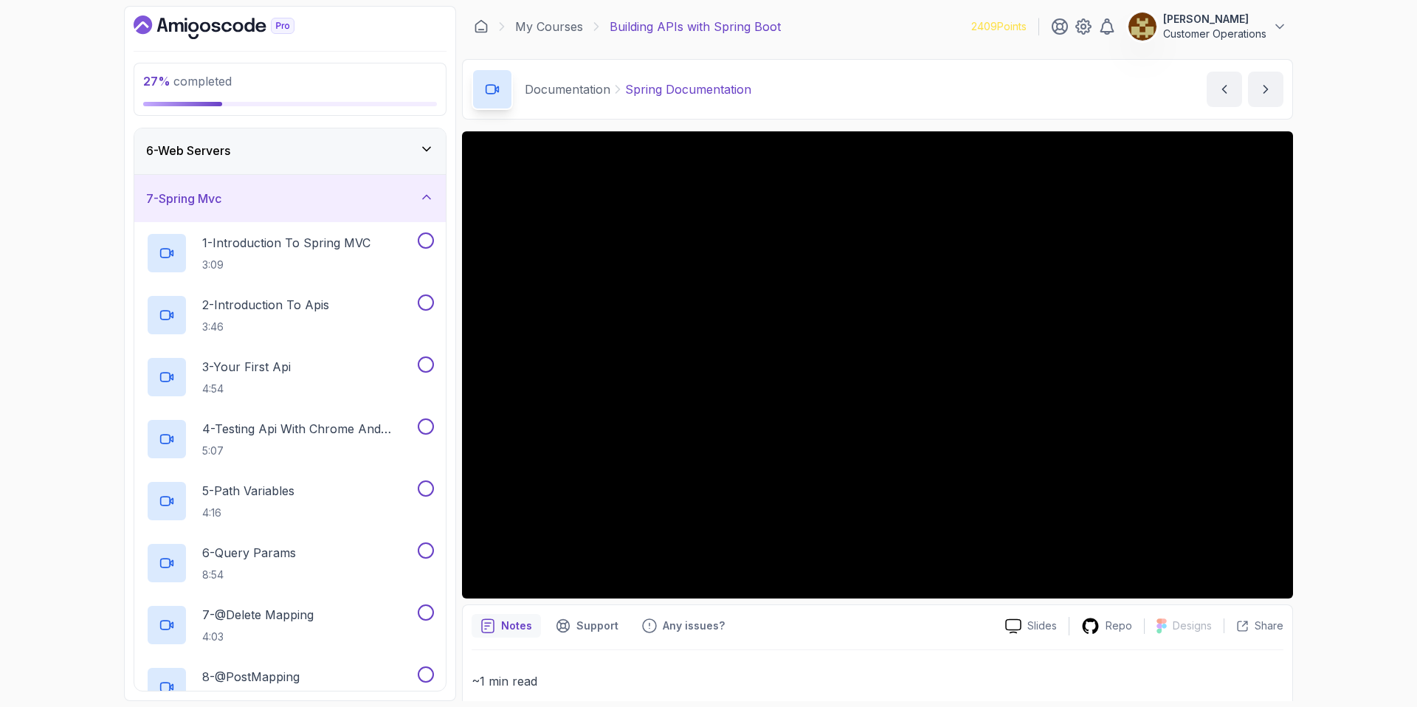
click at [247, 198] on div "7 - Spring Mvc" at bounding box center [290, 199] width 288 height 18
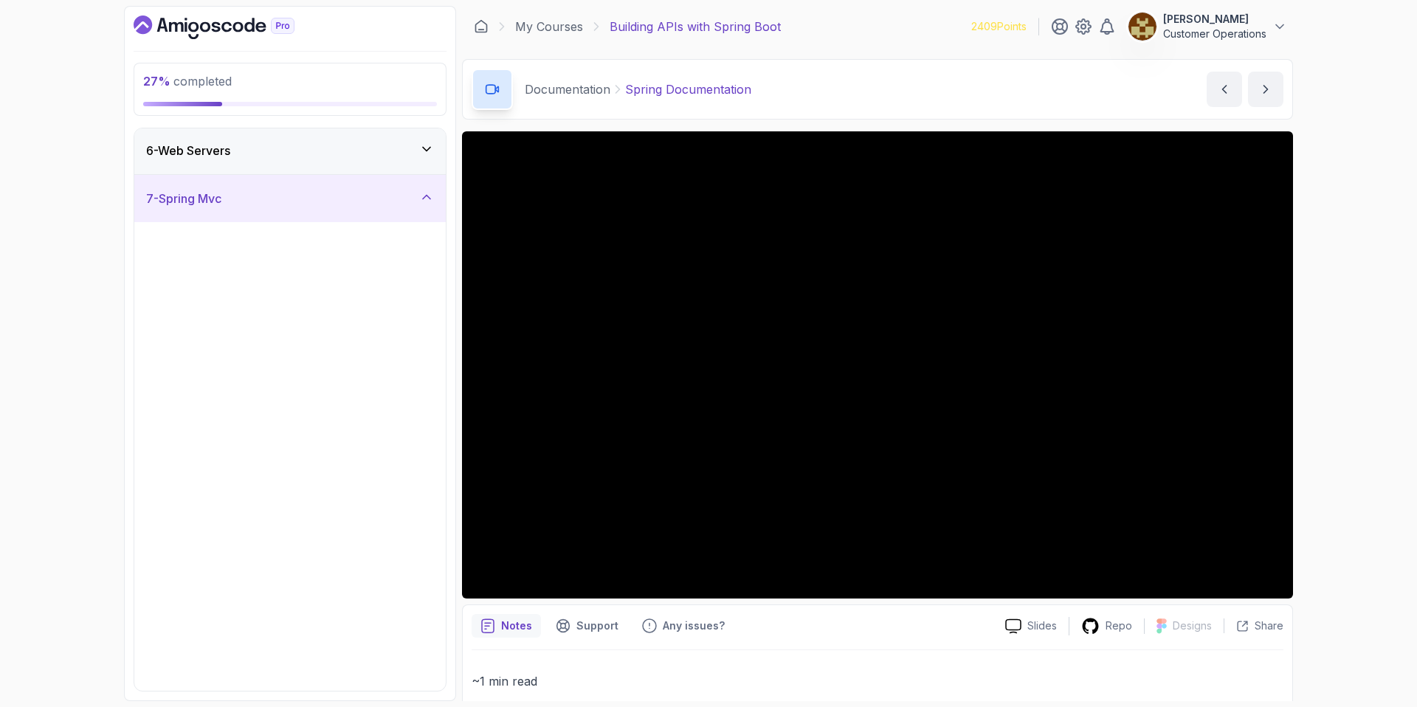
scroll to position [0, 0]
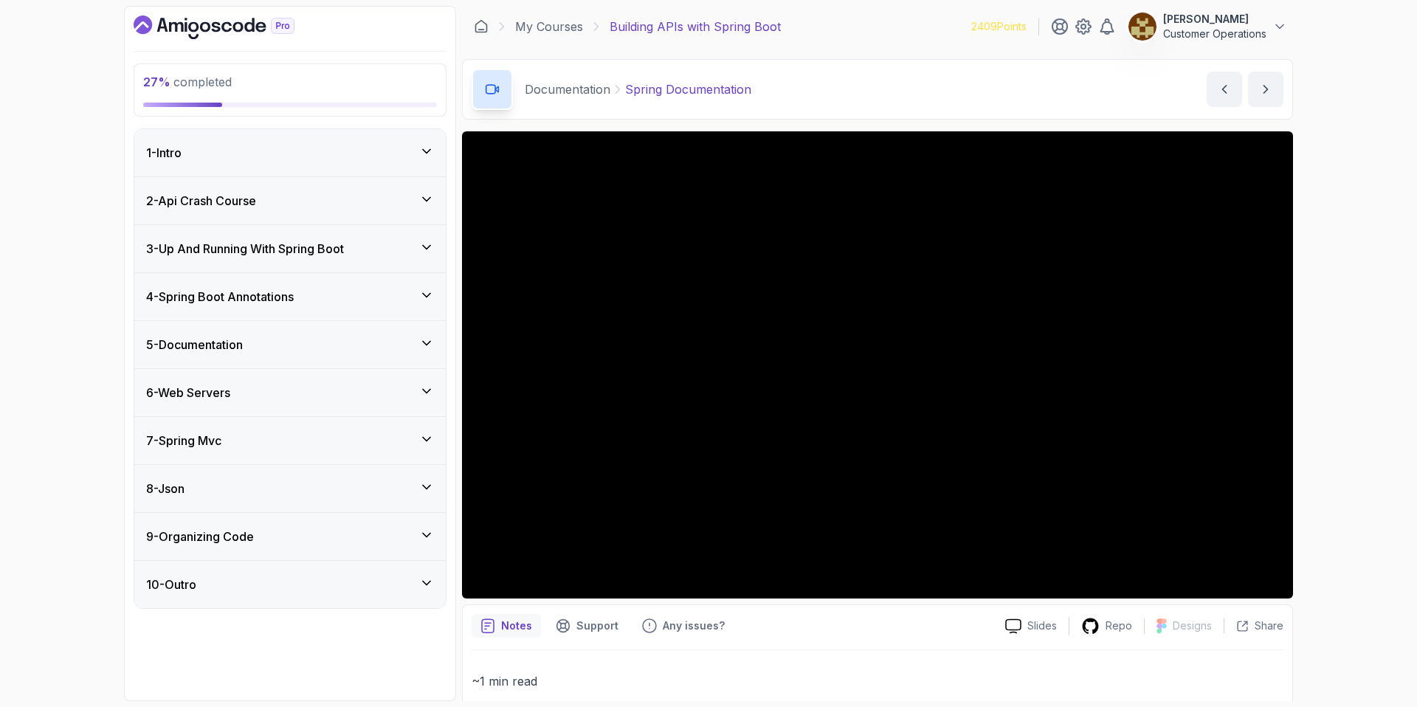
click at [244, 399] on div "6 - Web Servers" at bounding box center [290, 393] width 288 height 18
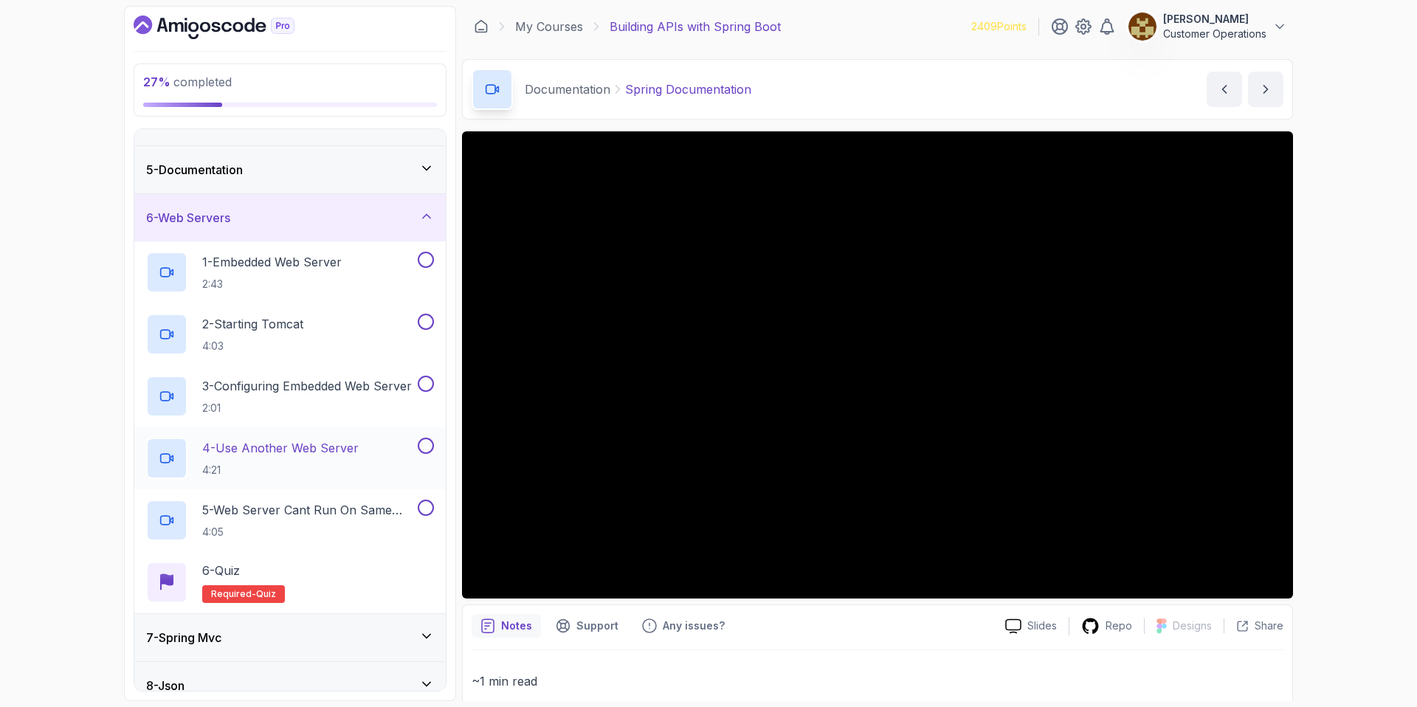
scroll to position [174, 0]
click at [282, 275] on h2 "1 - Embedded Web Server 2:43" at bounding box center [271, 273] width 139 height 38
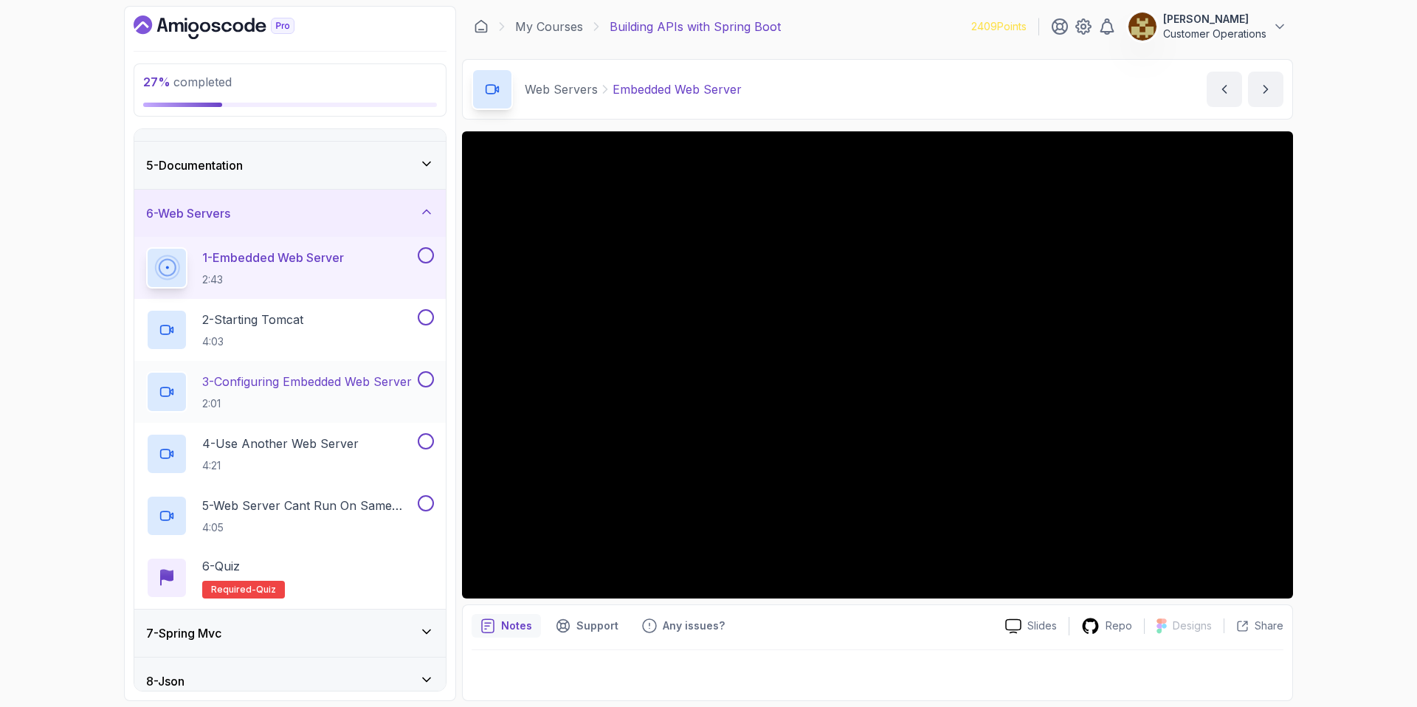
scroll to position [178, 0]
click at [855, 80] on div "Web Servers Embedded Web Server Embedded Web Server by nelson" at bounding box center [877, 89] width 831 height 61
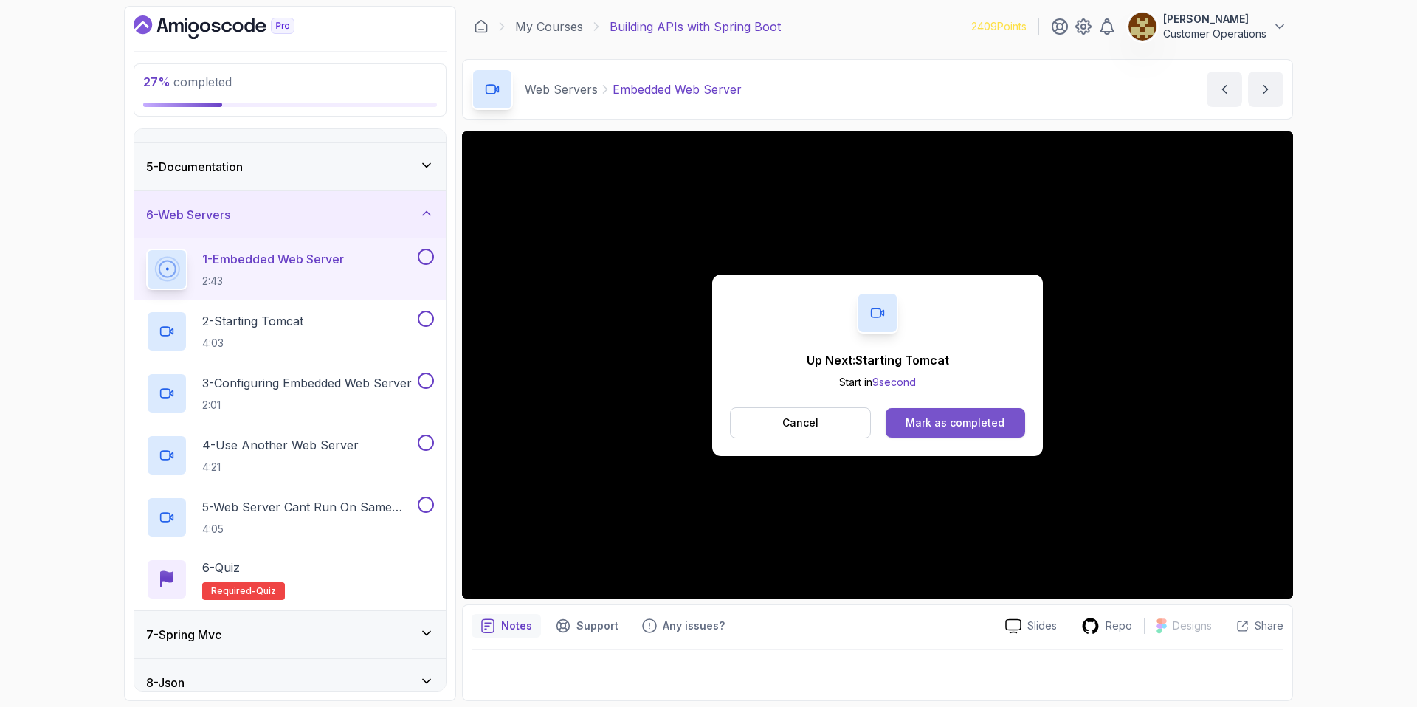
click at [942, 422] on div "Mark as completed" at bounding box center [955, 423] width 99 height 15
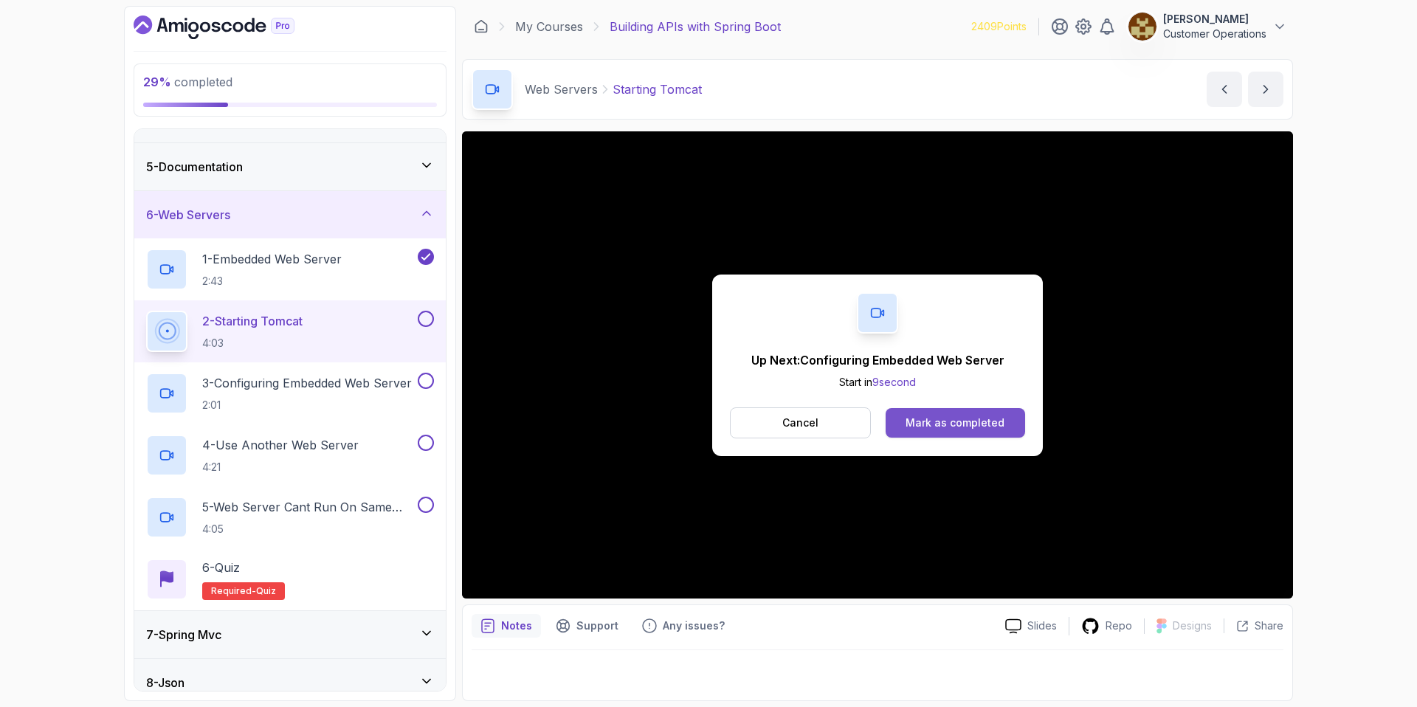
click at [922, 424] on div "Mark as completed" at bounding box center [955, 423] width 99 height 15
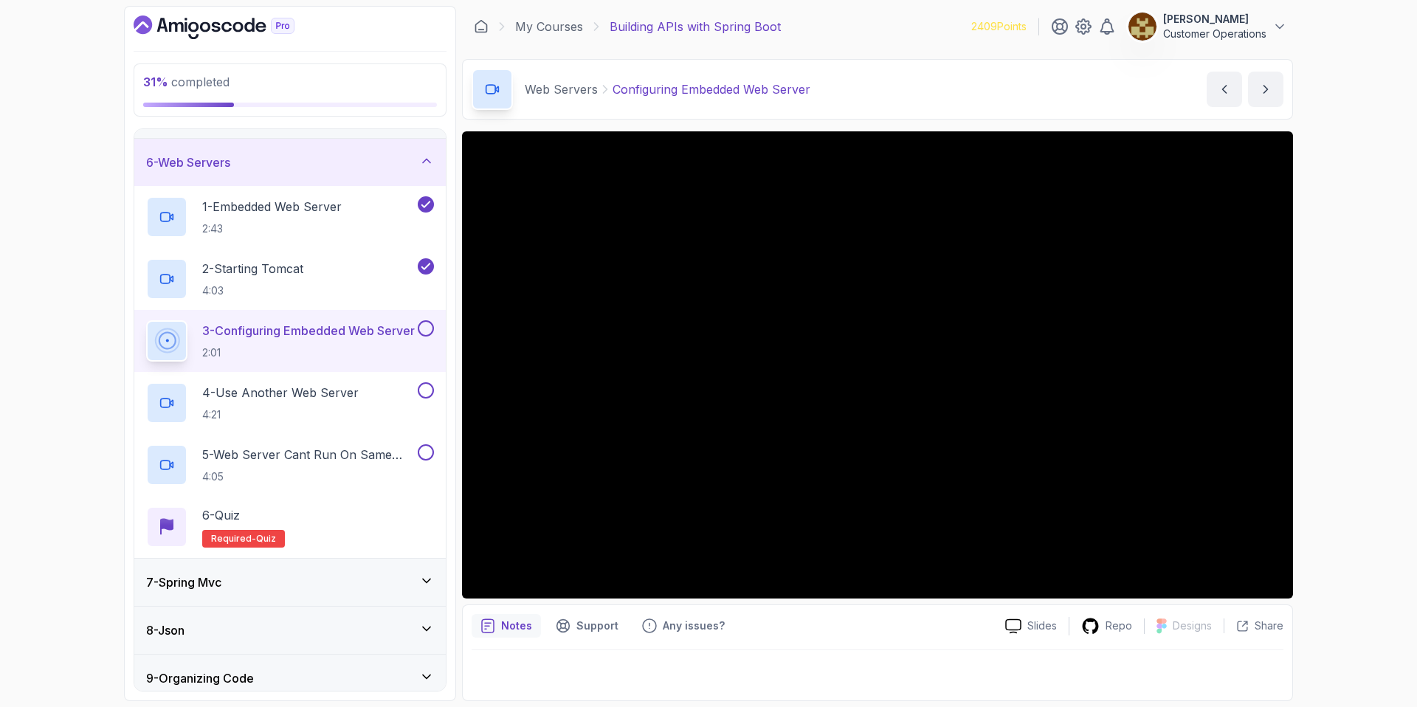
scroll to position [289, 0]
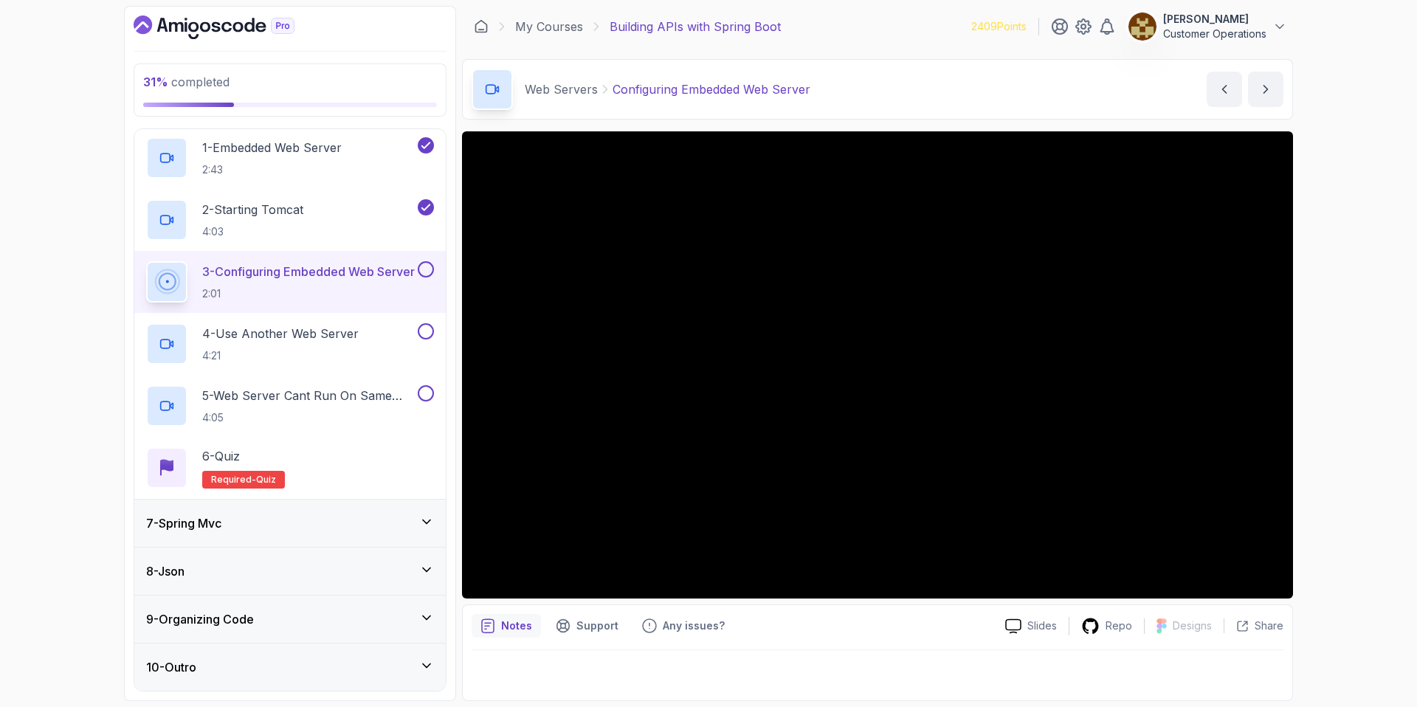
click at [230, 523] on div "7 - Spring Mvc" at bounding box center [290, 523] width 288 height 18
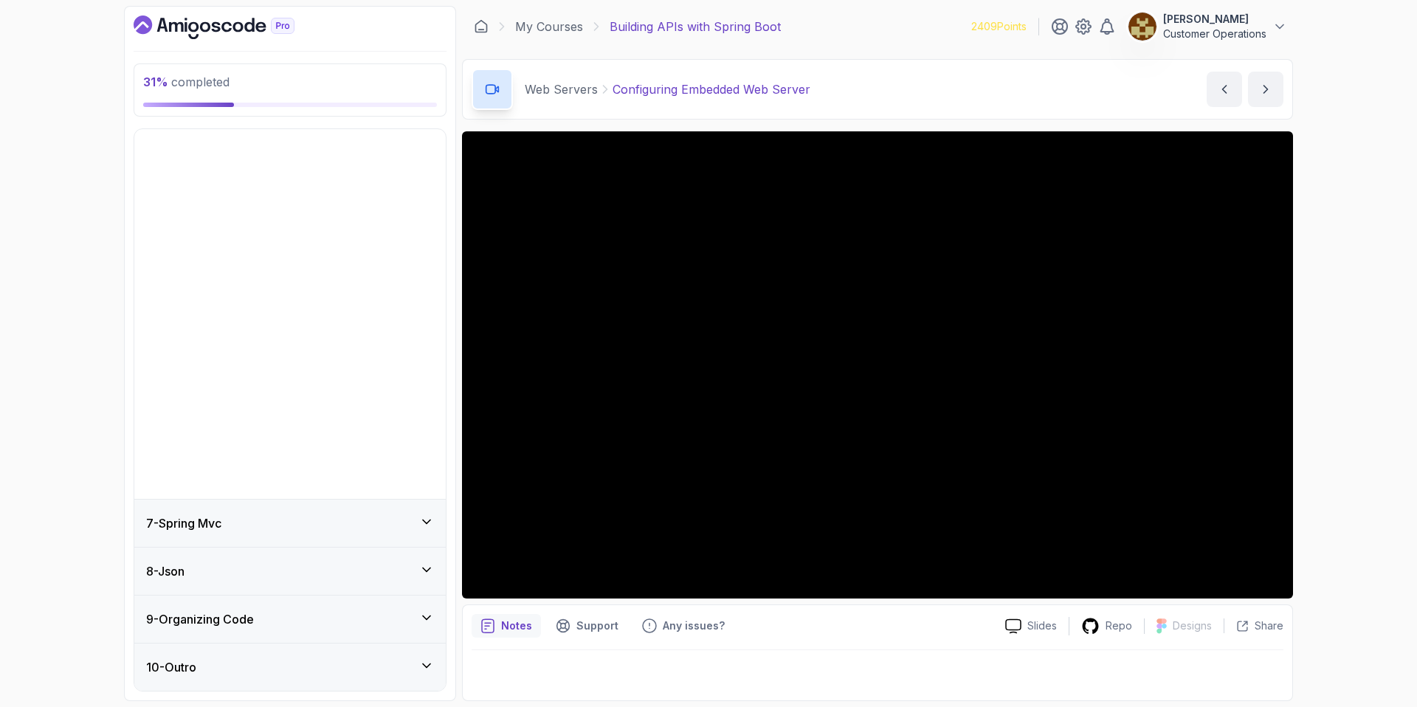
scroll to position [0, 0]
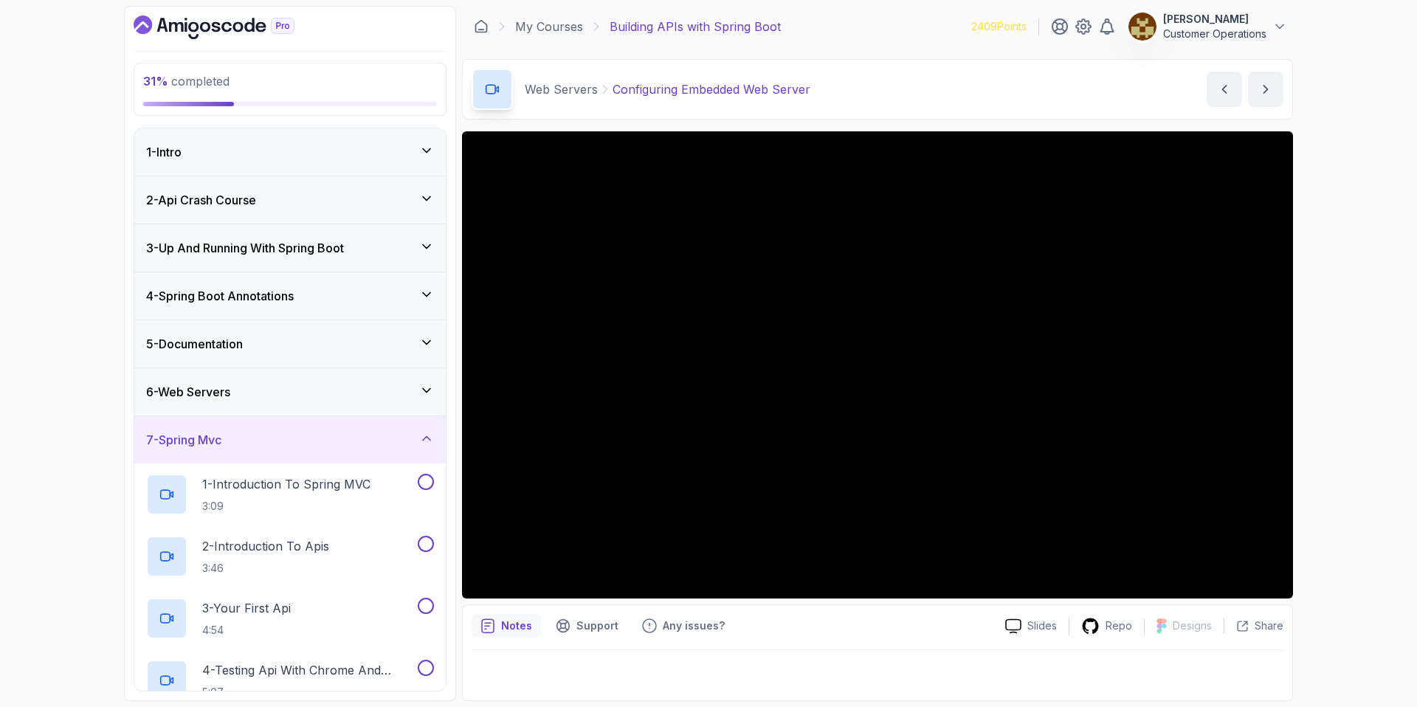
click at [269, 433] on div "7 - Spring Mvc" at bounding box center [290, 440] width 288 height 18
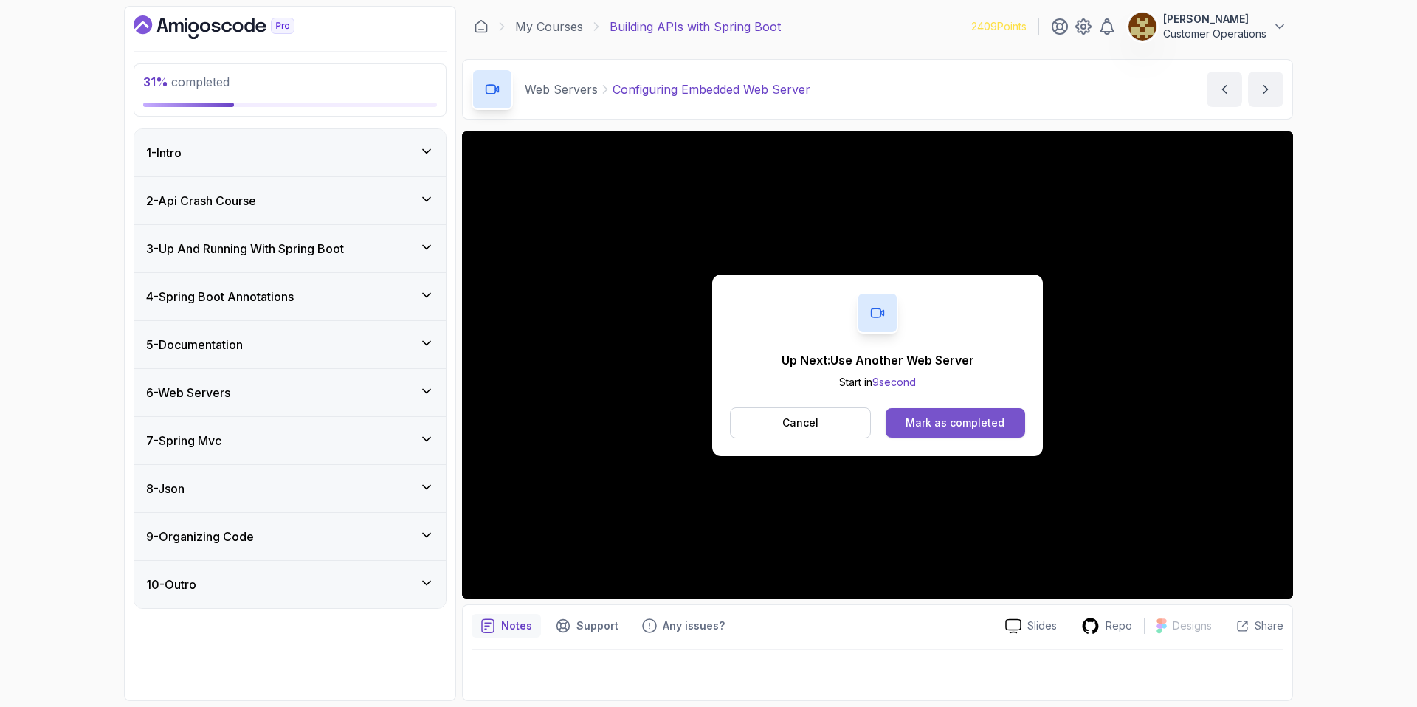
click at [954, 420] on div "Mark as completed" at bounding box center [955, 423] width 99 height 15
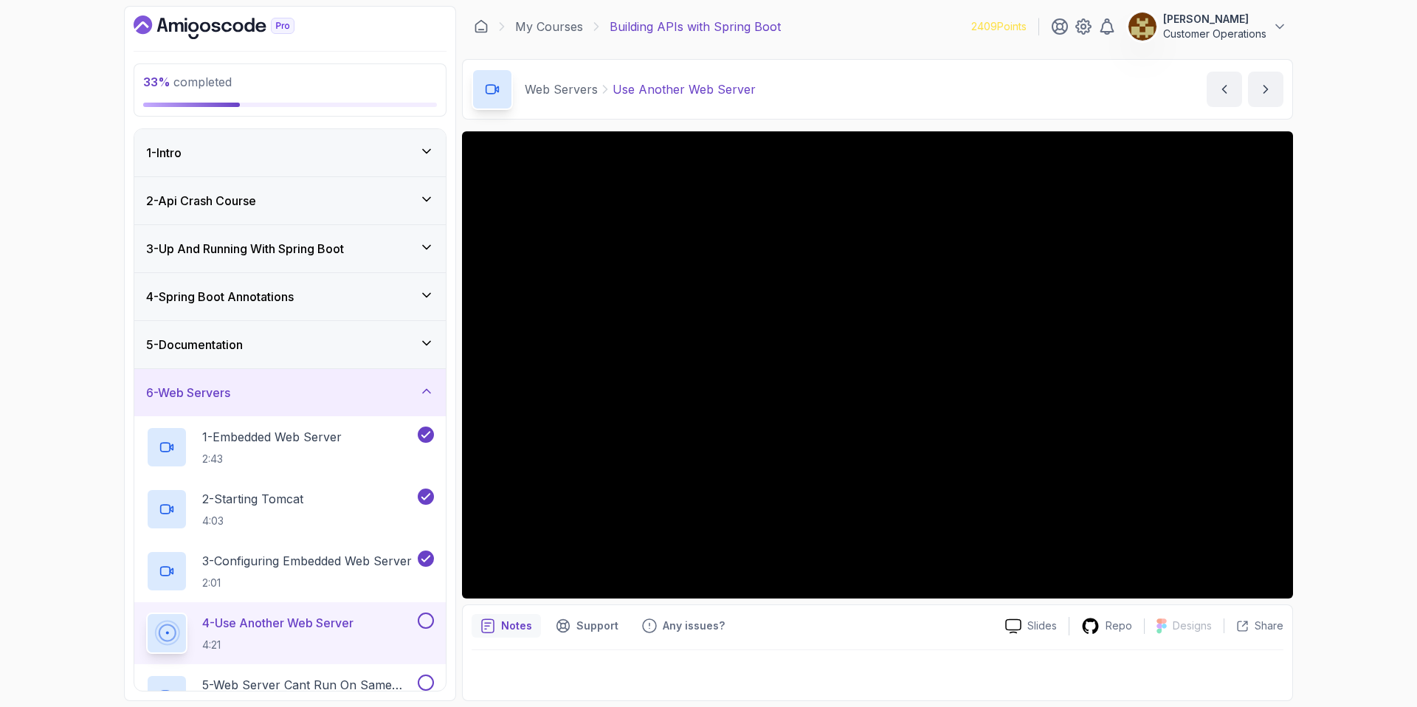
click at [872, 79] on div "Web Servers Use Another Web Server Use Another Web Server by nelson" at bounding box center [877, 89] width 831 height 61
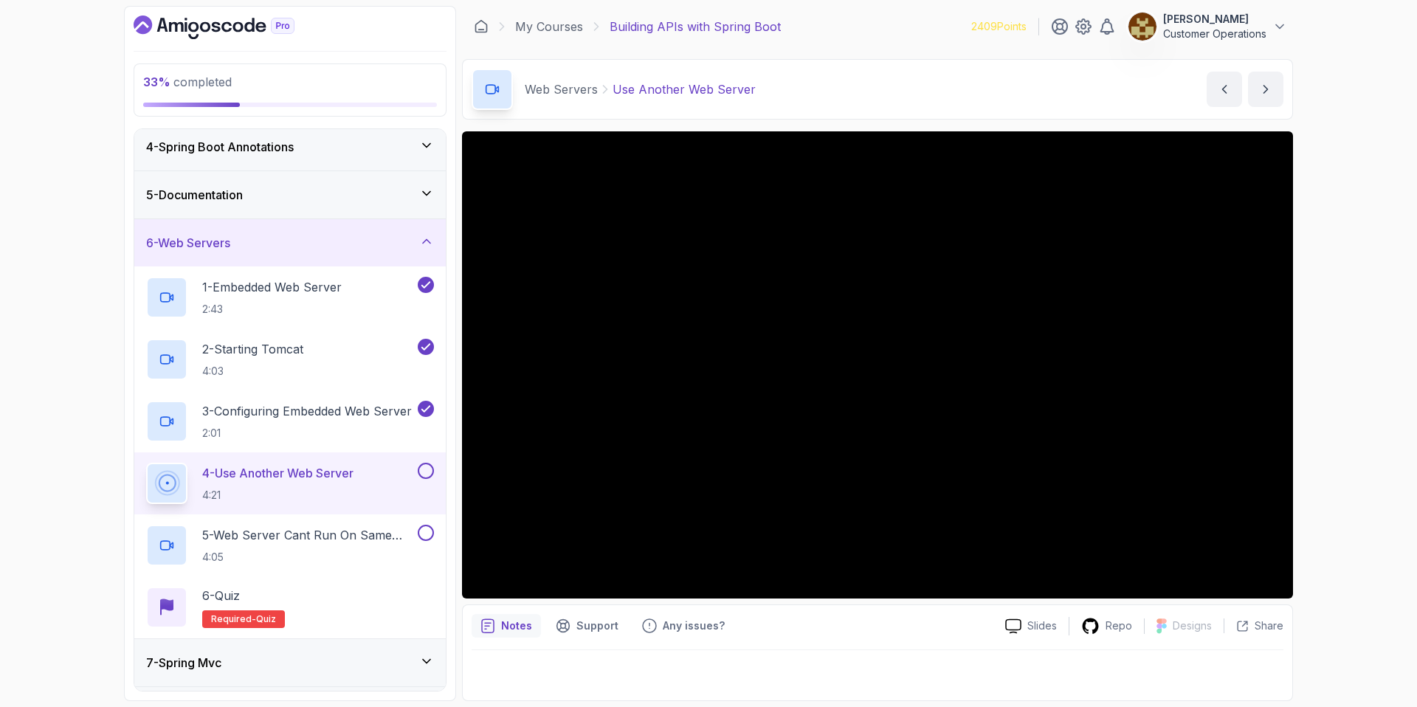
scroll to position [289, 0]
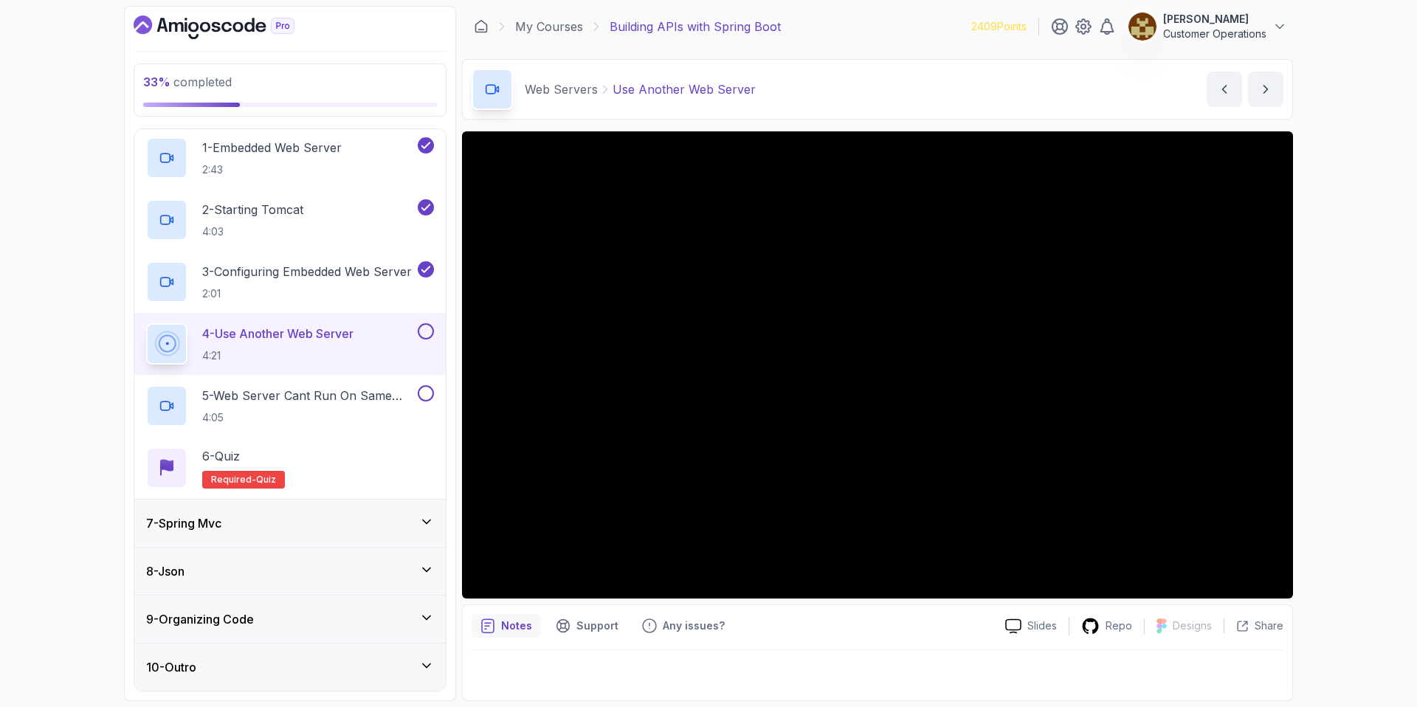
click at [1355, 292] on div "33 % completed 1 - Intro 2 - Api Crash Course 3 - Up And Running With Spring Bo…" at bounding box center [708, 353] width 1417 height 707
click at [1338, 407] on div "33 % completed 1 - Intro 2 - Api Crash Course 3 - Up And Running With Spring Bo…" at bounding box center [708, 353] width 1417 height 707
click at [1317, 347] on div "33 % completed 1 - Intro 2 - Api Crash Course 3 - Up And Running With Spring Bo…" at bounding box center [708, 353] width 1417 height 707
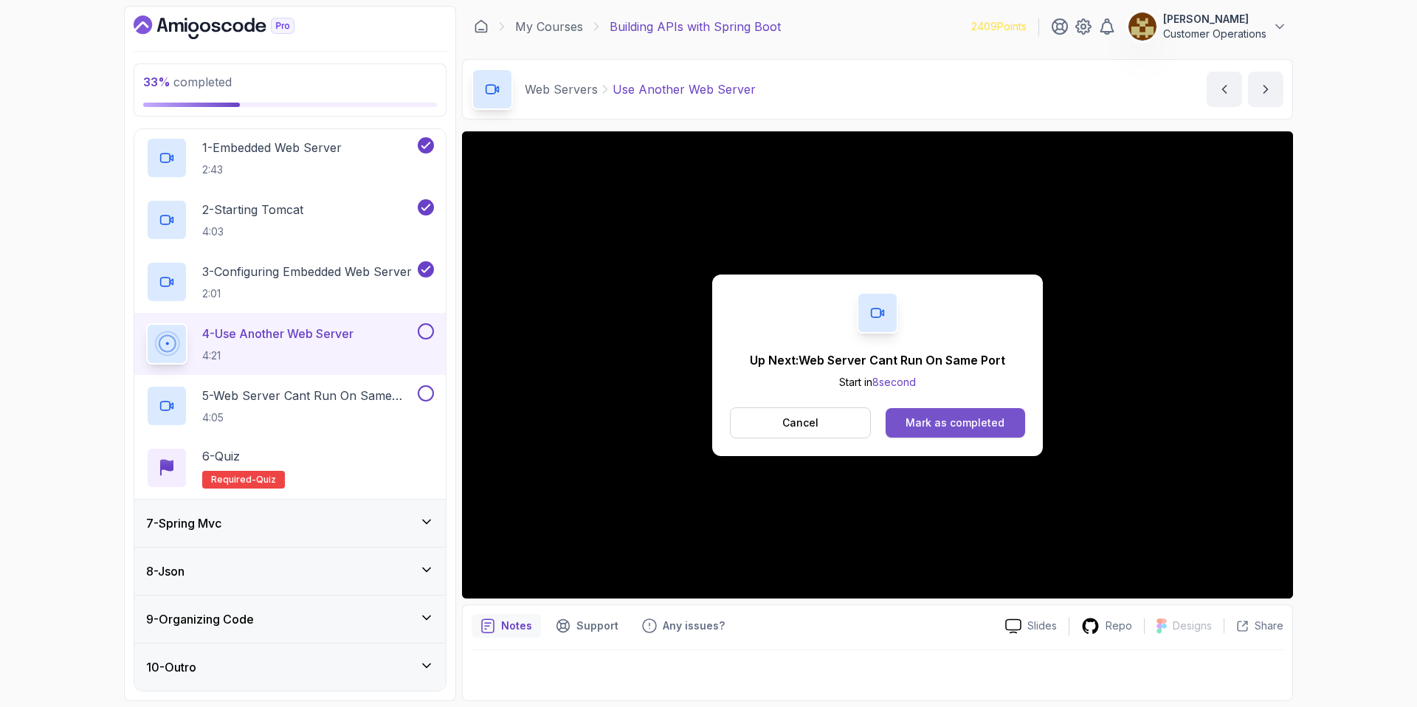
click at [971, 427] on div "Mark as completed" at bounding box center [955, 423] width 99 height 15
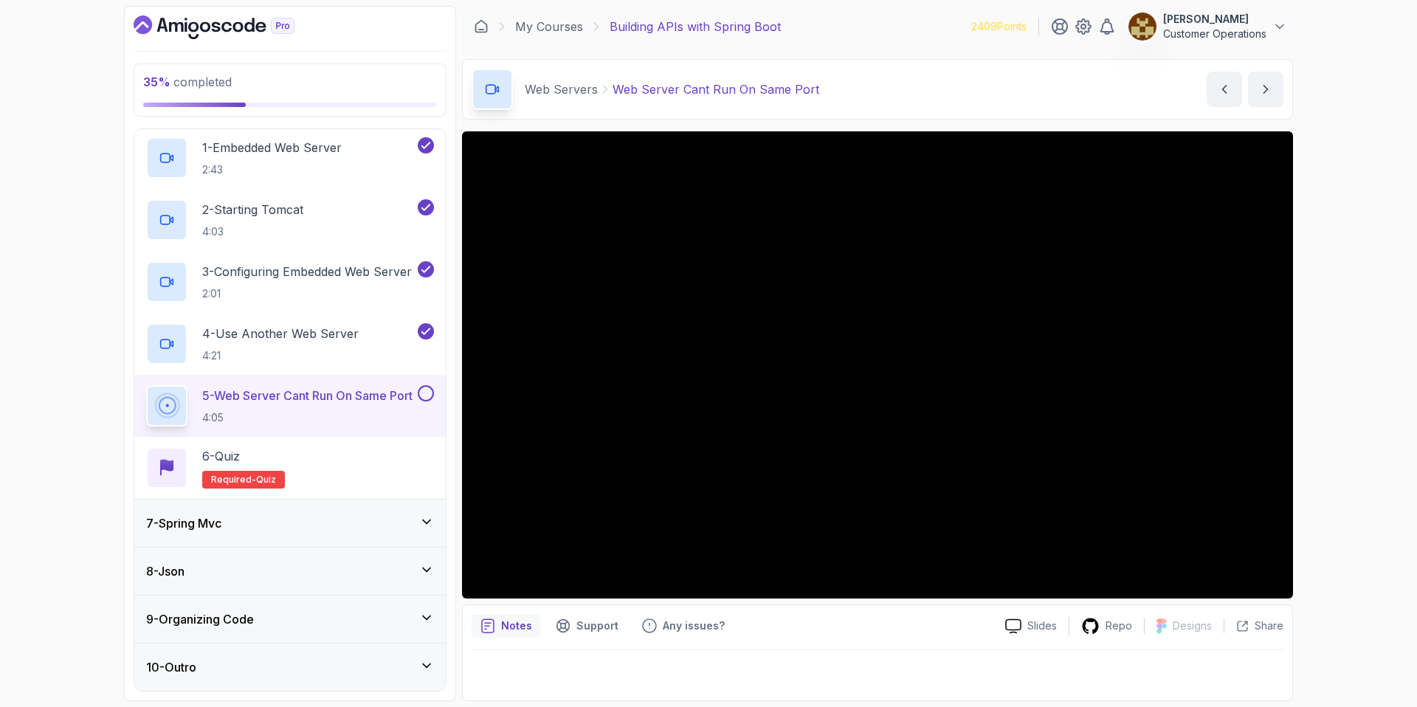
click at [1358, 303] on div "35 % completed 1 - Intro 2 - Api Crash Course 3 - Up And Running With Spring Bo…" at bounding box center [708, 353] width 1417 height 707
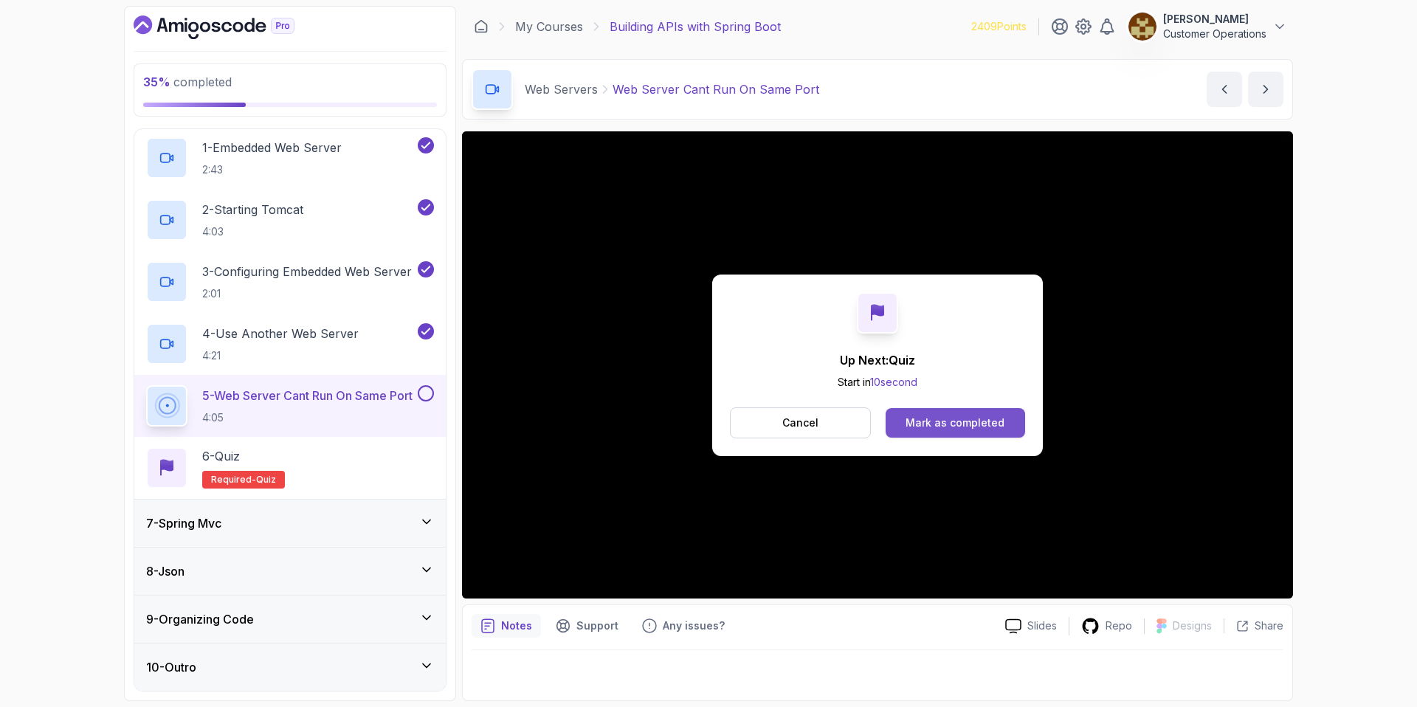
click at [945, 427] on div "Mark as completed" at bounding box center [955, 423] width 99 height 15
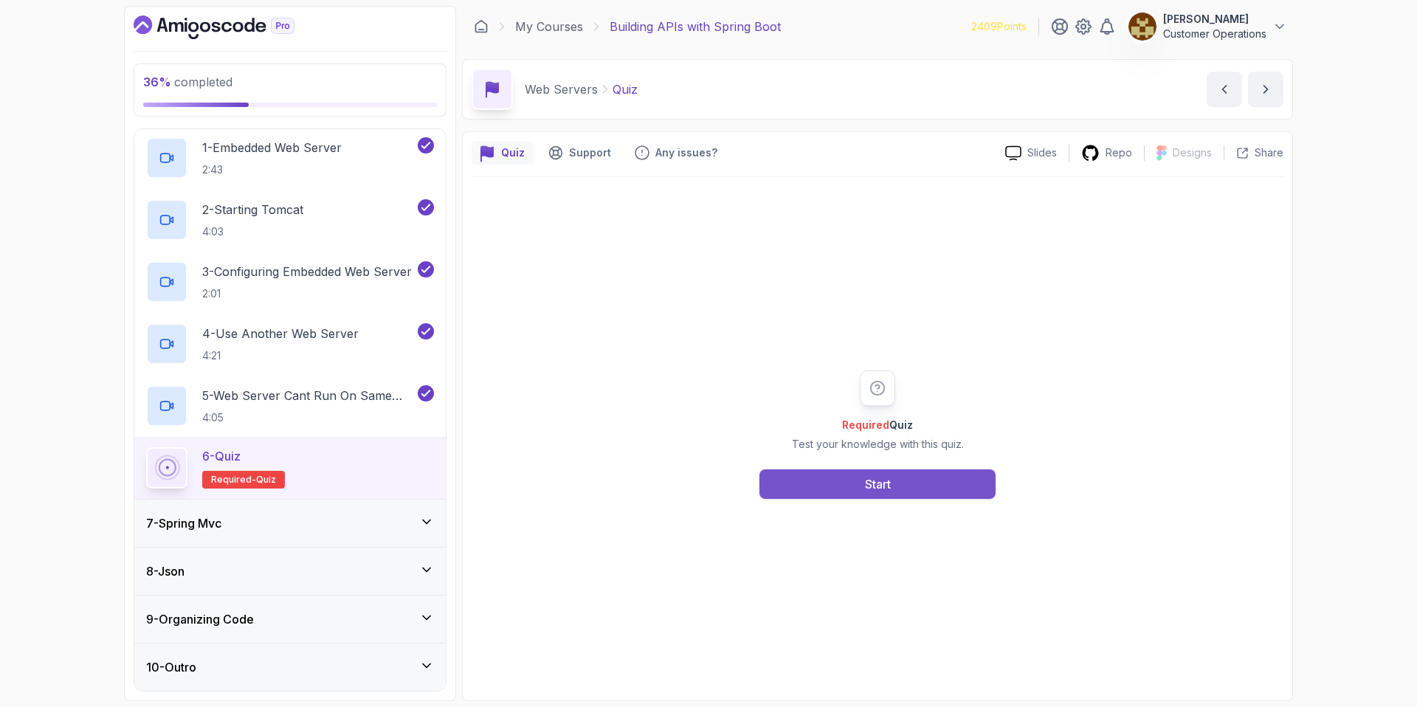
click at [865, 480] on div "Start" at bounding box center [878, 484] width 26 height 18
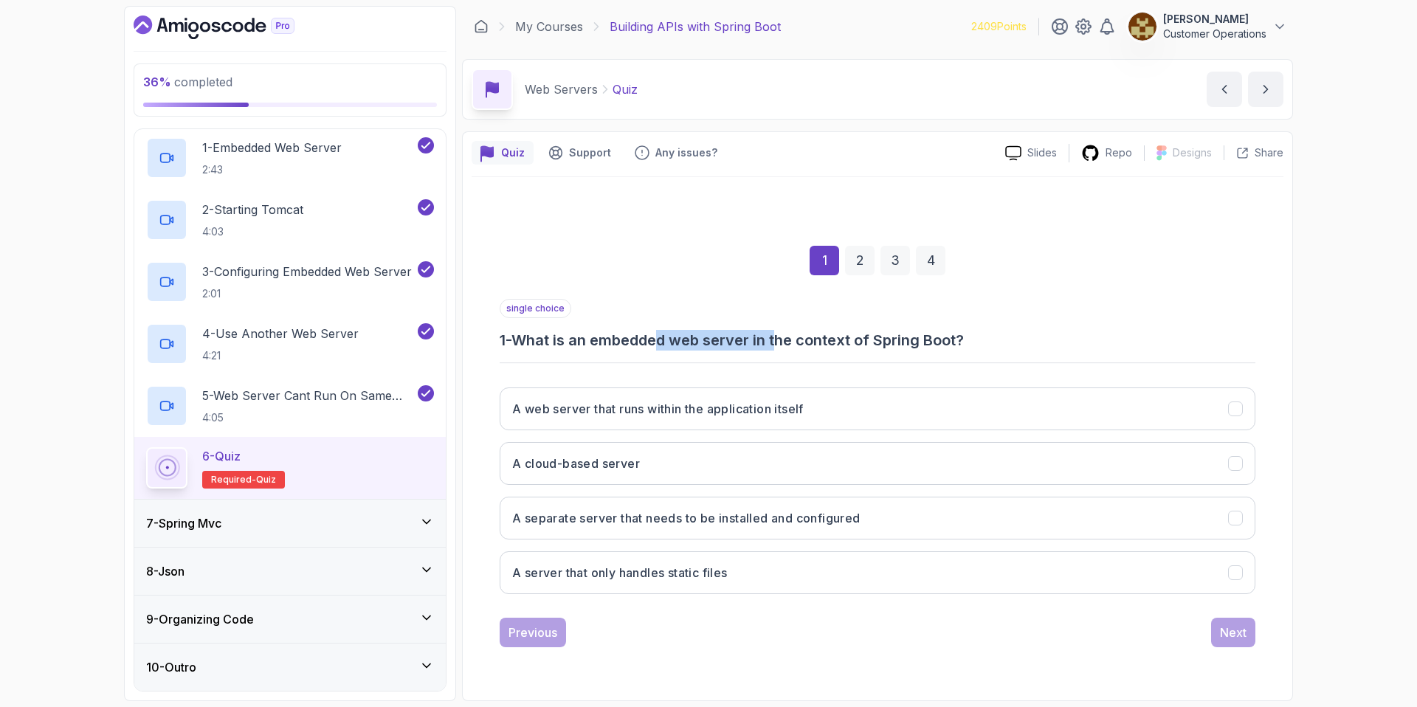
drag, startPoint x: 666, startPoint y: 342, endPoint x: 783, endPoint y: 346, distance: 117.4
click at [783, 346] on h3 "1 - What is an embedded web server in the context of Spring Boot?" at bounding box center [878, 340] width 756 height 21
drag, startPoint x: 833, startPoint y: 344, endPoint x: 695, endPoint y: 326, distance: 138.4
click at [695, 326] on div "single choice 1 - What is an embedded web server in the context of Spring Boot?" at bounding box center [878, 325] width 756 height 52
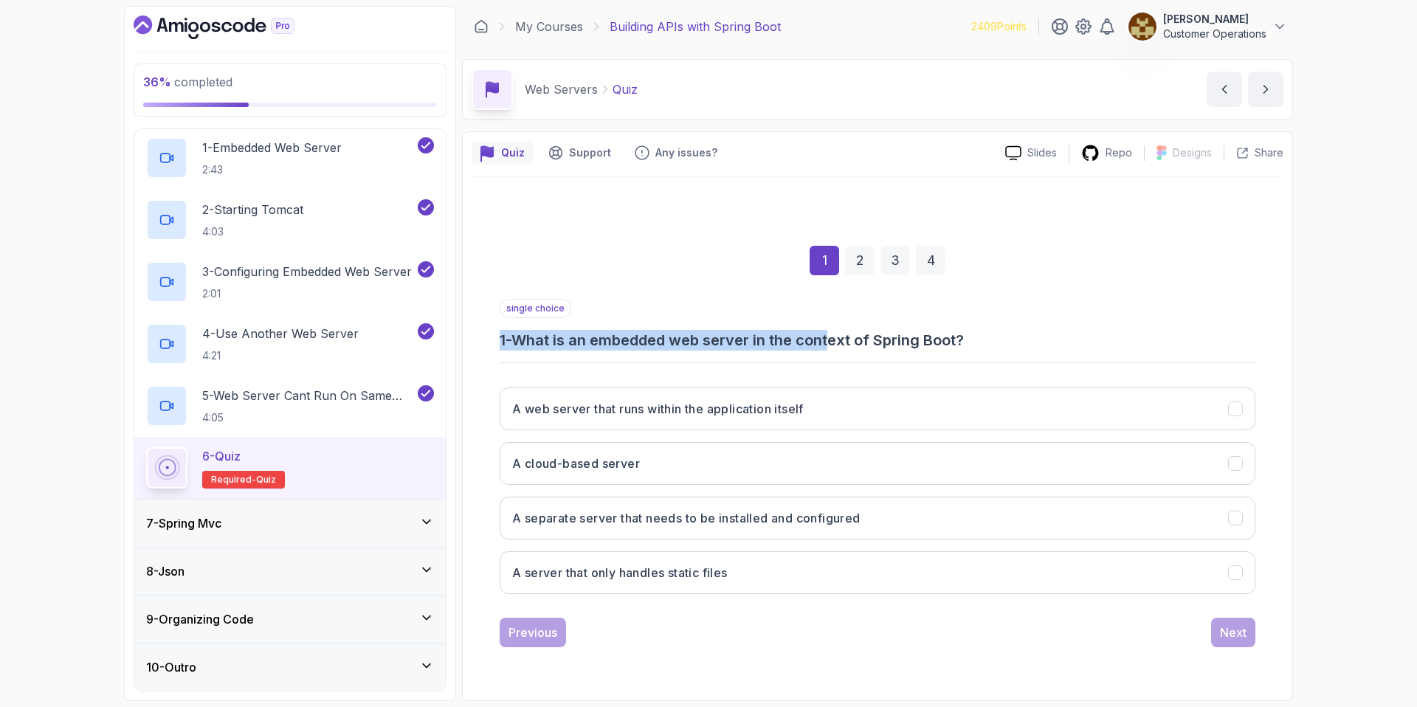
click at [695, 326] on div "single choice 1 - What is an embedded web server in the context of Spring Boot?" at bounding box center [878, 325] width 756 height 52
drag, startPoint x: 726, startPoint y: 339, endPoint x: 849, endPoint y: 342, distance: 123.3
click at [849, 342] on h3 "1 - What is an embedded web server in the context of Spring Boot?" at bounding box center [878, 340] width 756 height 21
drag, startPoint x: 896, startPoint y: 342, endPoint x: 723, endPoint y: 329, distance: 174.0
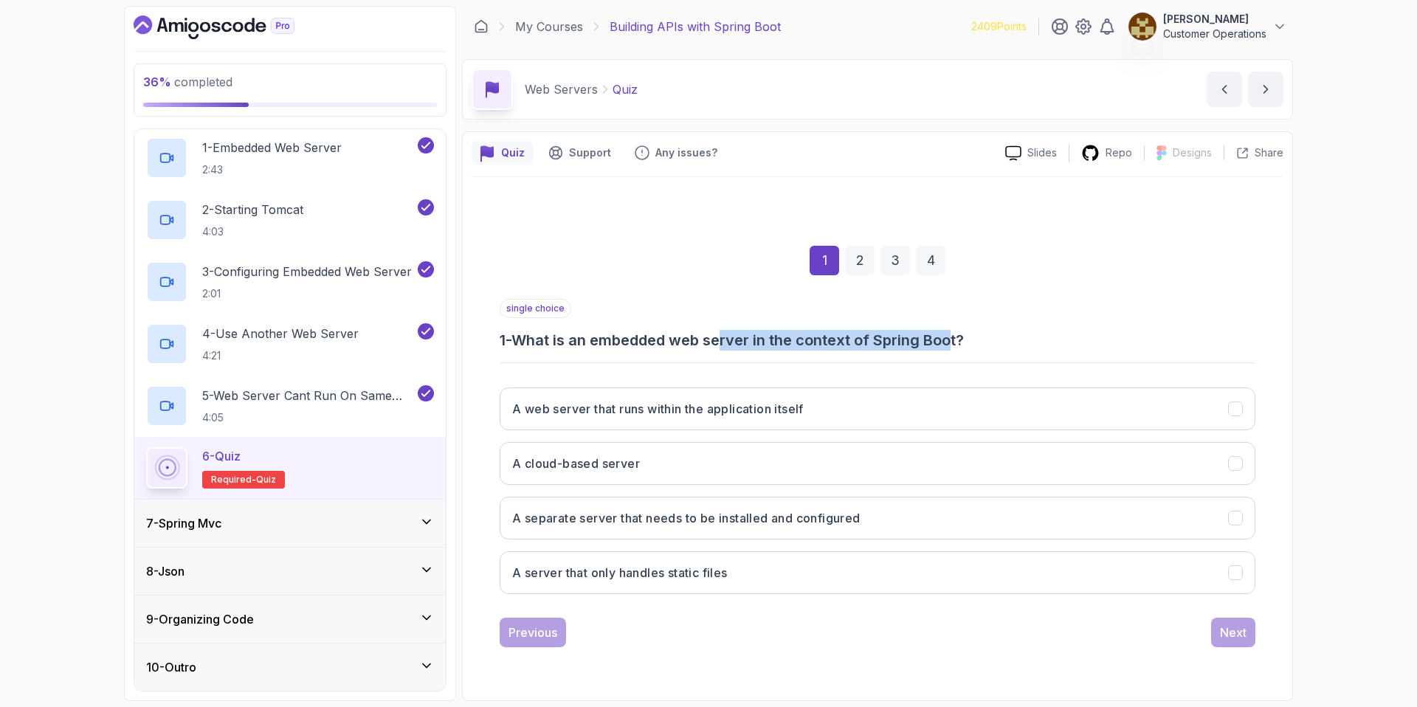
click at [723, 330] on h3 "1 - What is an embedded web server in the context of Spring Boot?" at bounding box center [878, 340] width 756 height 21
drag, startPoint x: 723, startPoint y: 329, endPoint x: 909, endPoint y: 338, distance: 186.9
click at [909, 338] on h3 "1 - What is an embedded web server in the context of Spring Boot?" at bounding box center [878, 340] width 756 height 21
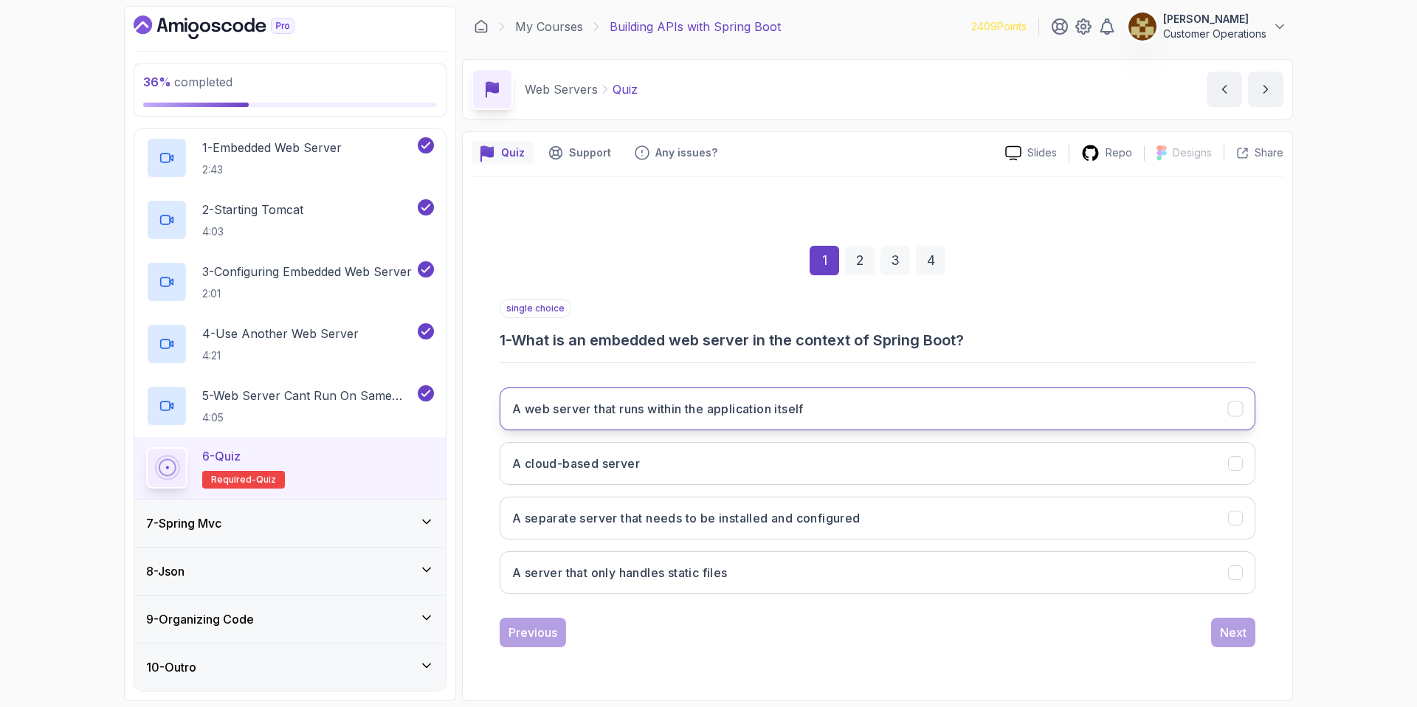
click at [757, 422] on button "A web server that runs within the application itself" at bounding box center [878, 408] width 756 height 43
click at [1234, 634] on div "Next" at bounding box center [1233, 633] width 27 height 18
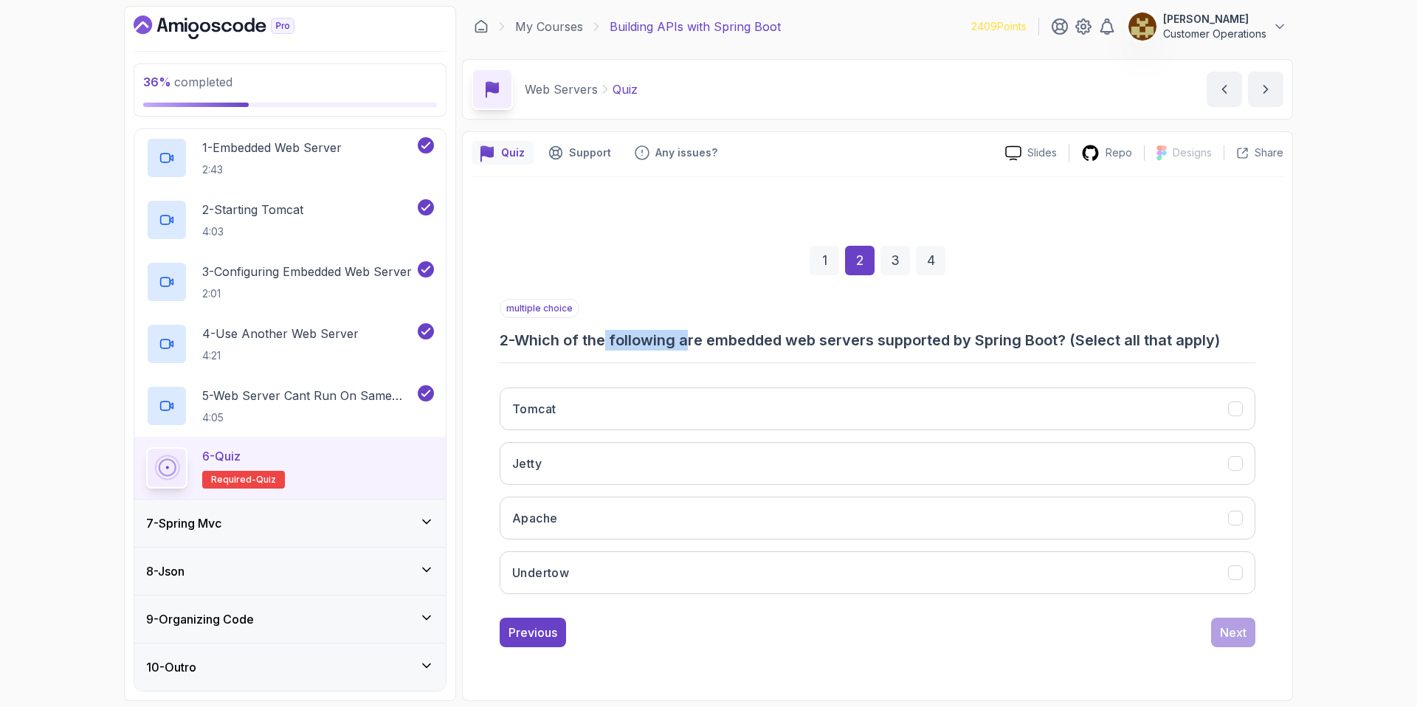
drag, startPoint x: 611, startPoint y: 336, endPoint x: 691, endPoint y: 341, distance: 79.9
click at [691, 341] on h3 "2 - Which of the following are embedded web servers supported by Spring Boot? (…" at bounding box center [878, 340] width 756 height 21
click at [607, 404] on button "Tomcat" at bounding box center [878, 408] width 756 height 43
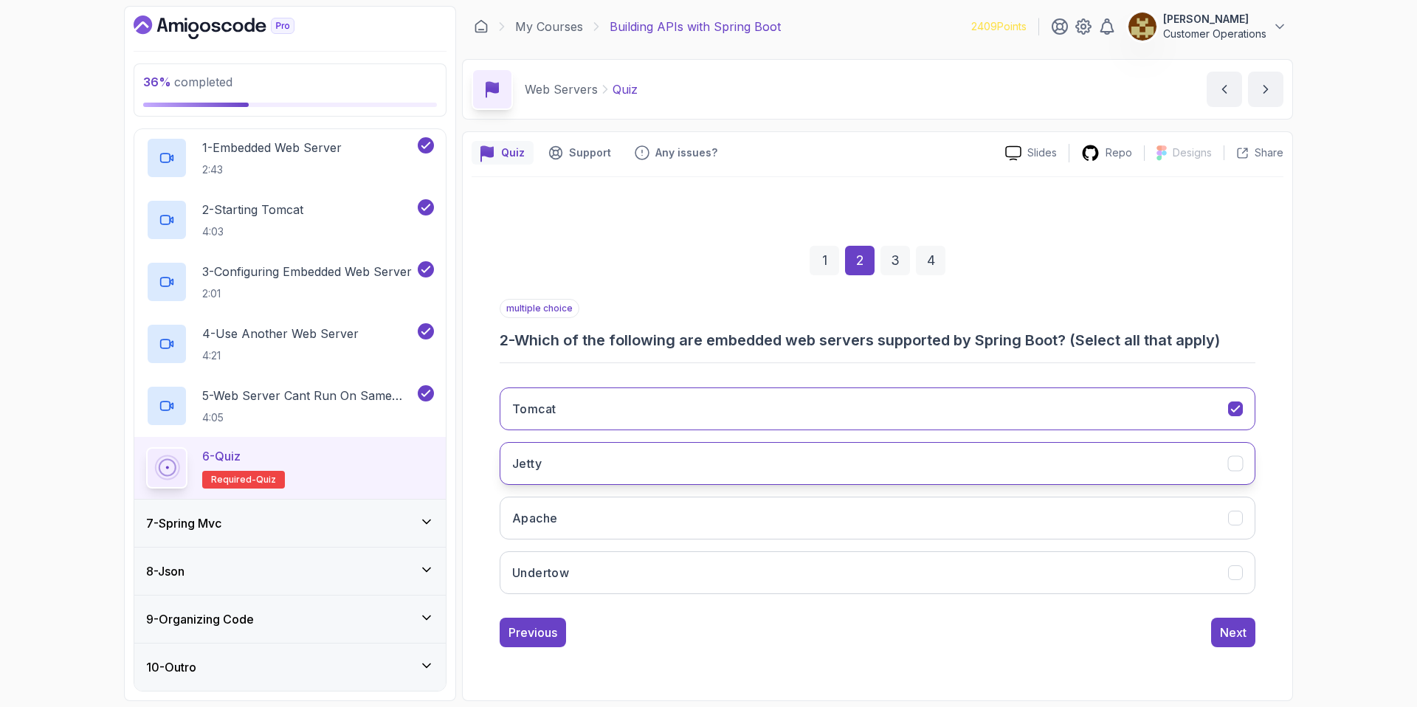
click at [600, 457] on button "Jetty" at bounding box center [878, 463] width 756 height 43
click at [573, 585] on button "Undertow" at bounding box center [878, 572] width 756 height 43
click at [1234, 633] on div "Next" at bounding box center [1233, 633] width 27 height 18
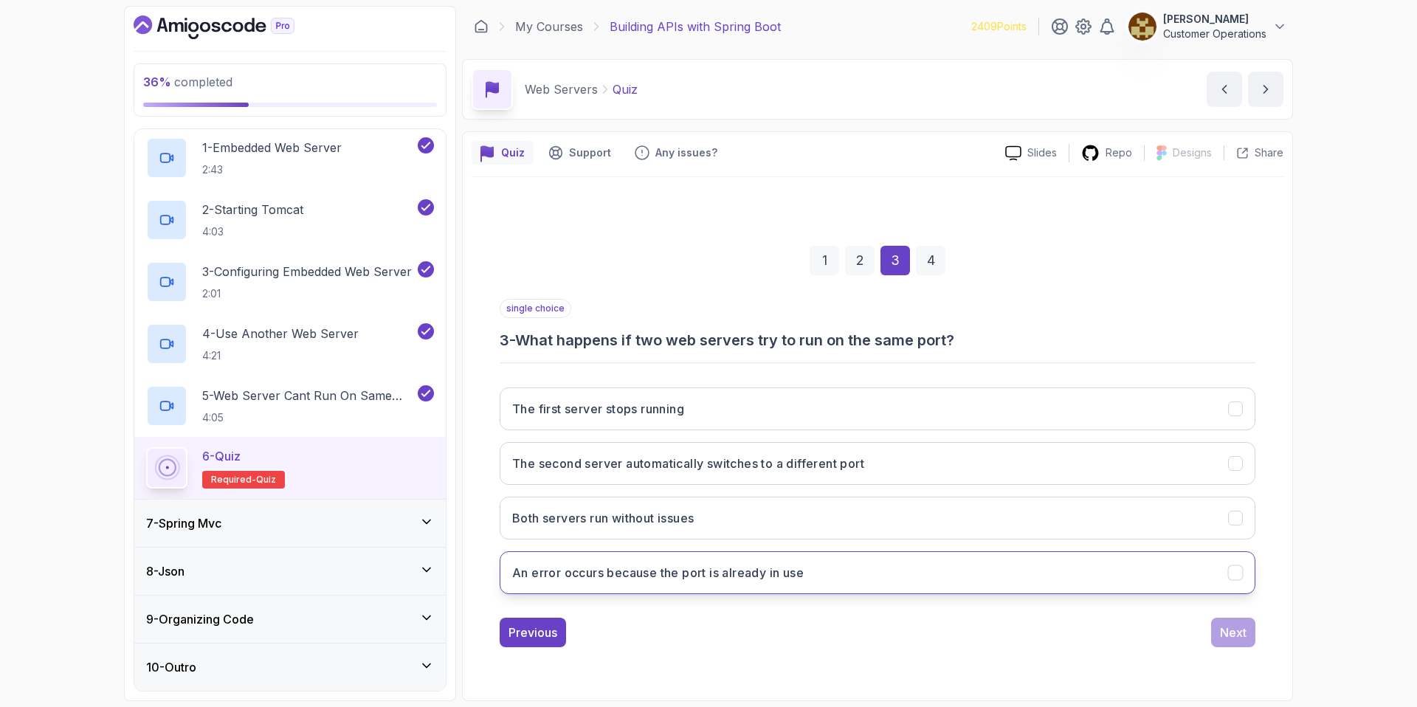
click at [686, 573] on h3 "An error occurs because the port is already in use" at bounding box center [658, 573] width 292 height 18
click at [1228, 638] on div "Next" at bounding box center [1233, 633] width 27 height 18
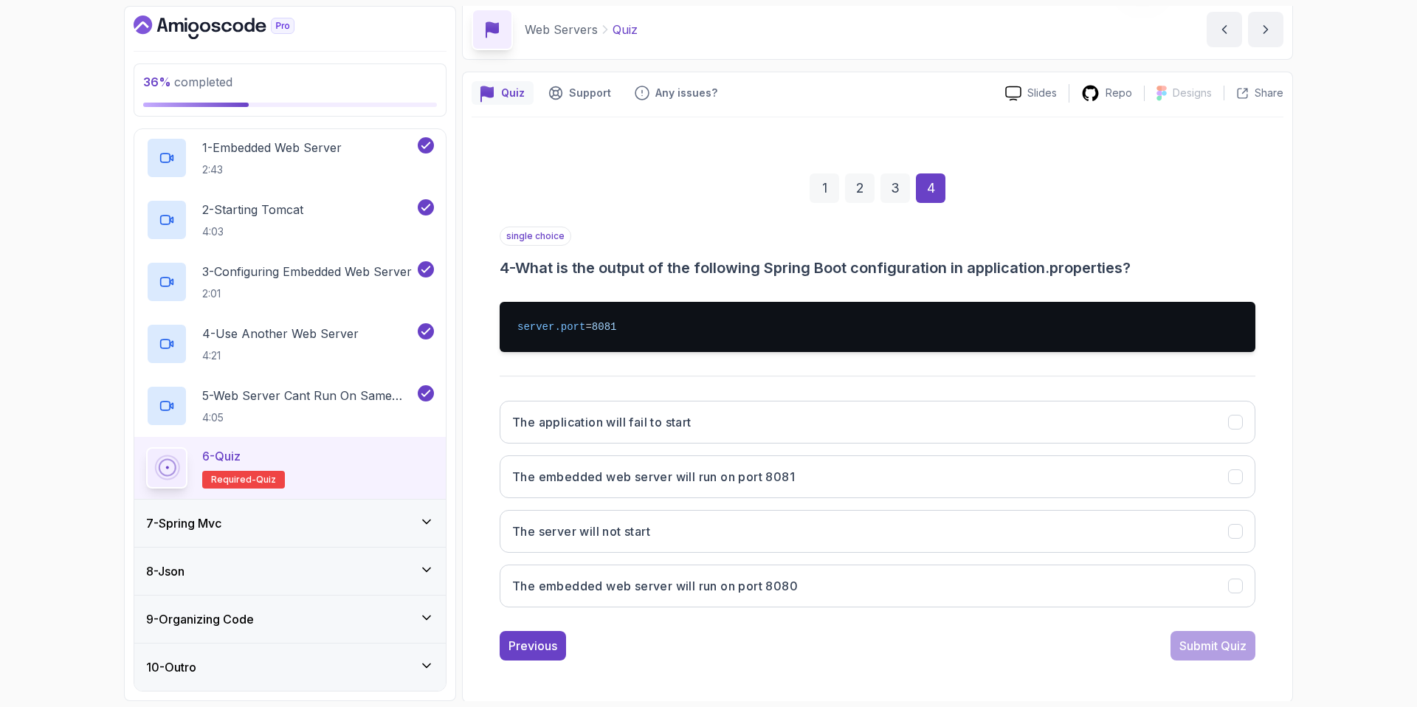
scroll to position [61, 0]
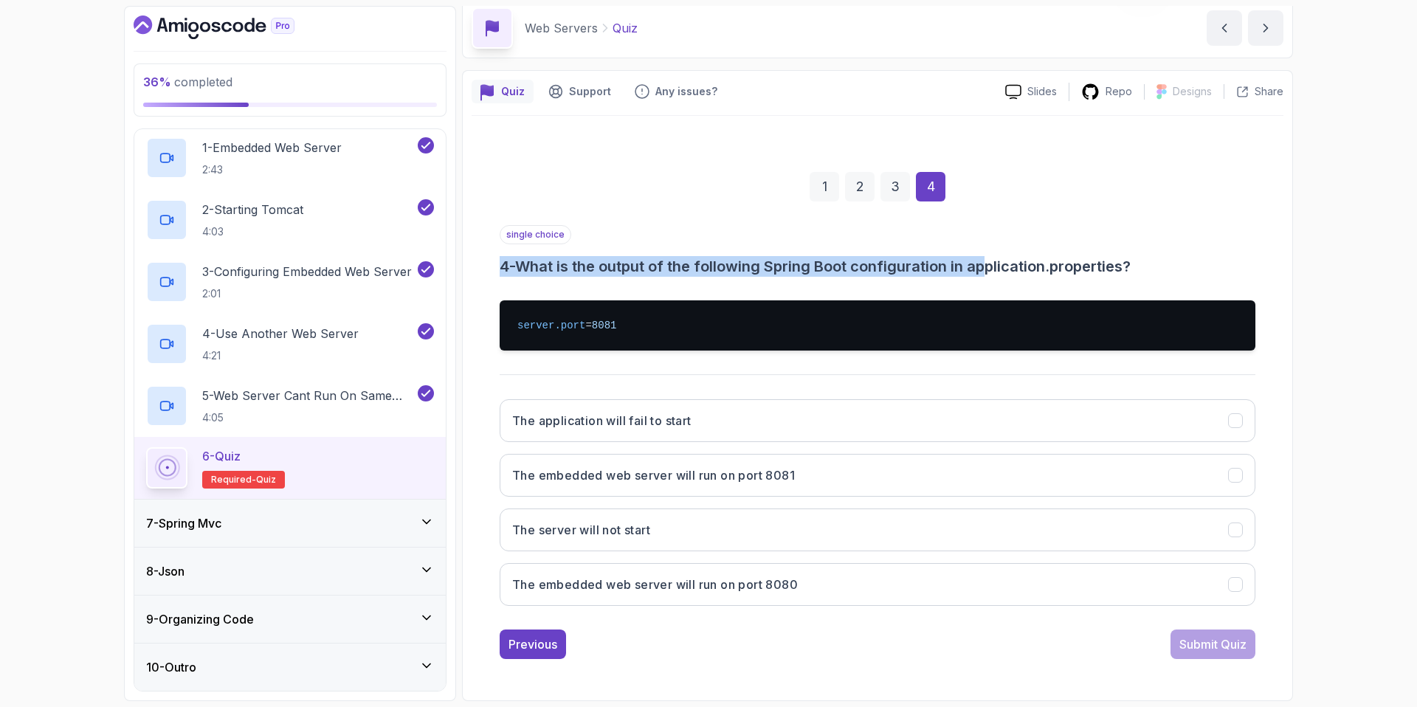
drag, startPoint x: 650, startPoint y: 253, endPoint x: 999, endPoint y: 265, distance: 349.3
click at [993, 265] on div "single choice 4 - What is the output of the following Spring Boot configuration…" at bounding box center [878, 251] width 756 height 52
click at [1008, 265] on h3 "4 - What is the output of the following Spring Boot configuration in applicatio…" at bounding box center [878, 266] width 756 height 21
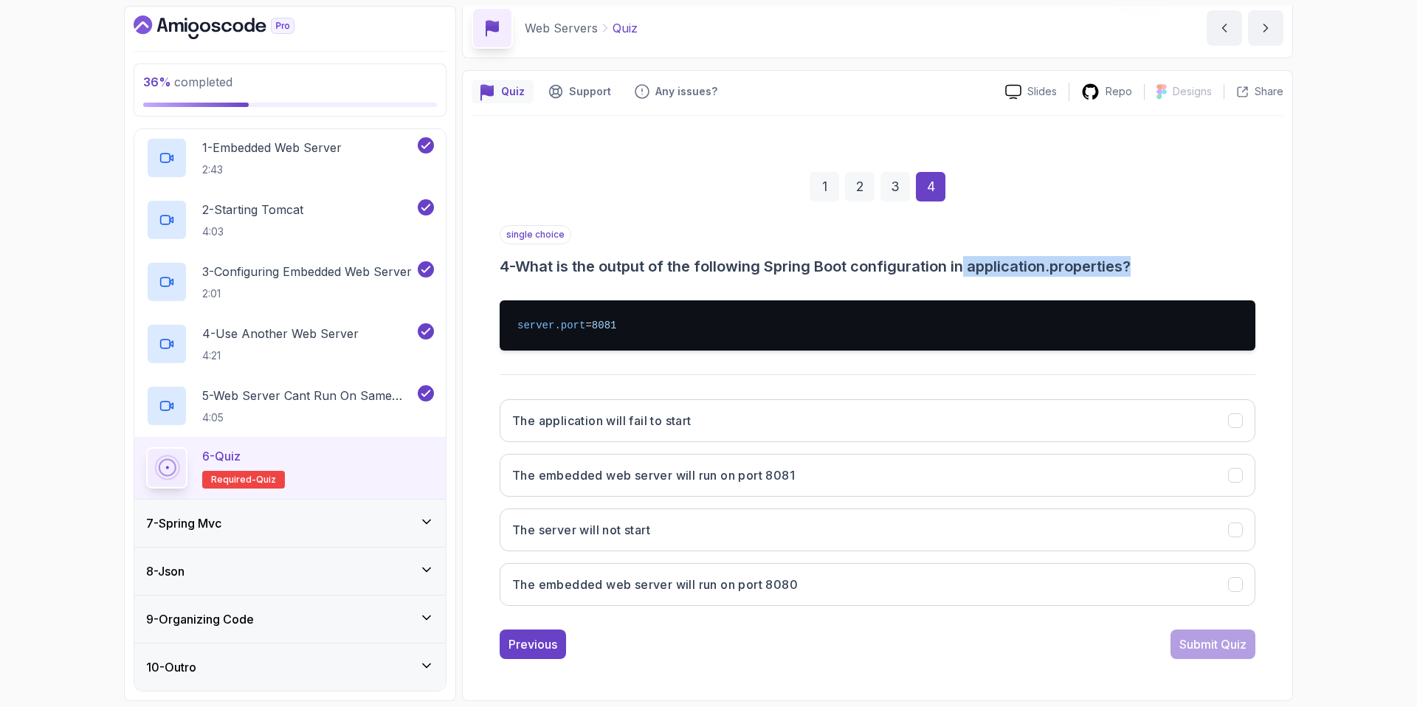
drag, startPoint x: 989, startPoint y: 266, endPoint x: 1152, endPoint y: 264, distance: 163.1
click at [1151, 266] on h3 "4 - What is the output of the following Spring Boot configuration in applicatio…" at bounding box center [878, 266] width 756 height 21
click at [1153, 264] on h3 "4 - What is the output of the following Spring Boot configuration in applicatio…" at bounding box center [878, 266] width 756 height 21
drag, startPoint x: 1019, startPoint y: 259, endPoint x: 903, endPoint y: 274, distance: 116.8
click at [909, 274] on h3 "4 - What is the output of the following Spring Boot configuration in applicatio…" at bounding box center [878, 266] width 756 height 21
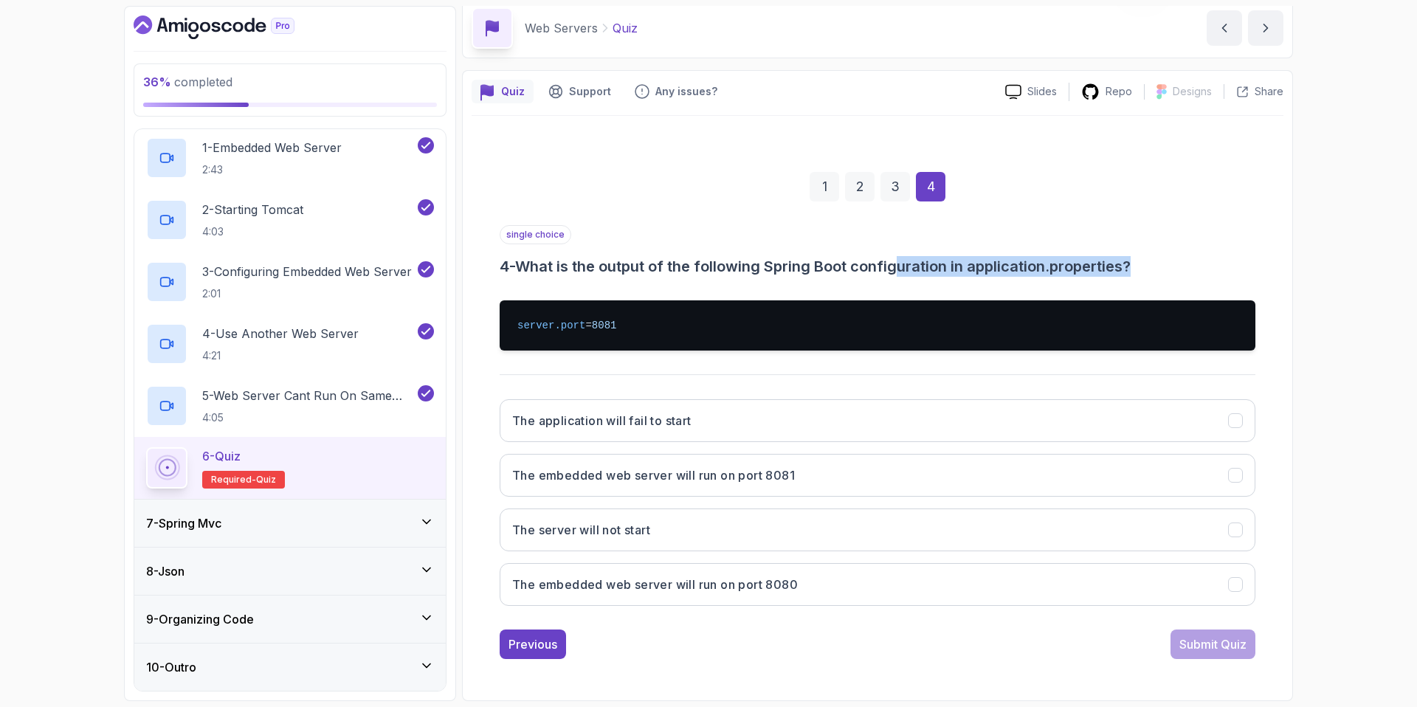
click at [903, 274] on h3 "4 - What is the output of the following Spring Boot configuration in applicatio…" at bounding box center [878, 266] width 756 height 21
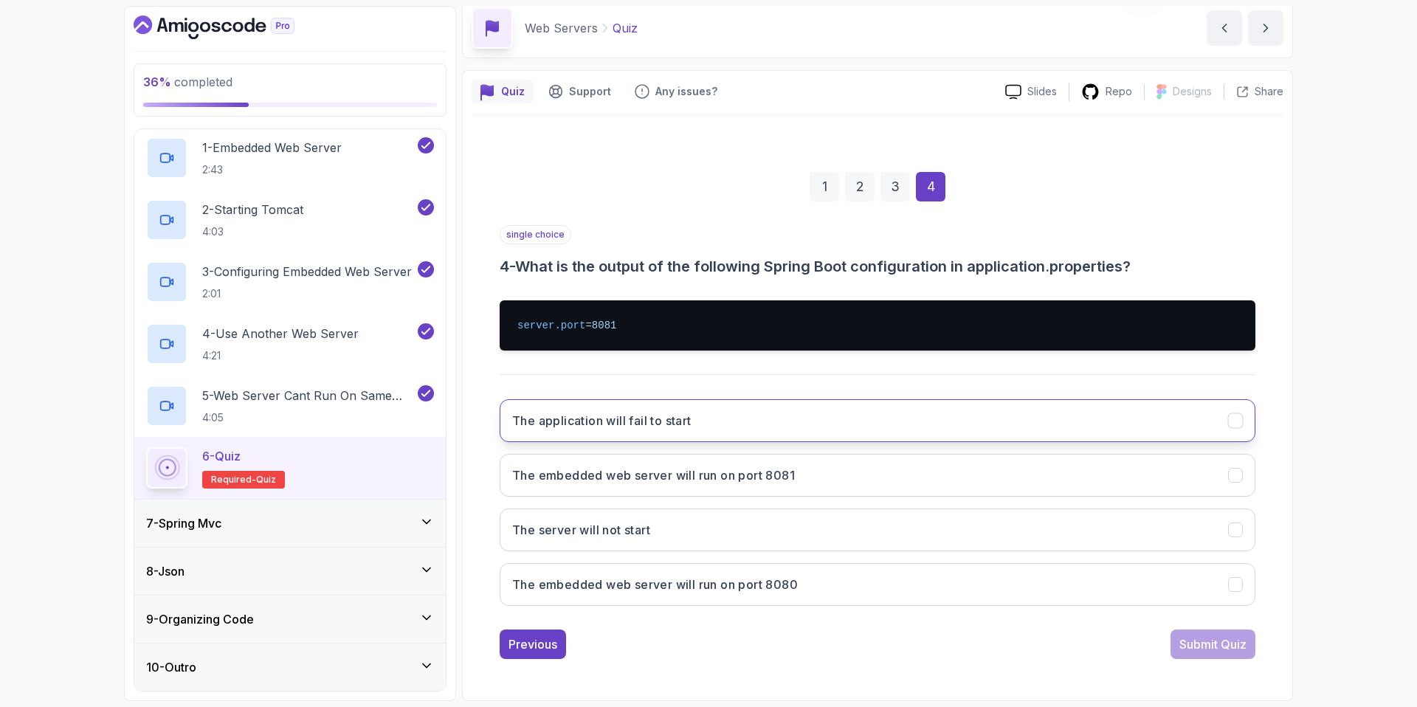
click at [726, 432] on button "The application will fail to start" at bounding box center [878, 420] width 756 height 43
click at [1213, 644] on div "Submit Quiz" at bounding box center [1212, 644] width 67 height 18
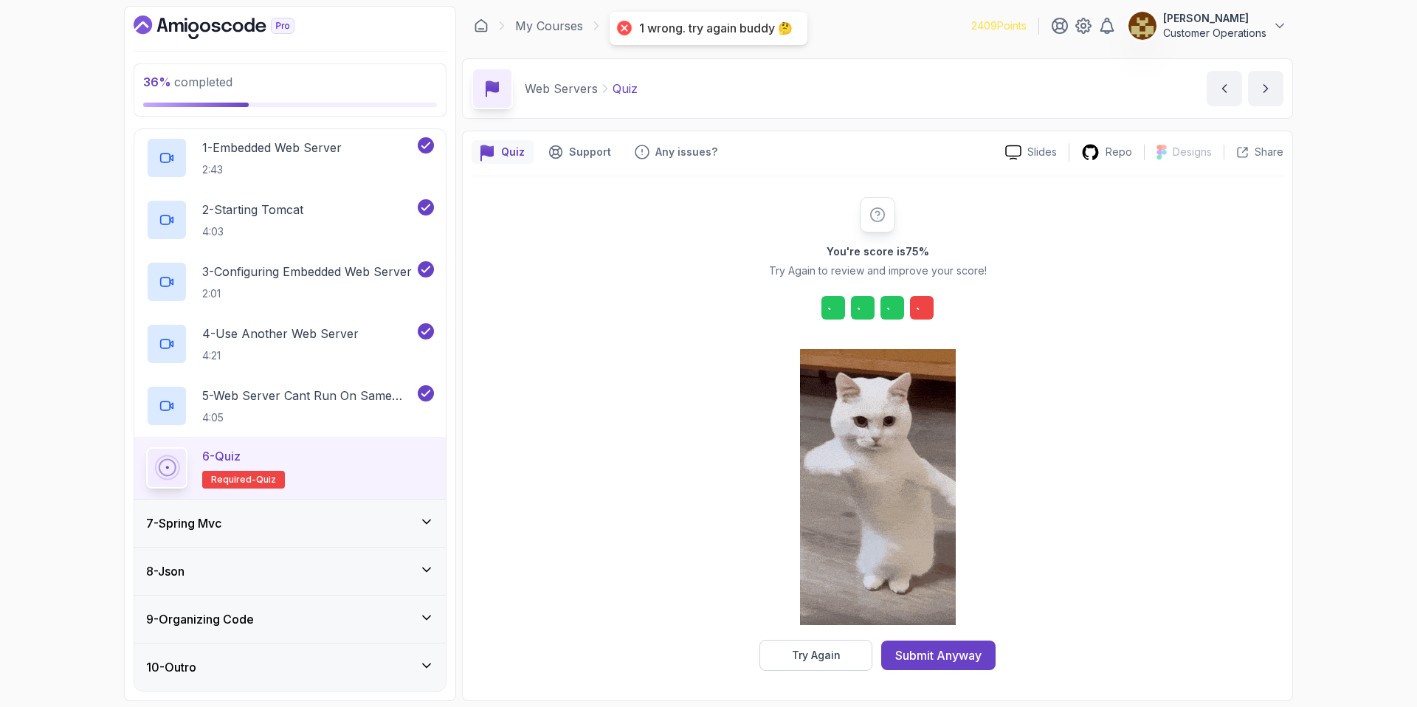
scroll to position [1, 0]
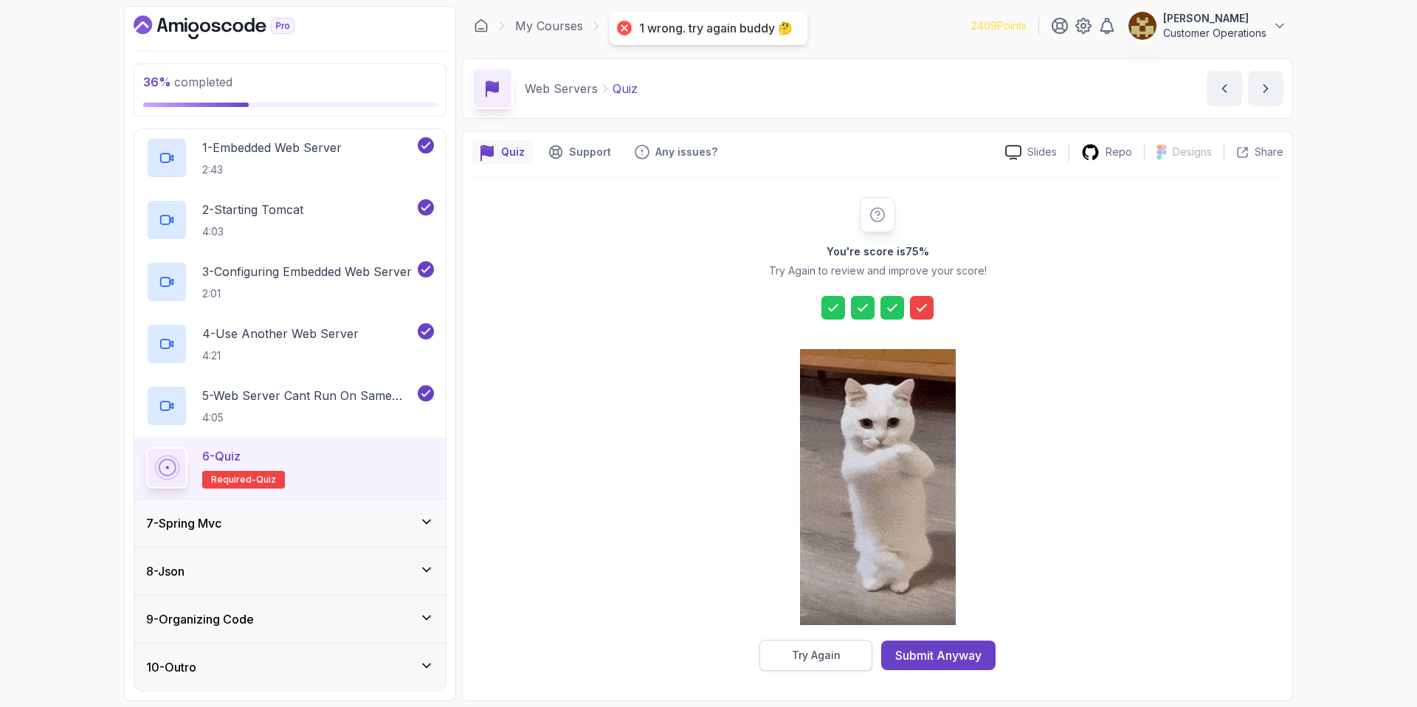
click at [860, 654] on button "Try Again" at bounding box center [815, 655] width 113 height 31
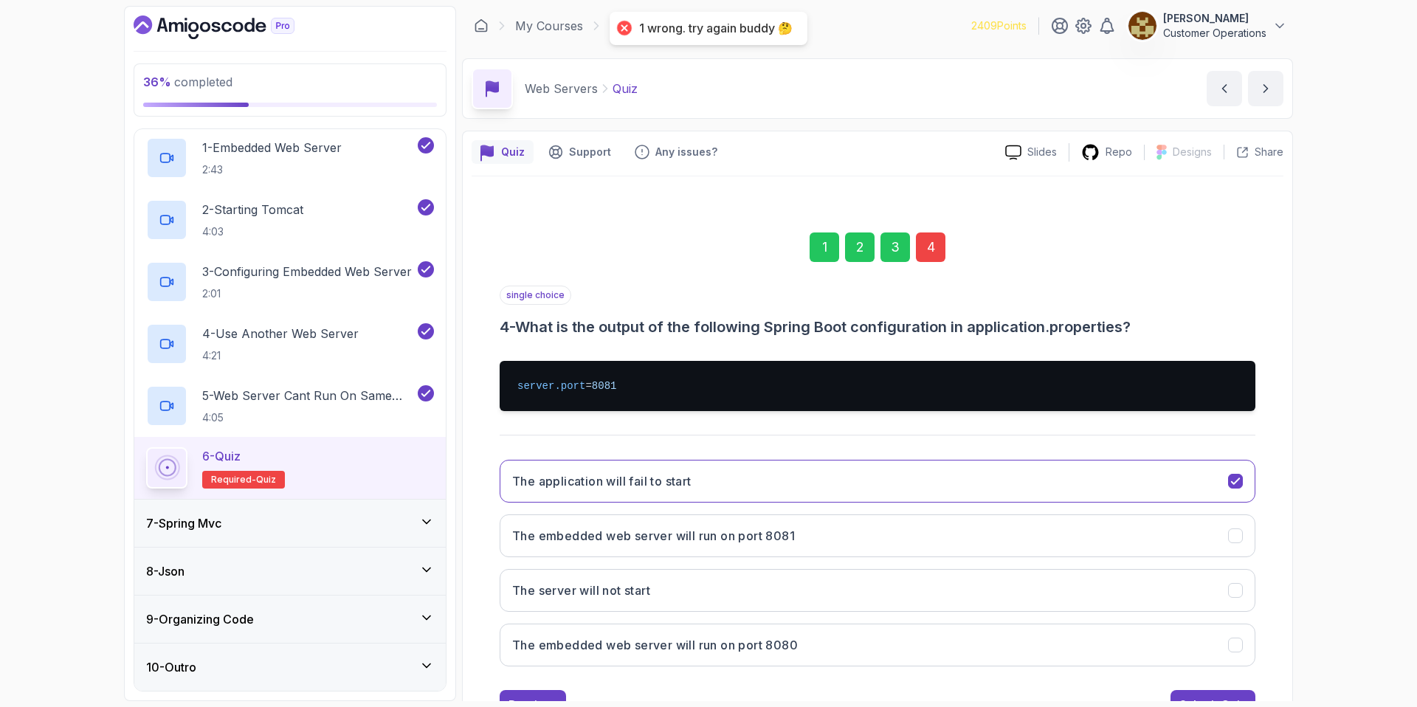
click at [945, 236] on div "4" at bounding box center [931, 247] width 30 height 30
click at [930, 246] on div "4" at bounding box center [931, 247] width 30 height 30
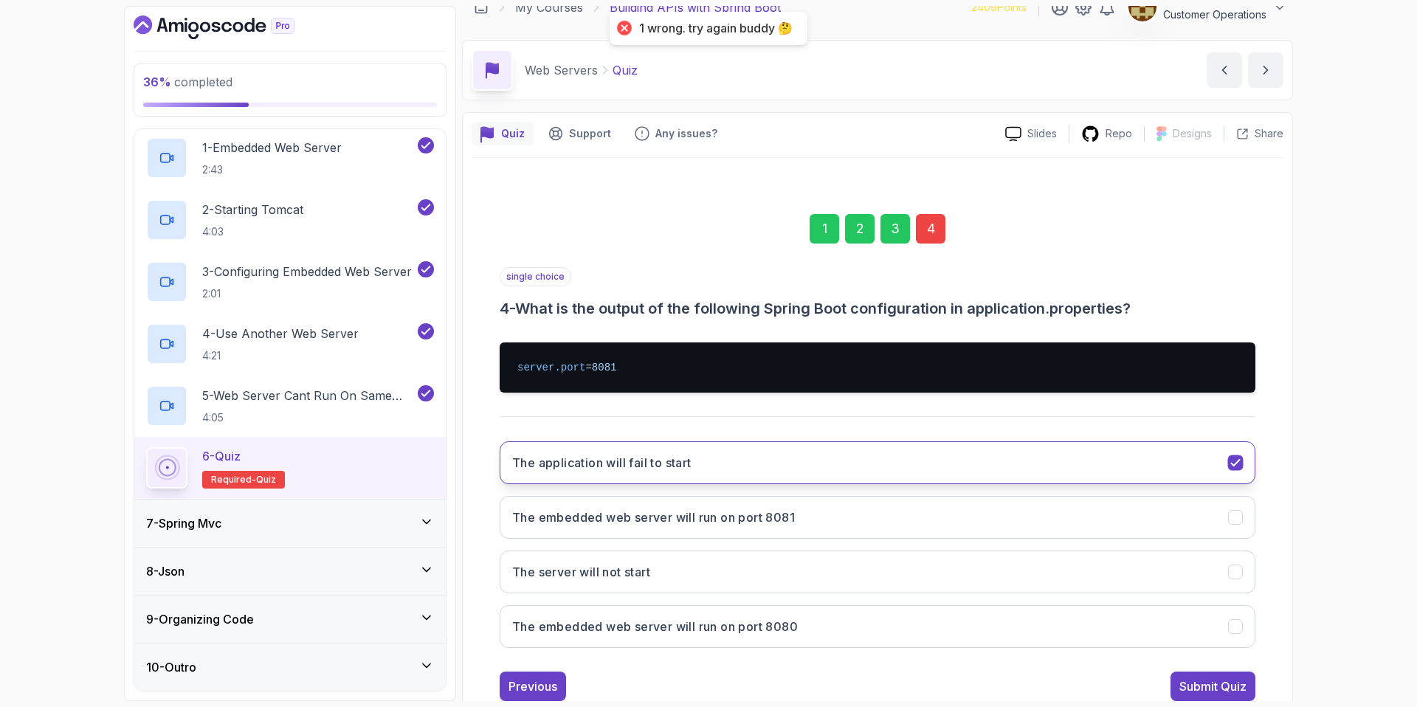
scroll to position [36, 0]
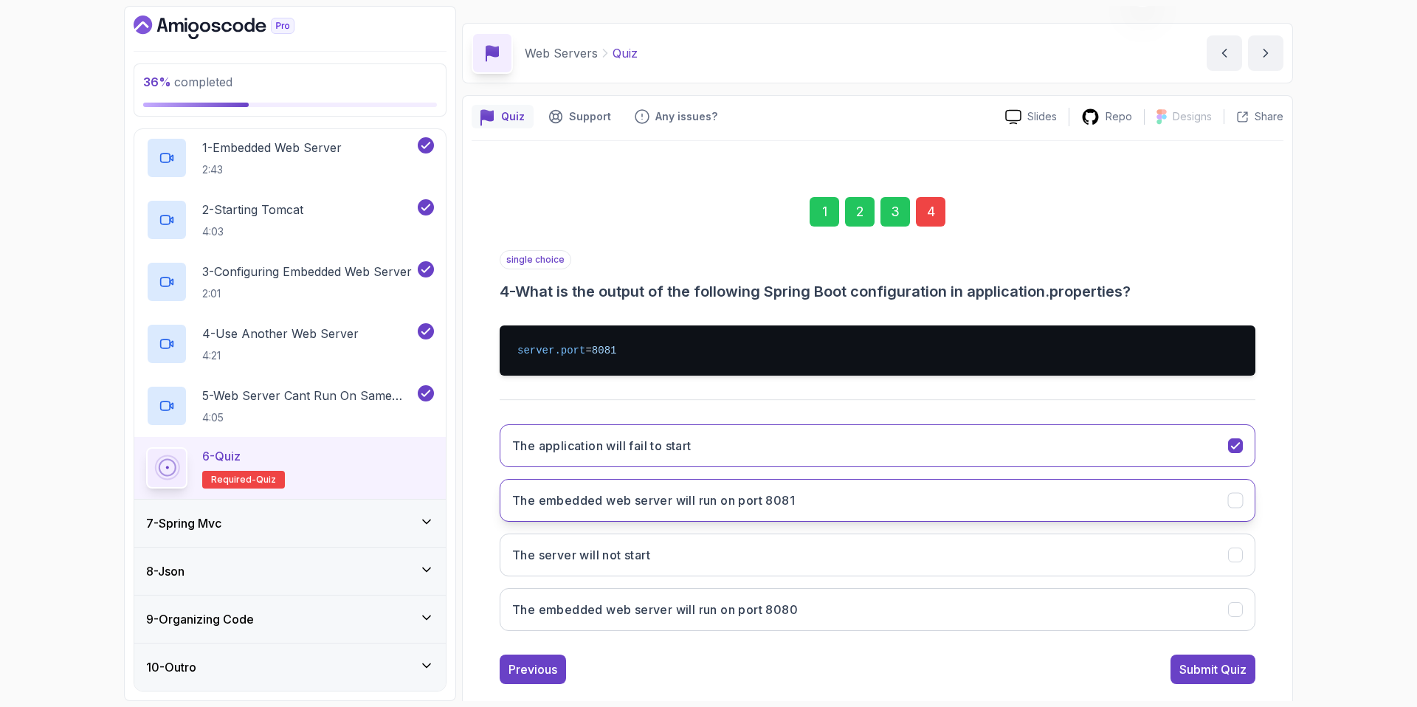
click at [888, 516] on button "The embedded web server will run on port 8081" at bounding box center [878, 500] width 756 height 43
click at [1203, 677] on div "Submit Quiz" at bounding box center [1212, 670] width 67 height 18
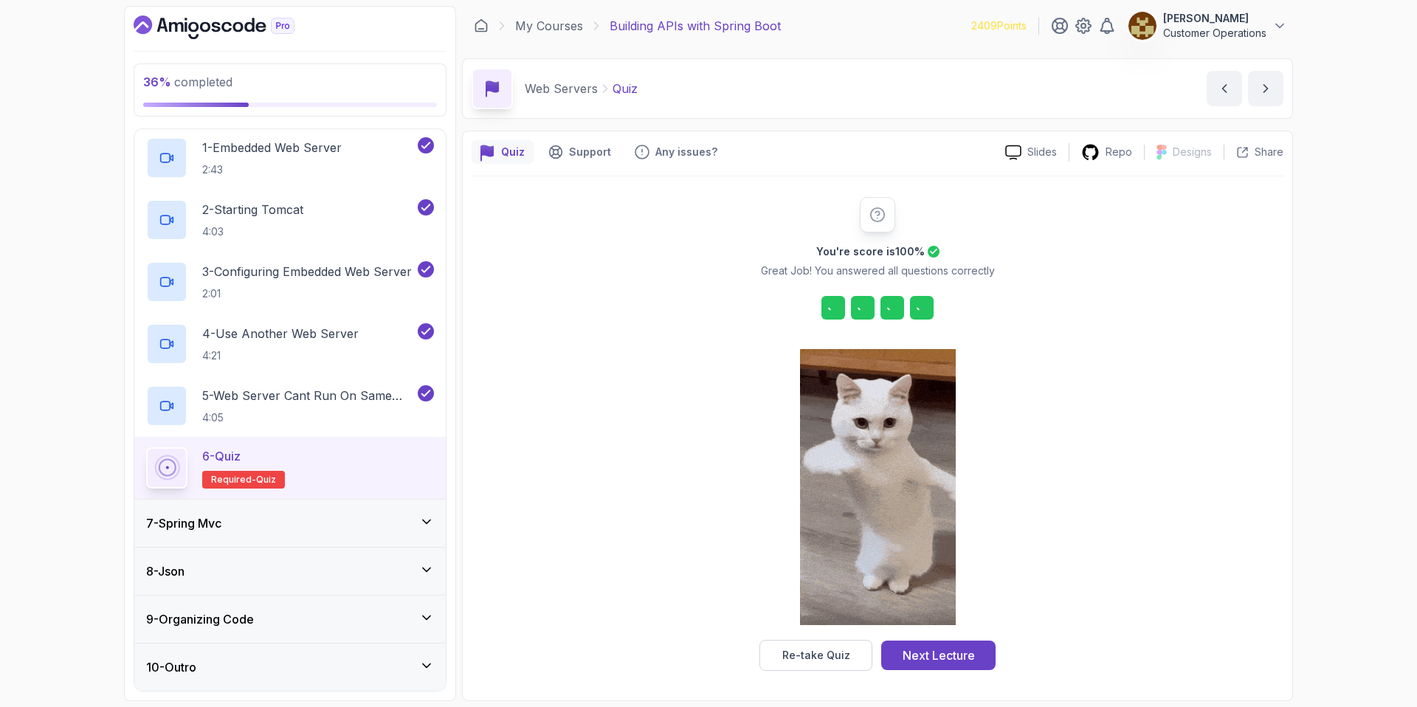
scroll to position [1, 0]
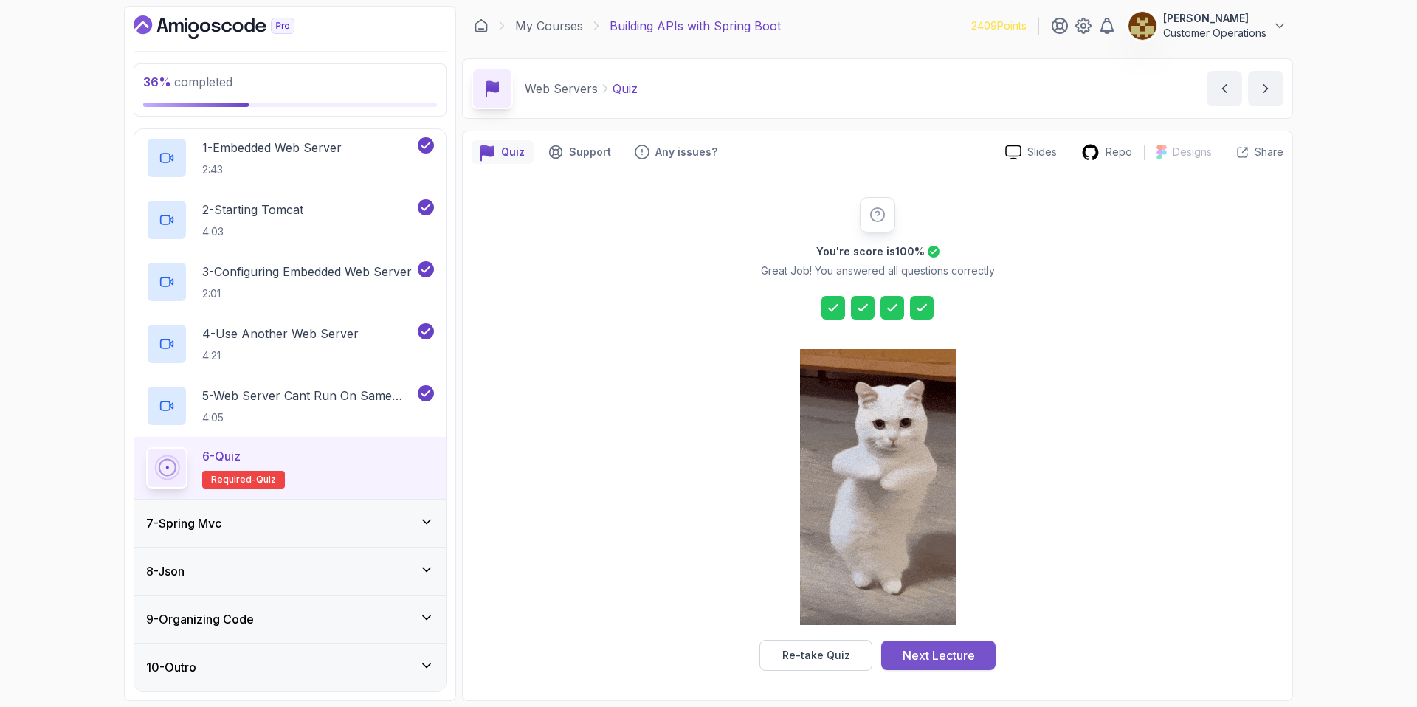
click at [941, 660] on div "Next Lecture" at bounding box center [939, 656] width 72 height 18
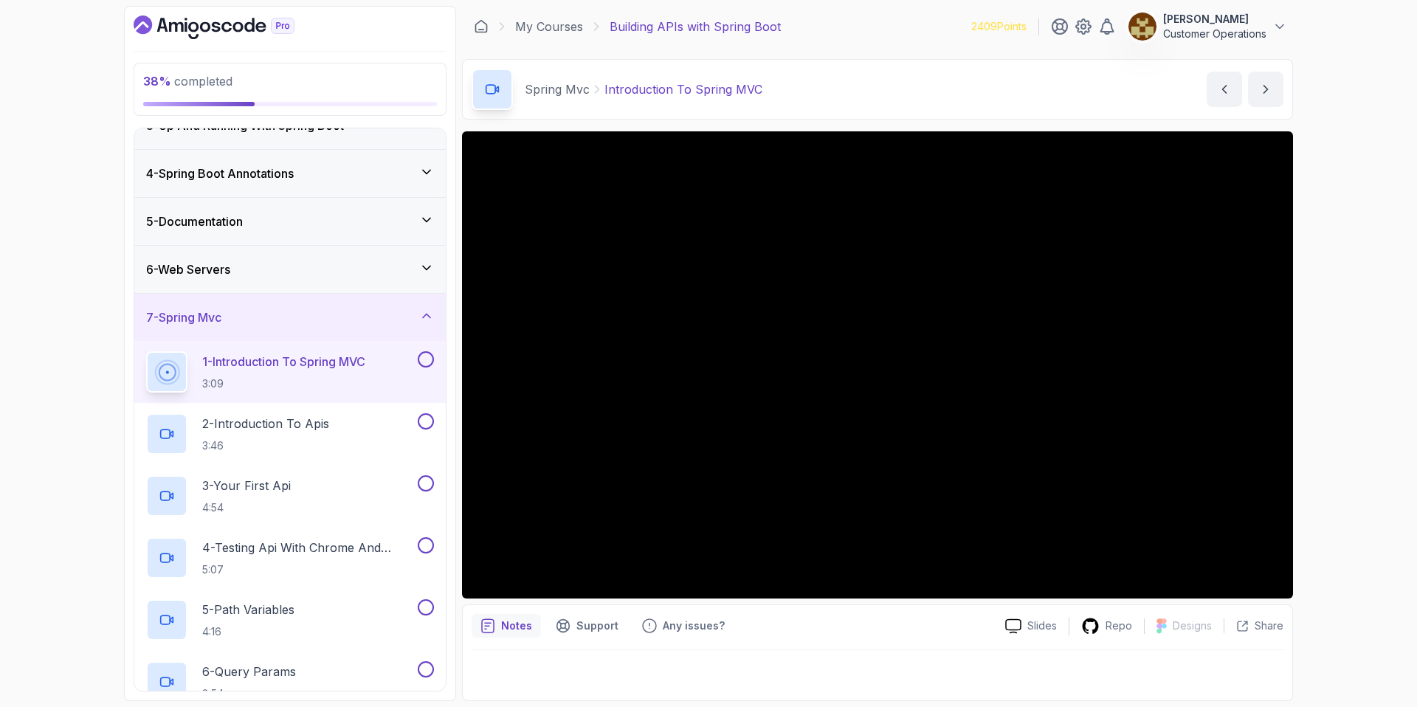
scroll to position [66, 0]
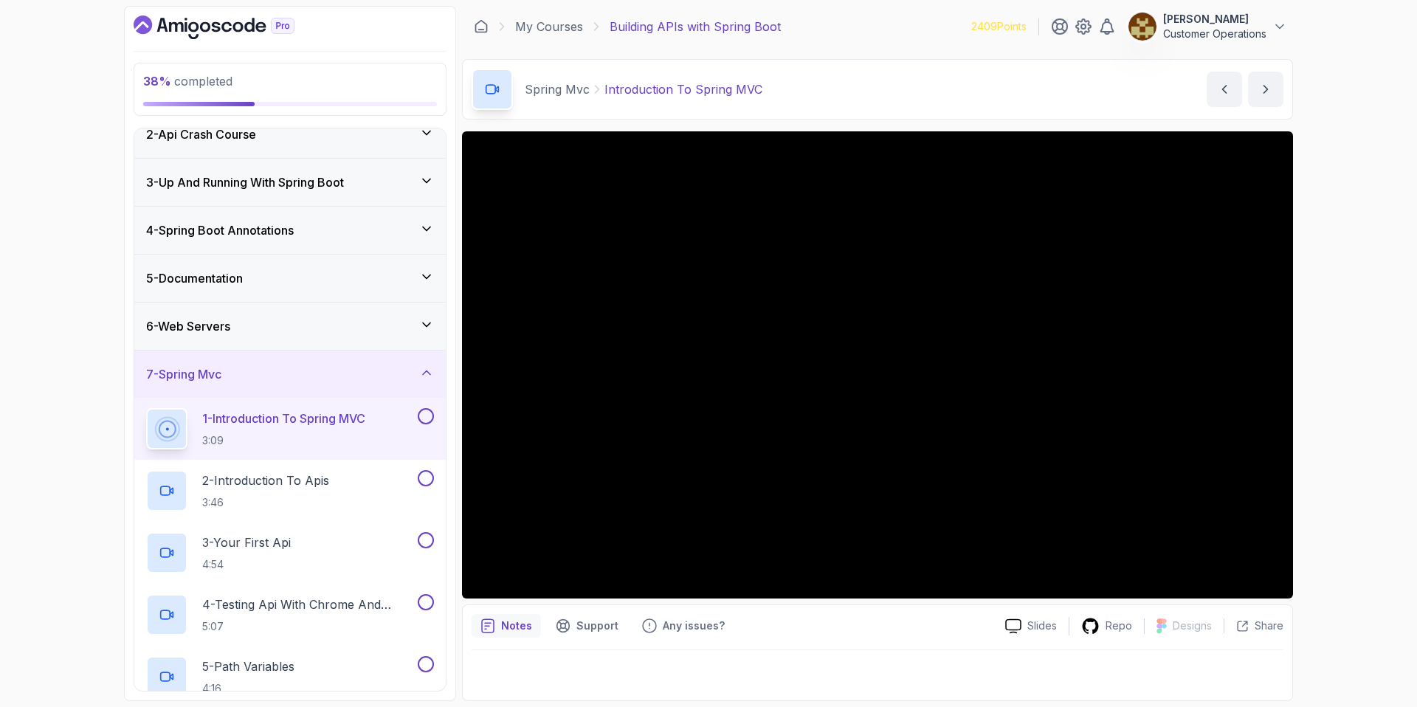
click at [298, 369] on div "7 - Spring Mvc" at bounding box center [290, 374] width 288 height 18
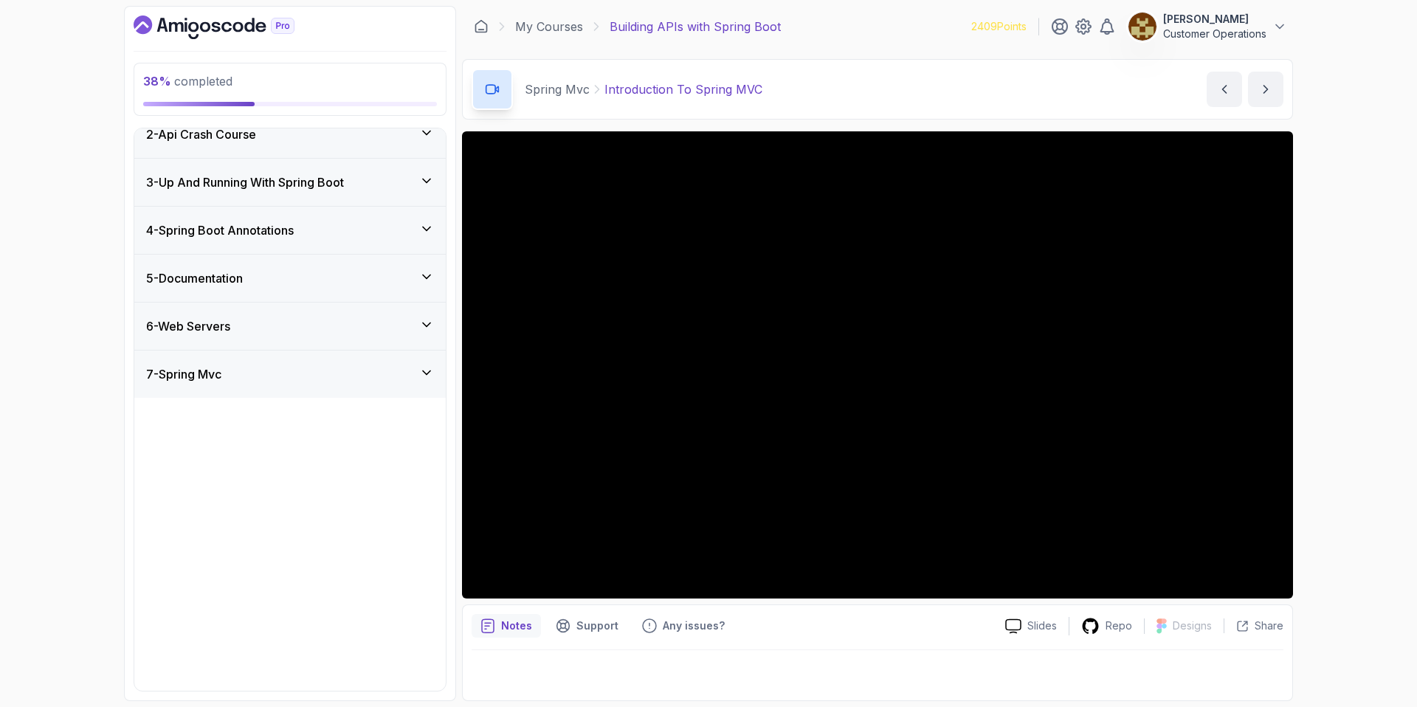
scroll to position [0, 0]
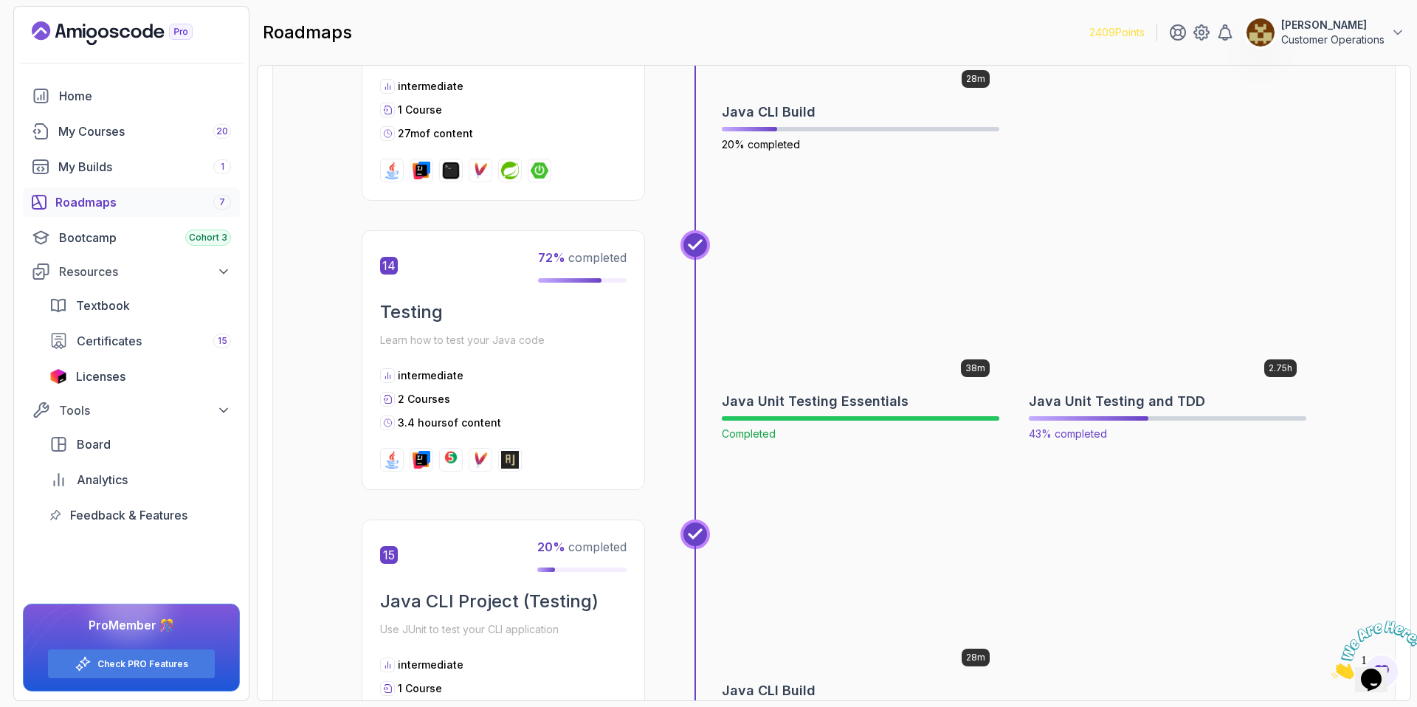
scroll to position [4276, 0]
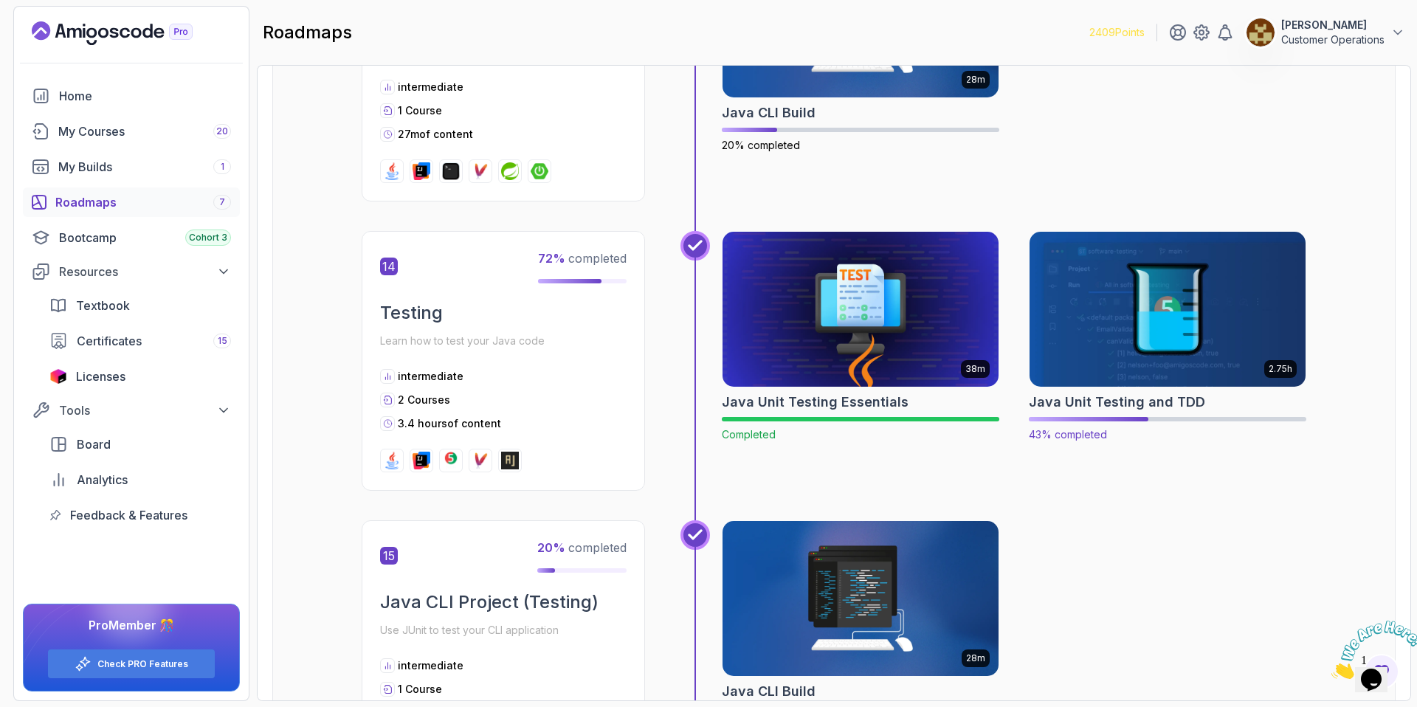
click at [1099, 267] on img at bounding box center [1168, 309] width 290 height 162
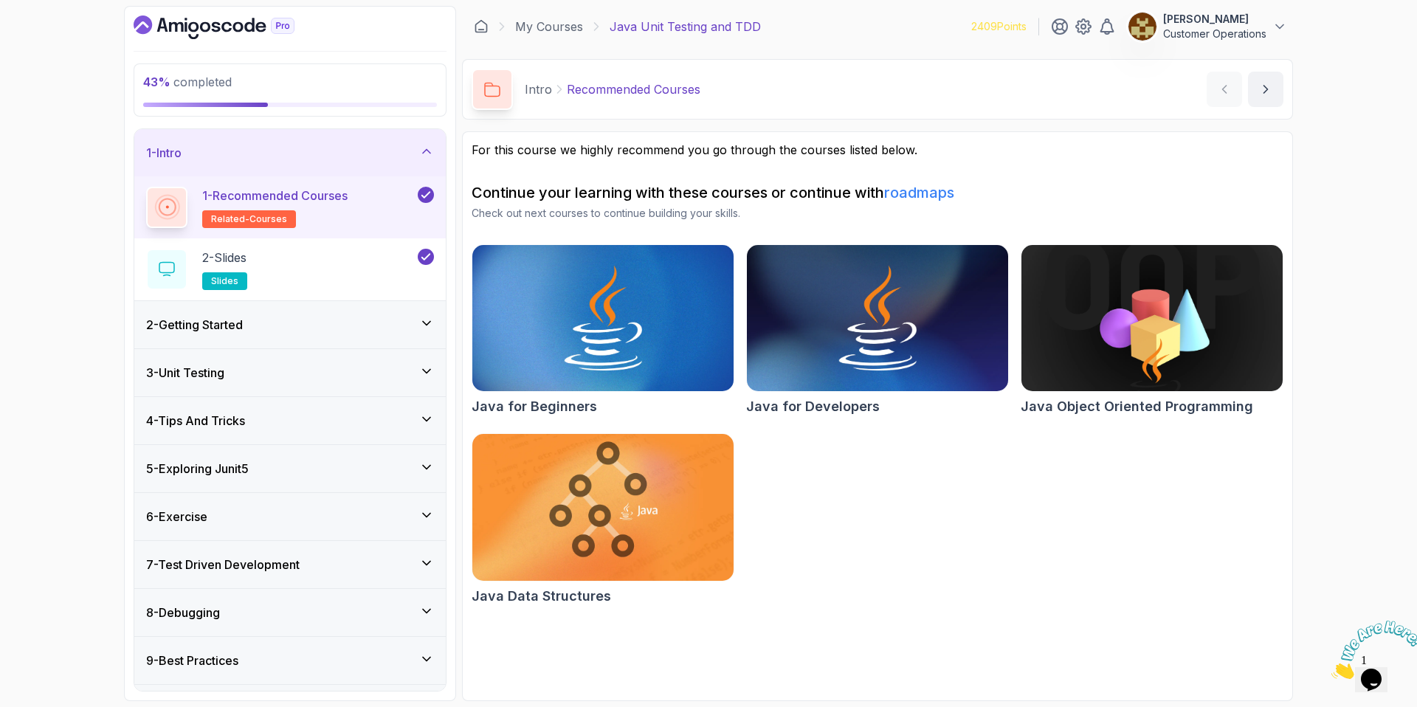
click at [382, 136] on div "1 - Intro" at bounding box center [289, 152] width 311 height 47
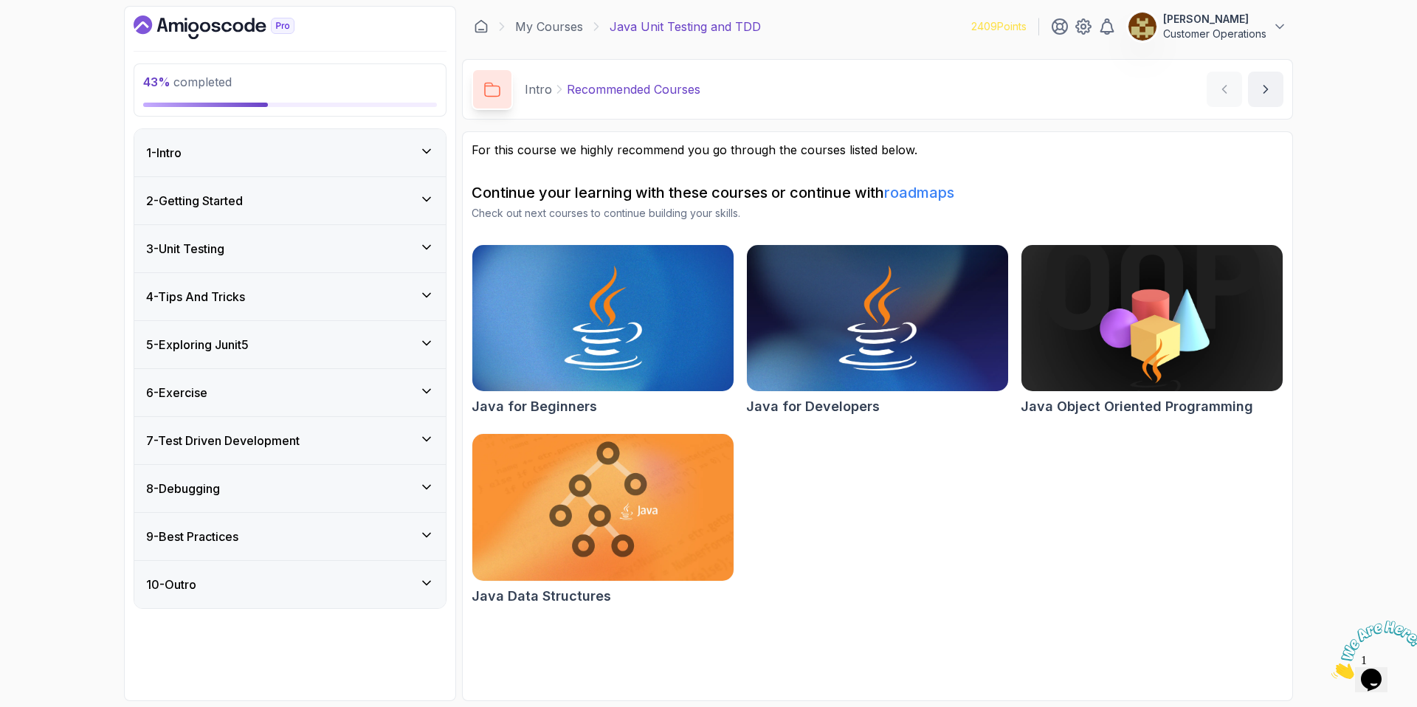
click at [280, 350] on div "5 - Exploring Junit5" at bounding box center [290, 345] width 288 height 18
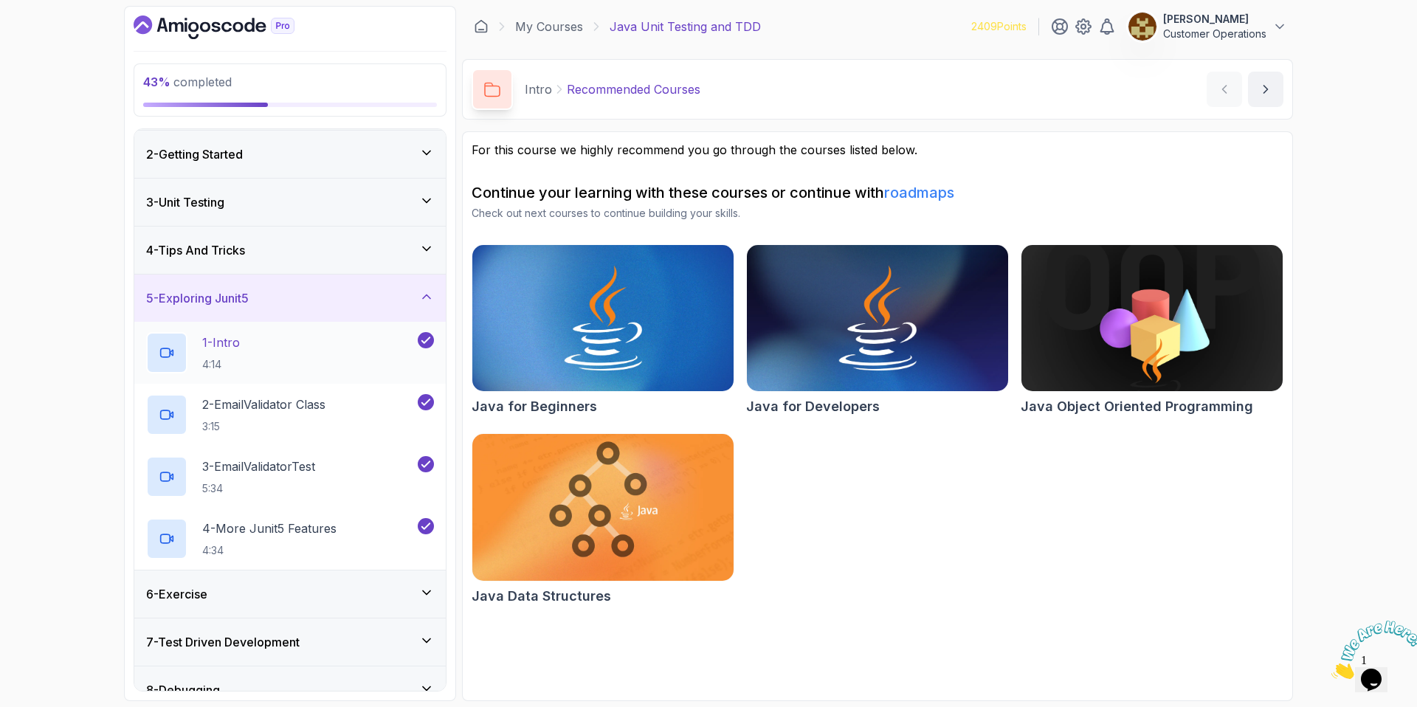
scroll to position [80, 0]
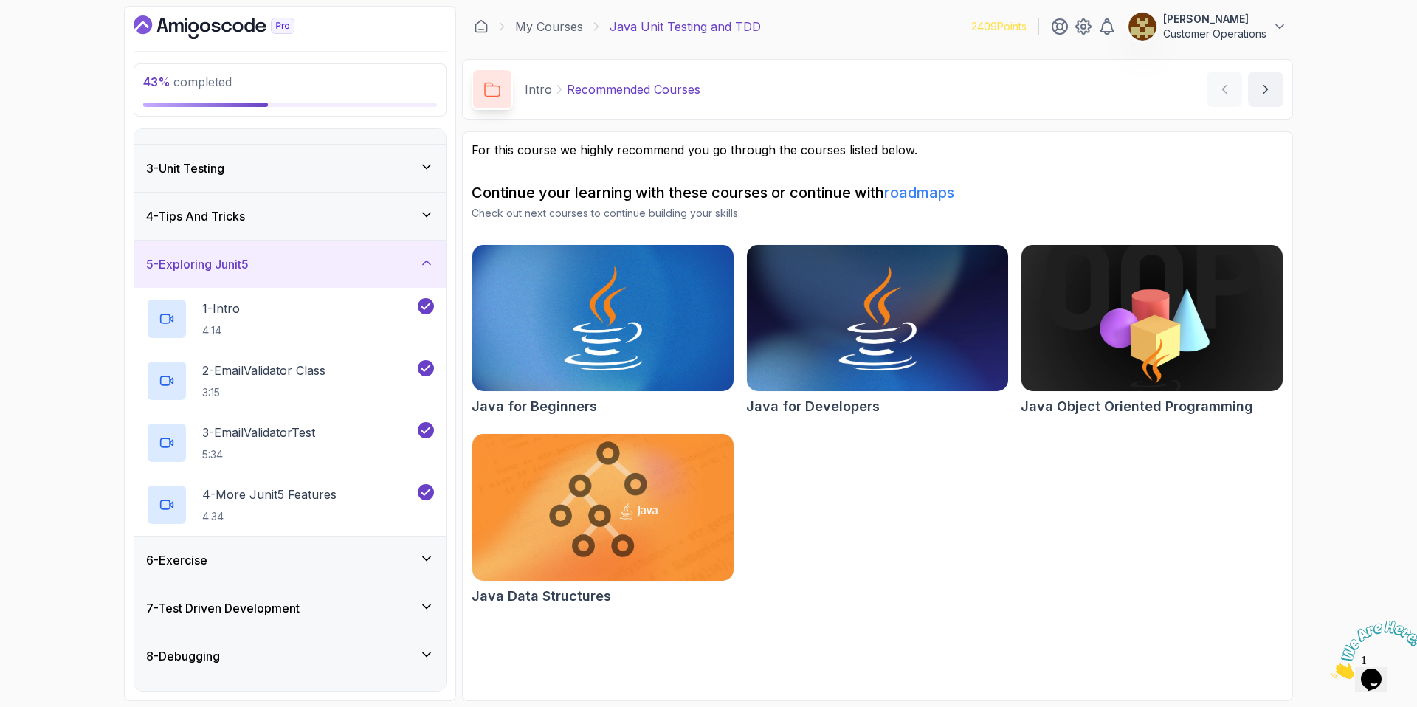
click at [270, 247] on div "5 - Exploring Junit5" at bounding box center [289, 264] width 311 height 47
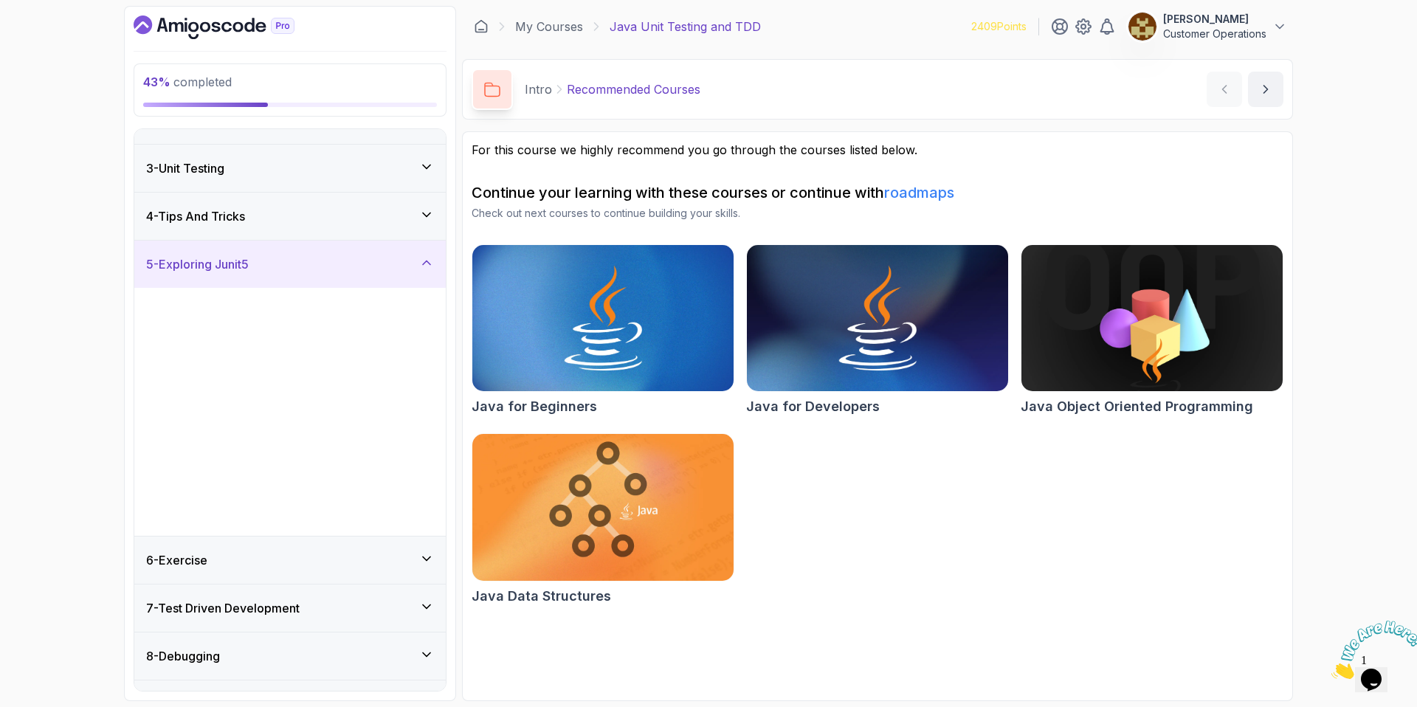
scroll to position [0, 0]
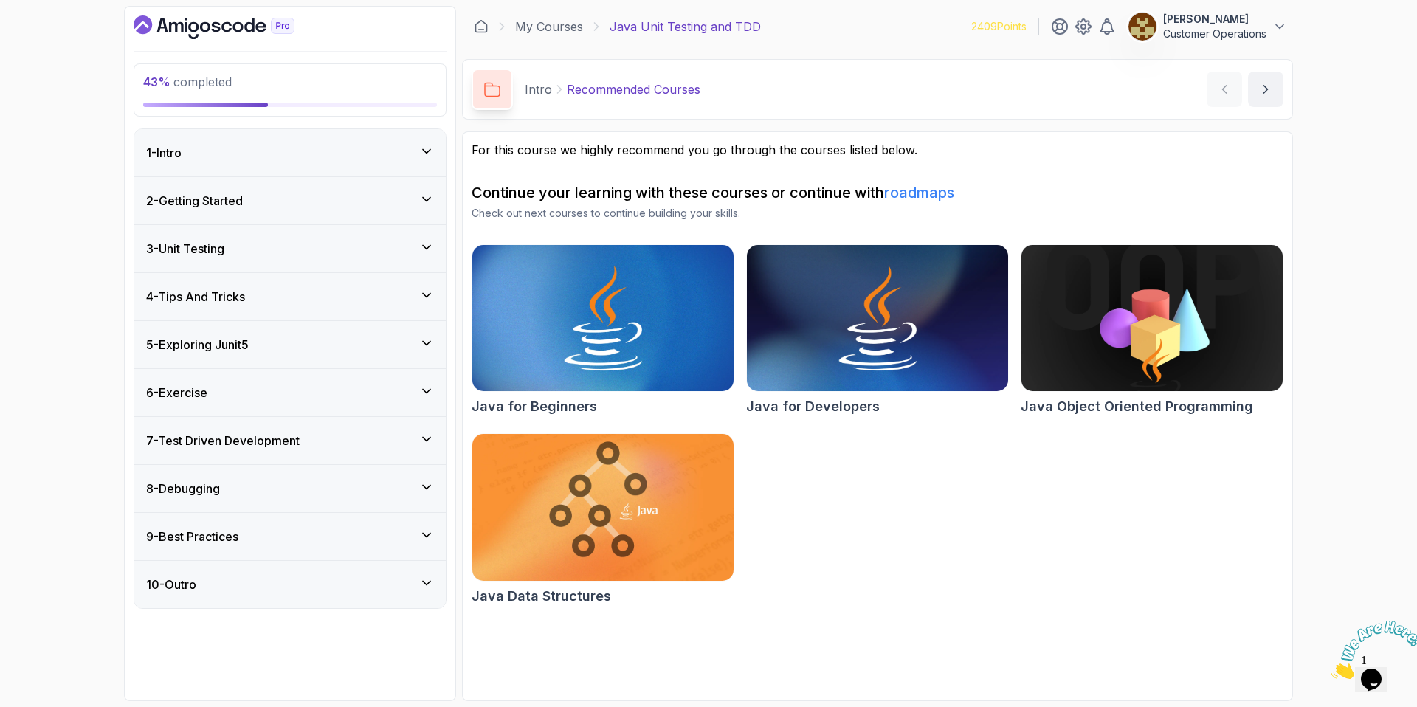
click at [250, 388] on div "6 - Exercise" at bounding box center [290, 393] width 288 height 18
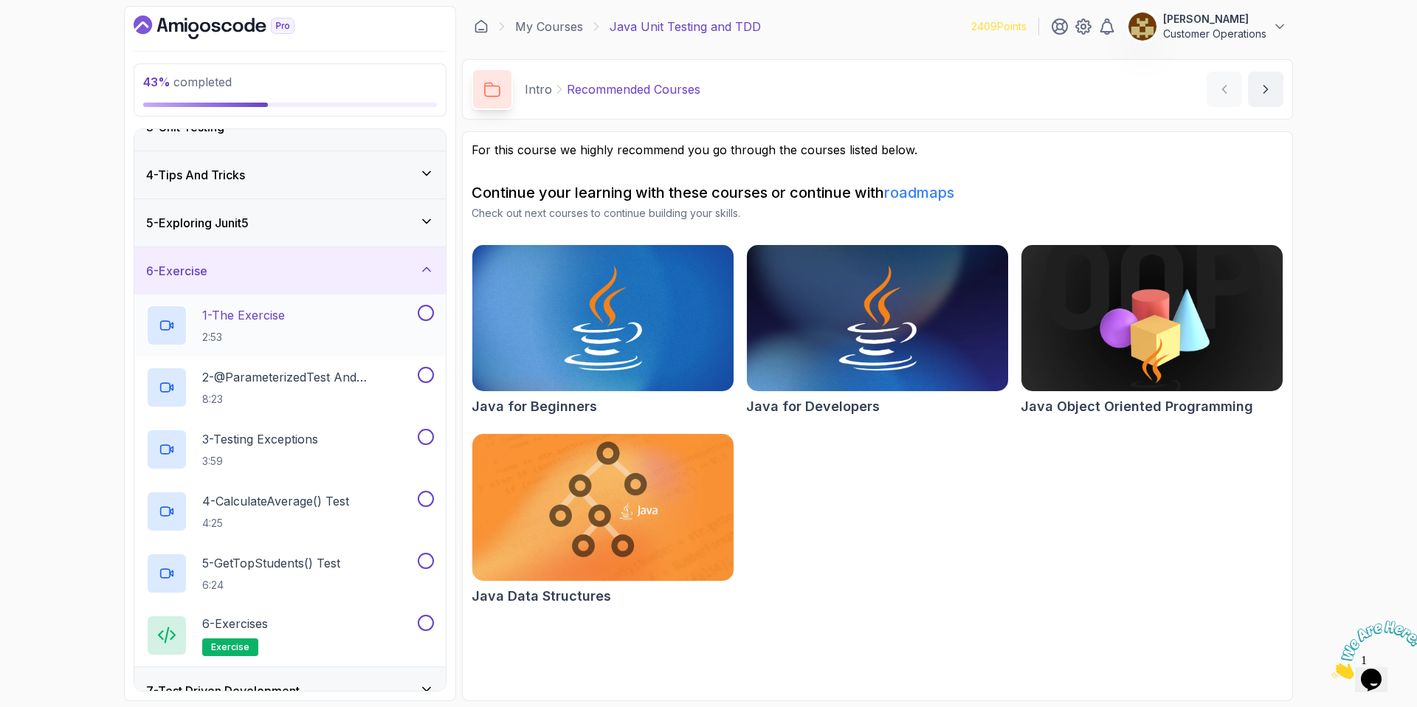
scroll to position [126, 0]
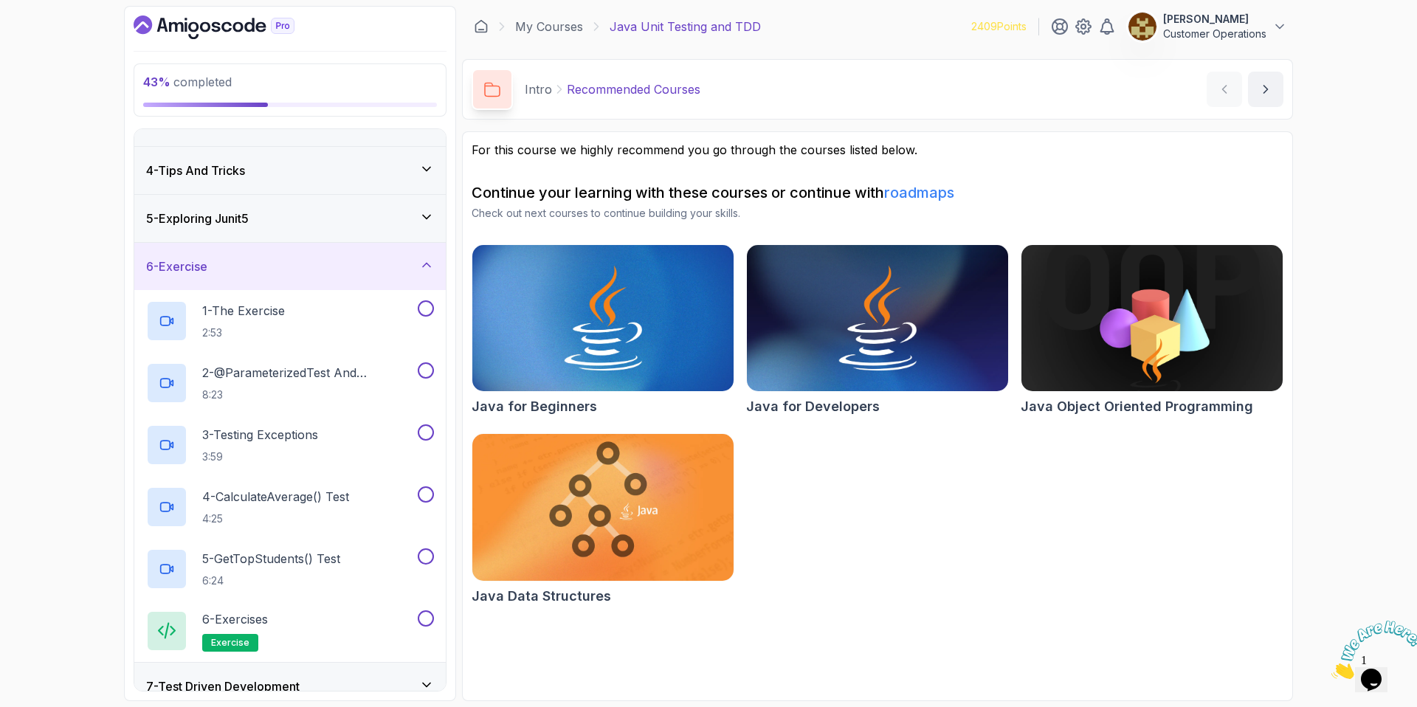
click at [258, 213] on div "5 - Exploring Junit5" at bounding box center [290, 219] width 288 height 18
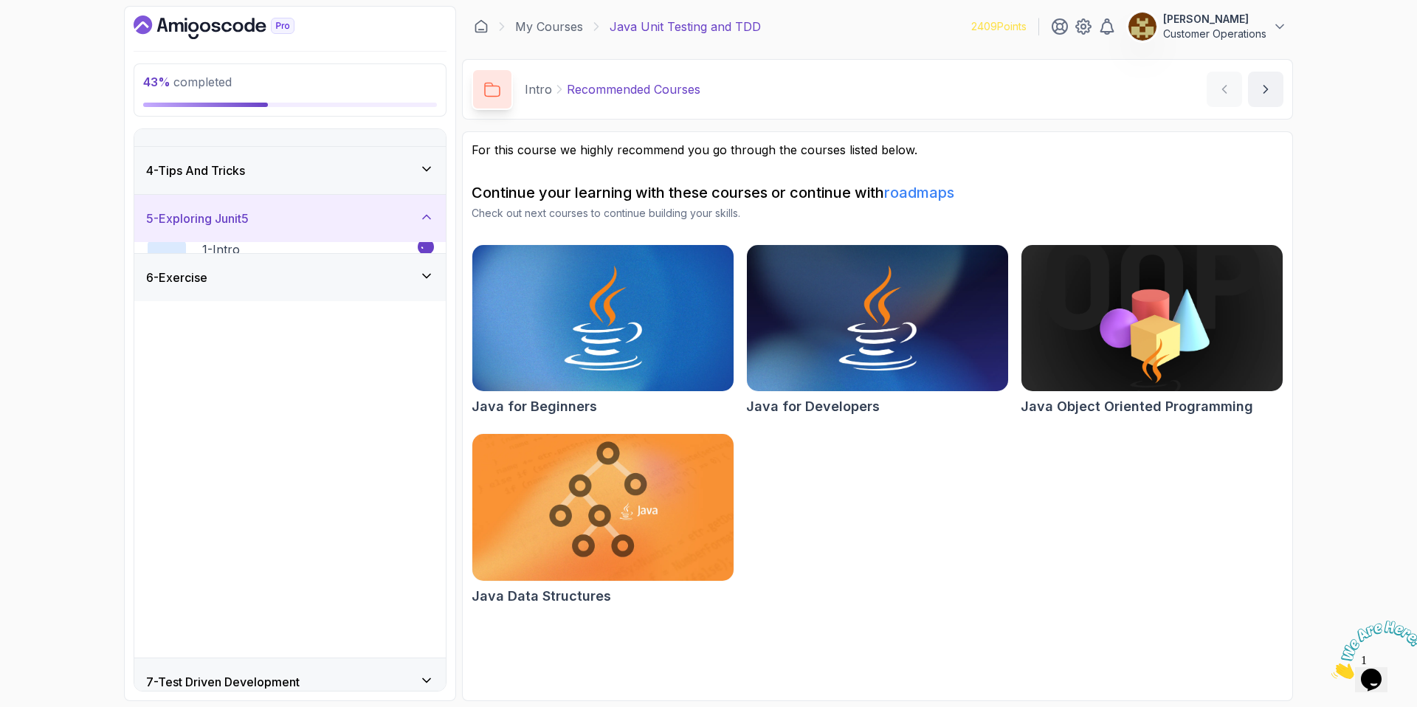
scroll to position [0, 0]
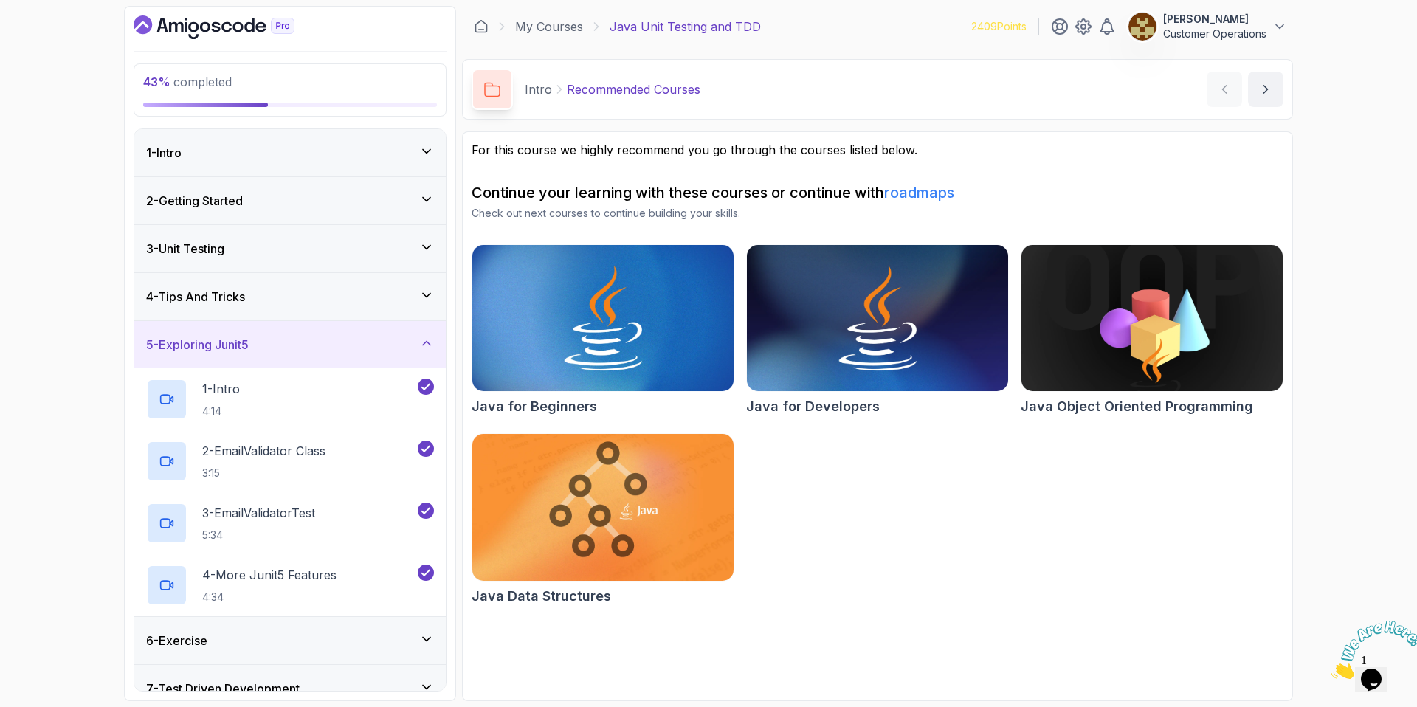
click at [279, 355] on div "5 - Exploring Junit5" at bounding box center [289, 344] width 311 height 47
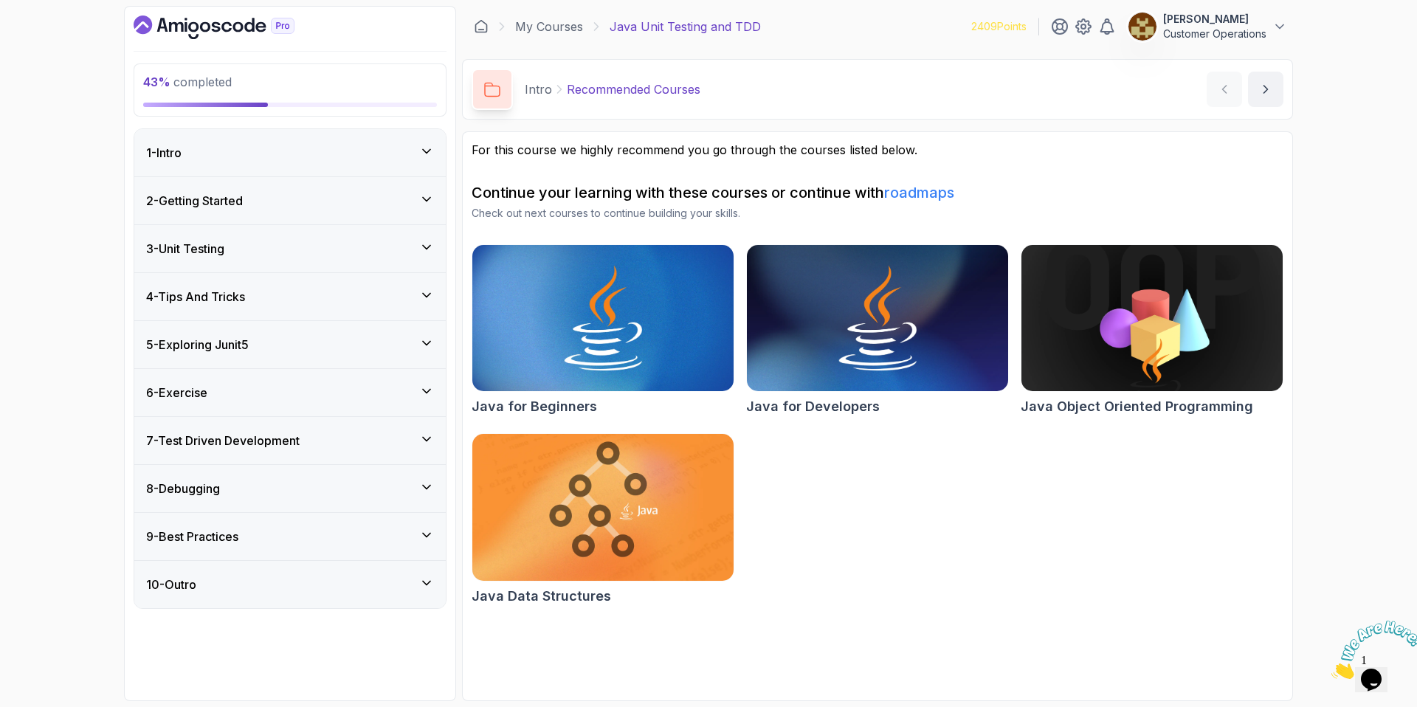
click at [266, 294] on div "4 - Tips And Tricks" at bounding box center [290, 297] width 288 height 18
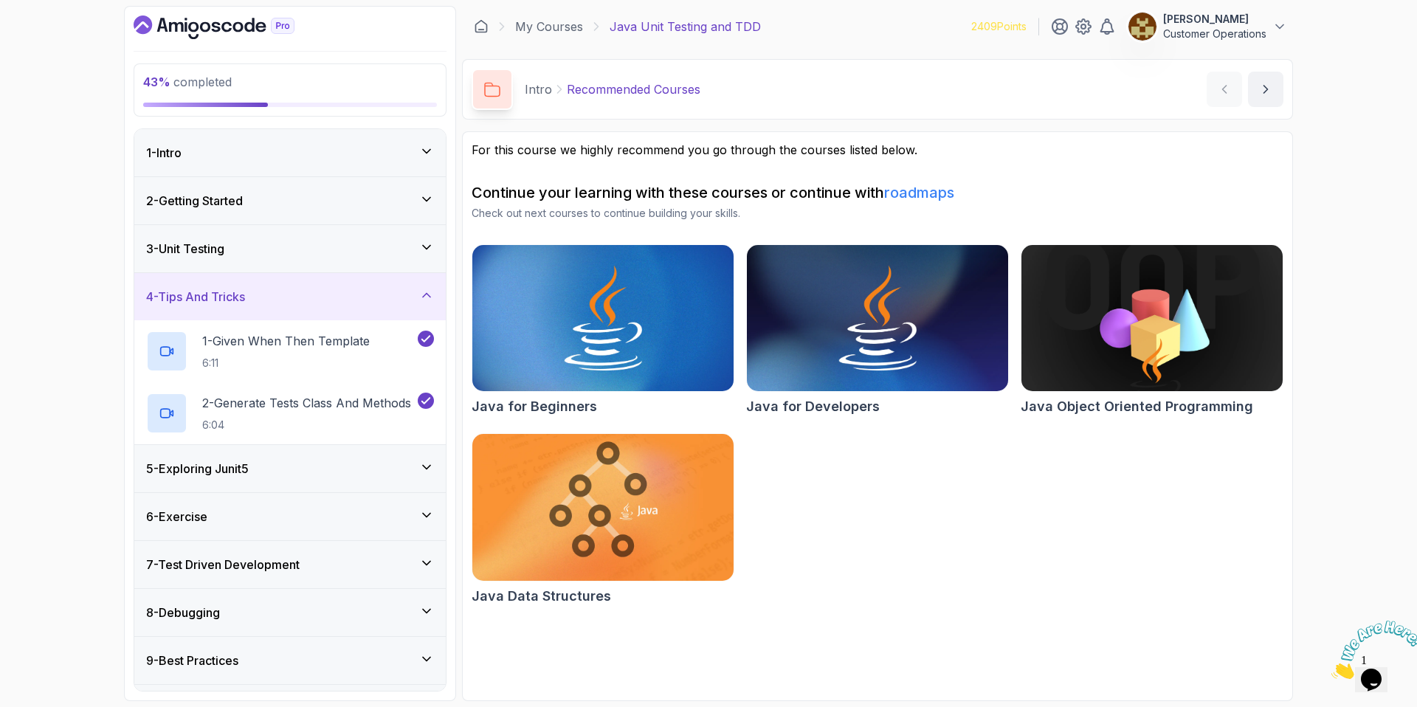
click at [265, 293] on div "4 - Tips And Tricks" at bounding box center [290, 297] width 288 height 18
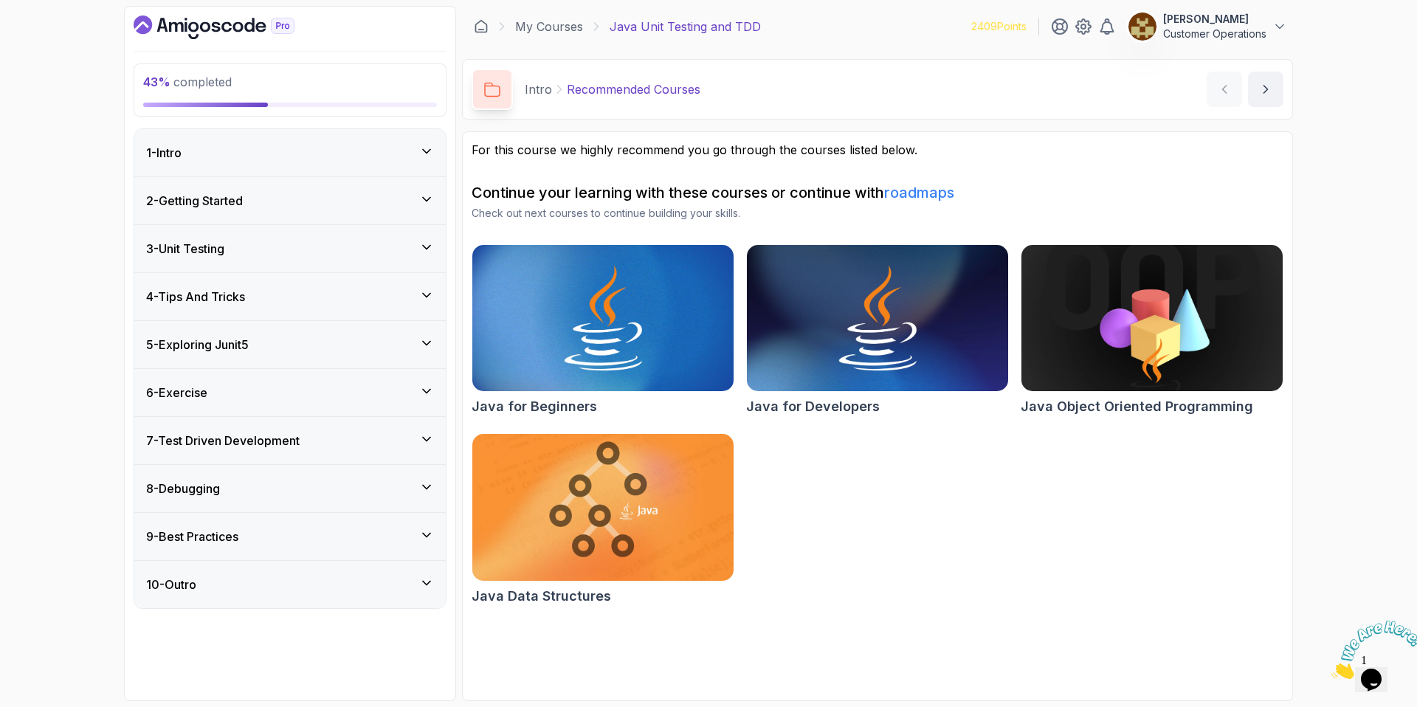
click at [252, 246] on div "3 - Unit Testing" at bounding box center [290, 249] width 288 height 18
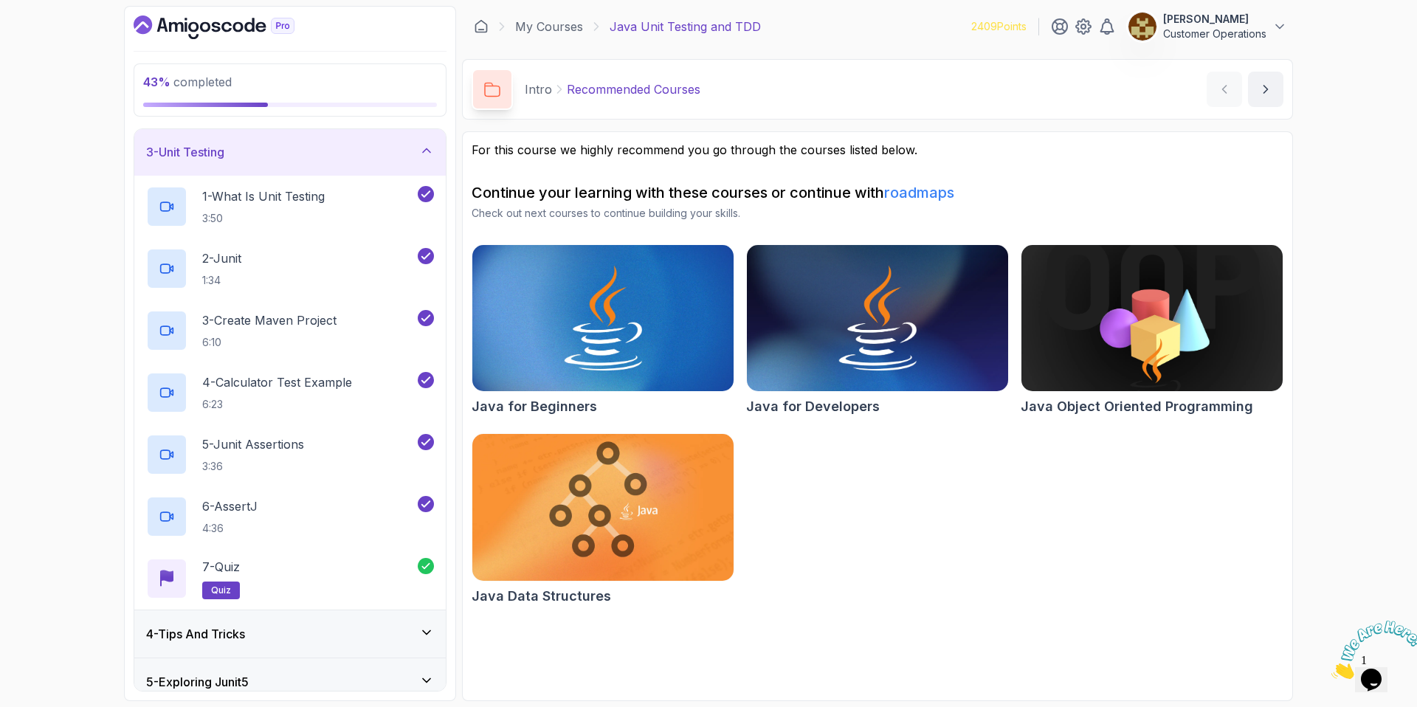
scroll to position [100, 0]
click at [242, 155] on div "3 - Unit Testing" at bounding box center [290, 149] width 288 height 18
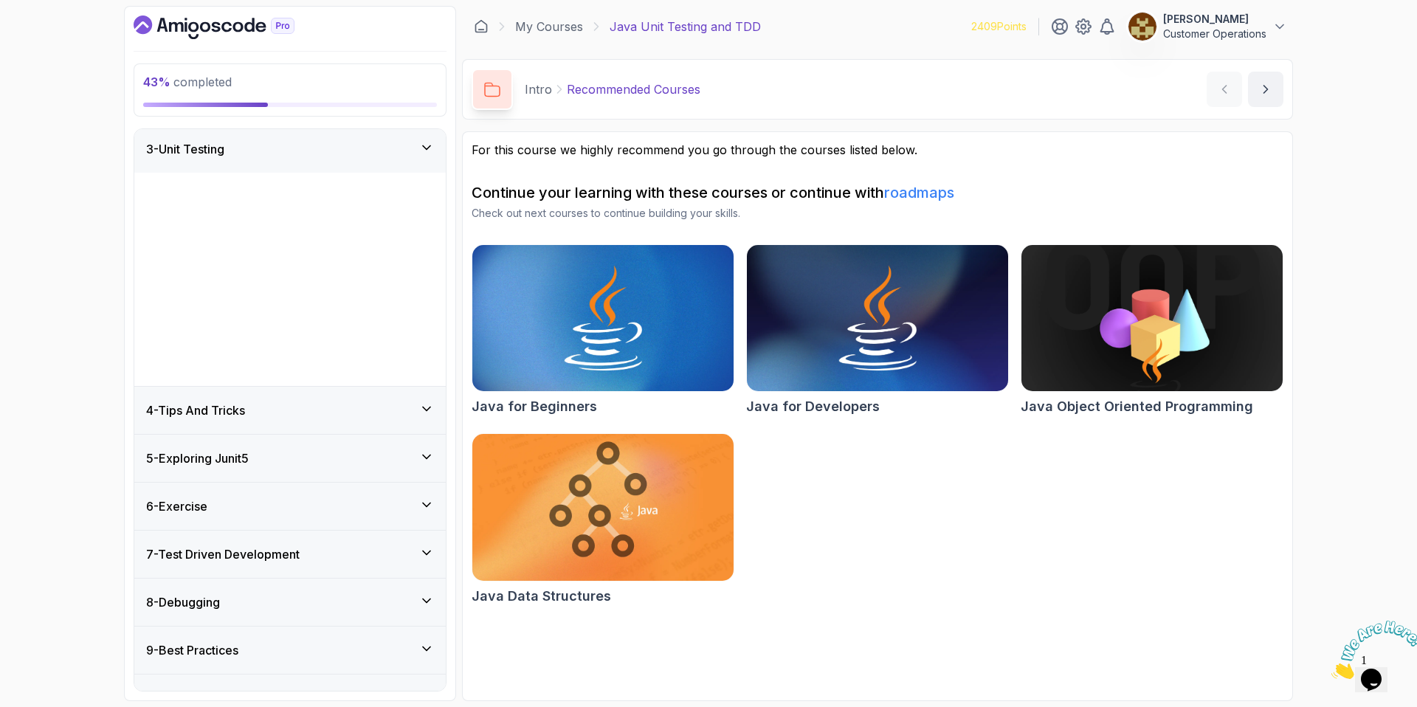
scroll to position [0, 0]
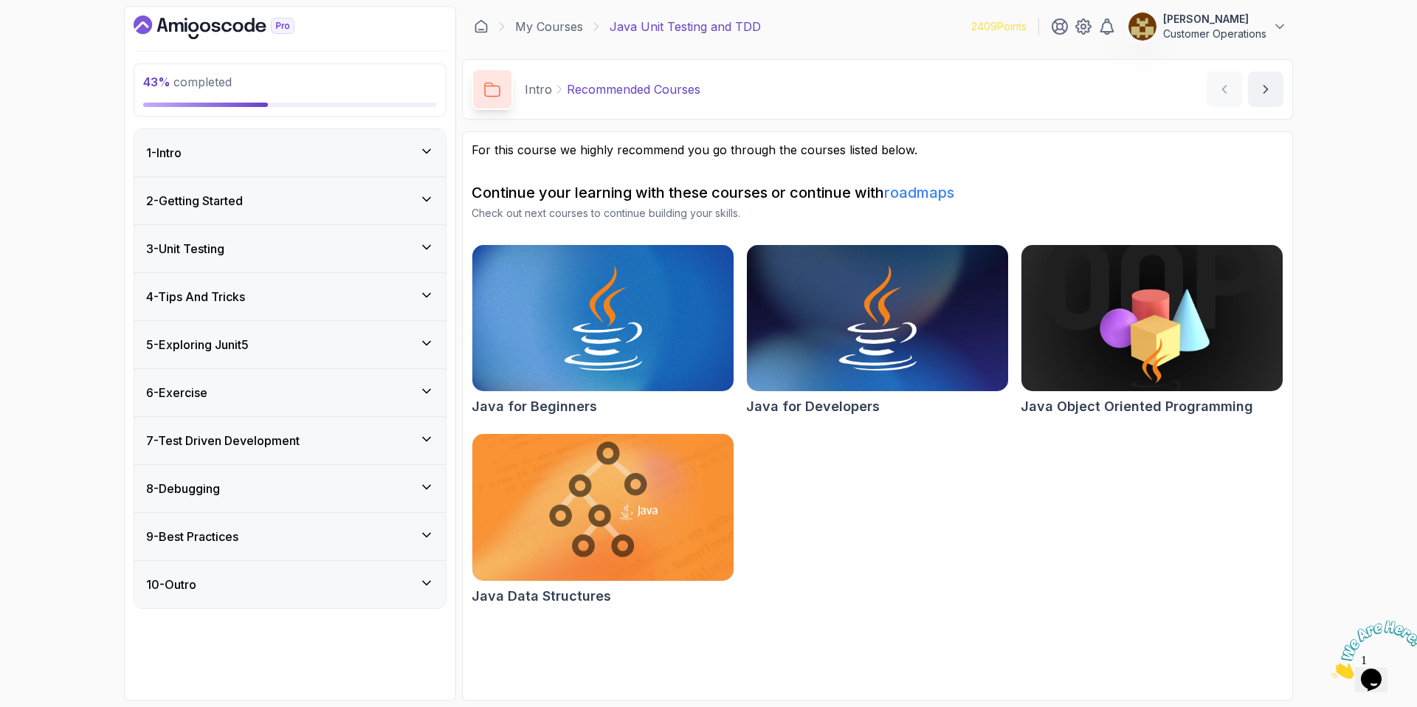
click at [258, 294] on div "4 - Tips And Tricks" at bounding box center [290, 297] width 288 height 18
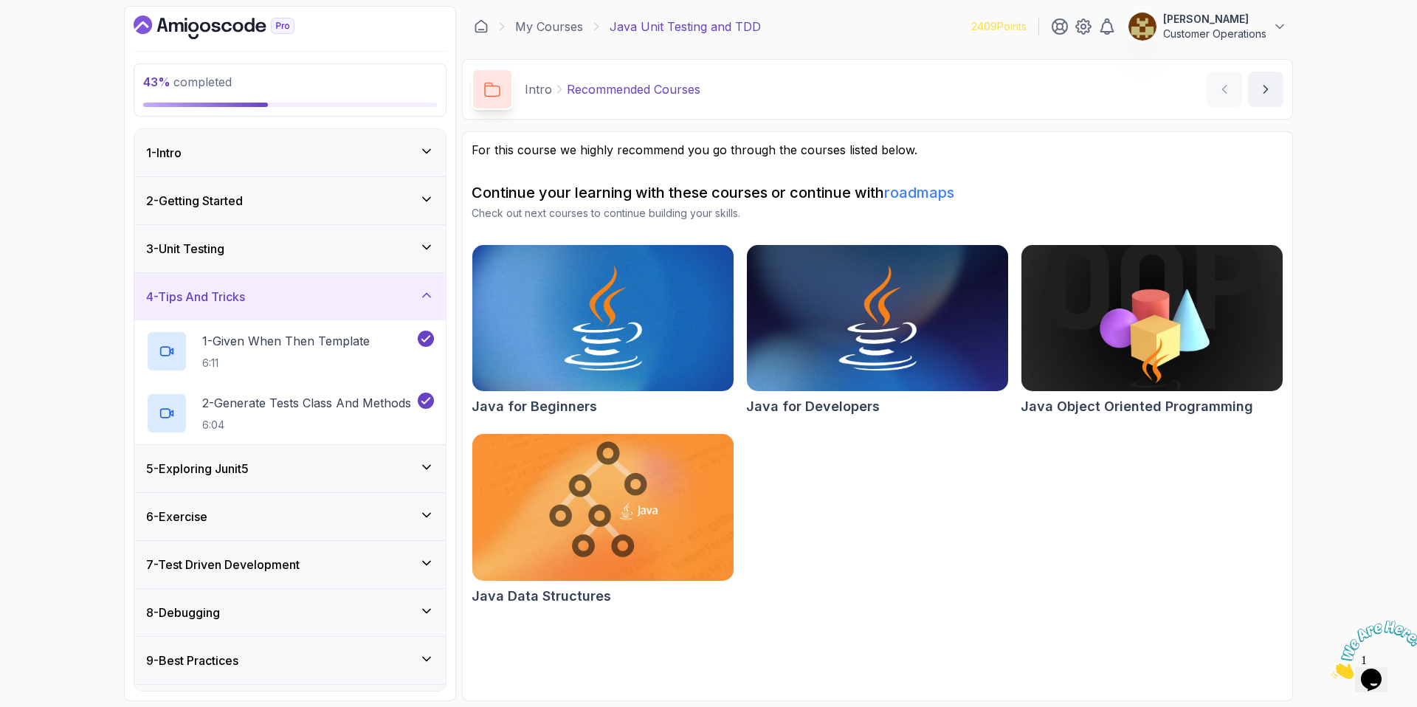
click at [260, 296] on div "4 - Tips And Tricks" at bounding box center [290, 297] width 288 height 18
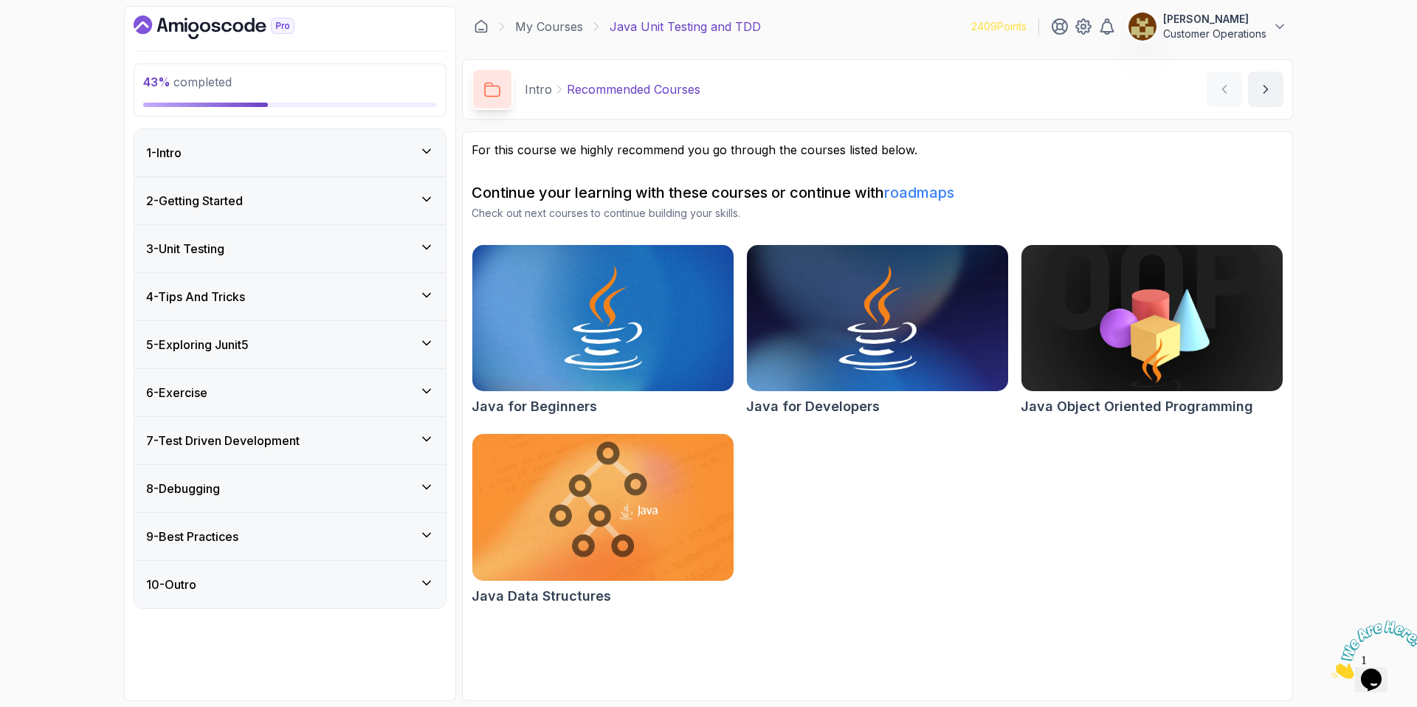
click at [249, 344] on h3 "5 - Exploring Junit5" at bounding box center [197, 345] width 103 height 18
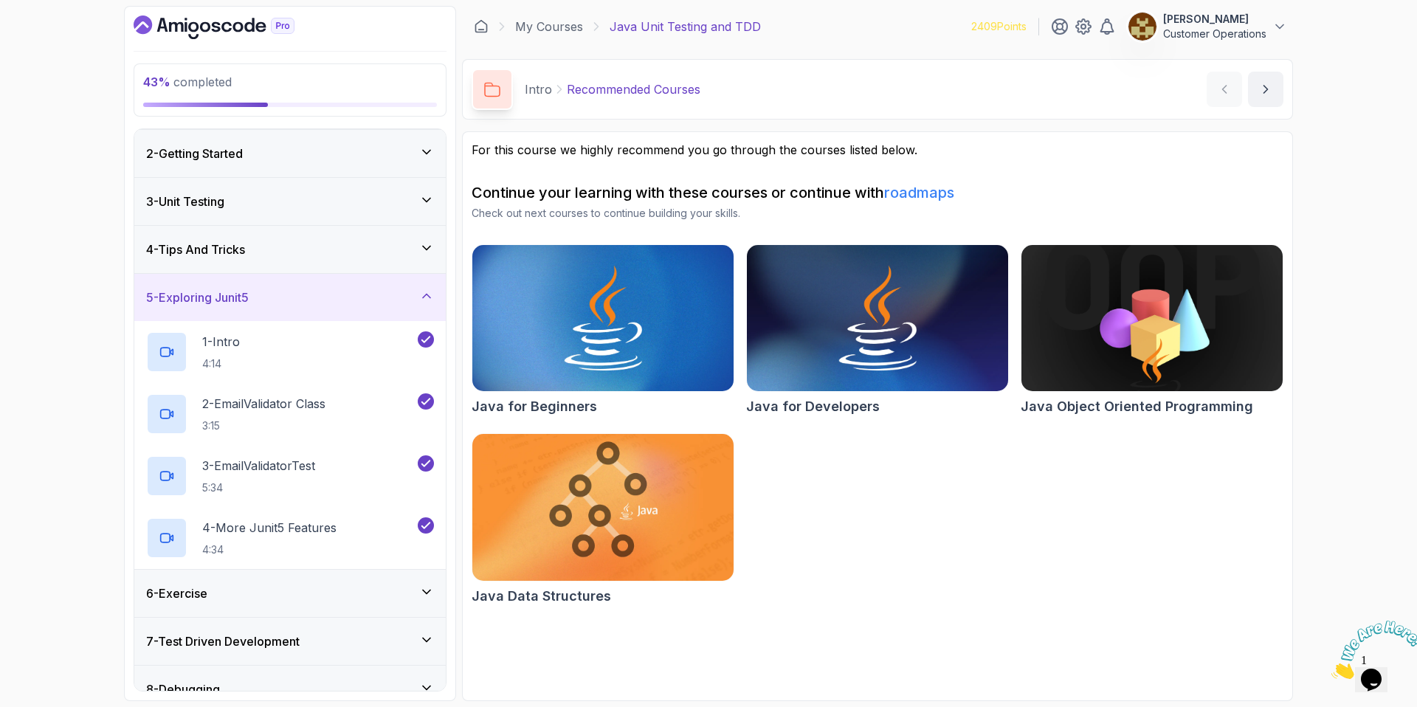
scroll to position [59, 0]
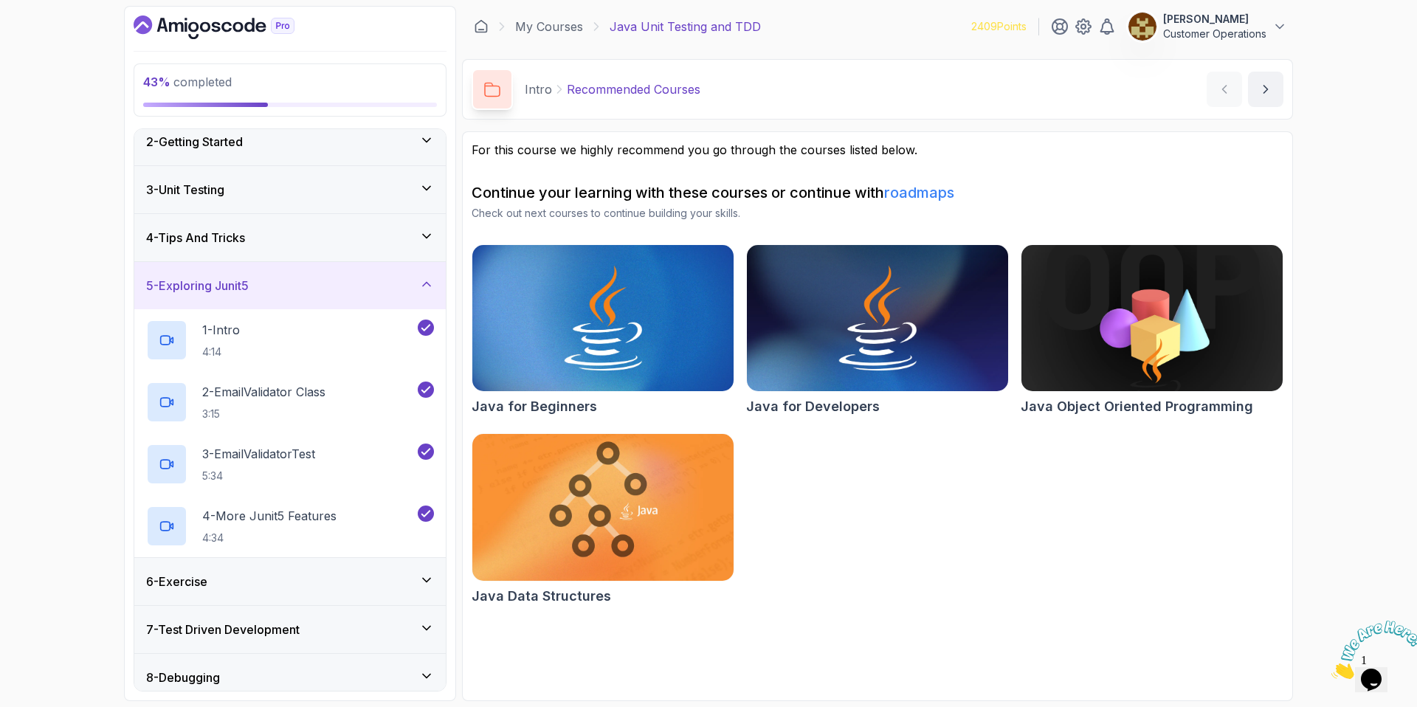
click at [267, 274] on div "5 - Exploring Junit5" at bounding box center [289, 285] width 311 height 47
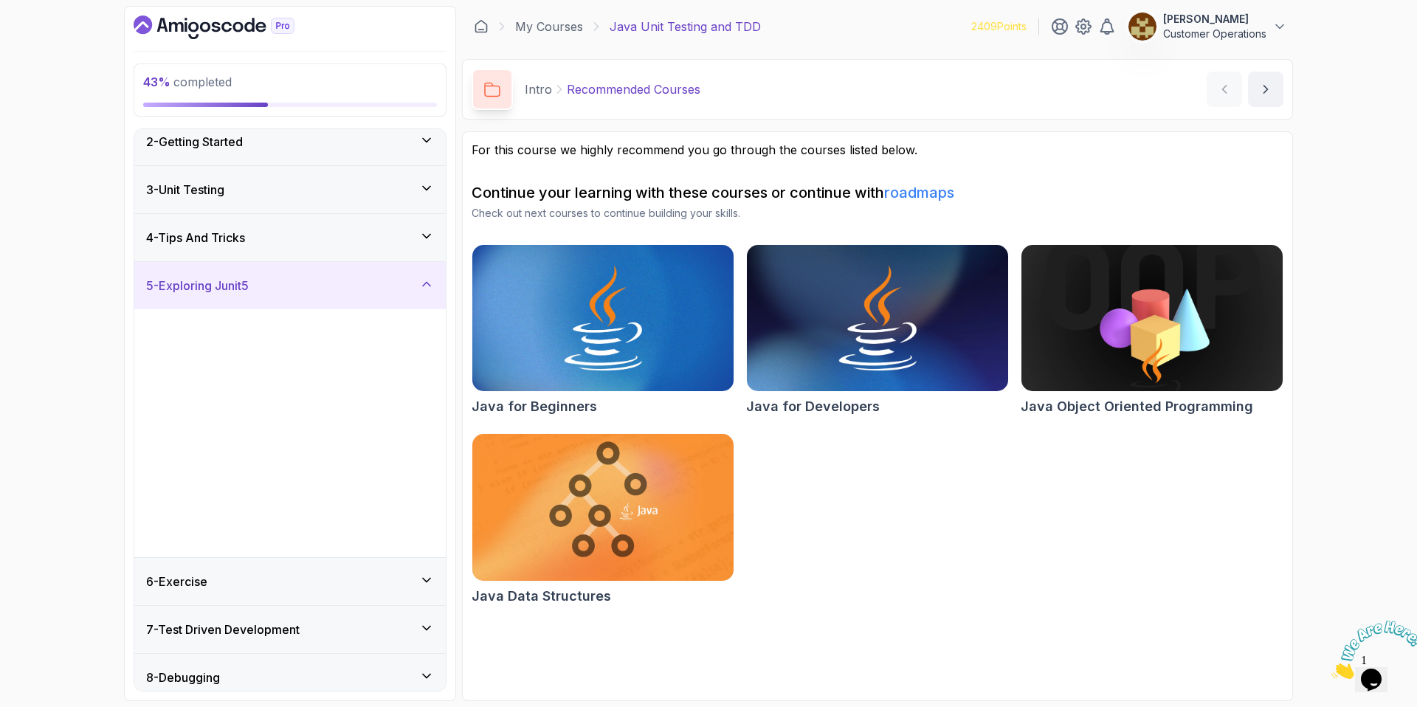
scroll to position [0, 0]
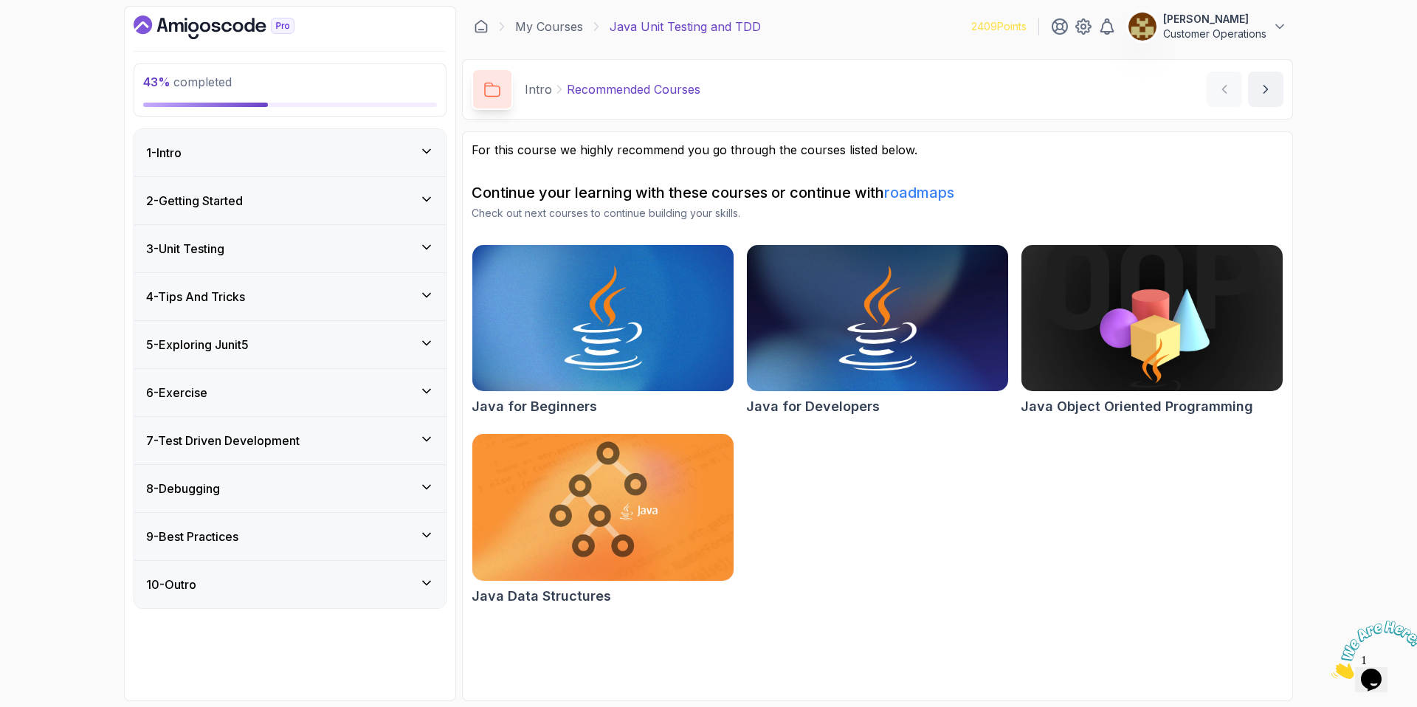
click at [255, 395] on div "6 - Exercise" at bounding box center [290, 393] width 288 height 18
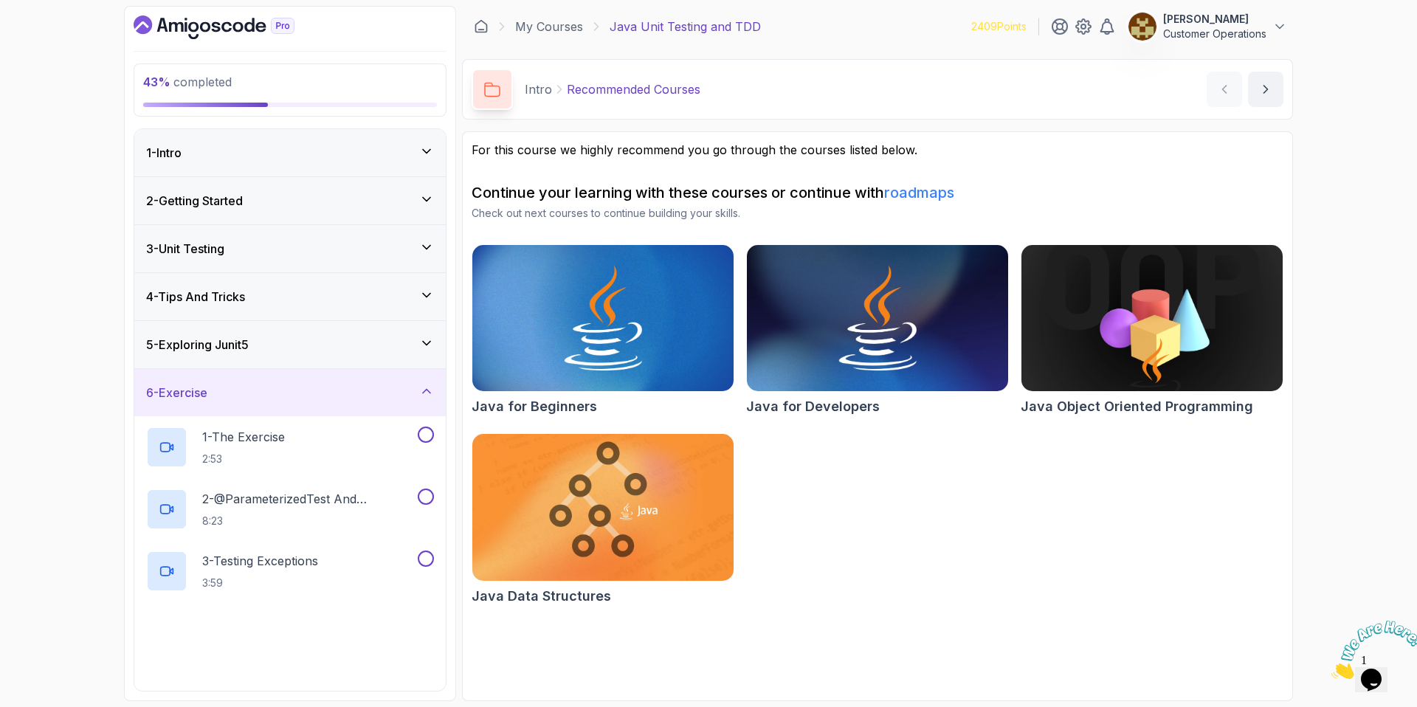
click at [255, 396] on div "6 - Exercise" at bounding box center [290, 393] width 288 height 18
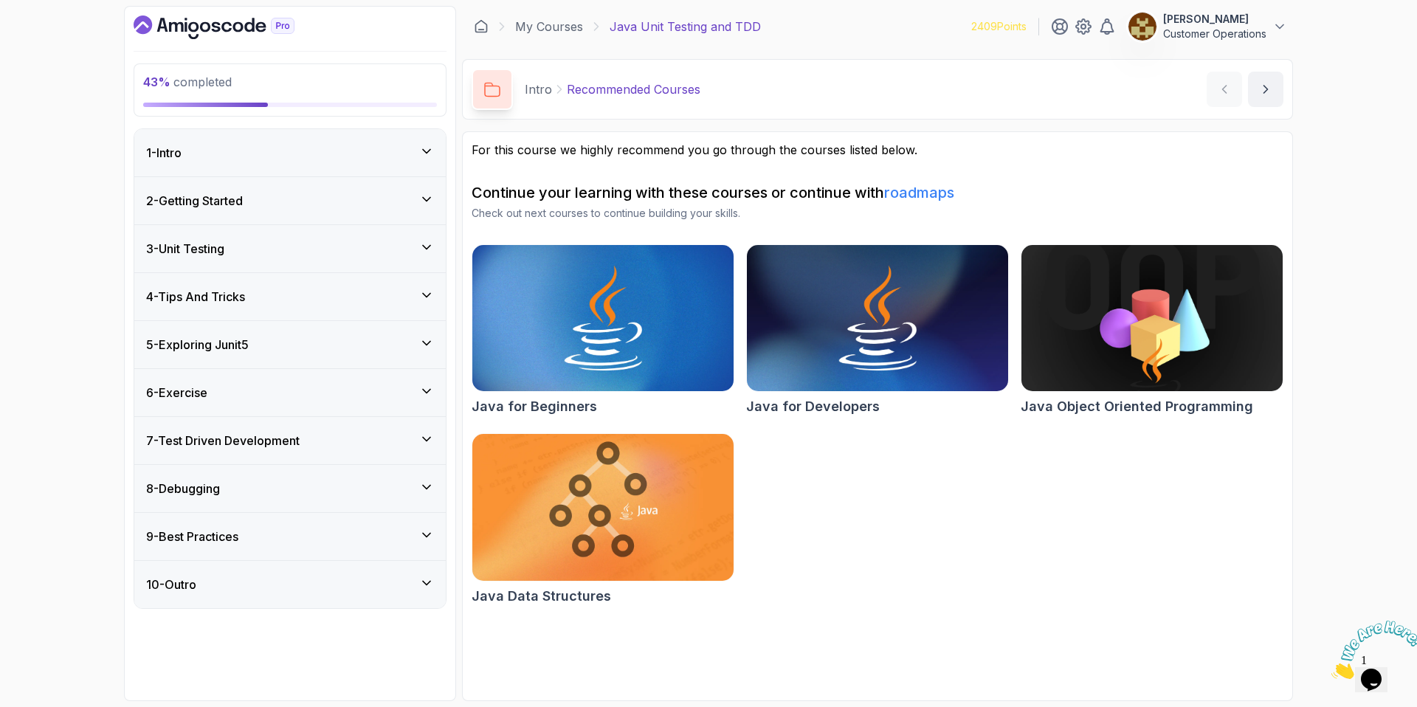
click at [249, 457] on div "7 - Test Driven Development" at bounding box center [289, 440] width 311 height 47
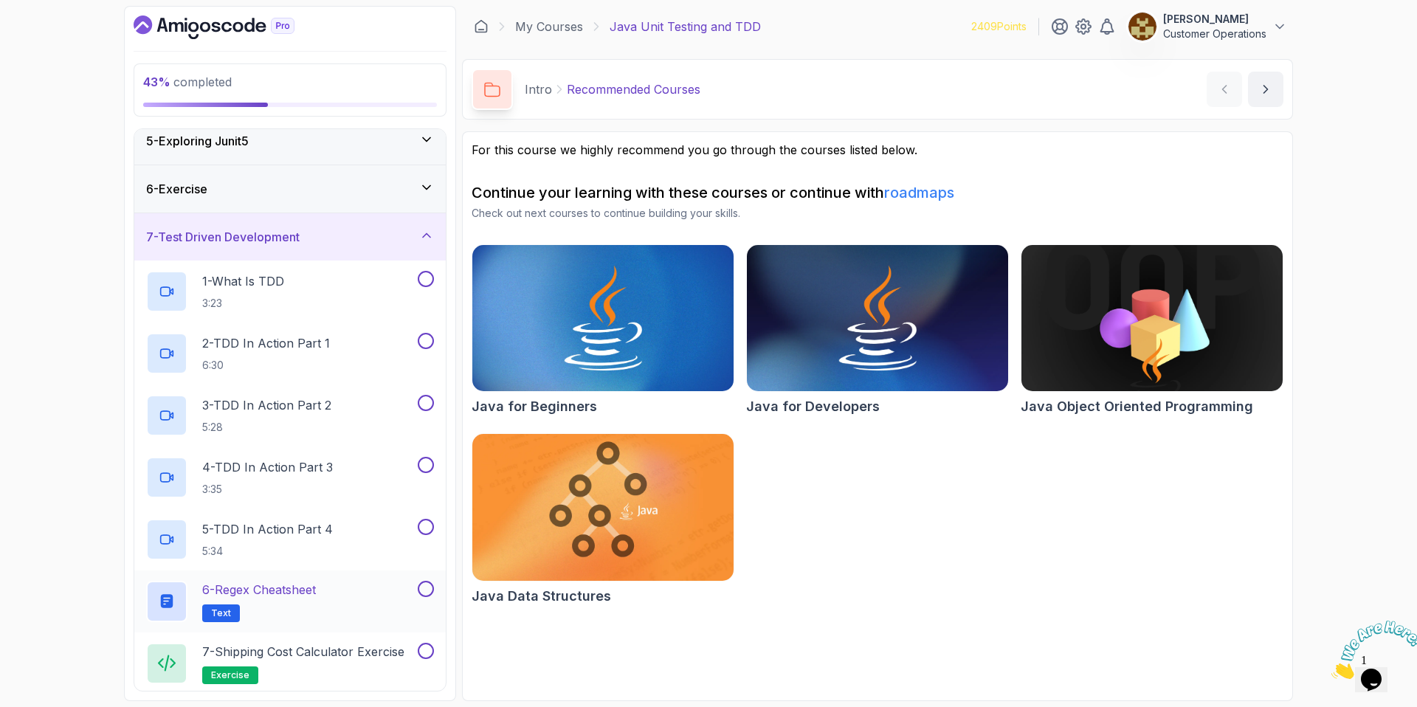
scroll to position [97, 0]
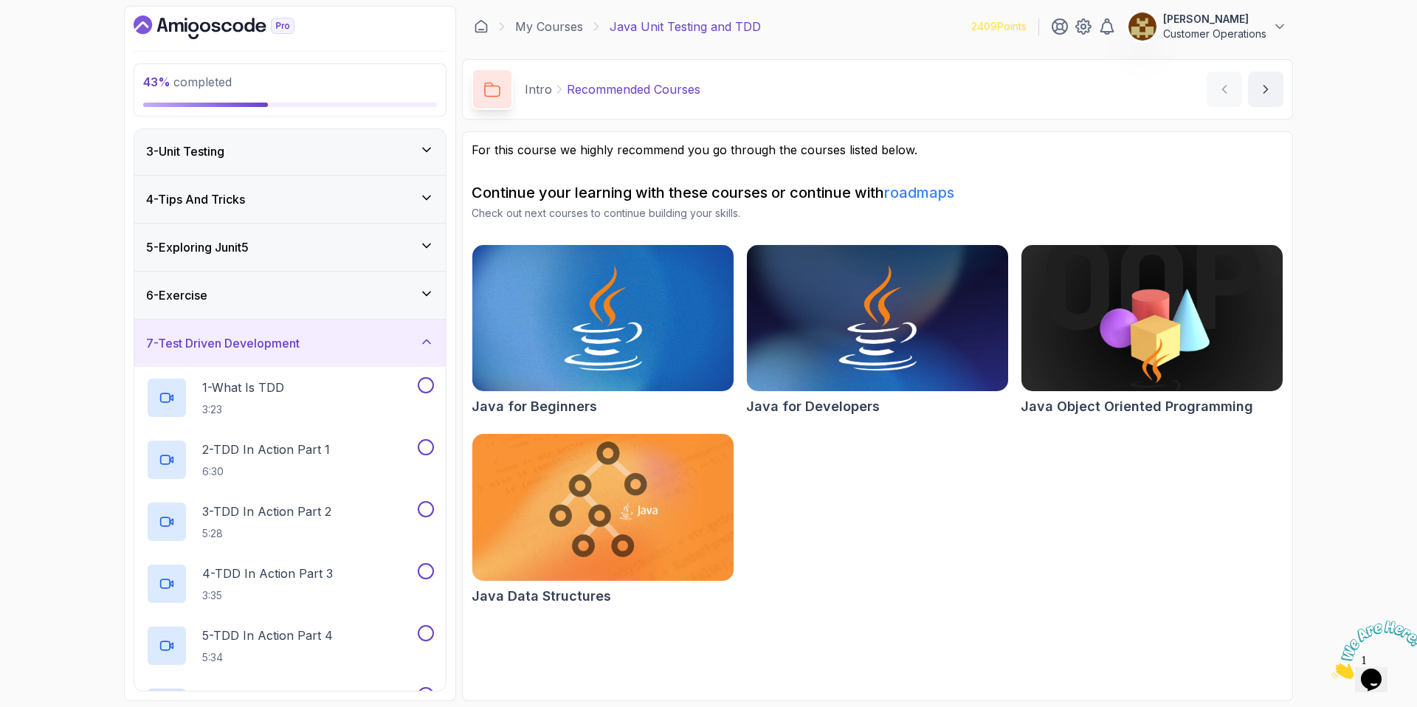
click at [255, 356] on div "7 - Test Driven Development" at bounding box center [289, 343] width 311 height 47
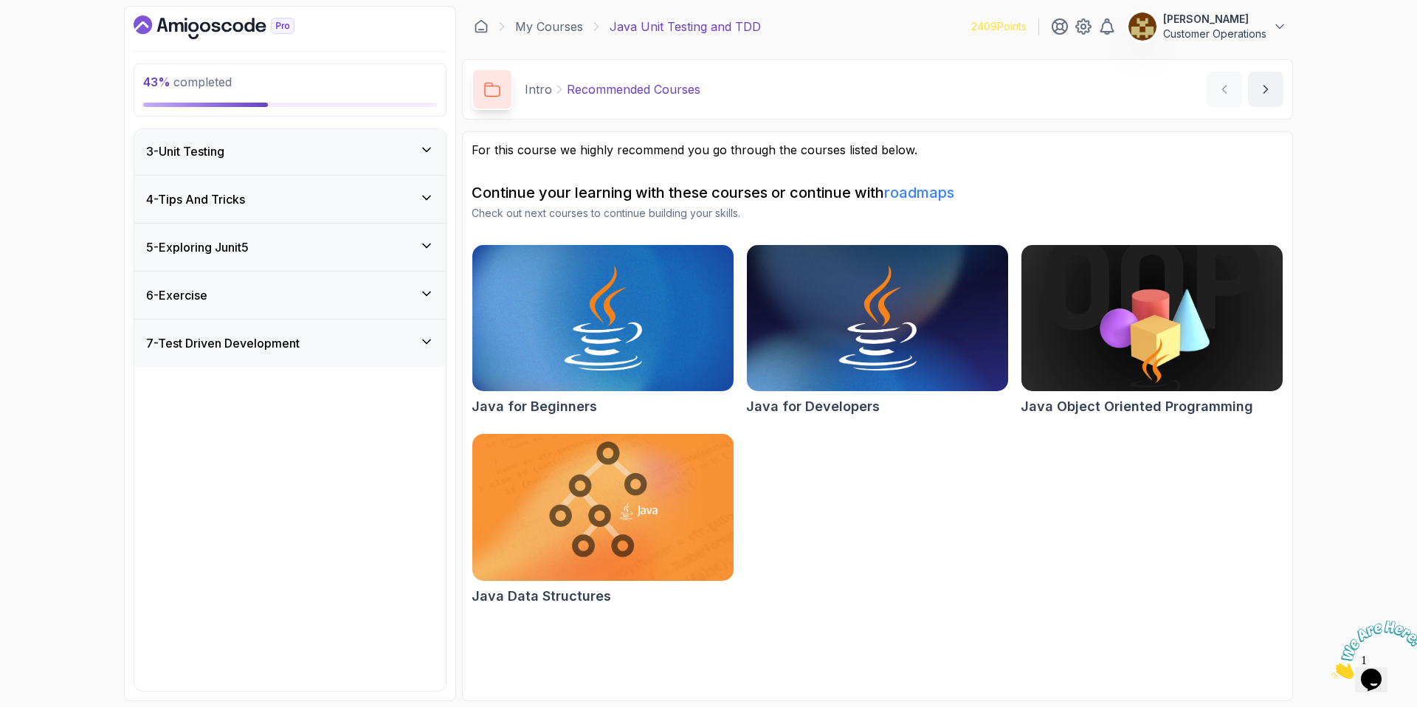
scroll to position [0, 0]
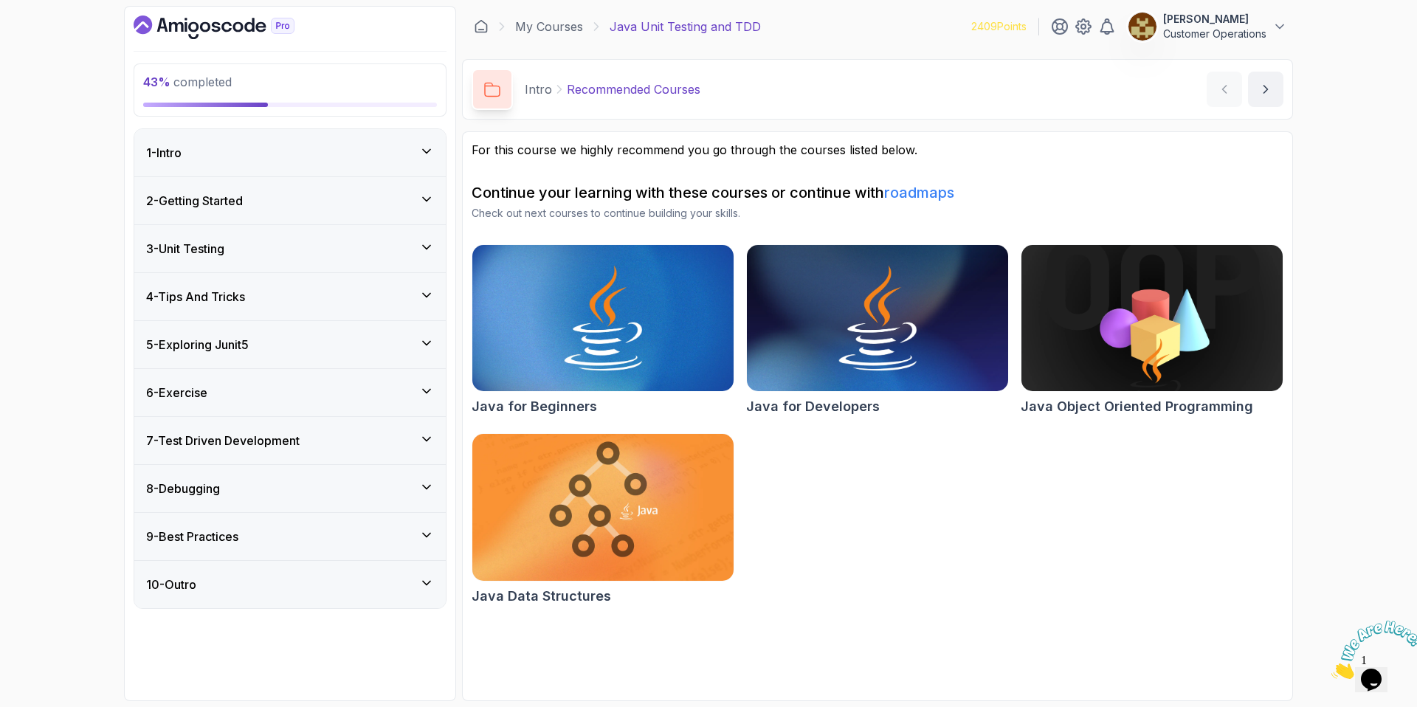
click at [251, 478] on div "8 - Debugging" at bounding box center [289, 488] width 311 height 47
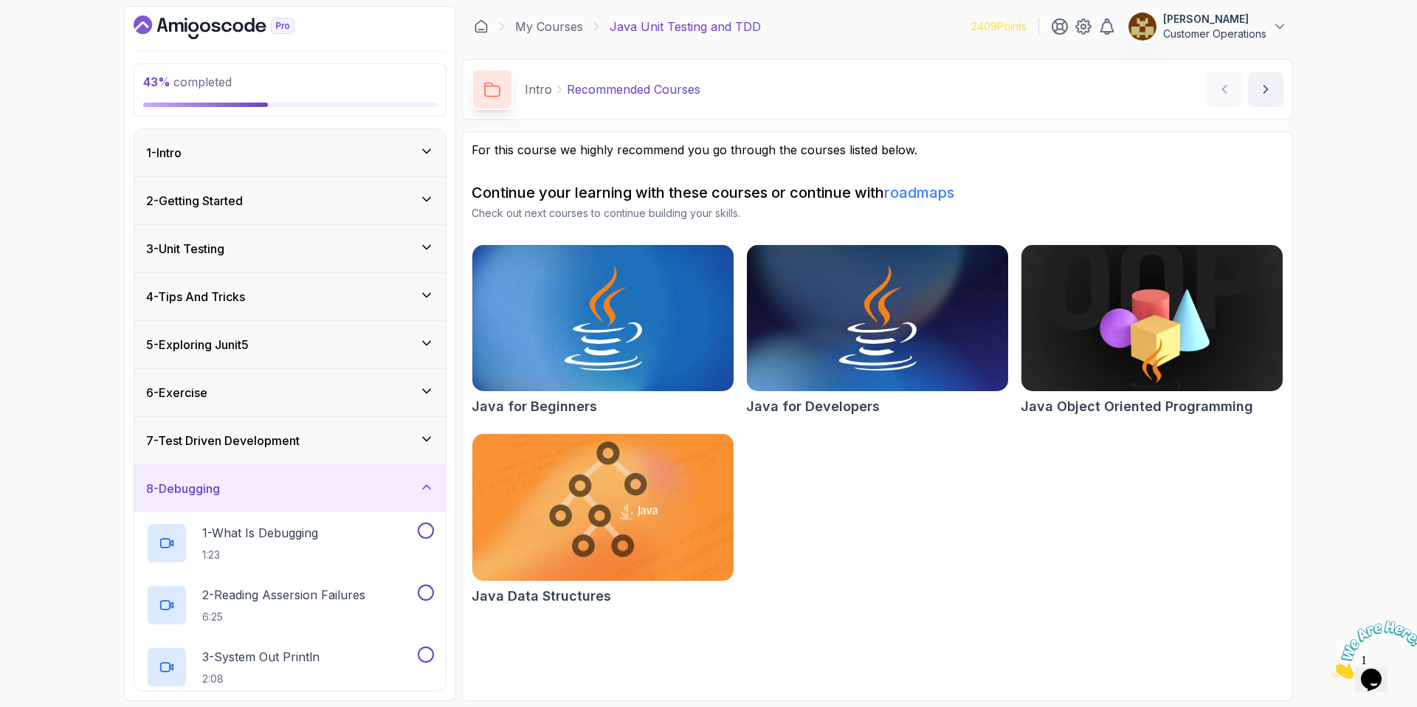
scroll to position [289, 0]
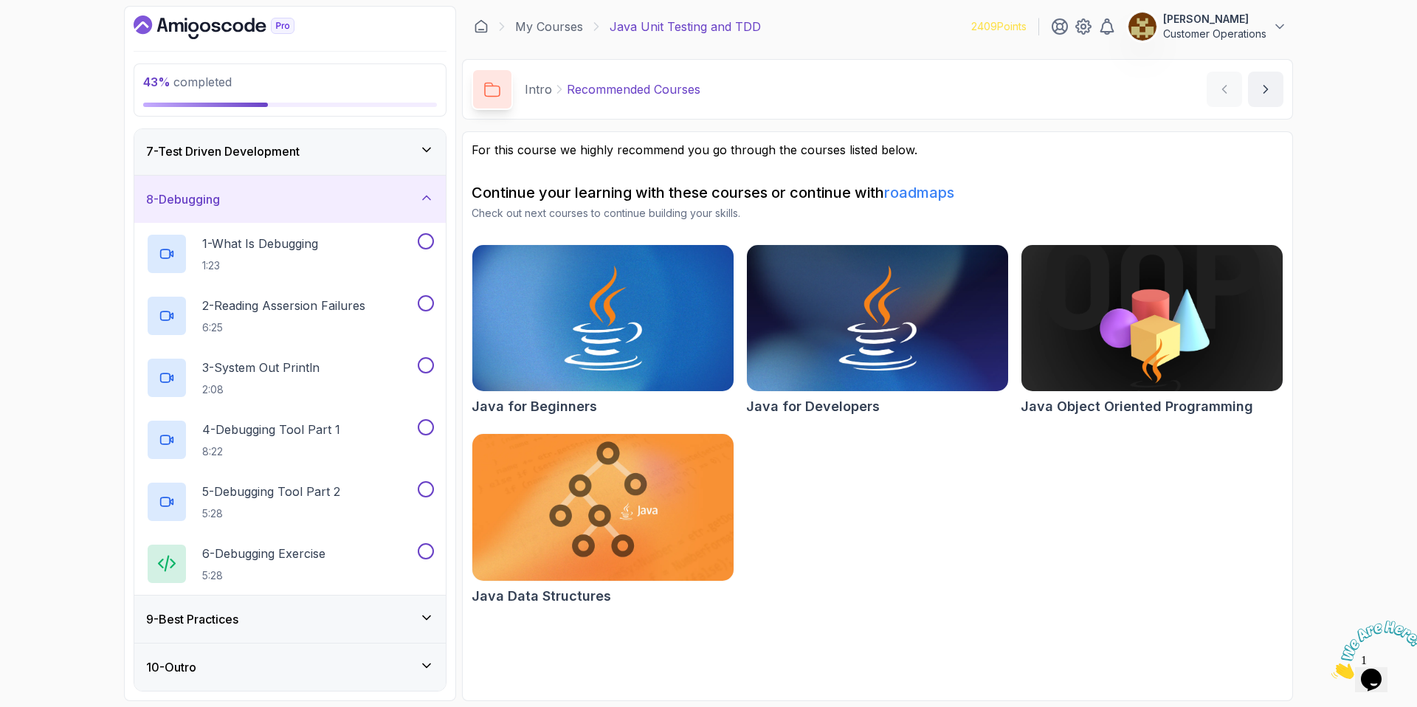
click at [258, 208] on div "8 - Debugging" at bounding box center [289, 199] width 311 height 47
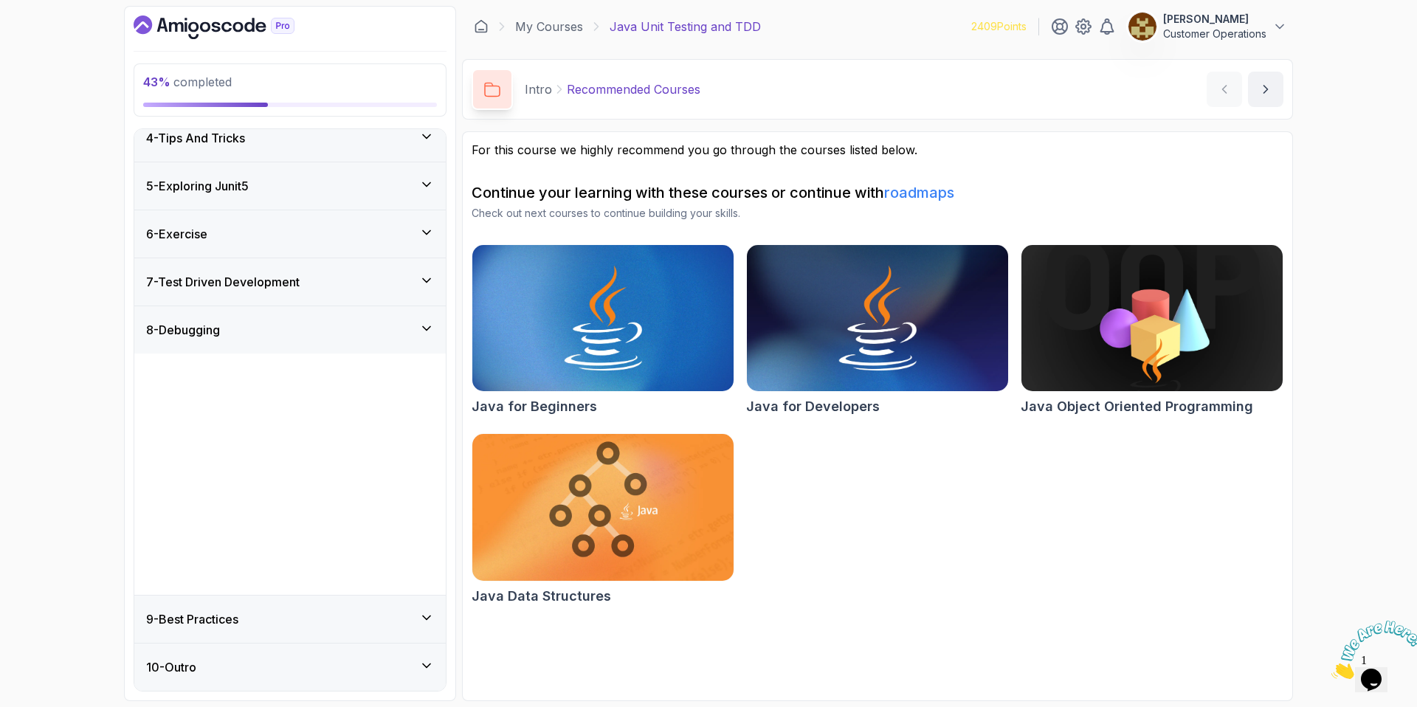
scroll to position [0, 0]
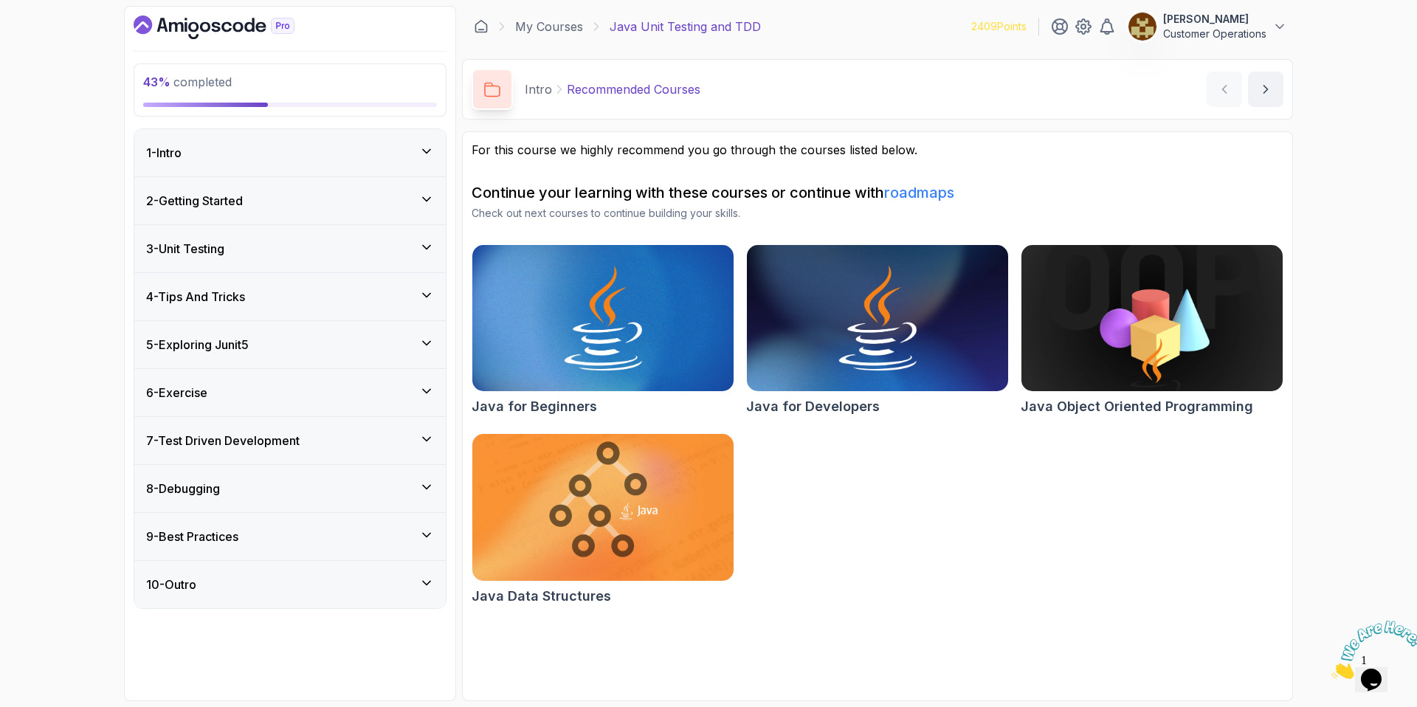
click at [278, 534] on div "9 - Best Practices" at bounding box center [290, 537] width 288 height 18
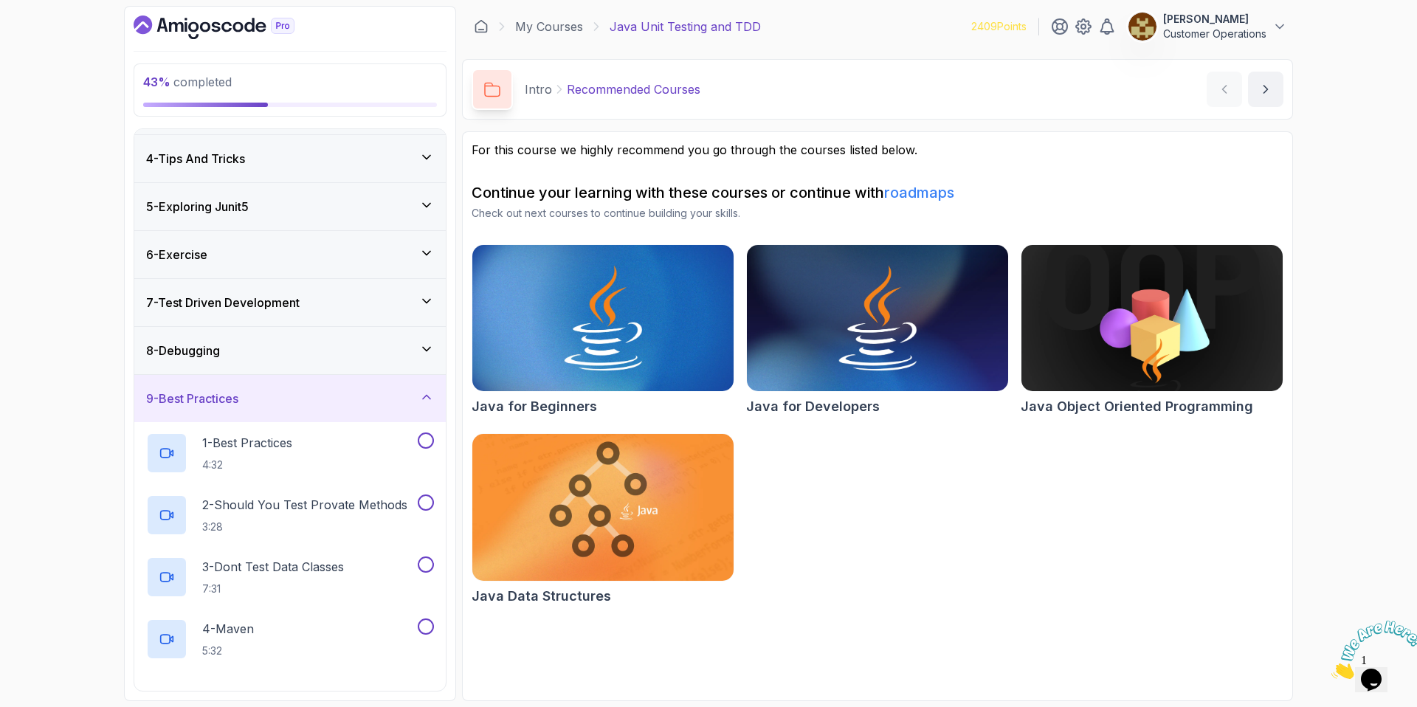
scroll to position [227, 0]
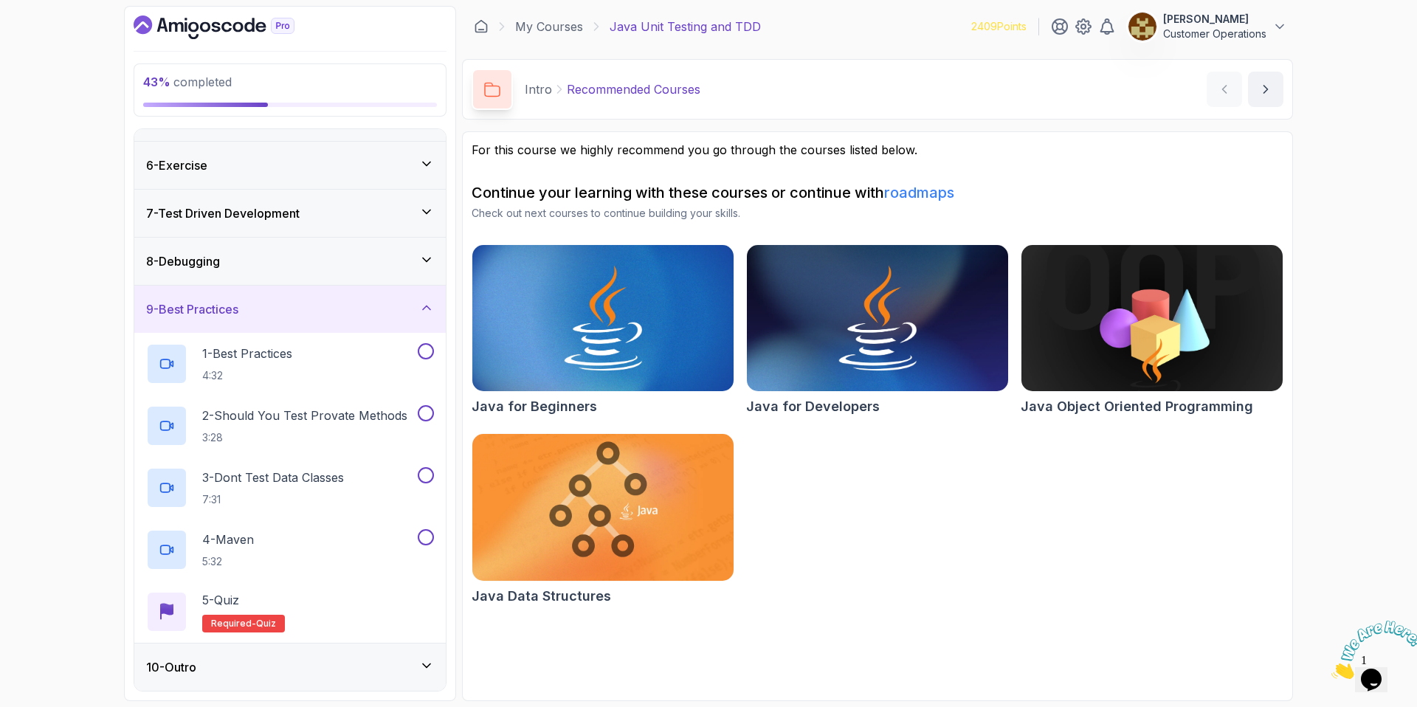
click at [264, 314] on div "9 - Best Practices" at bounding box center [290, 309] width 288 height 18
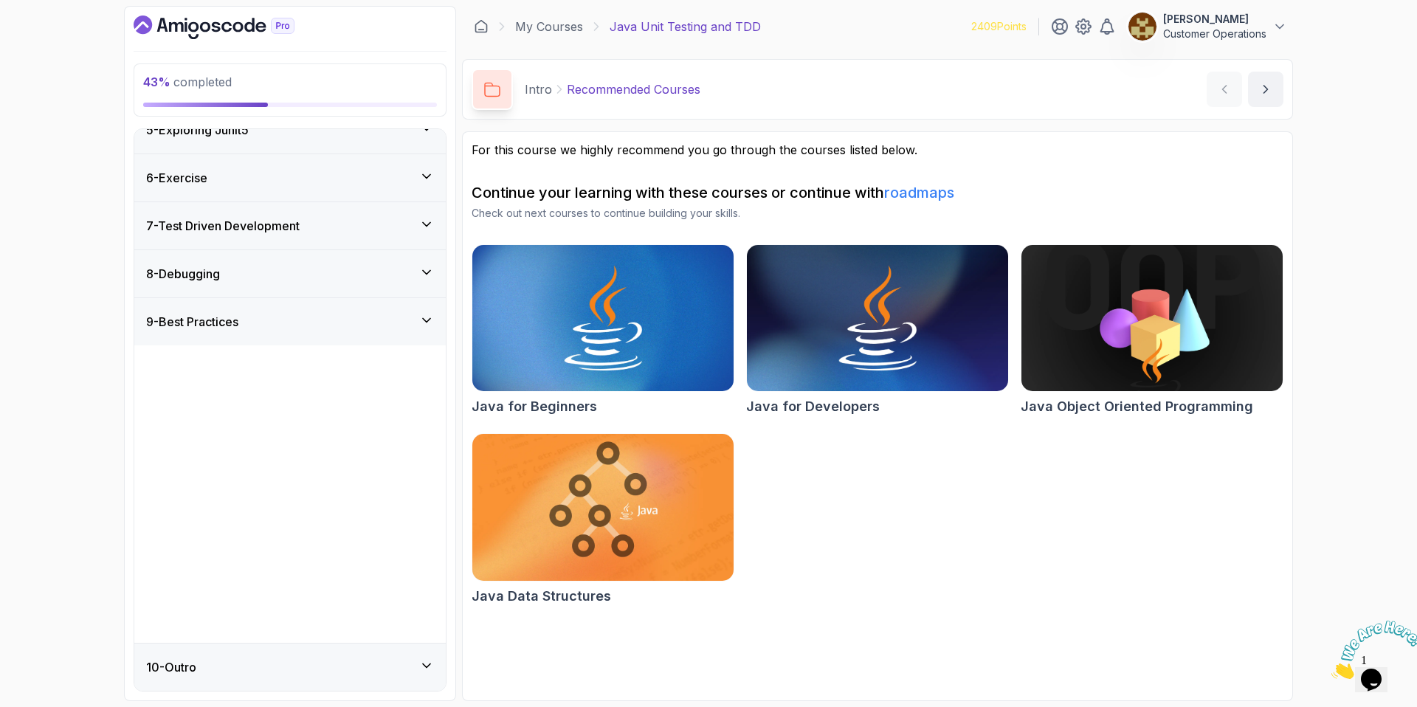
scroll to position [0, 0]
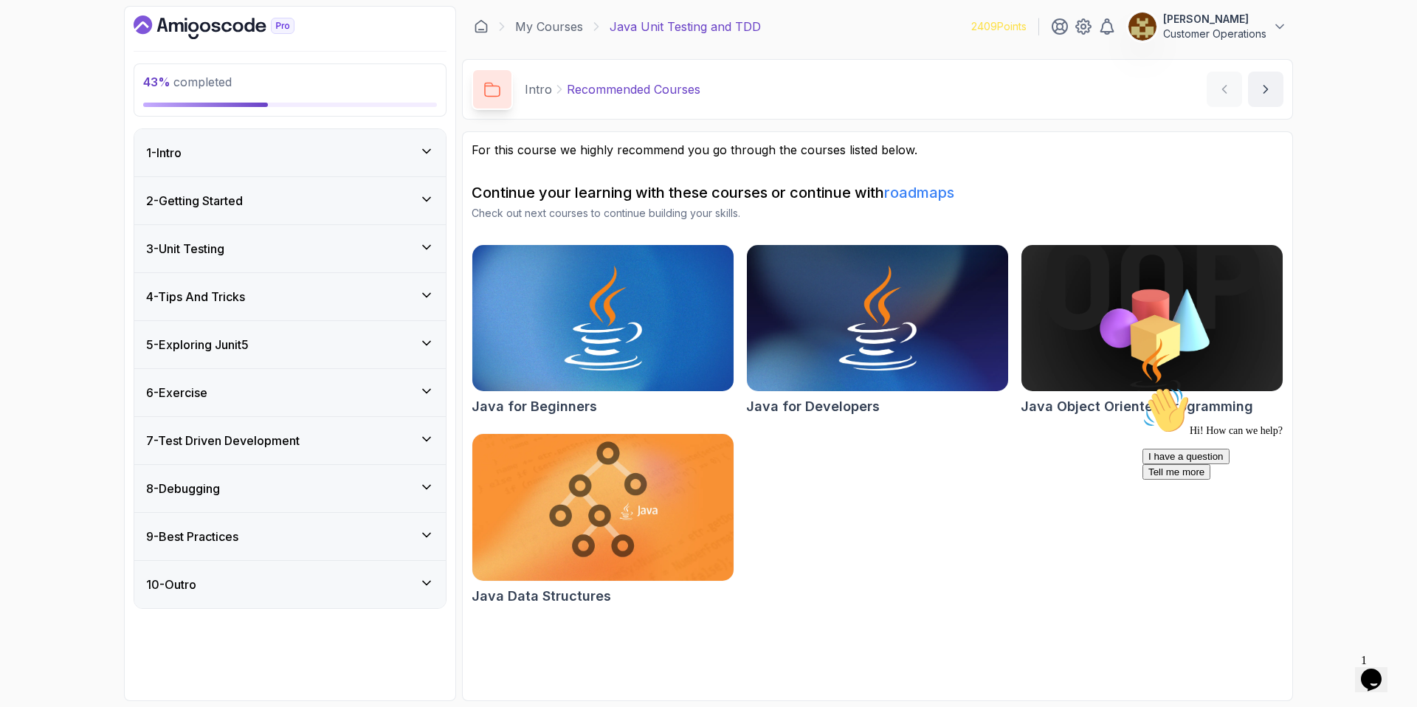
click at [229, 24] on icon "Dashboard" at bounding box center [226, 27] width 10 height 10
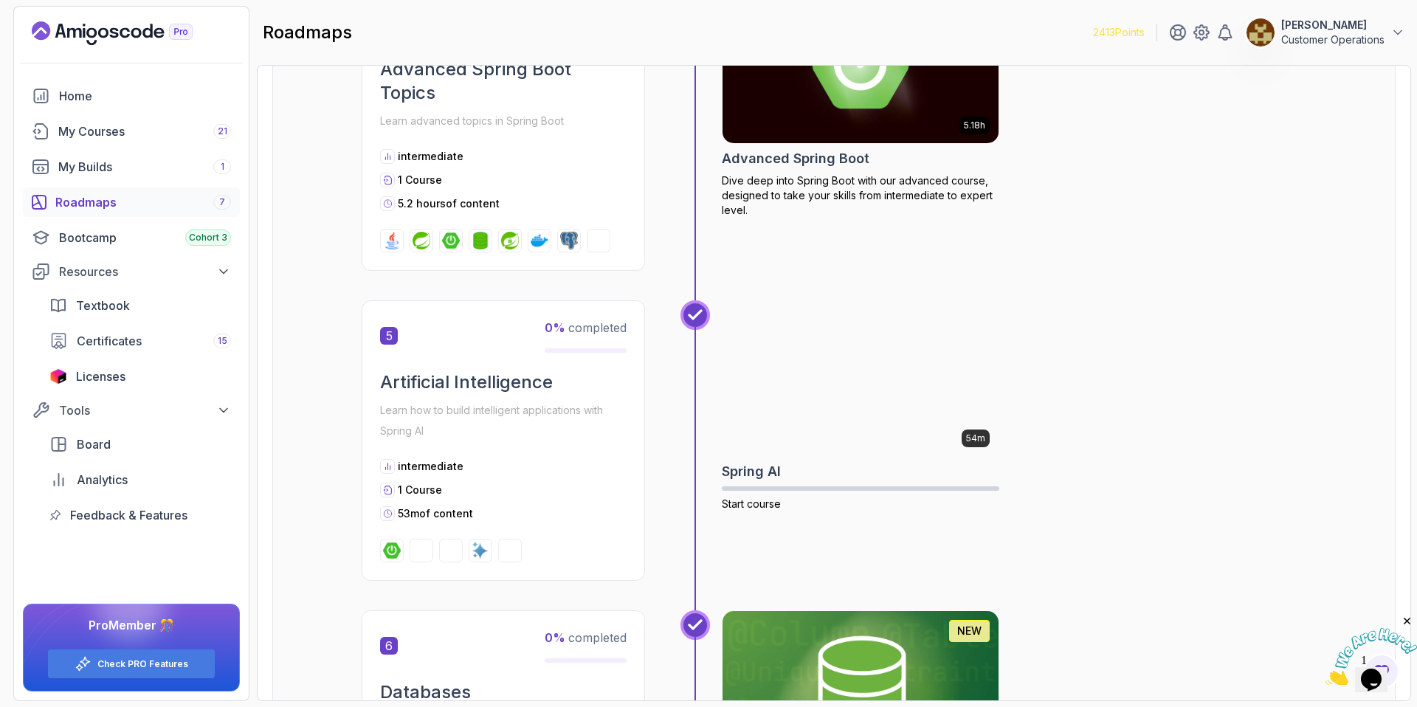
scroll to position [1165, 0]
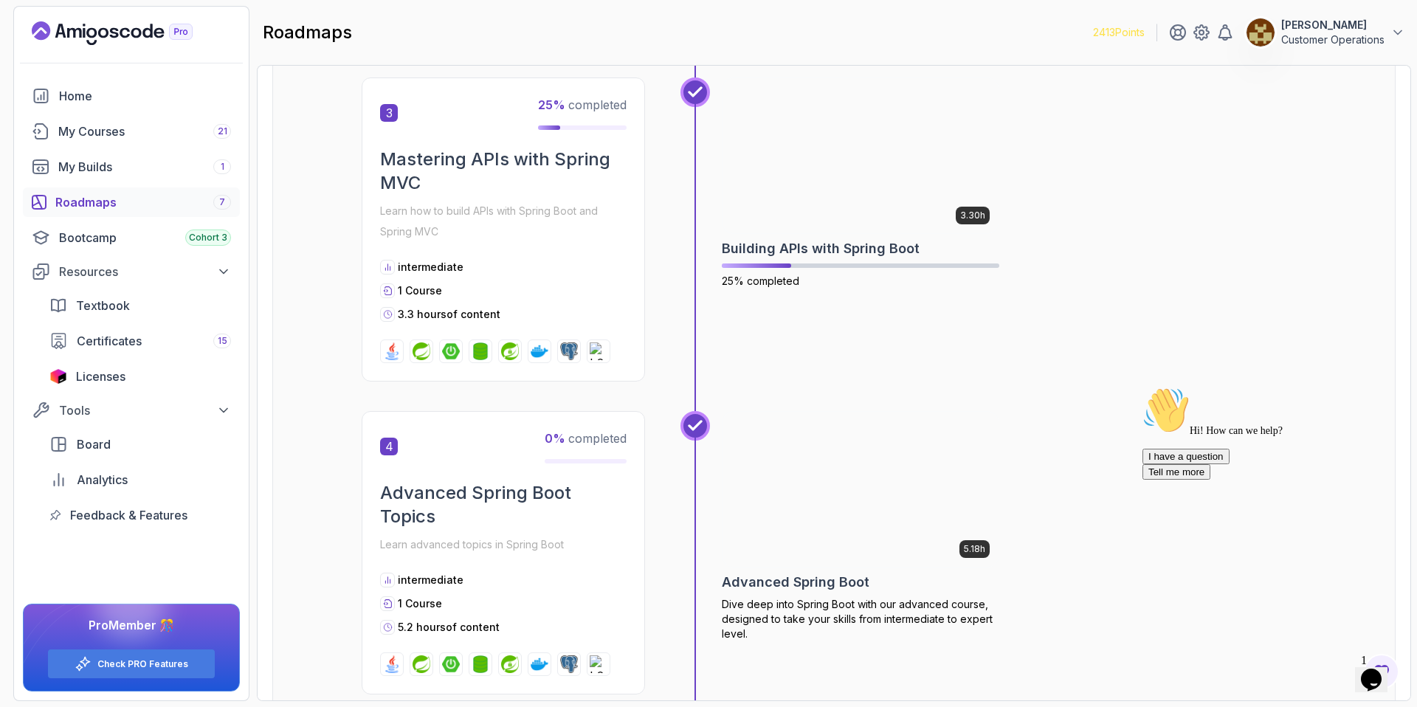
scroll to position [957, 0]
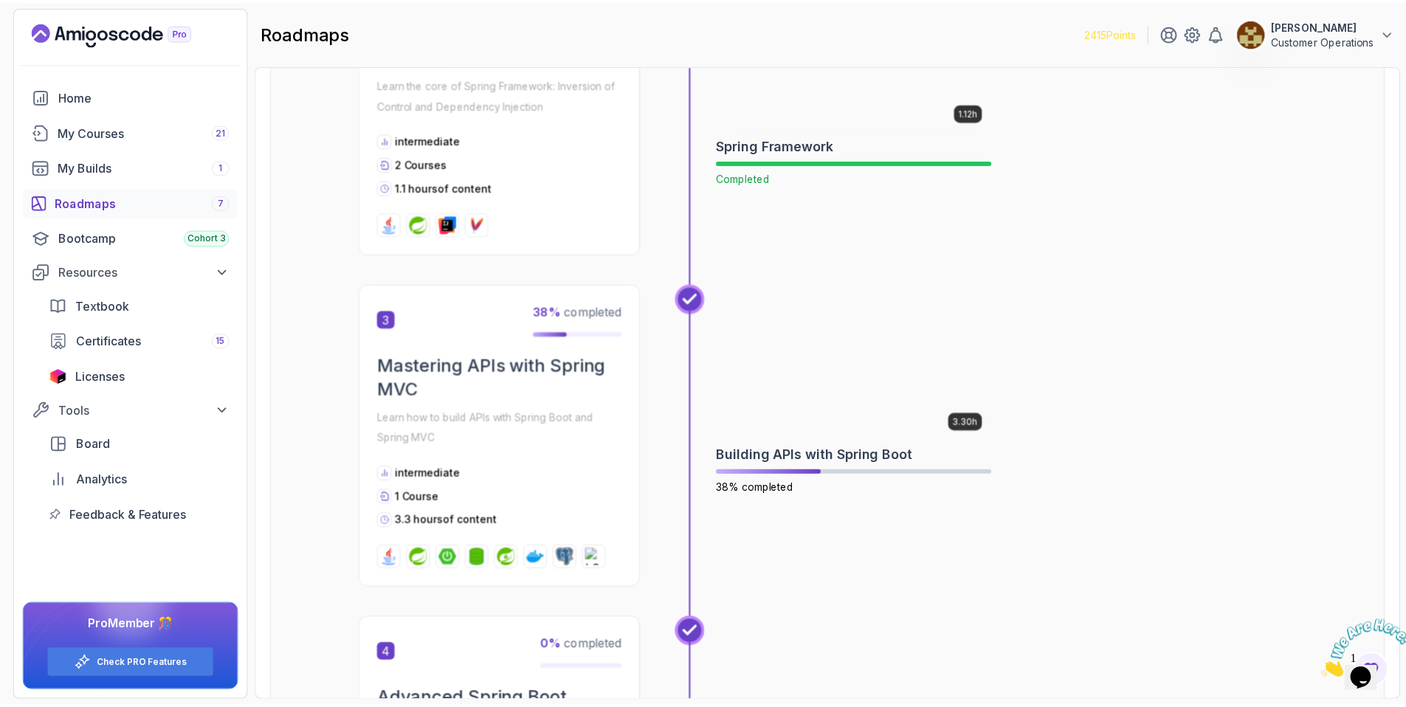
scroll to position [1044, 0]
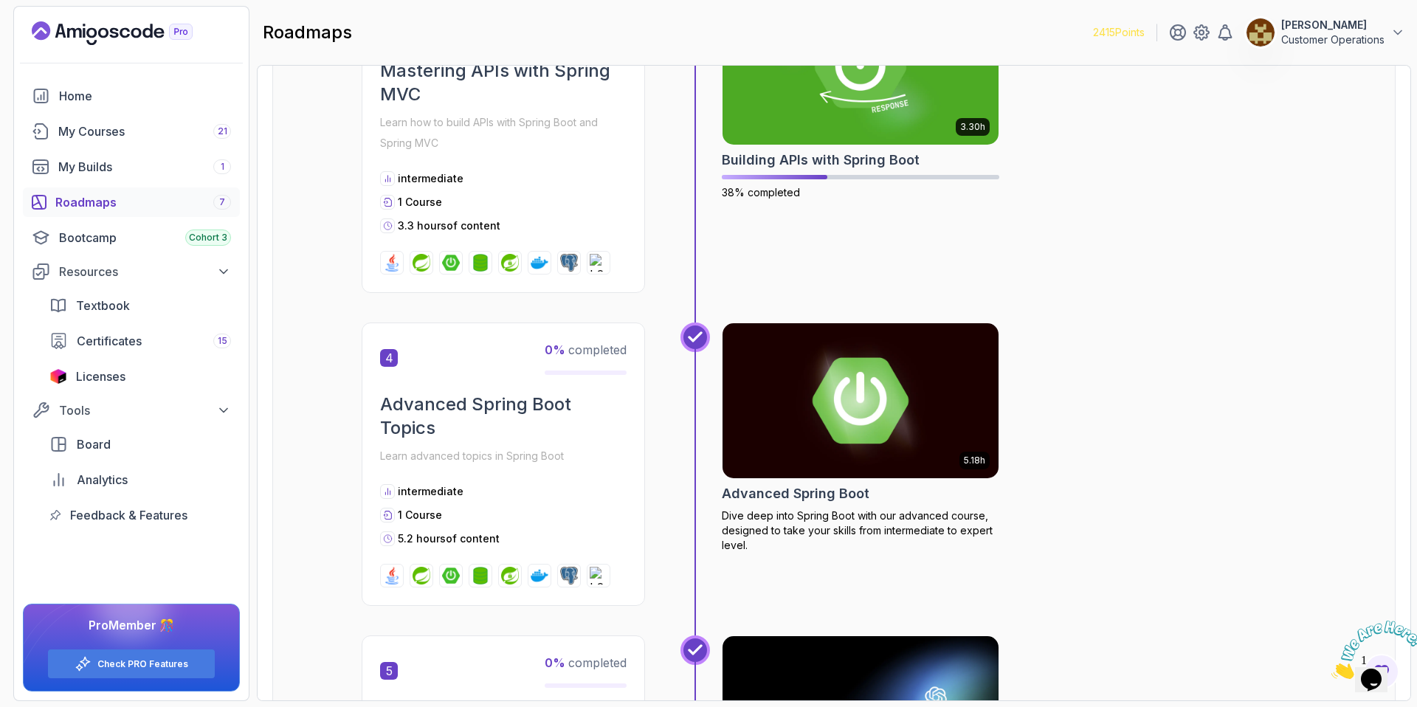
click at [873, 379] on img at bounding box center [861, 401] width 290 height 162
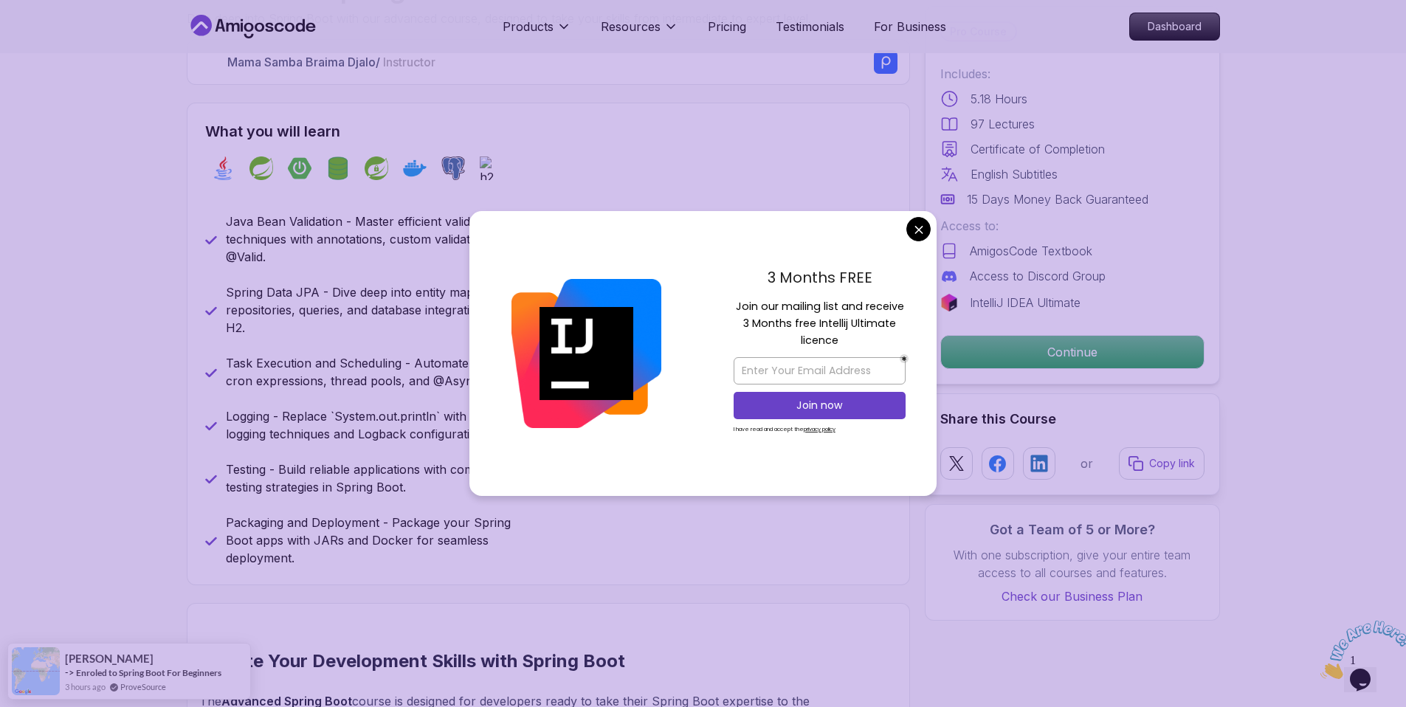
scroll to position [563, 0]
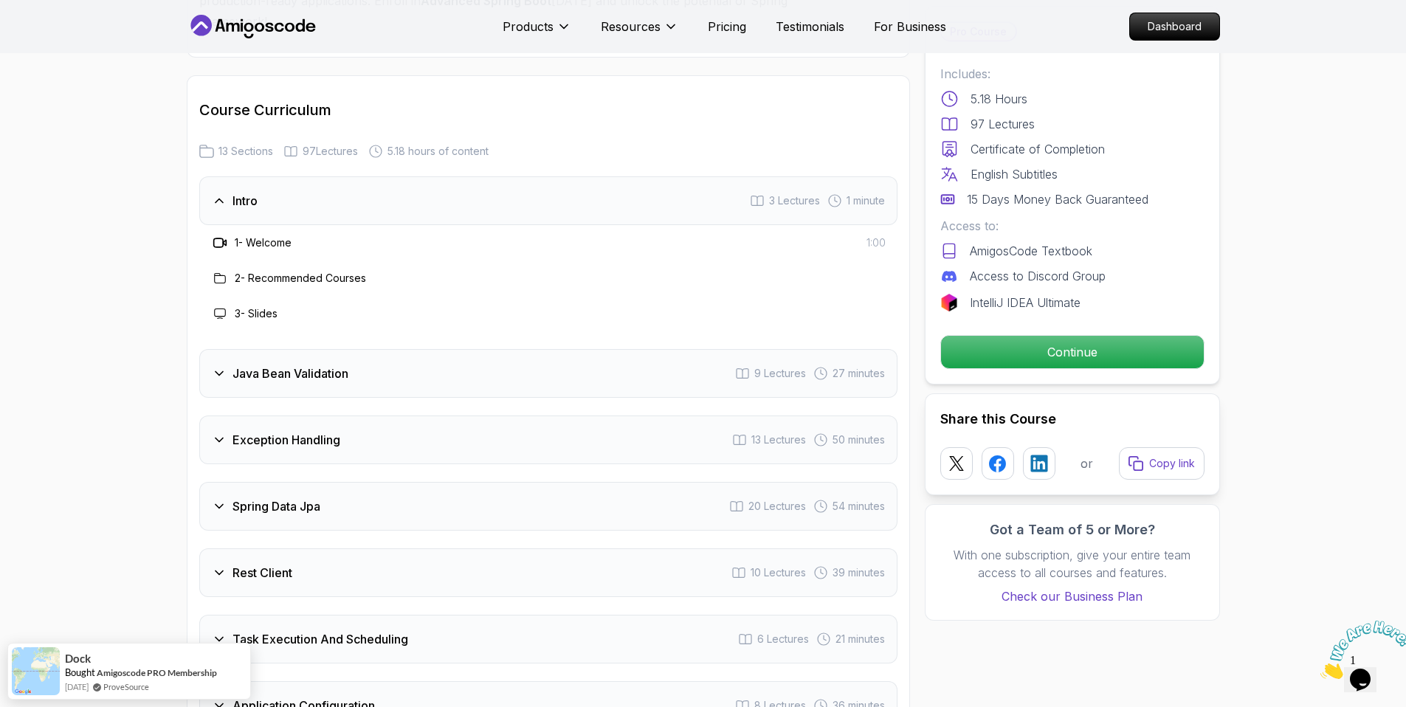
scroll to position [1895, 0]
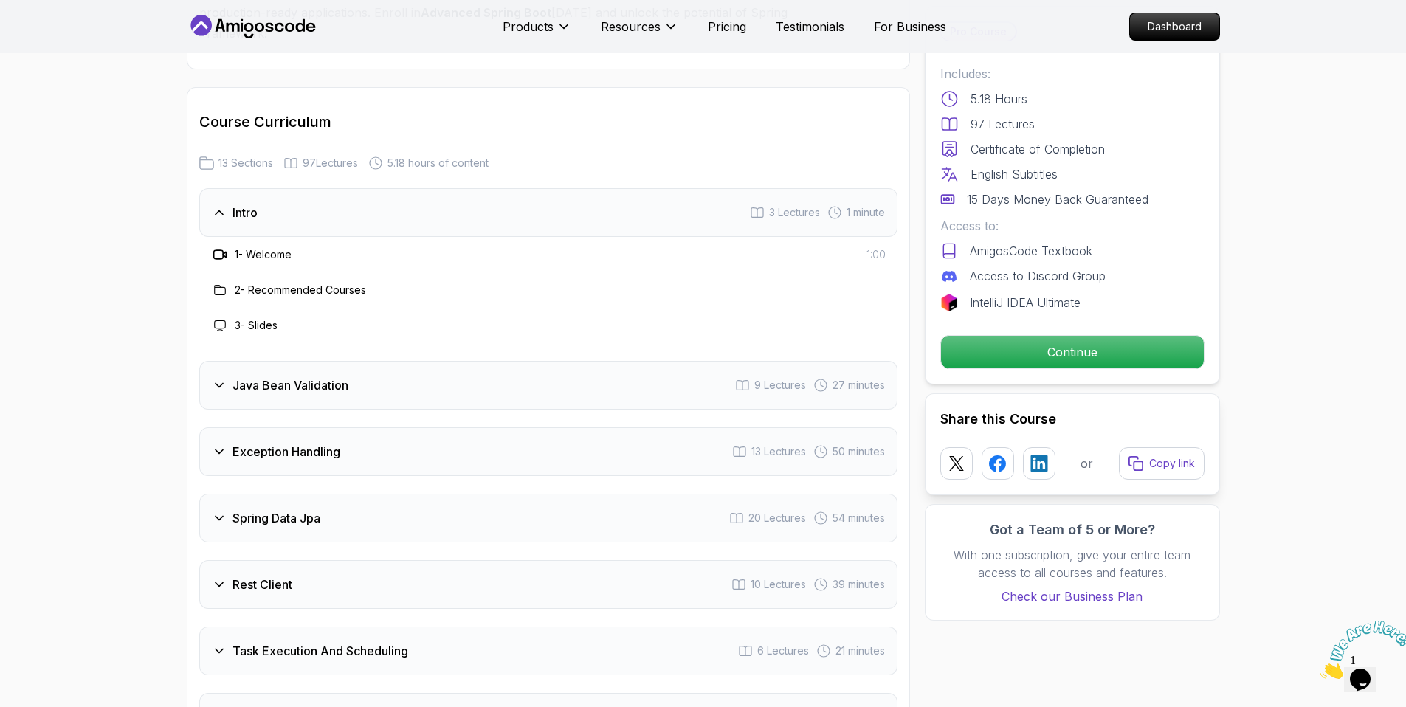
click at [320, 376] on h3 "Java Bean Validation" at bounding box center [290, 385] width 116 height 18
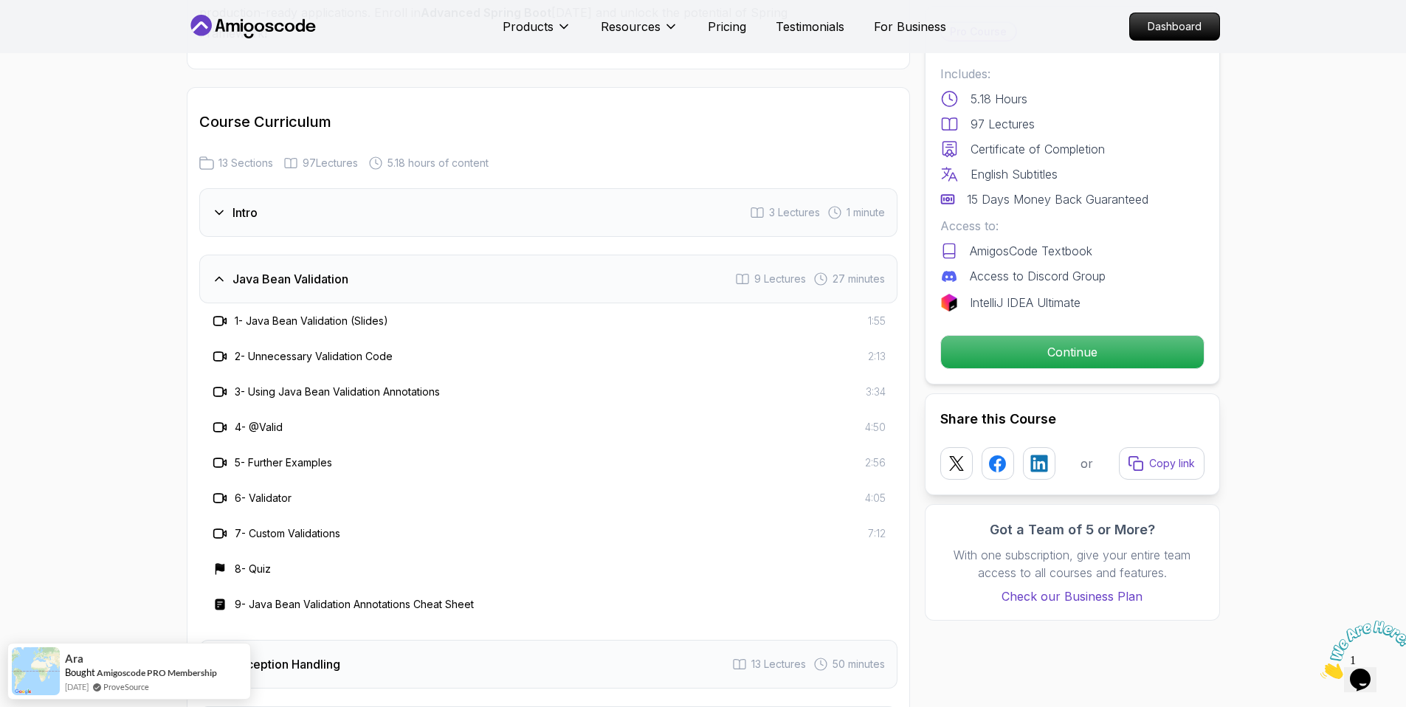
click at [280, 270] on h3 "Java Bean Validation" at bounding box center [290, 279] width 116 height 18
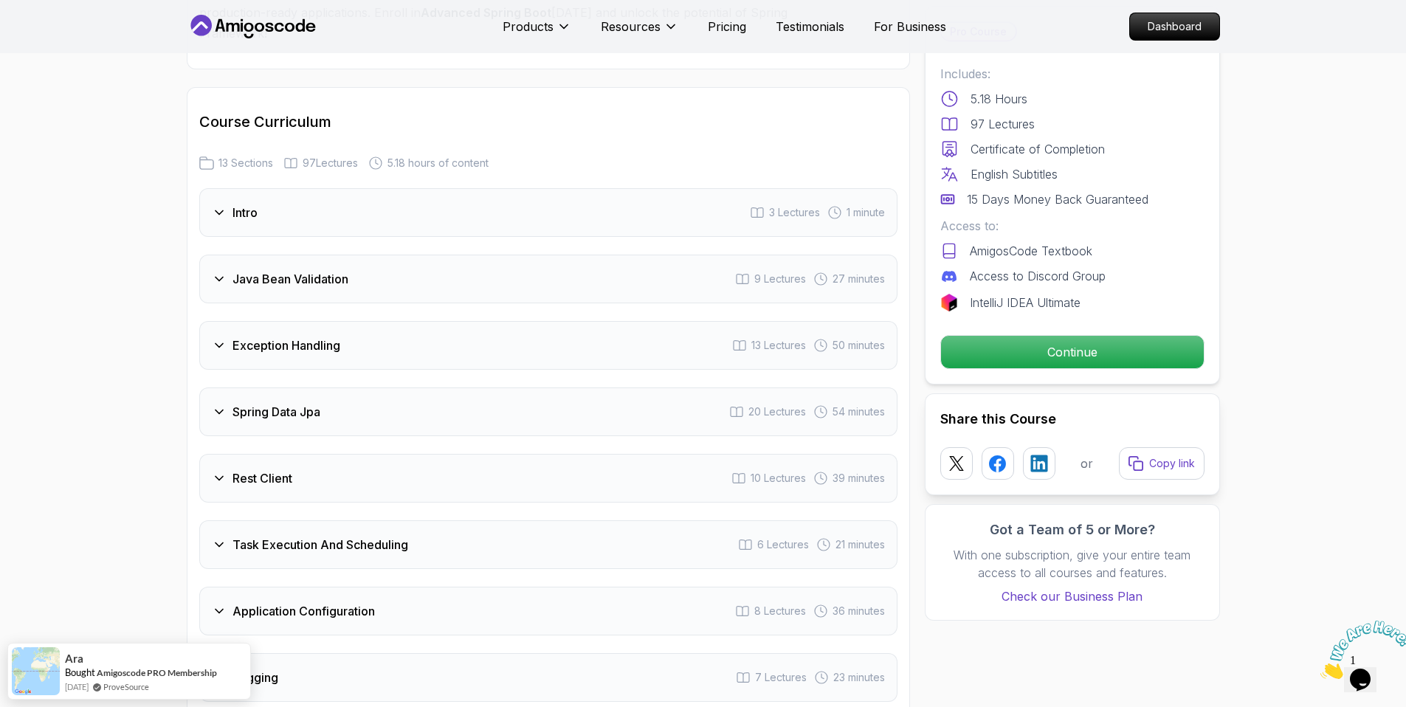
click at [280, 270] on h3 "Java Bean Validation" at bounding box center [290, 279] width 116 height 18
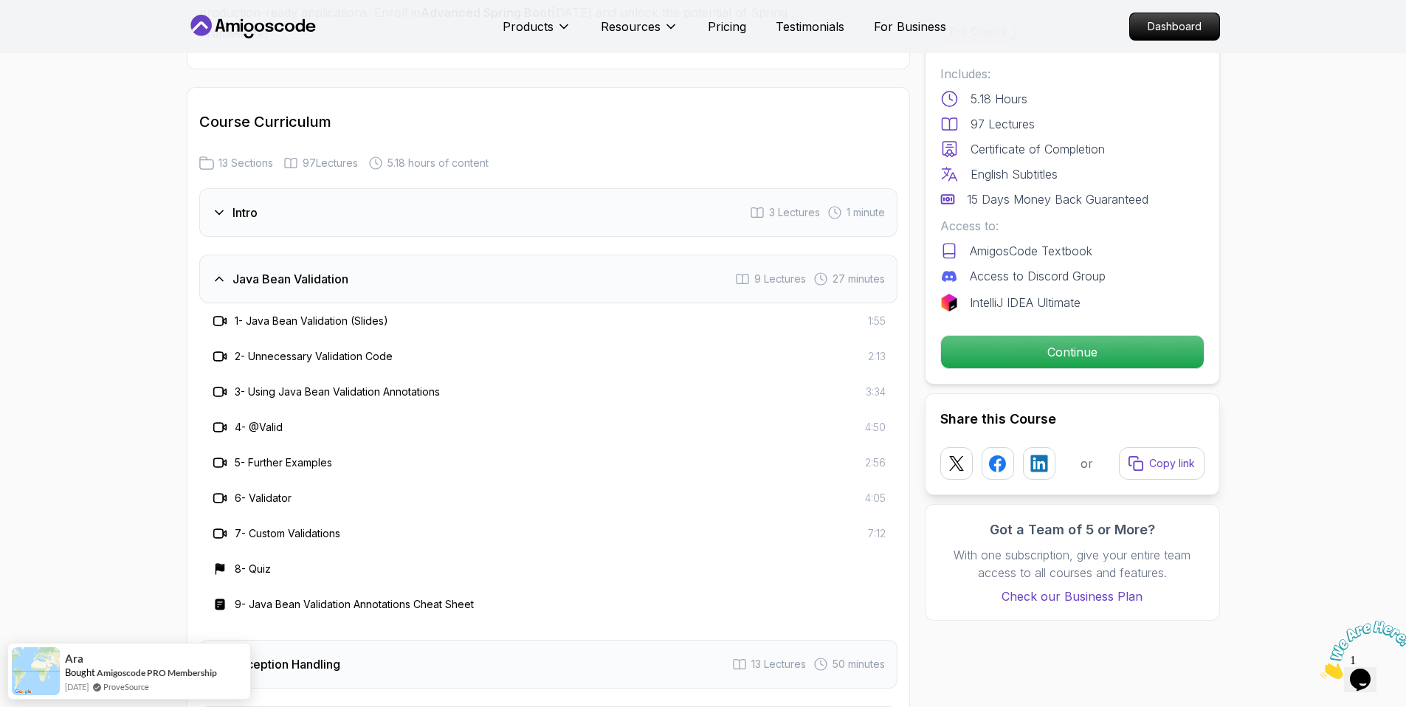
click at [280, 270] on h3 "Java Bean Validation" at bounding box center [290, 279] width 116 height 18
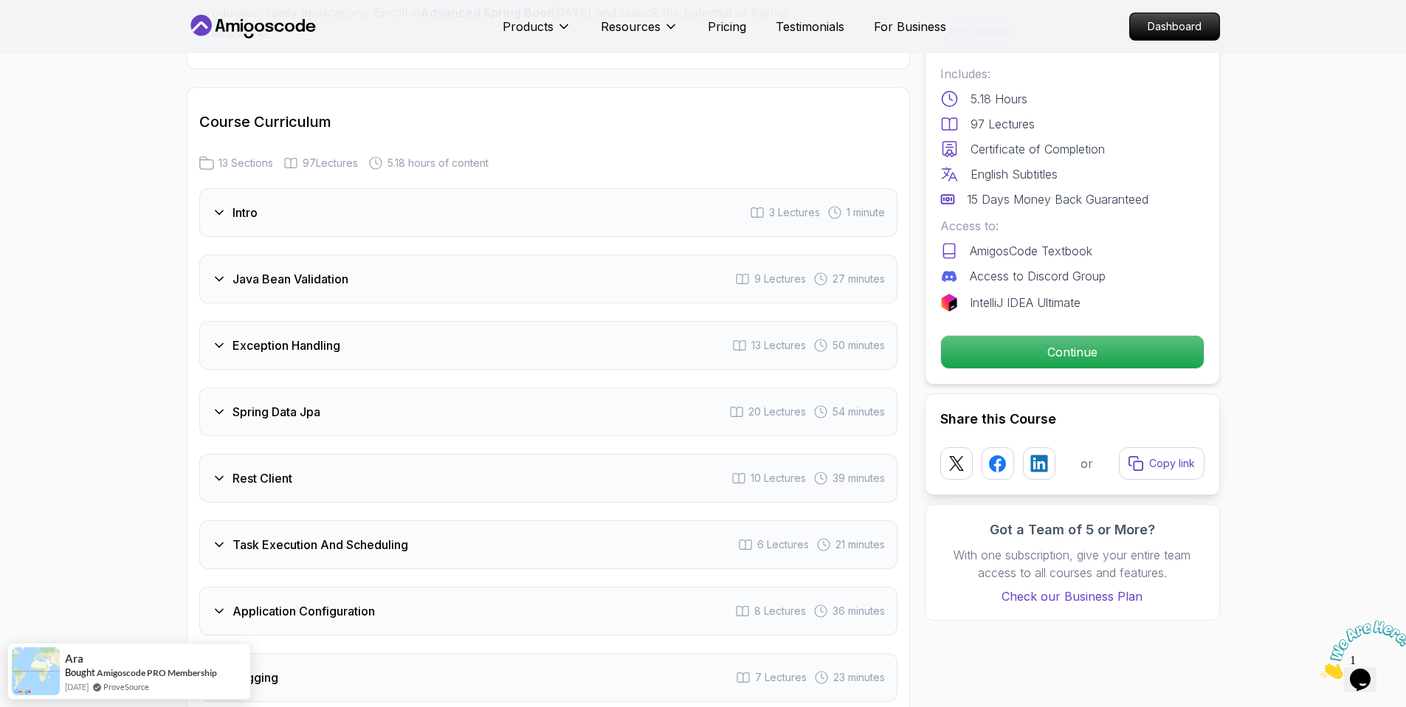
click at [286, 337] on h3 "Exception Handling" at bounding box center [286, 346] width 108 height 18
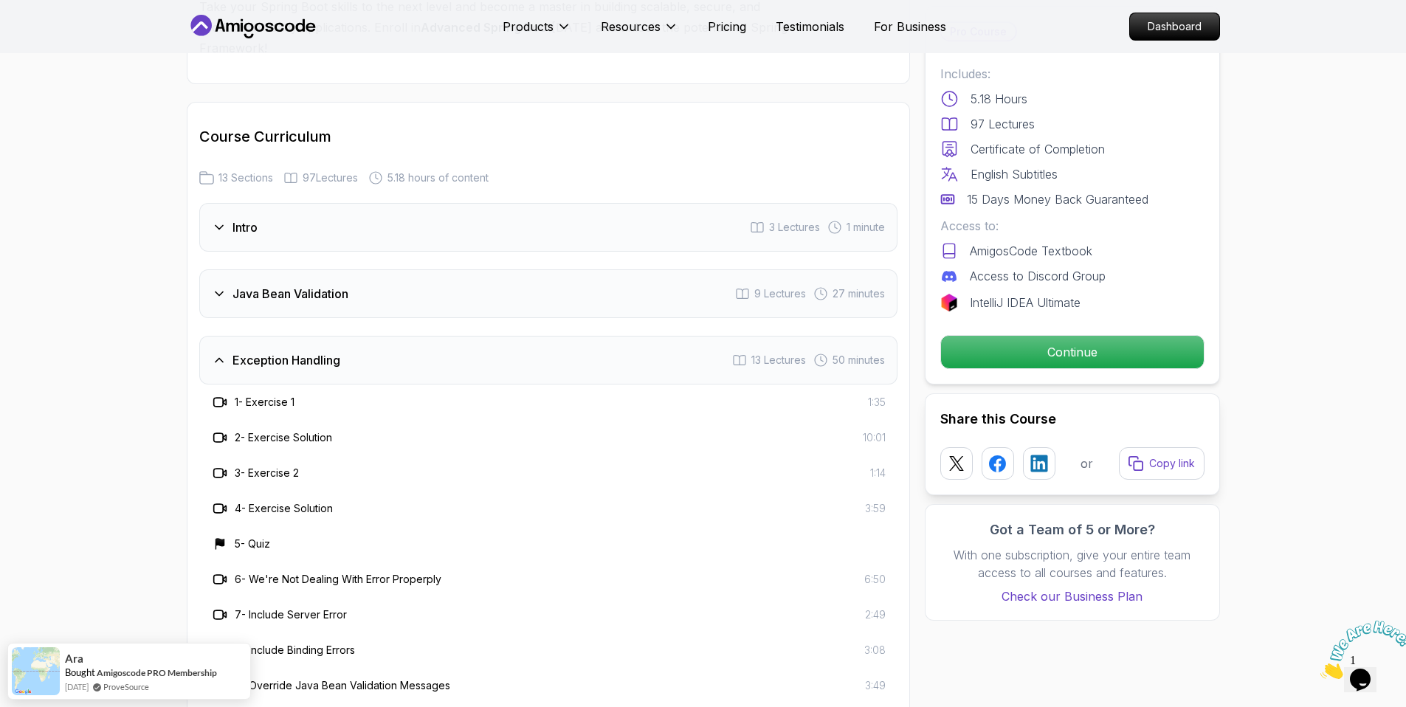
scroll to position [1712, 0]
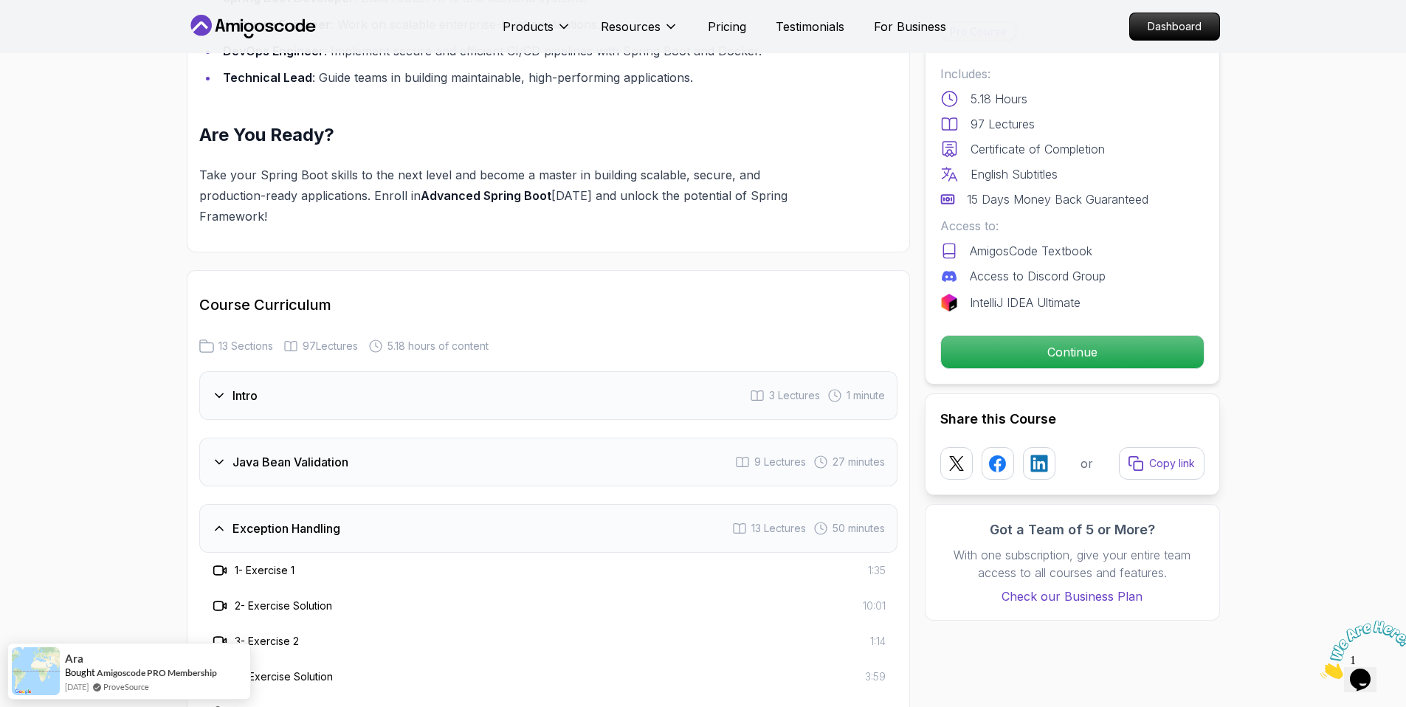
click at [297, 520] on h3 "Exception Handling" at bounding box center [286, 529] width 108 height 18
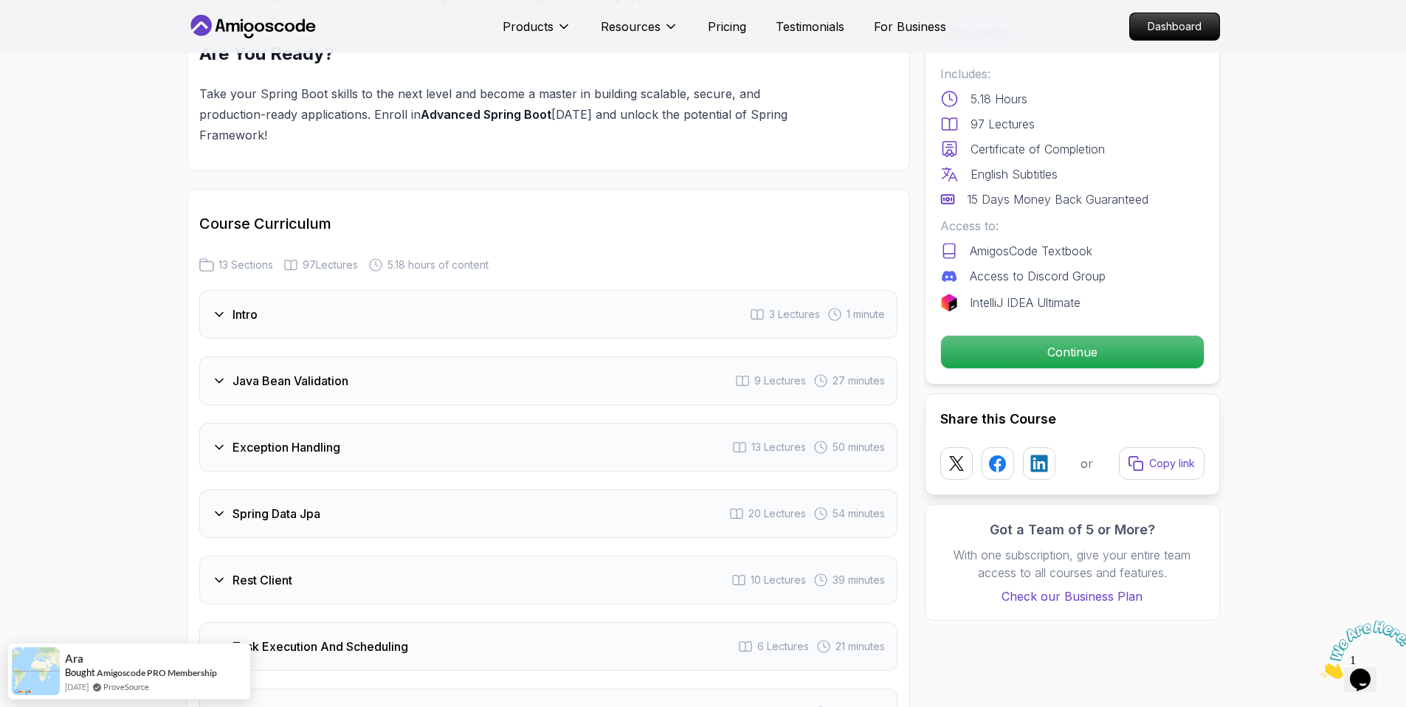
scroll to position [1973, 0]
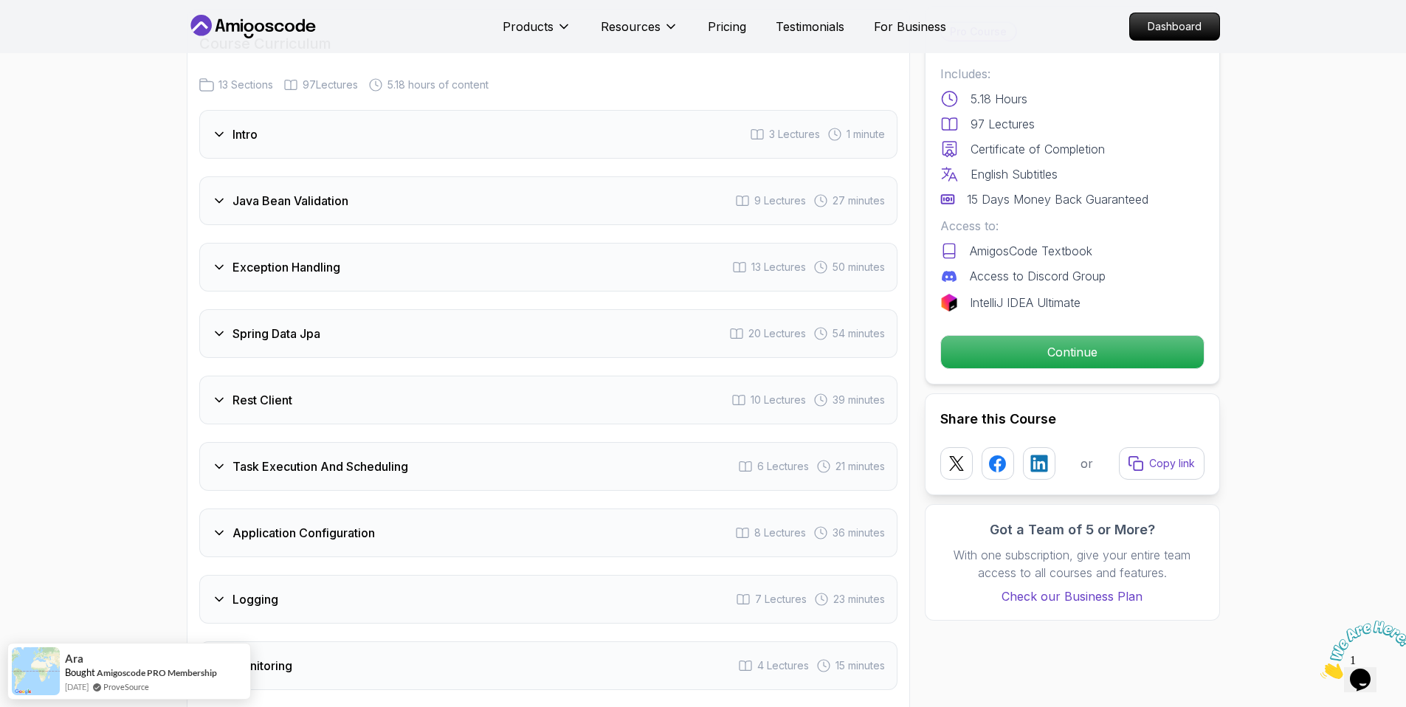
click at [276, 325] on h3 "Spring Data Jpa" at bounding box center [276, 334] width 88 height 18
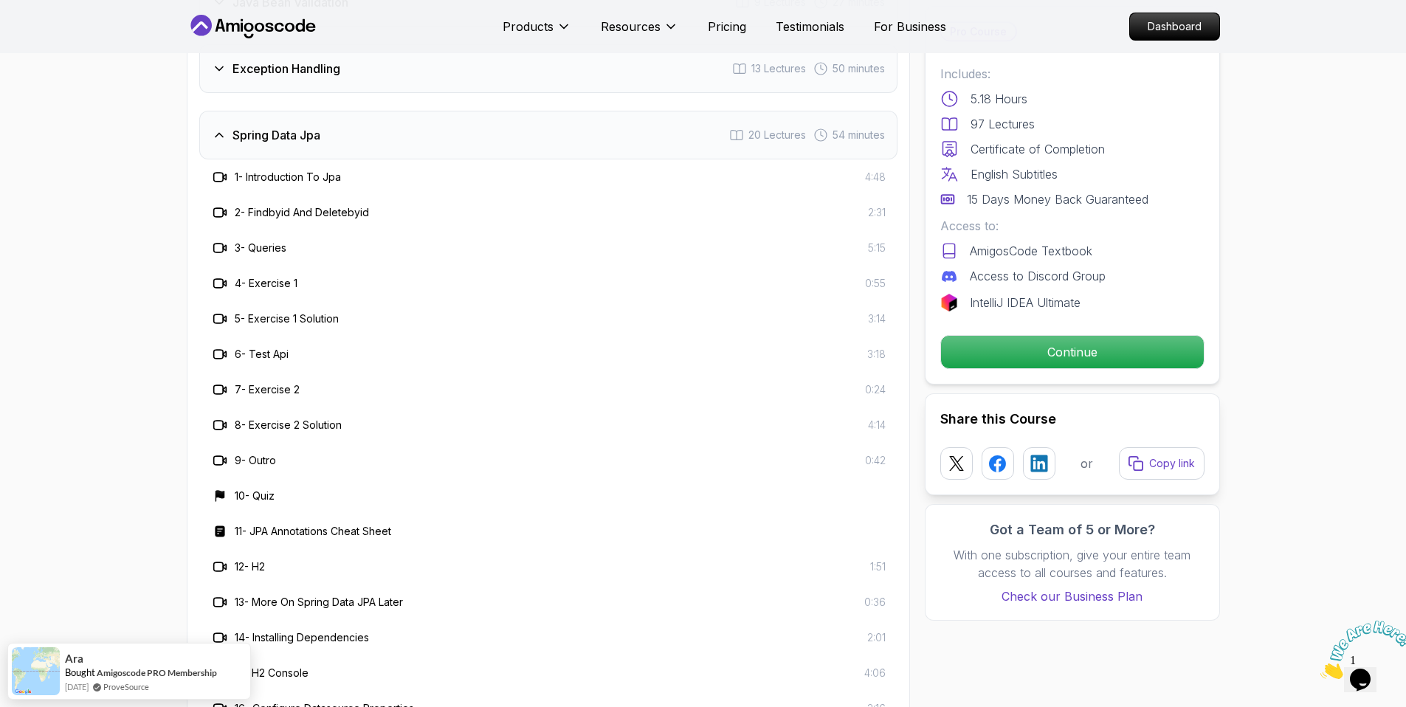
scroll to position [2171, 0]
click at [306, 127] on h3 "Spring Data Jpa" at bounding box center [276, 136] width 88 height 18
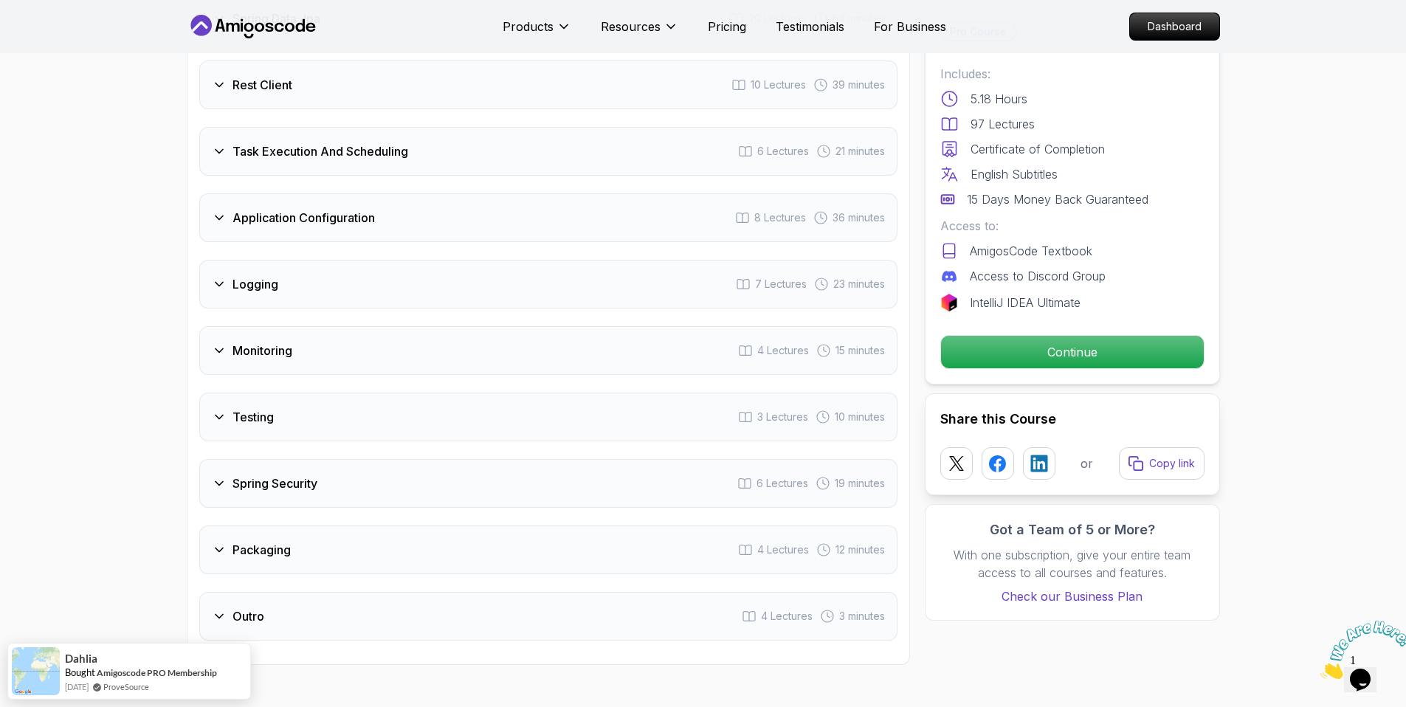
scroll to position [2291, 0]
click at [286, 257] on div "Logging 7 Lectures 23 minutes" at bounding box center [548, 281] width 698 height 49
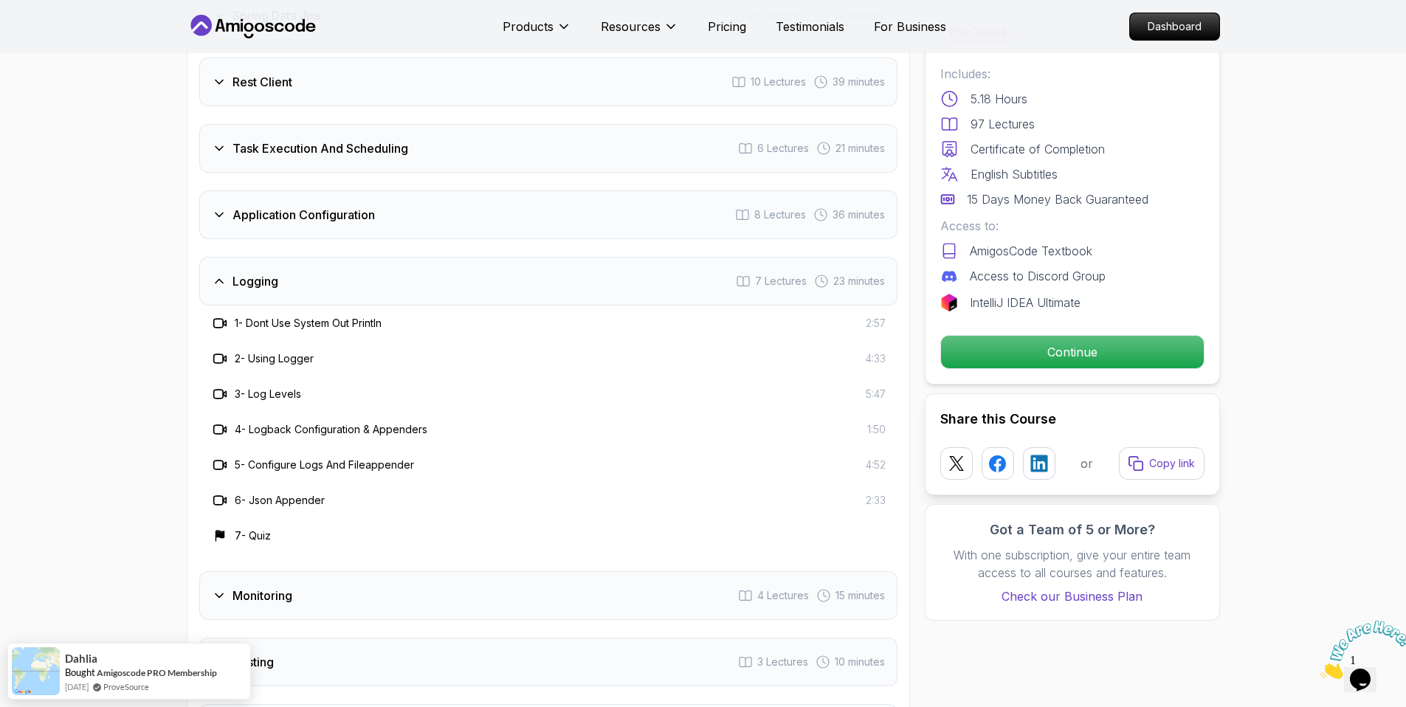
click at [286, 257] on div "Logging 7 Lectures 23 minutes" at bounding box center [548, 281] width 698 height 49
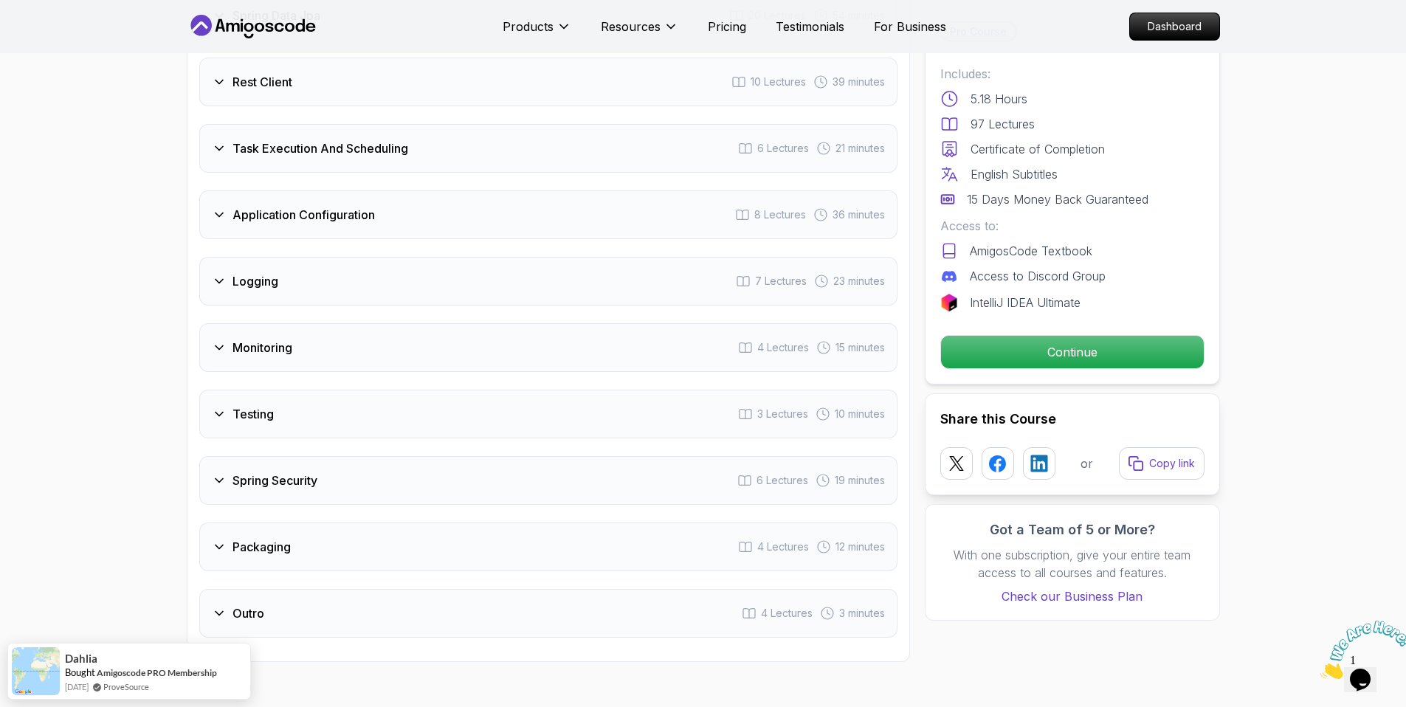
click at [291, 339] on h3 "Monitoring" at bounding box center [262, 348] width 60 height 18
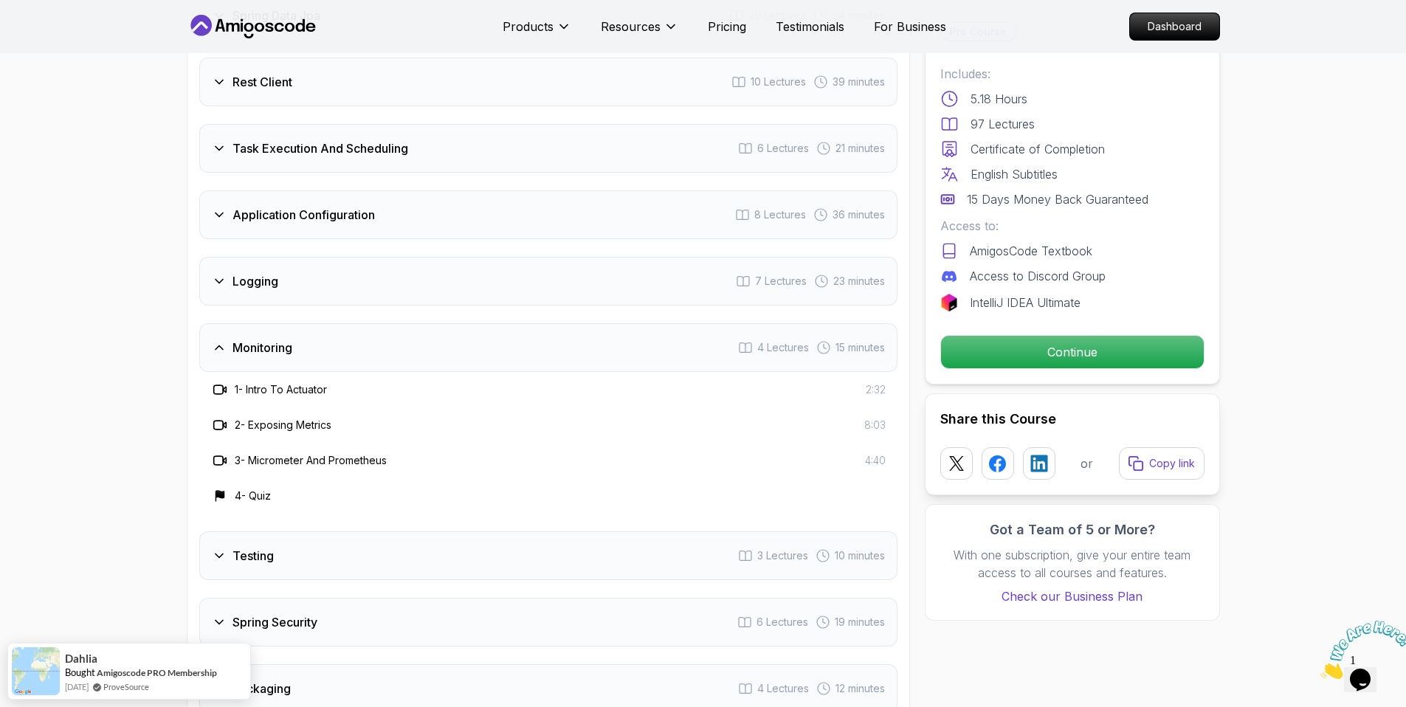
click at [291, 339] on h3 "Monitoring" at bounding box center [262, 348] width 60 height 18
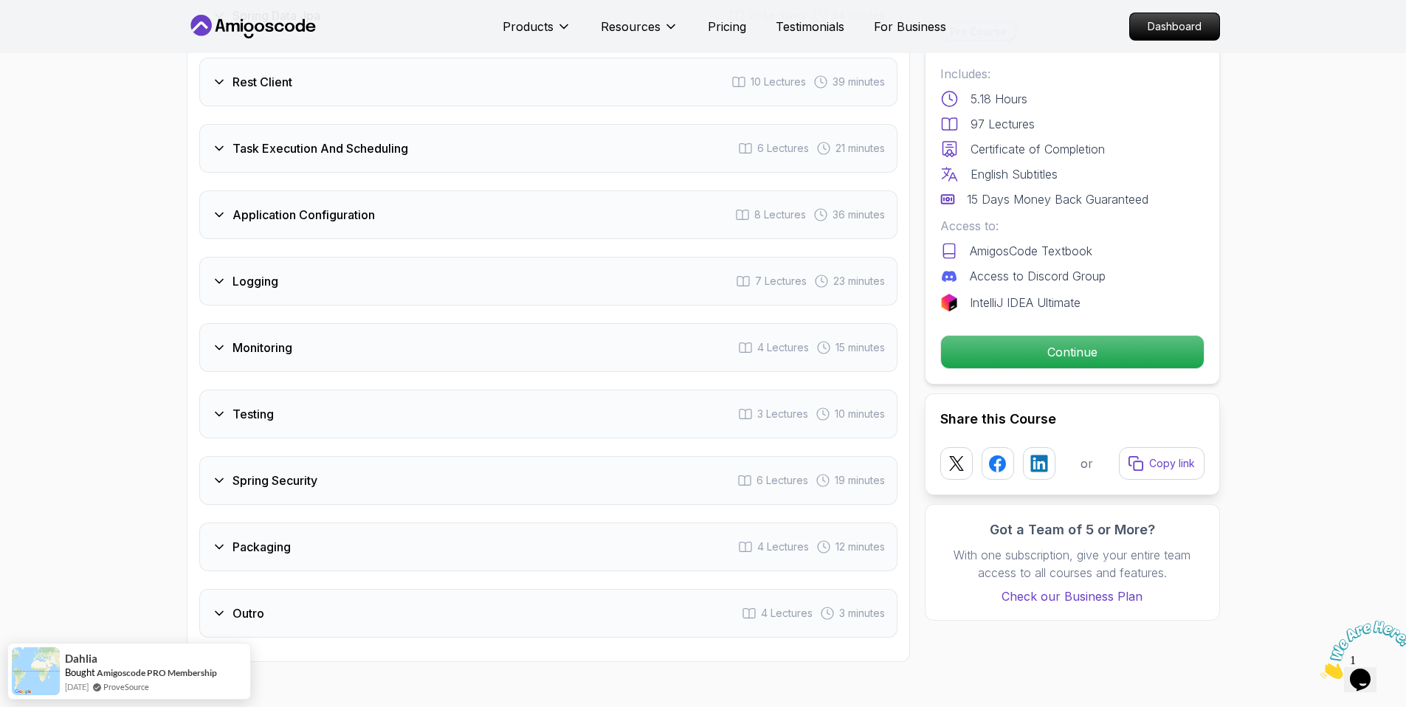
click at [284, 257] on div "Logging 7 Lectures 23 minutes" at bounding box center [548, 281] width 698 height 49
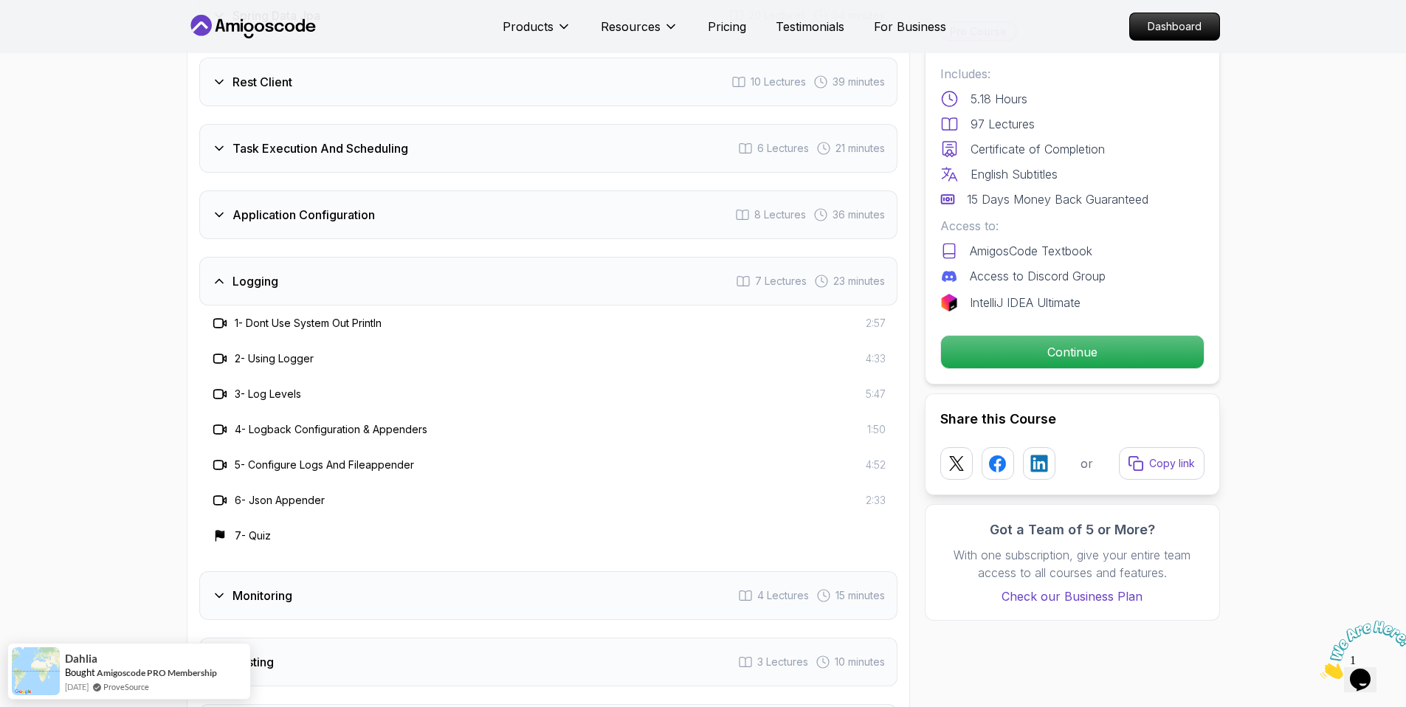
click at [283, 257] on div "Logging 7 Lectures 23 minutes" at bounding box center [548, 281] width 698 height 49
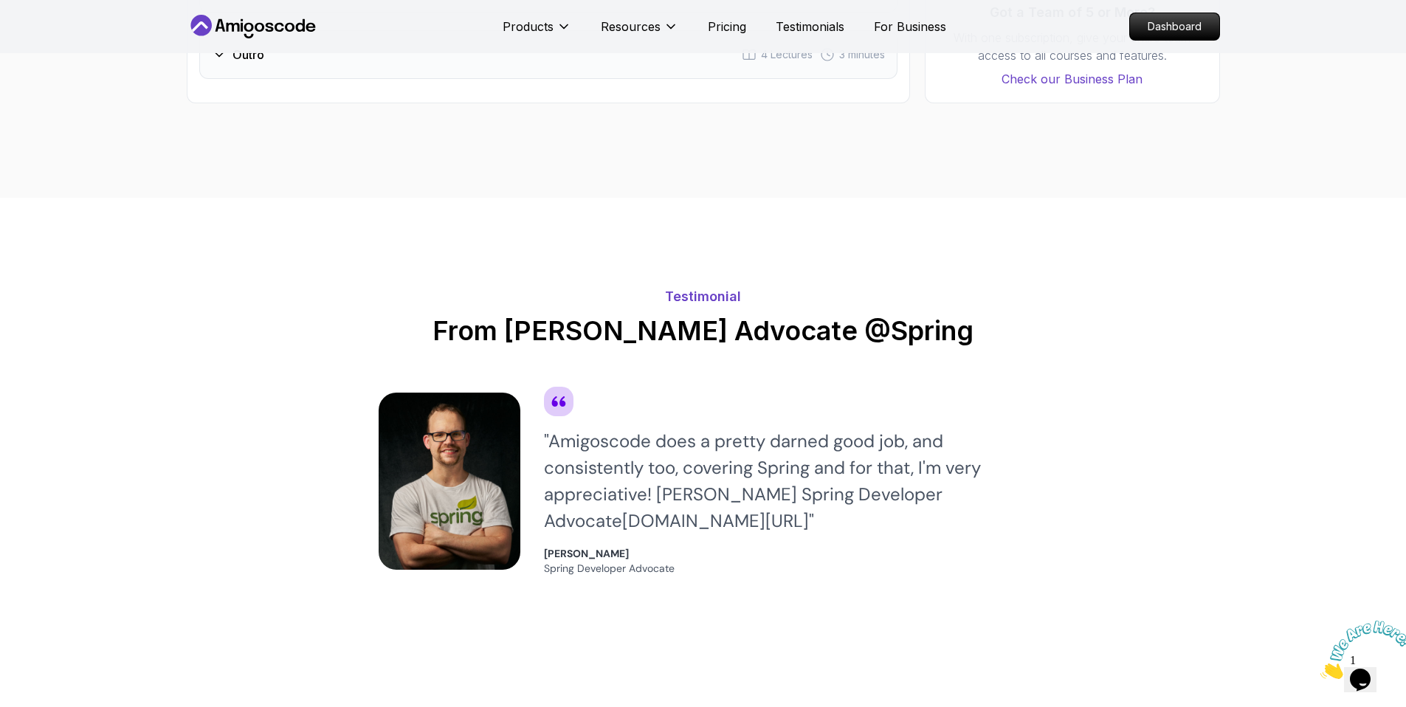
scroll to position [2850, 0]
